Goal: Task Accomplishment & Management: Manage account settings

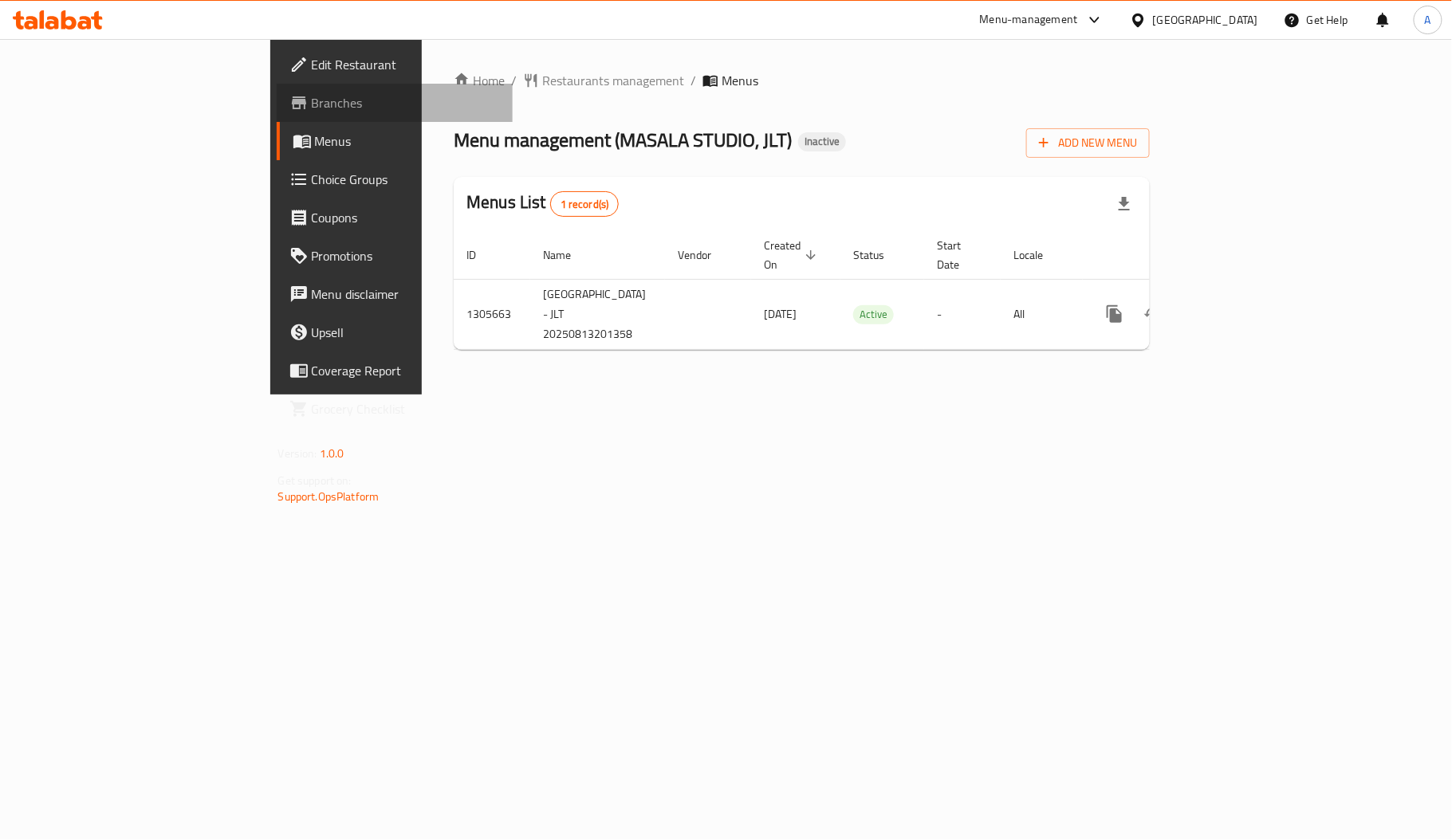
click at [312, 98] on span "Branches" at bounding box center [406, 103] width 188 height 19
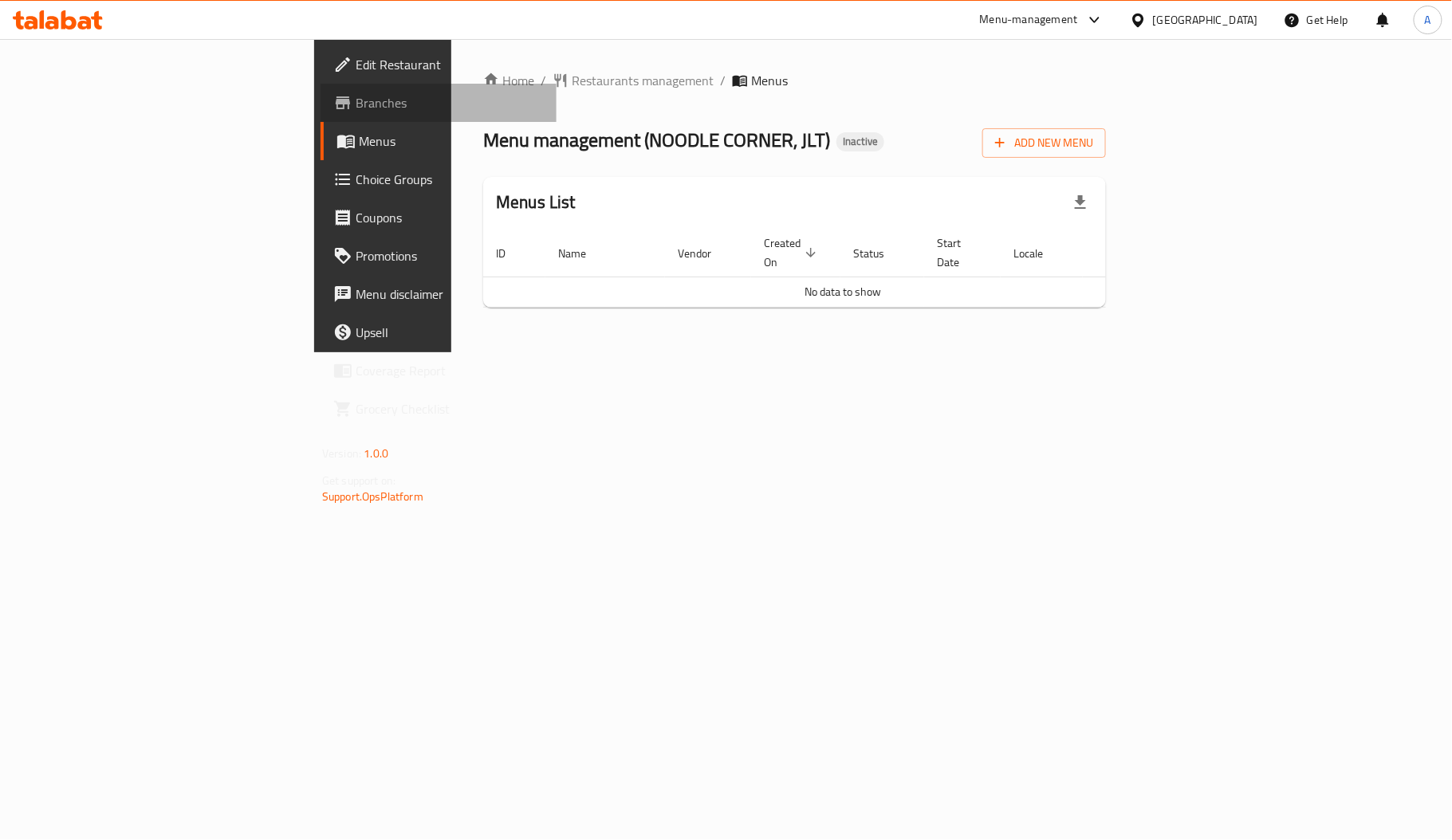
click at [321, 84] on link "Branches" at bounding box center [439, 103] width 236 height 38
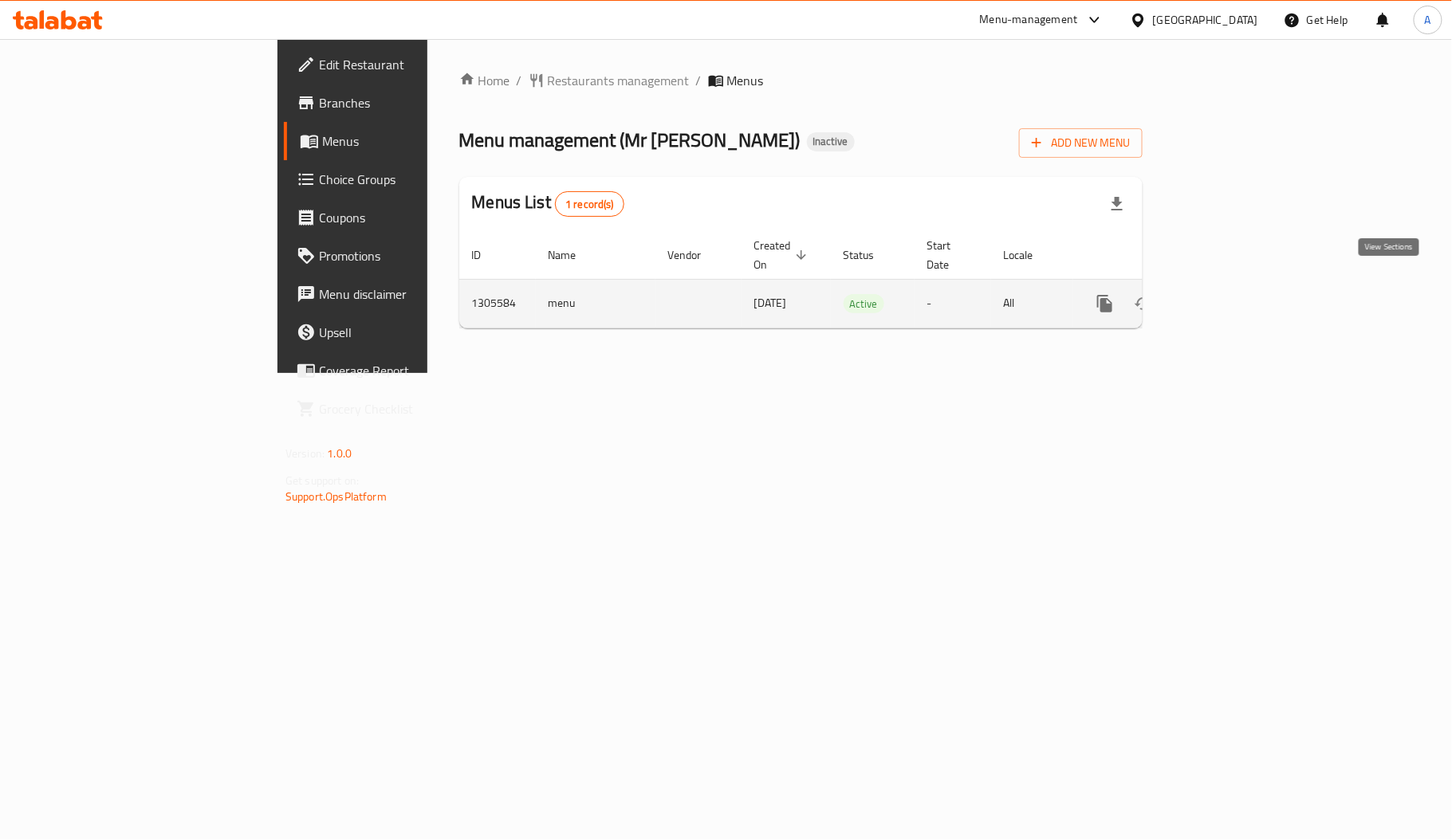
click at [1229, 295] on icon "enhanced table" at bounding box center [1219, 304] width 19 height 19
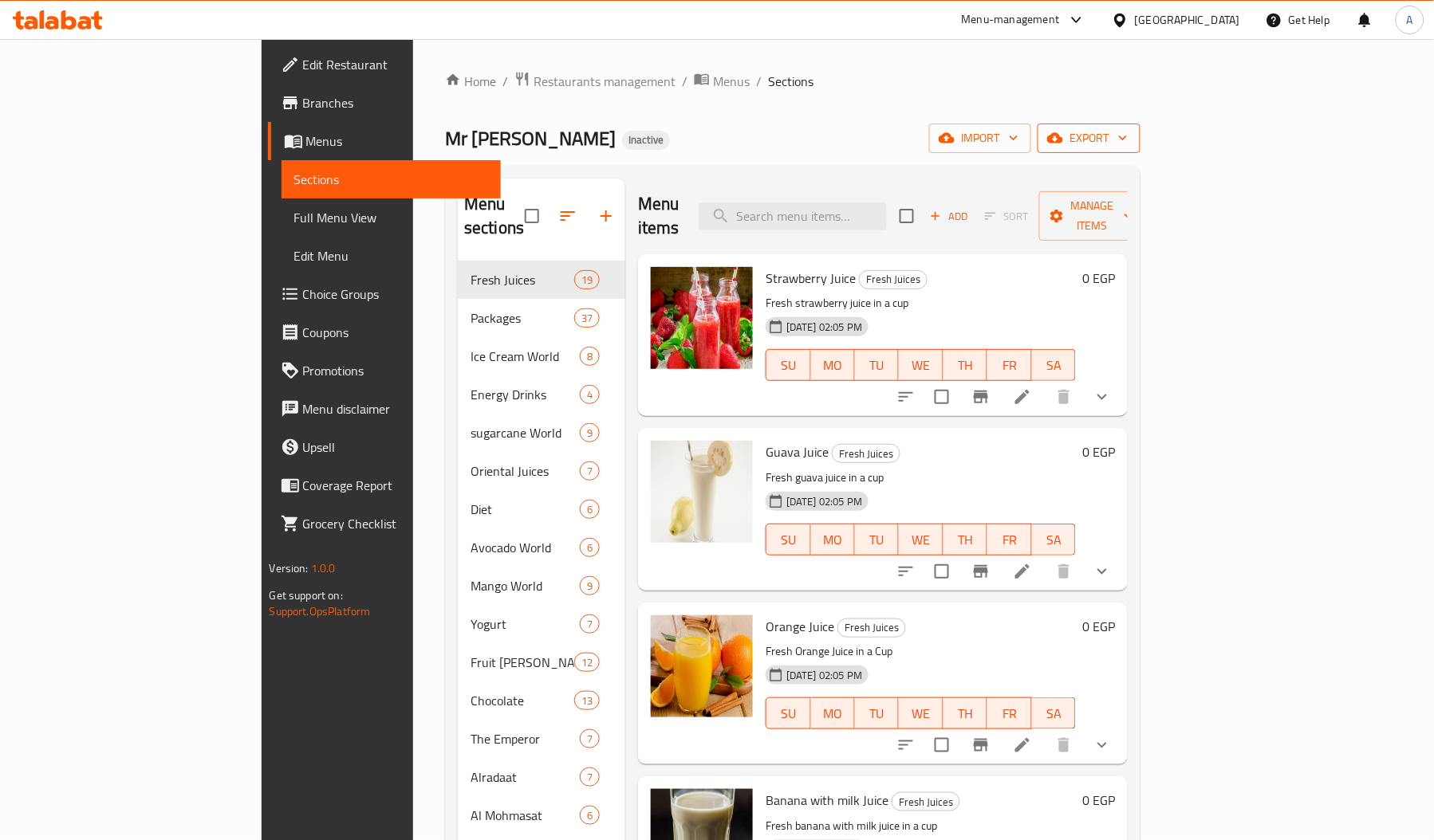
click at [1128, 144] on span "export" at bounding box center [1088, 138] width 77 height 20
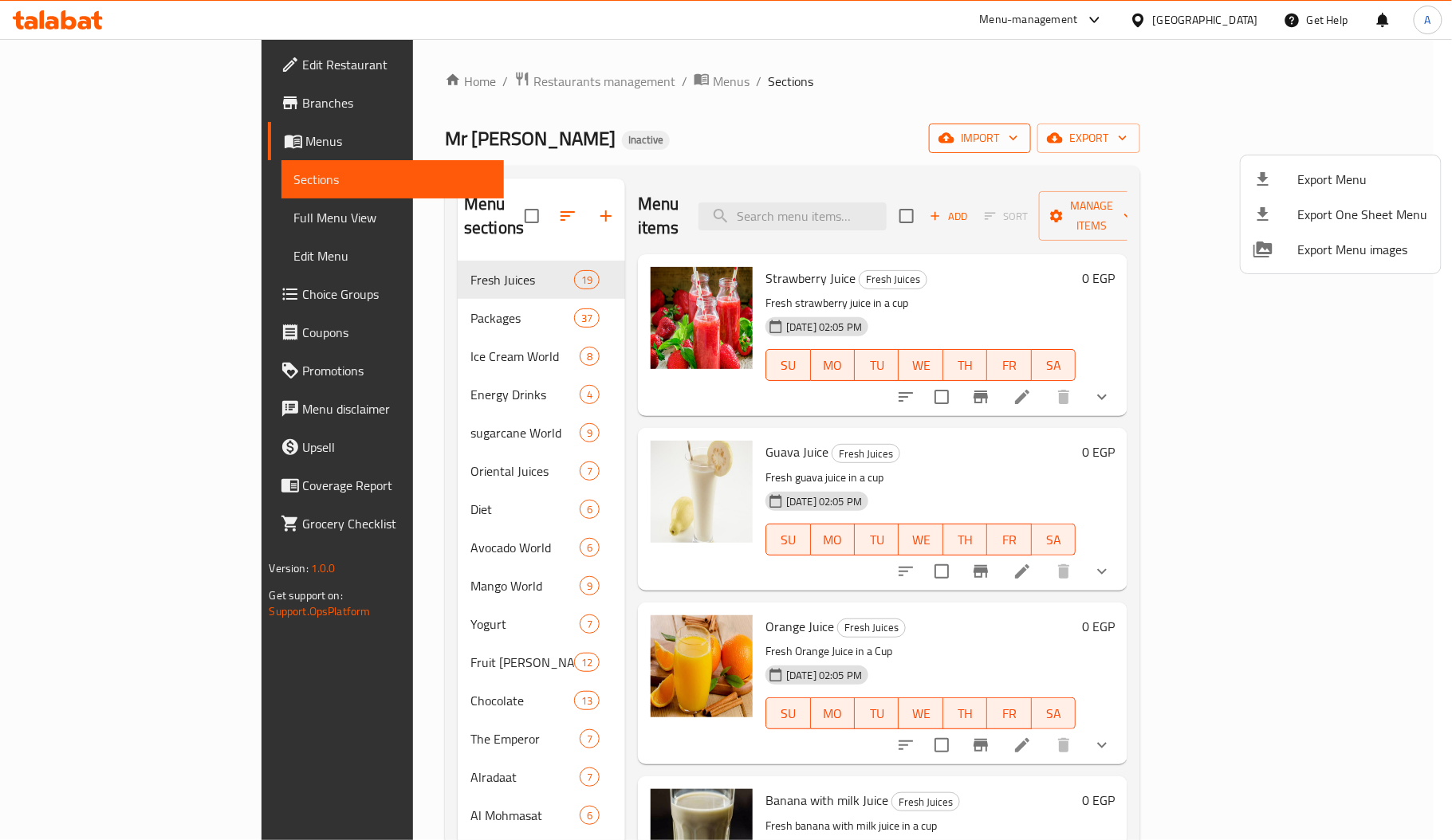
click at [1211, 127] on div at bounding box center [726, 420] width 1452 height 840
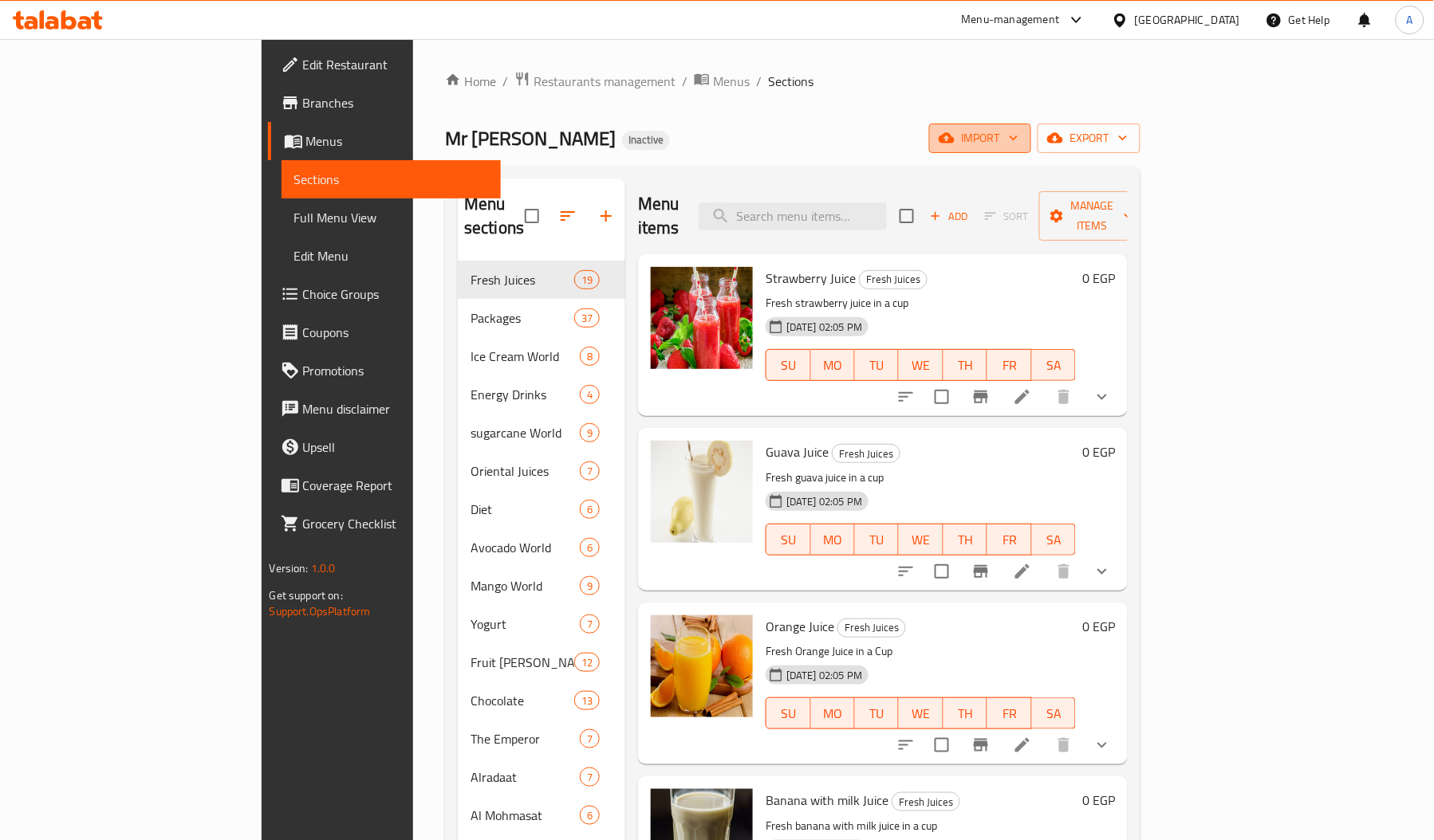
click at [1031, 127] on button "import" at bounding box center [980, 138] width 102 height 29
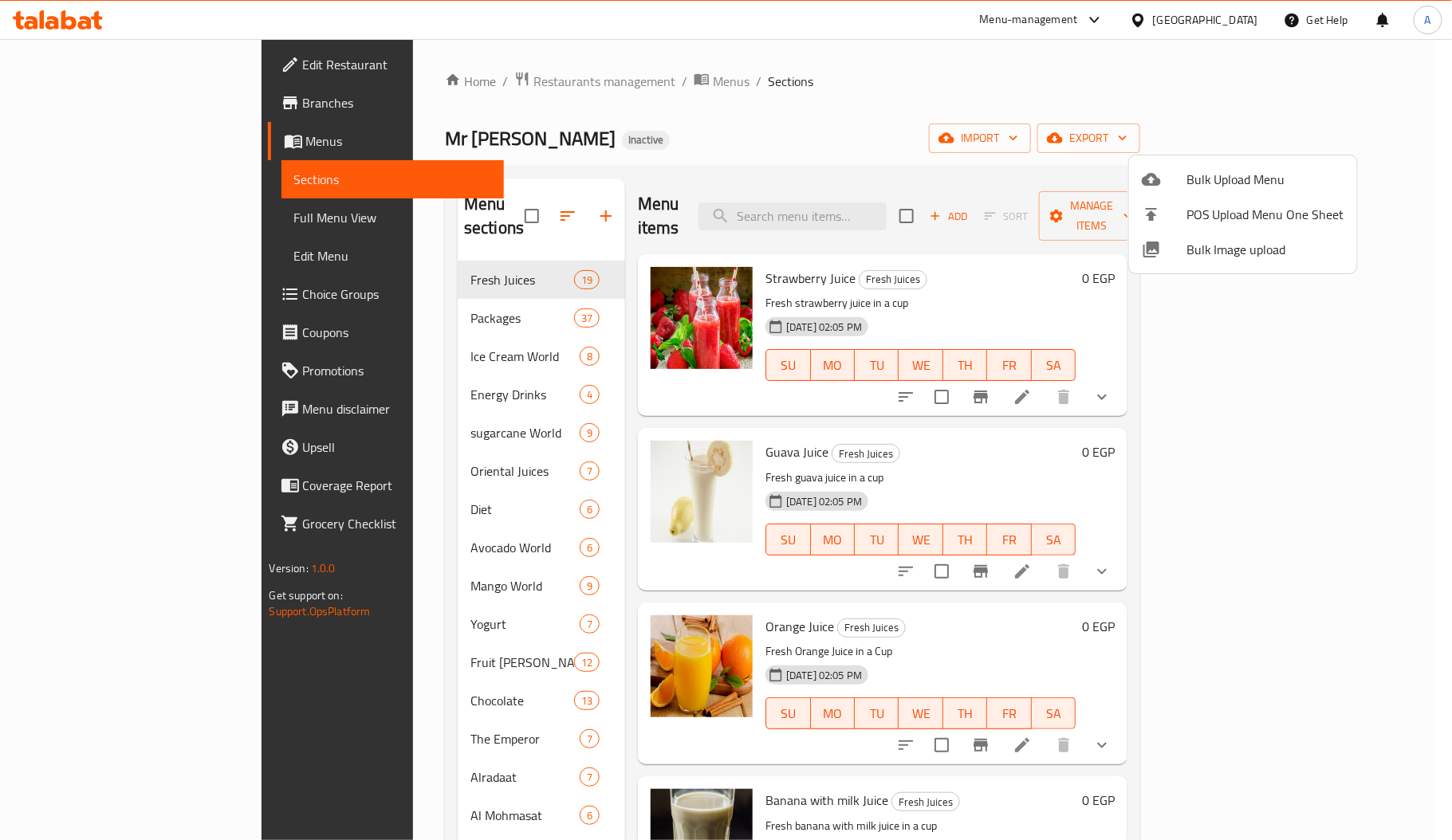
click at [1143, 250] on icon at bounding box center [1151, 249] width 19 height 19
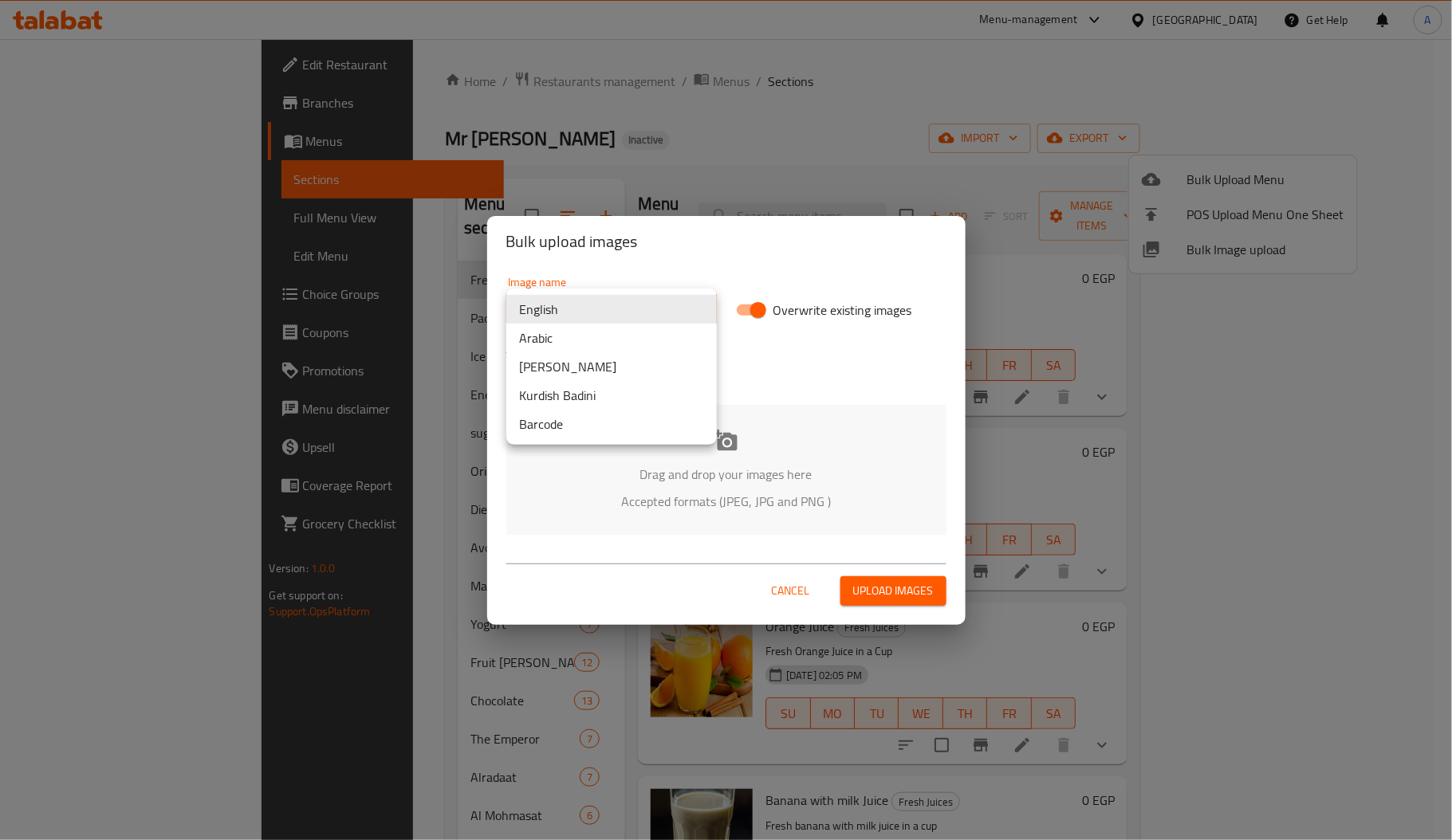
click at [640, 294] on body "​ Menu-management Egypt Get Help A Edit Restaurant Branches Menus Sections Full…" at bounding box center [726, 439] width 1452 height 801
click at [600, 336] on li "Arabic" at bounding box center [612, 338] width 211 height 29
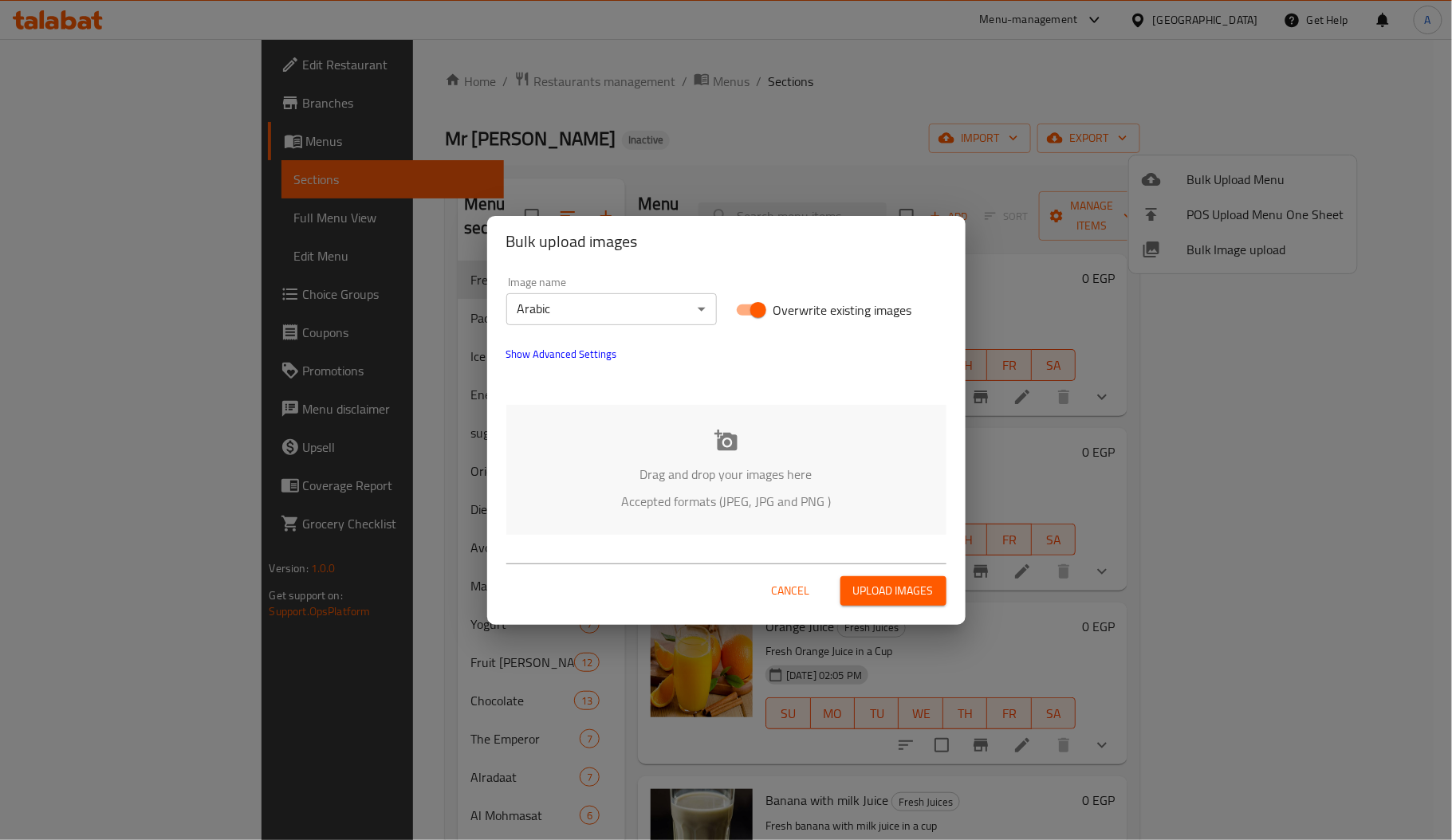
click at [705, 473] on p "Drag and drop your images here" at bounding box center [726, 474] width 392 height 19
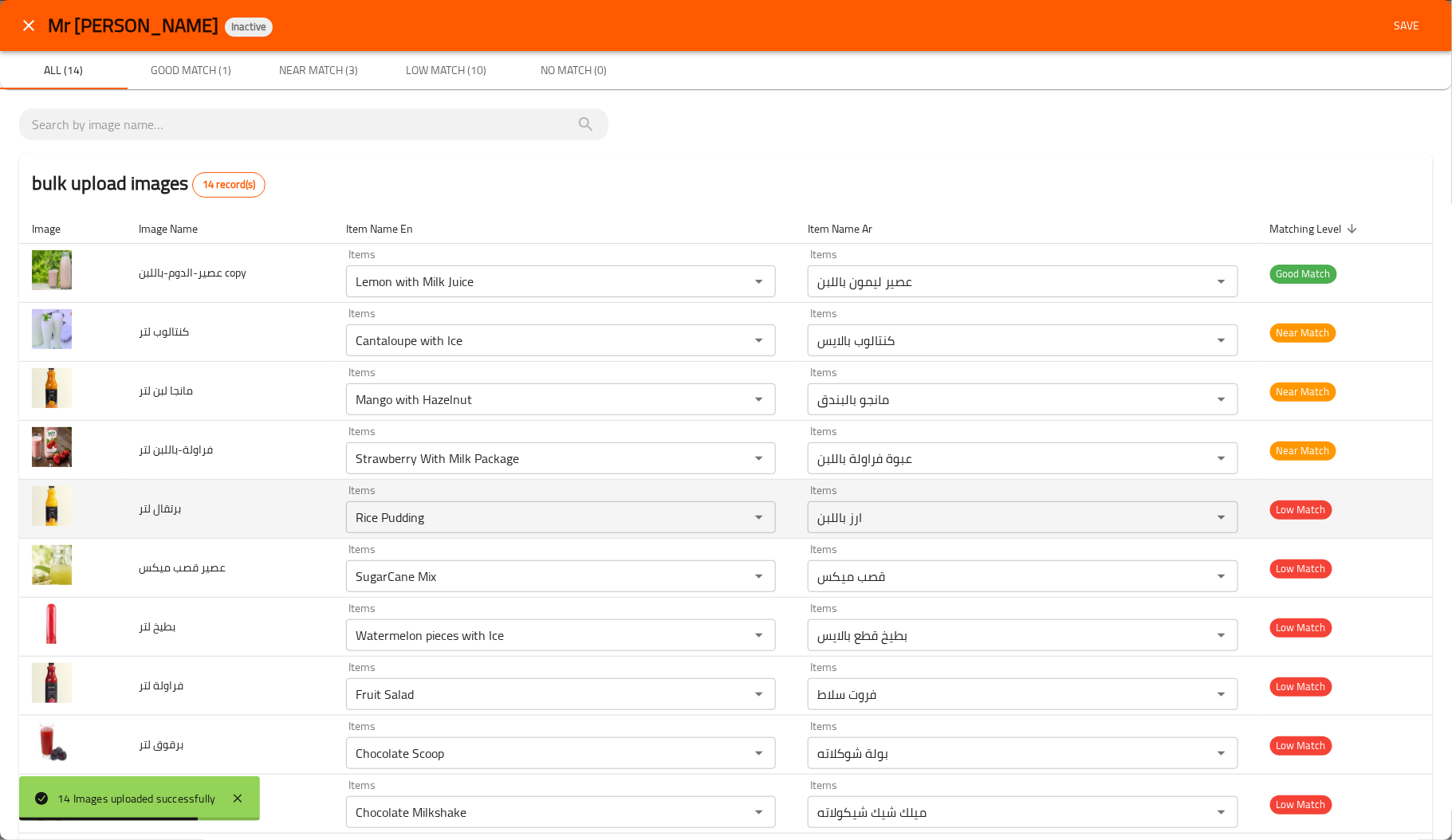
click at [261, 489] on td "برتقال لتر" at bounding box center [230, 509] width 207 height 59
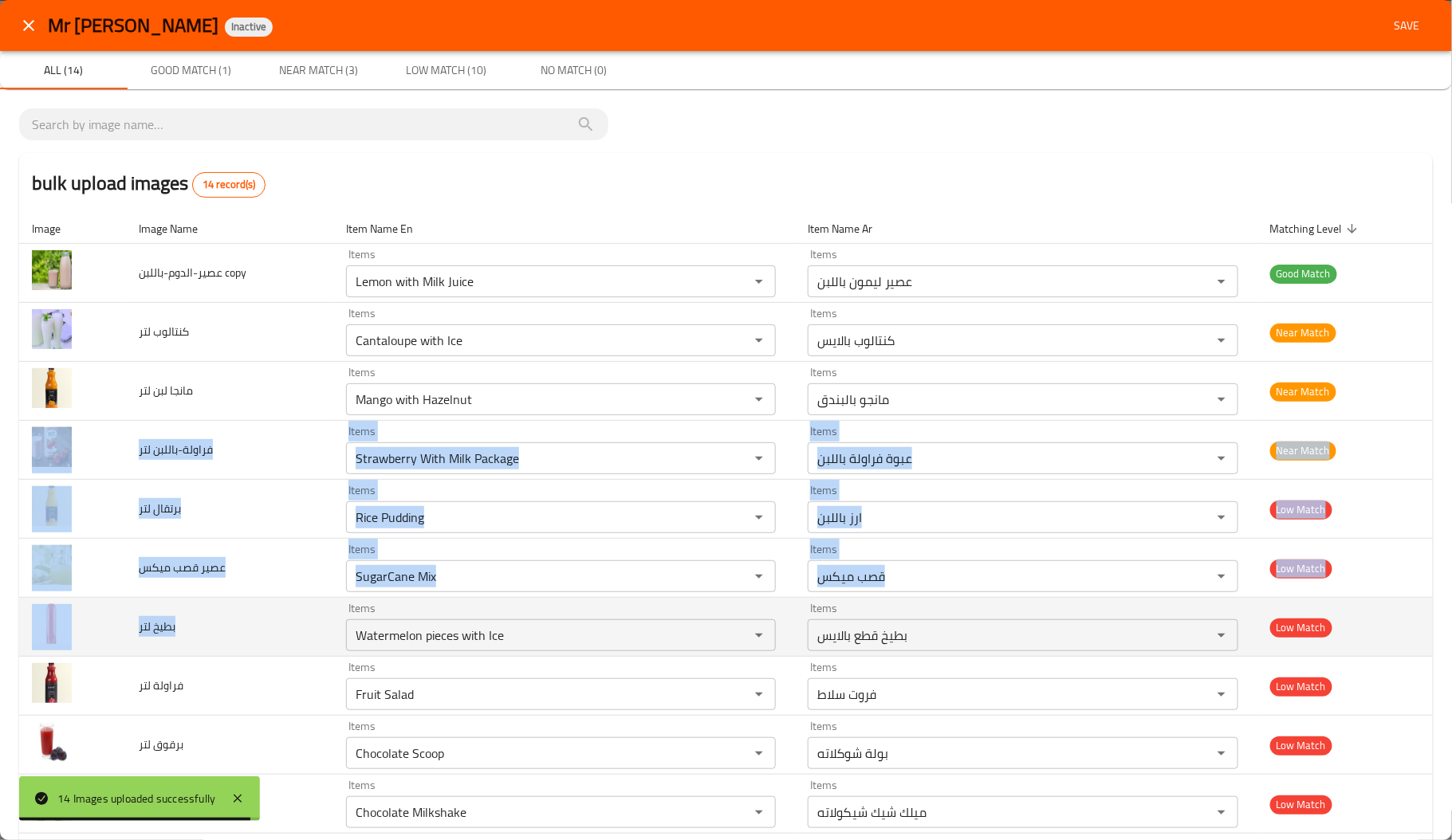
drag, startPoint x: 80, startPoint y: 448, endPoint x: 210, endPoint y: 644, distance: 235.2
click at [210, 644] on tbody "عصير-الدوم-باللبن copy Items Lemon with Milk Juice Items Items عصير ليمون باللب…" at bounding box center [726, 656] width 1414 height 826
click at [210, 644] on td "بطيخ لتر" at bounding box center [230, 627] width 207 height 59
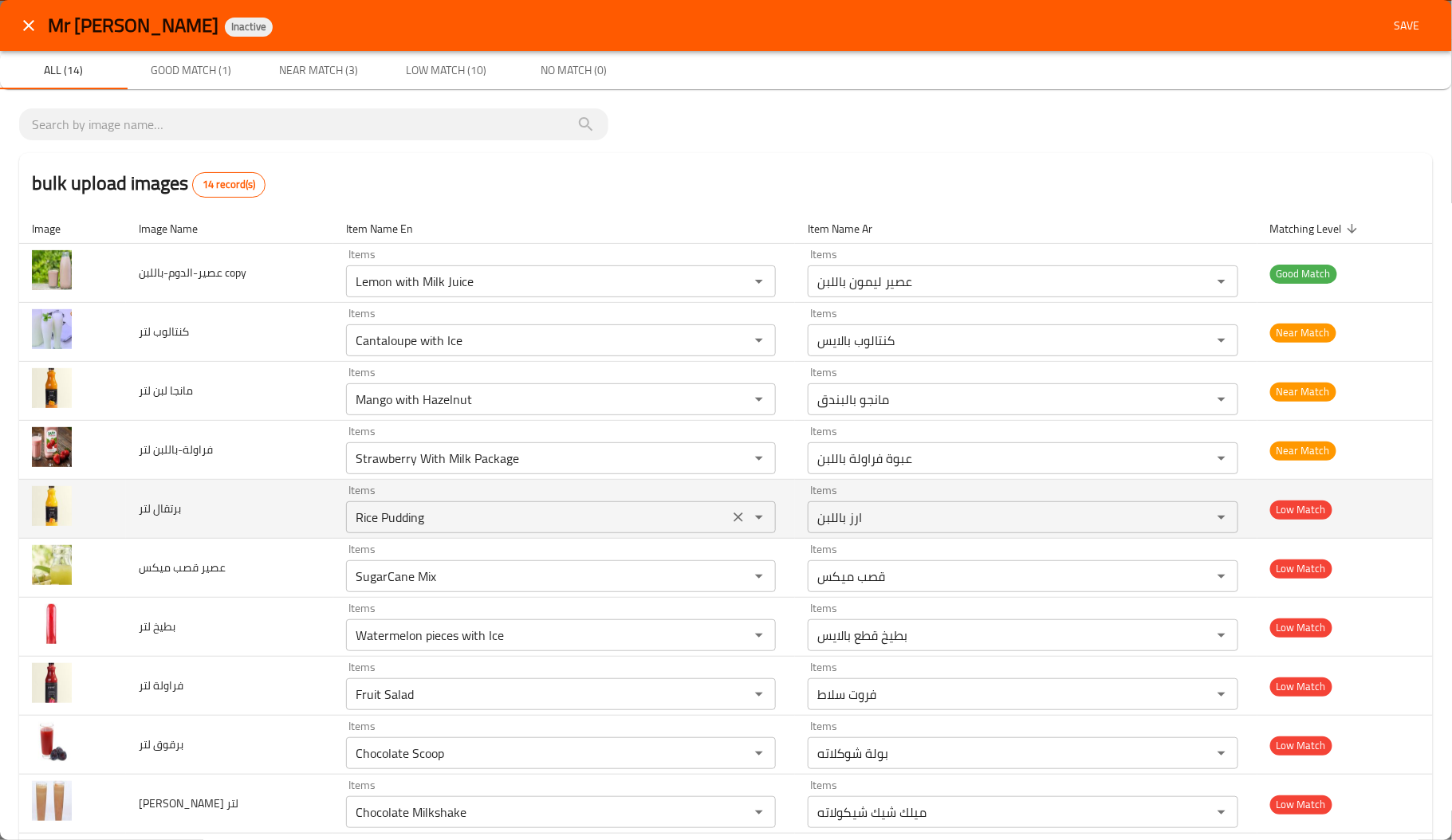
click at [420, 528] on لتر "Rice Pudding" at bounding box center [537, 517] width 374 height 23
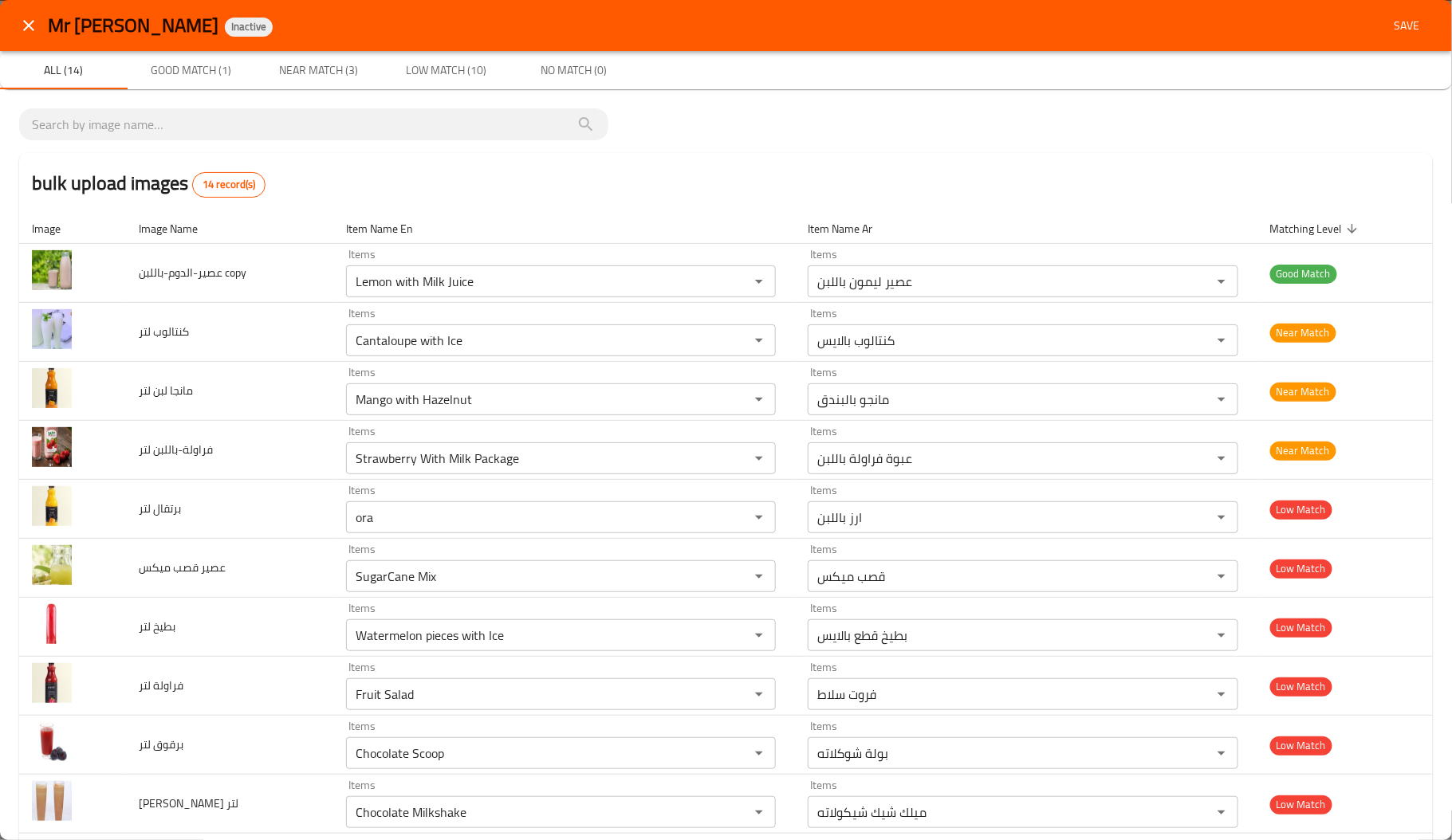
type لتر "Rice Pudding"
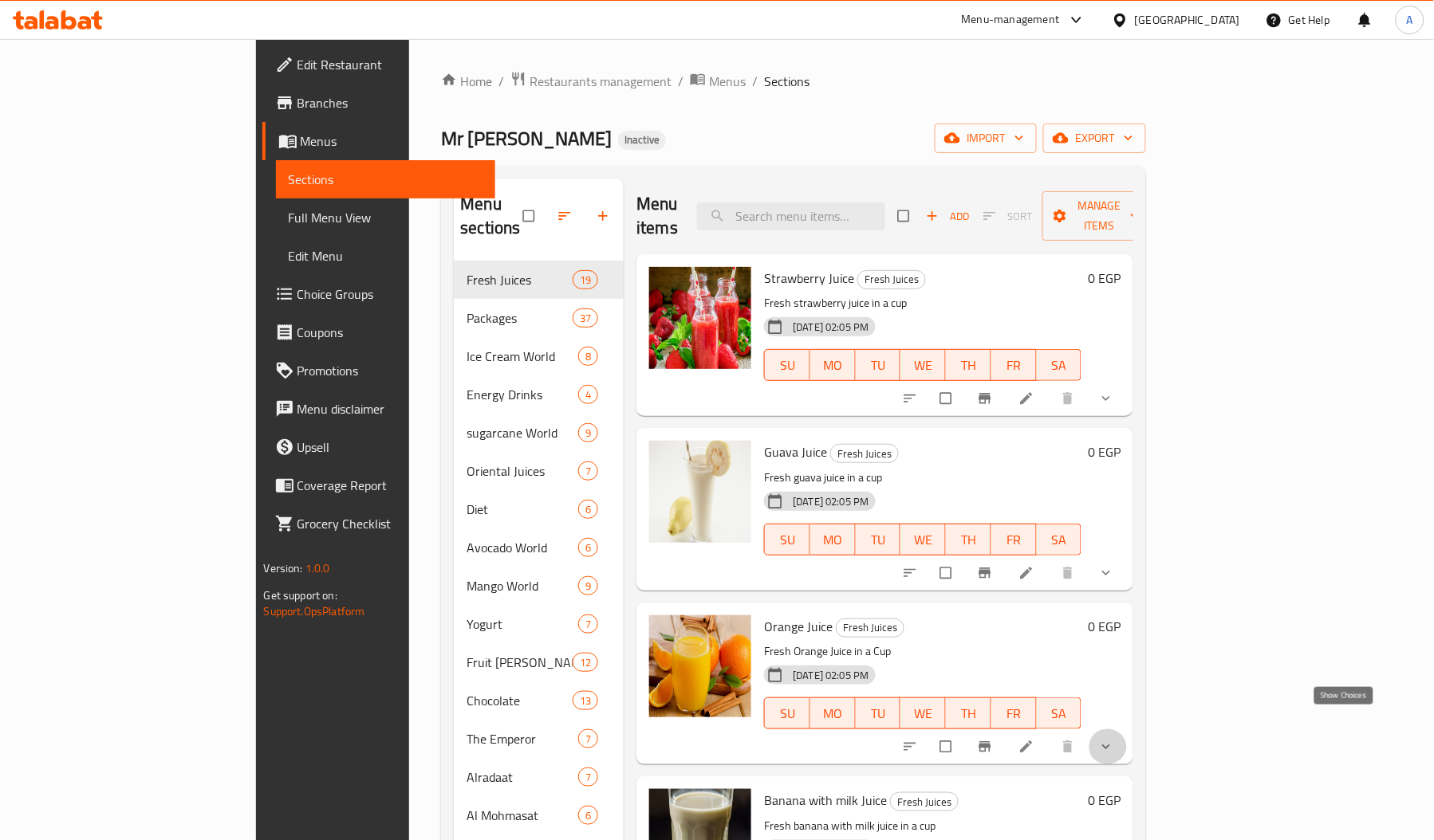
click at [1114, 739] on icon "show more" at bounding box center [1107, 747] width 16 height 16
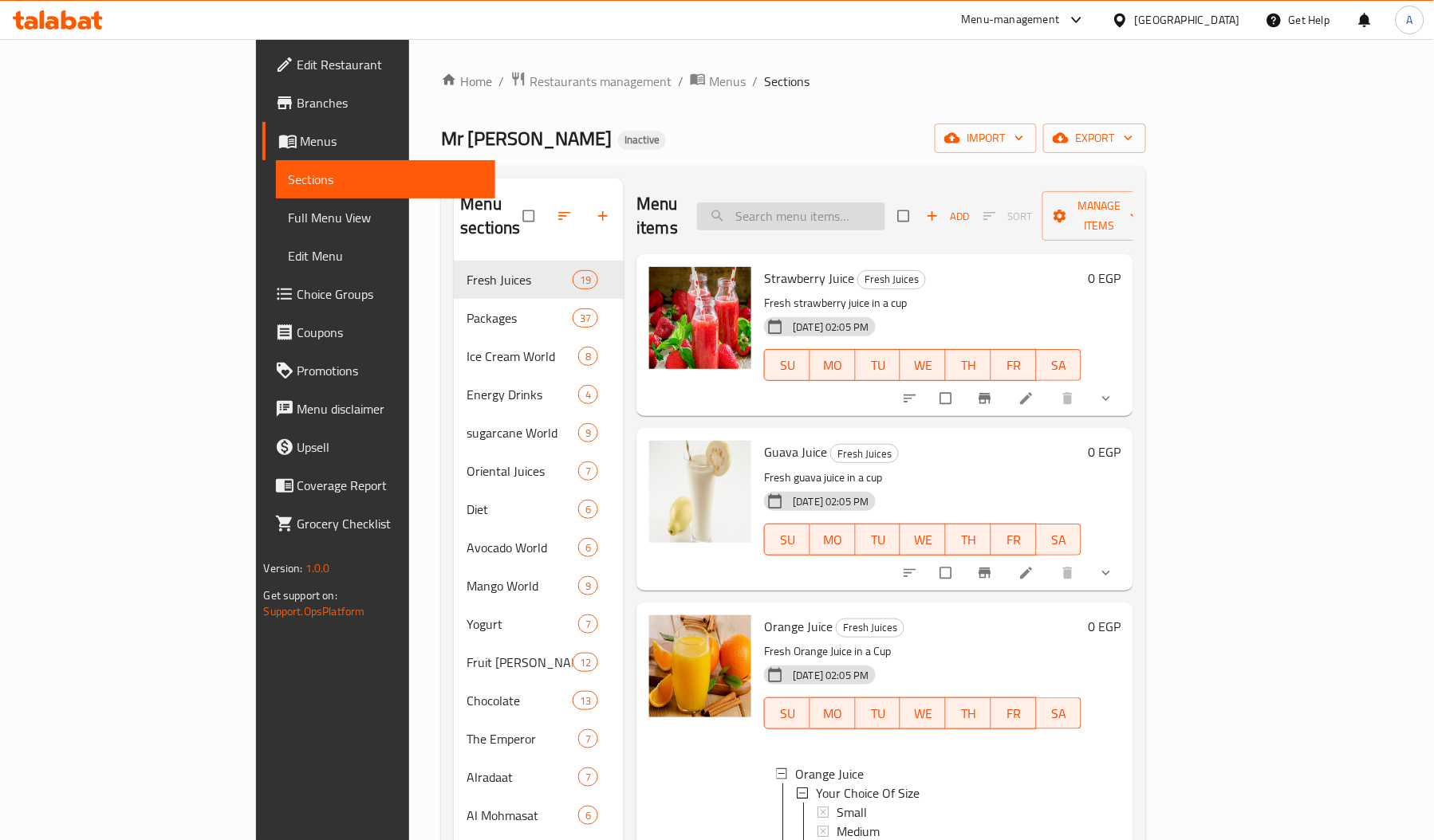
click at [869, 205] on input "search" at bounding box center [790, 216] width 188 height 28
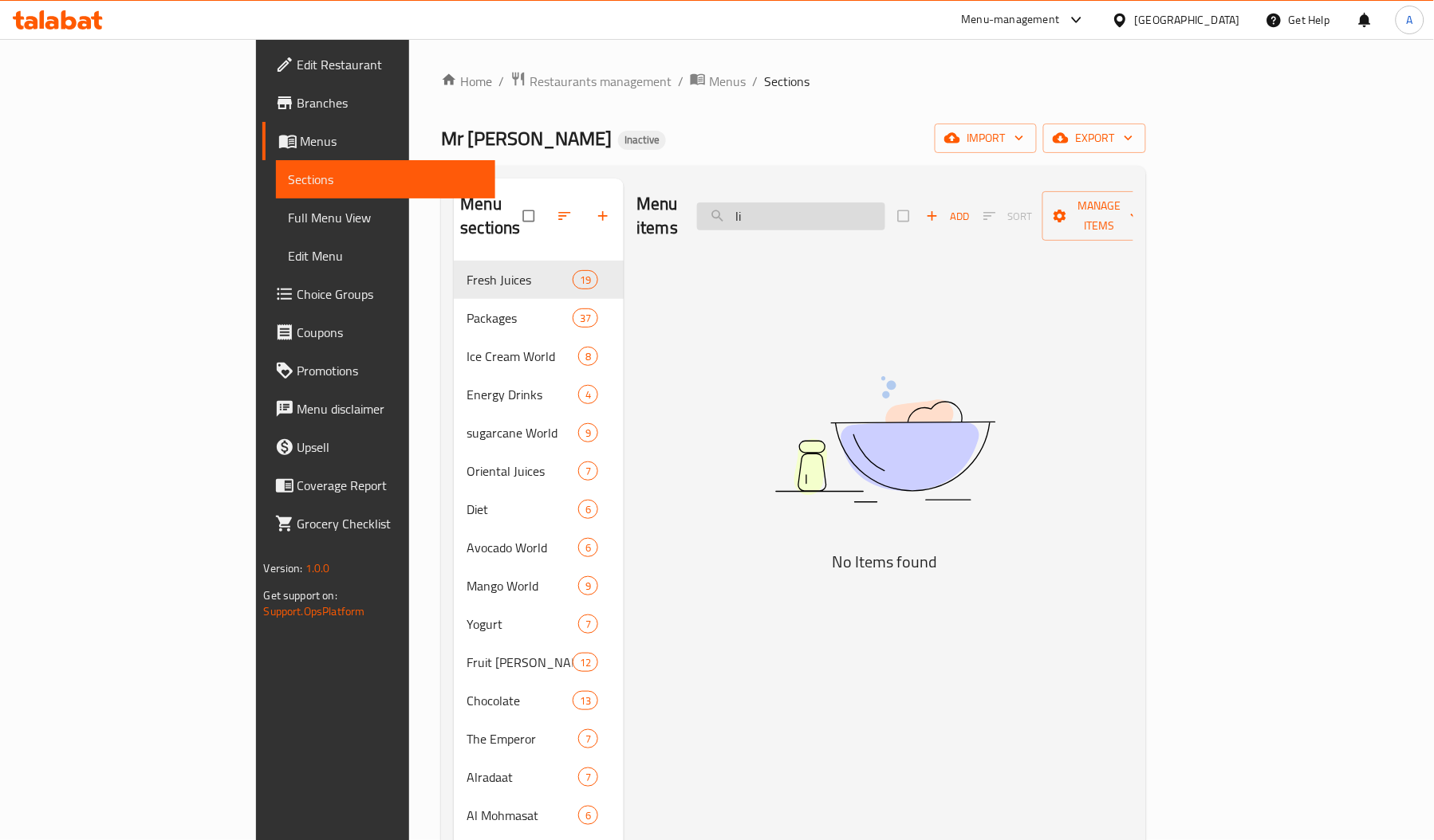
type input "l"
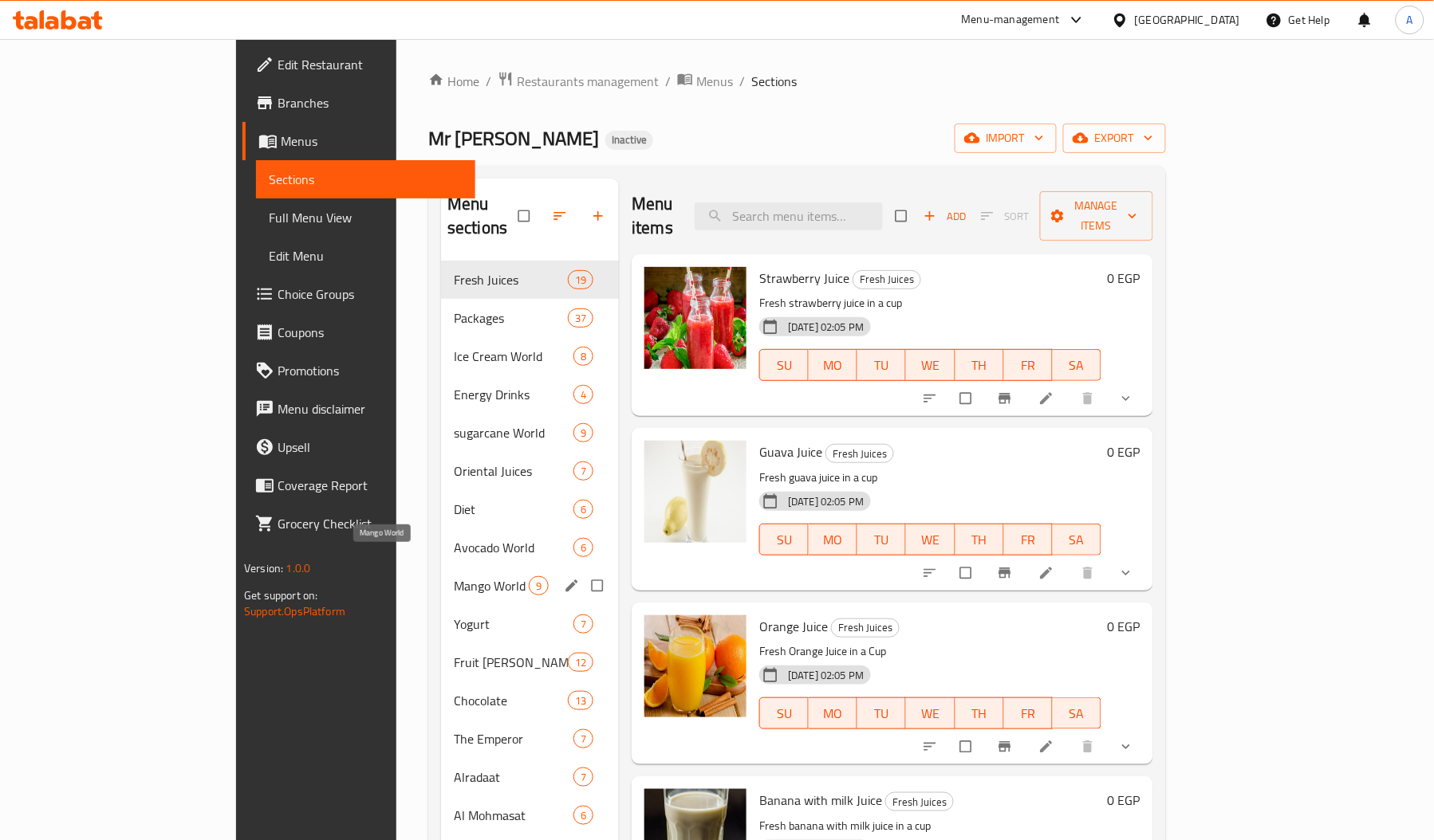
scroll to position [225, 0]
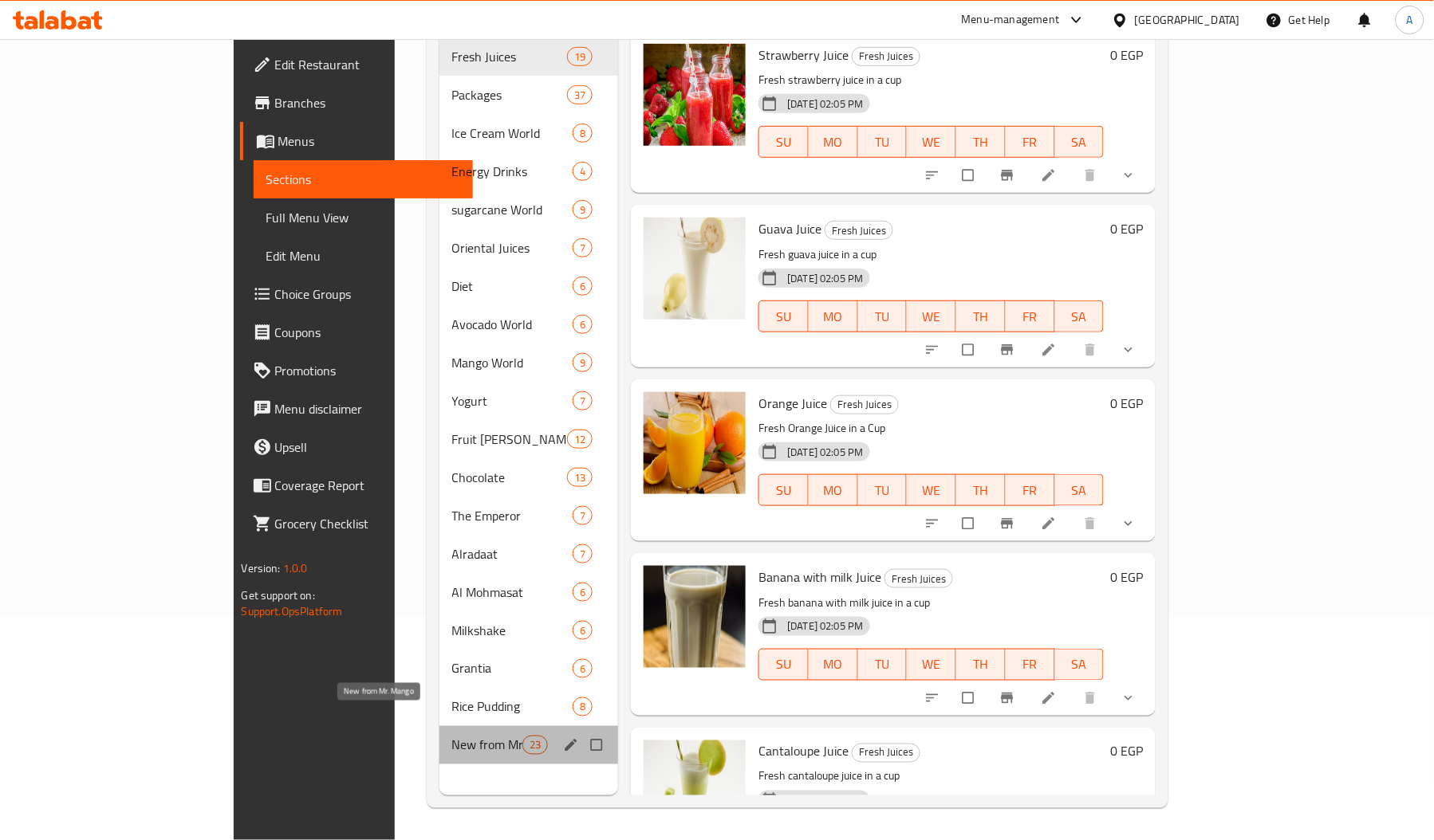
click at [452, 735] on span "New from Mr. Mango" at bounding box center [486, 745] width 70 height 19
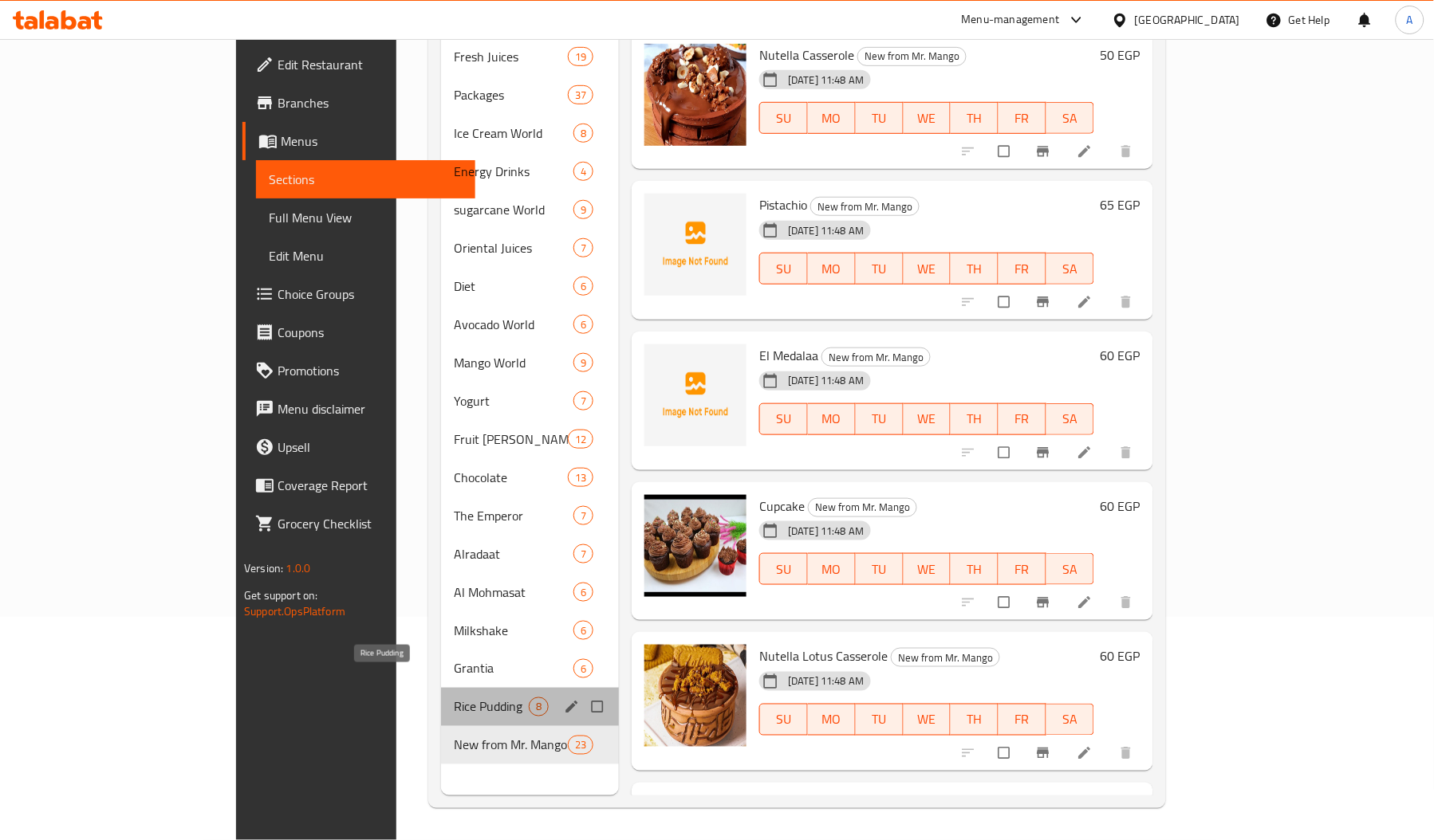
click at [454, 697] on span "Rice Pudding" at bounding box center [491, 706] width 75 height 19
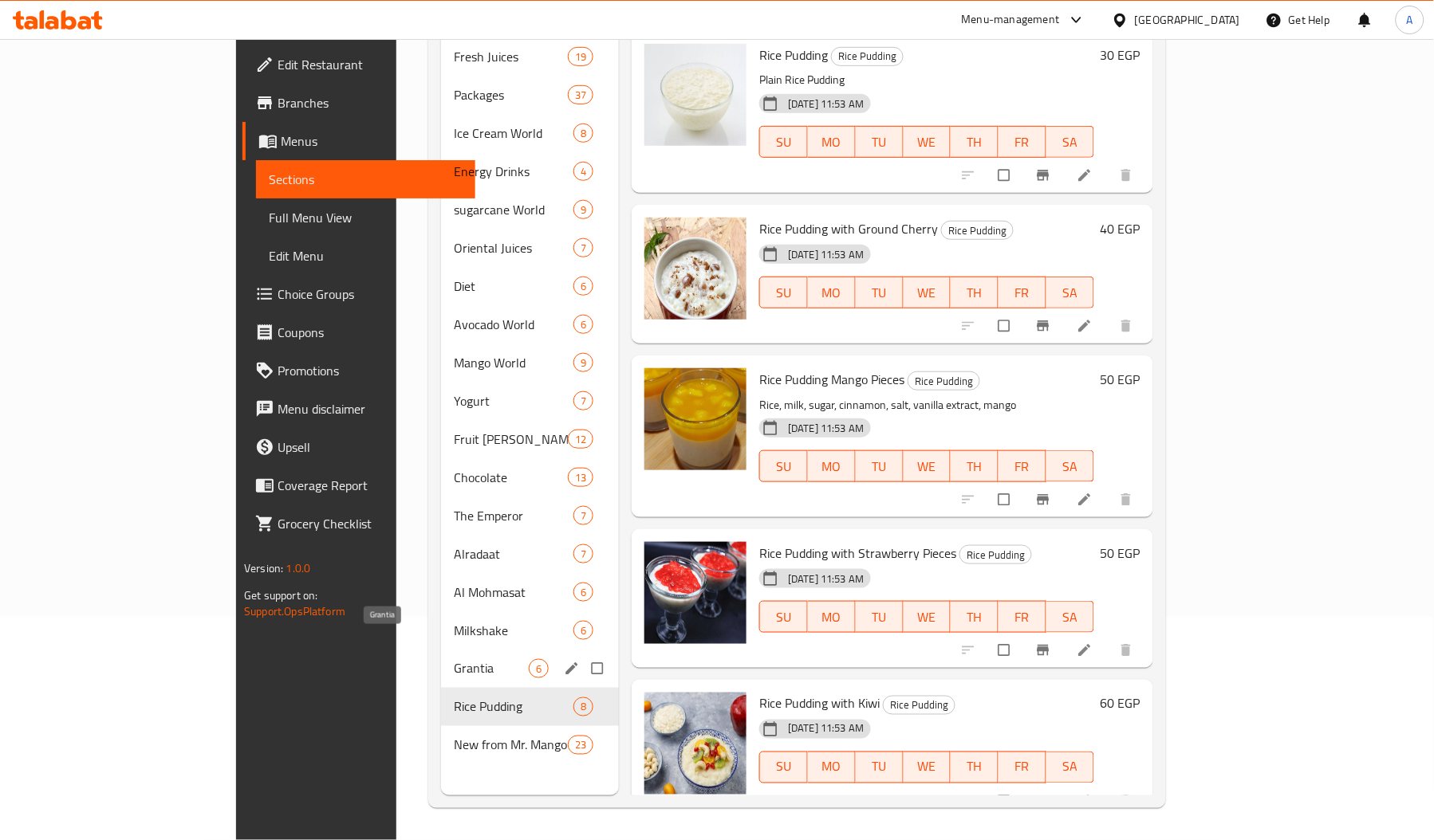
click at [454, 659] on span "Grantia" at bounding box center [491, 668] width 75 height 19
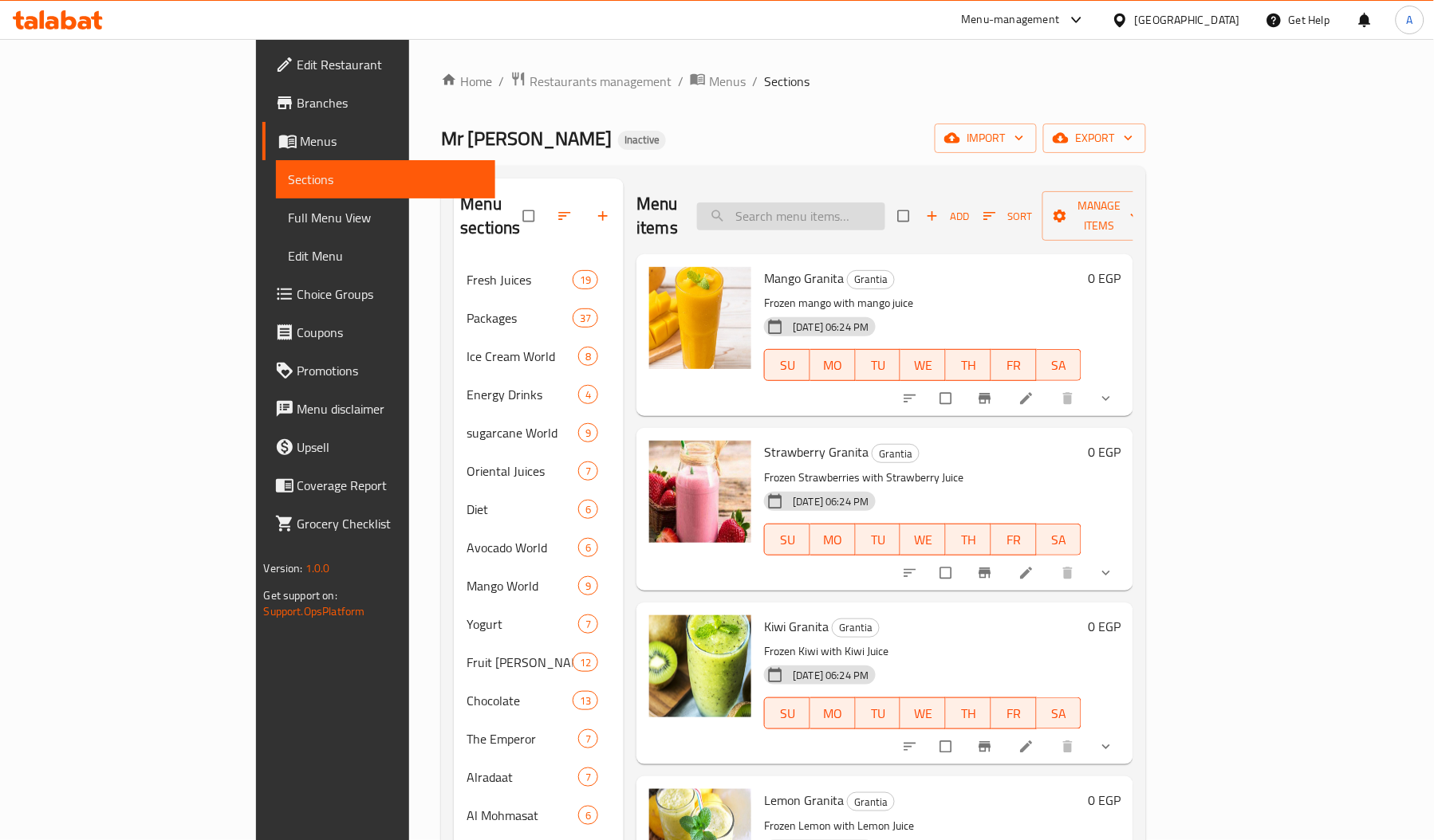
click at [885, 209] on input "search" at bounding box center [790, 216] width 188 height 28
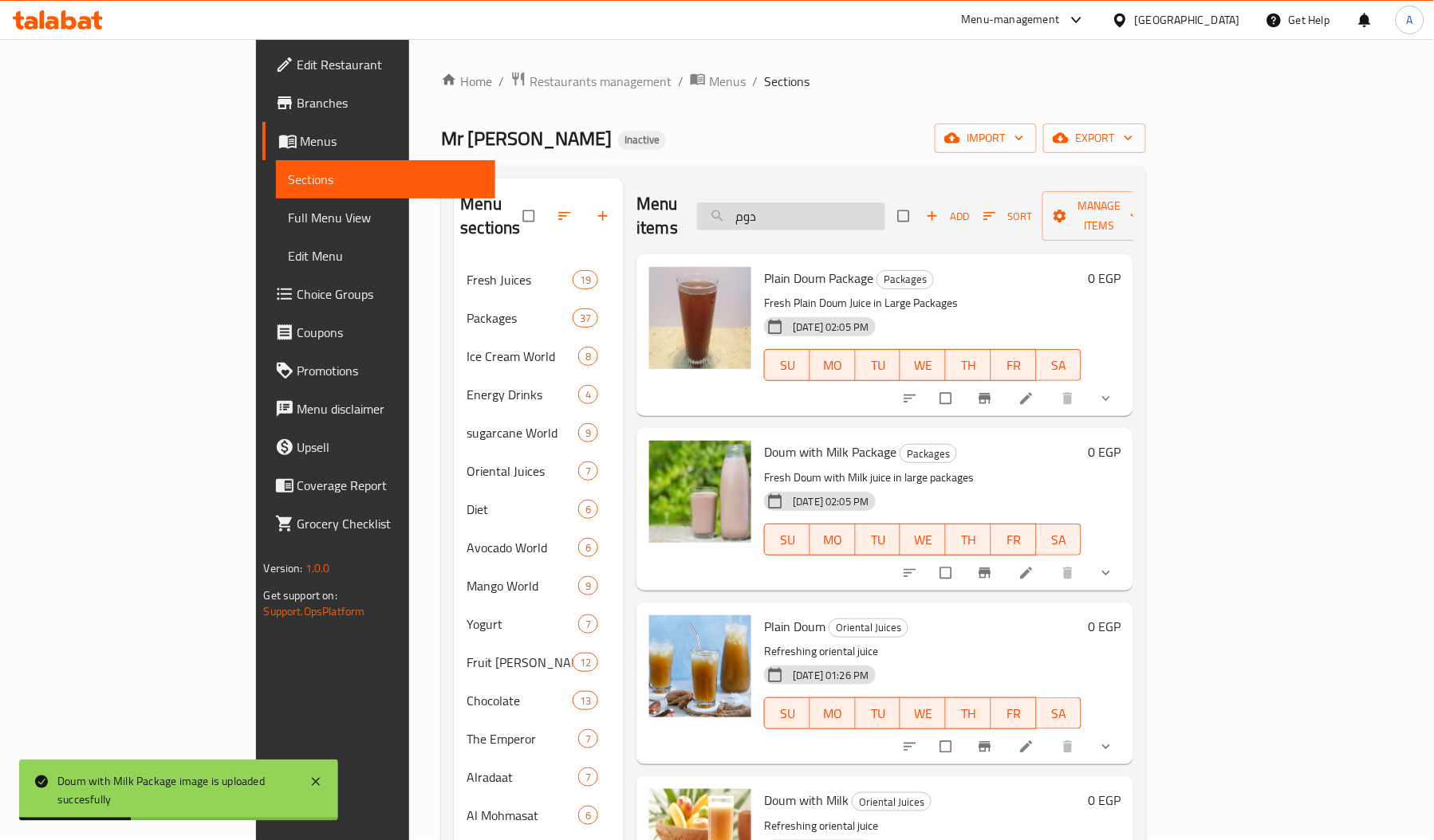
click at [885, 203] on input "دوم" at bounding box center [790, 216] width 188 height 28
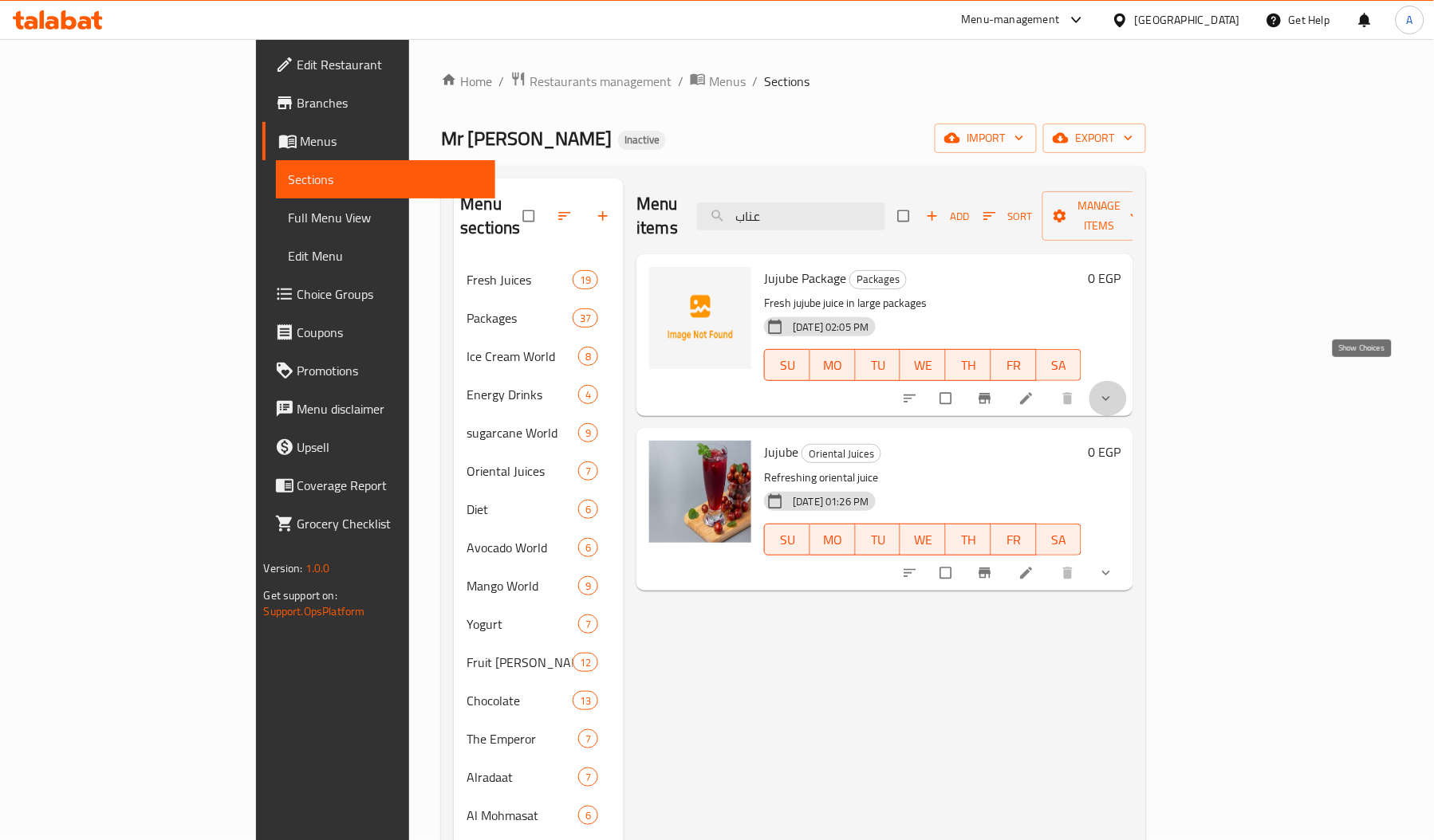
click at [1114, 391] on icon "show more" at bounding box center [1107, 399] width 16 height 16
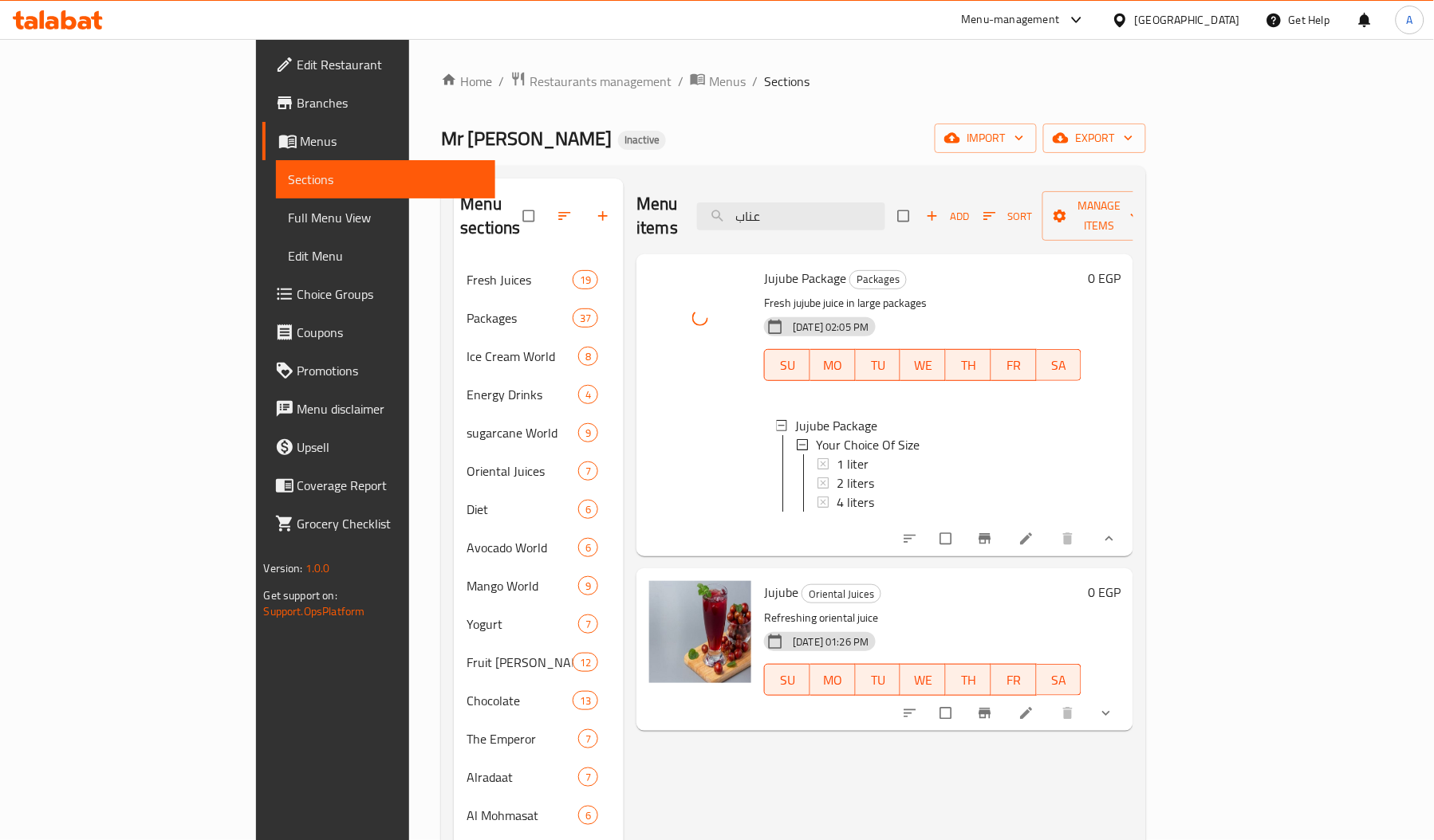
click at [767, 266] on span "Jujube Package" at bounding box center [805, 278] width 82 height 24
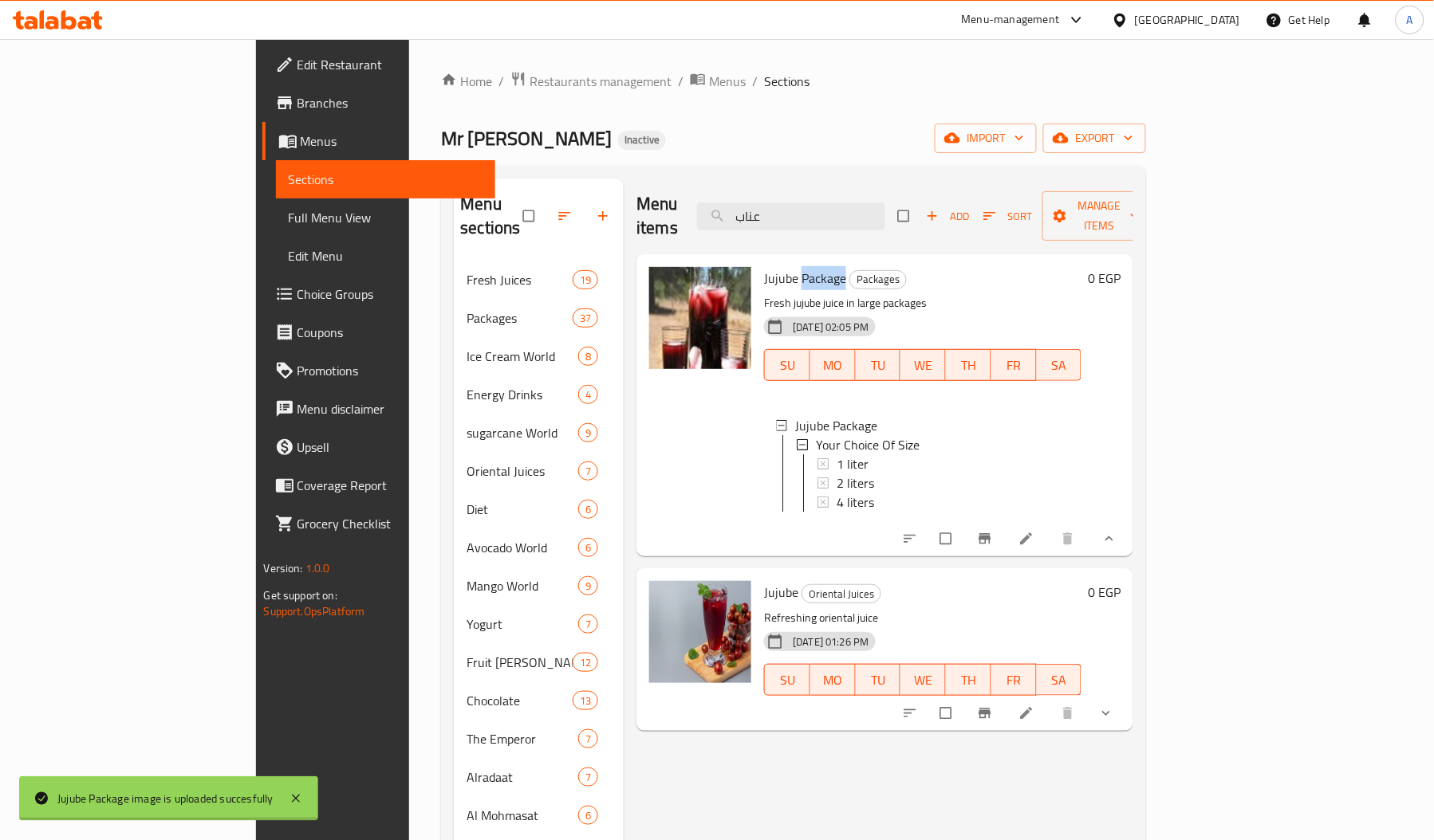
click at [767, 266] on span "Jujube Package" at bounding box center [805, 278] width 82 height 24
copy span "Package"
drag, startPoint x: 908, startPoint y: 185, endPoint x: 908, endPoint y: 195, distance: 10.0
click at [908, 195] on div "Menu items عناب Add Sort Manage items" at bounding box center [885, 215] width 496 height 75
click at [885, 203] on input "عناب" at bounding box center [790, 216] width 188 height 28
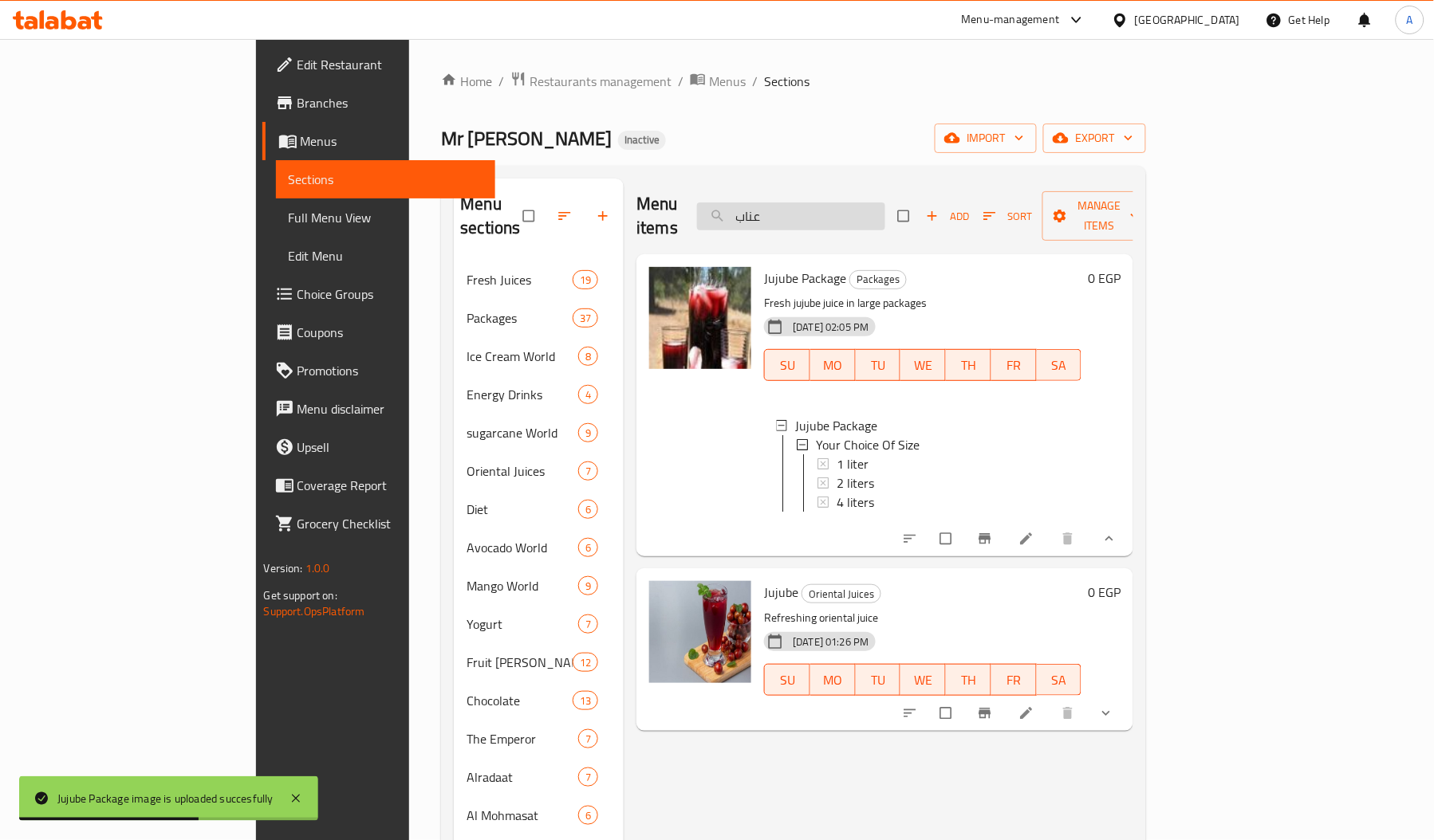
click at [885, 203] on input "عناب" at bounding box center [790, 216] width 188 height 28
paste input "Package"
click at [885, 203] on input "Package" at bounding box center [790, 216] width 188 height 28
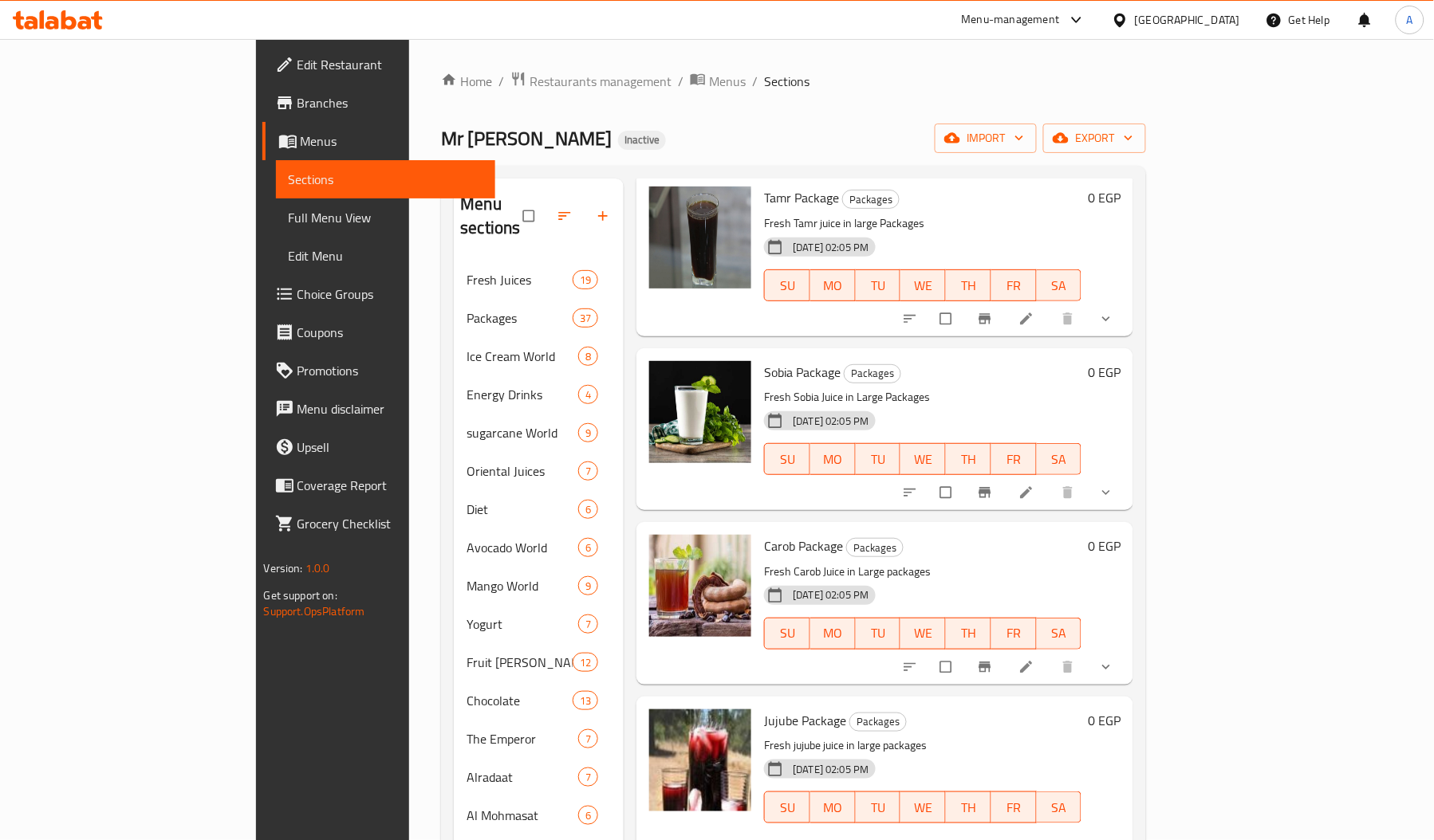
scroll to position [353, 0]
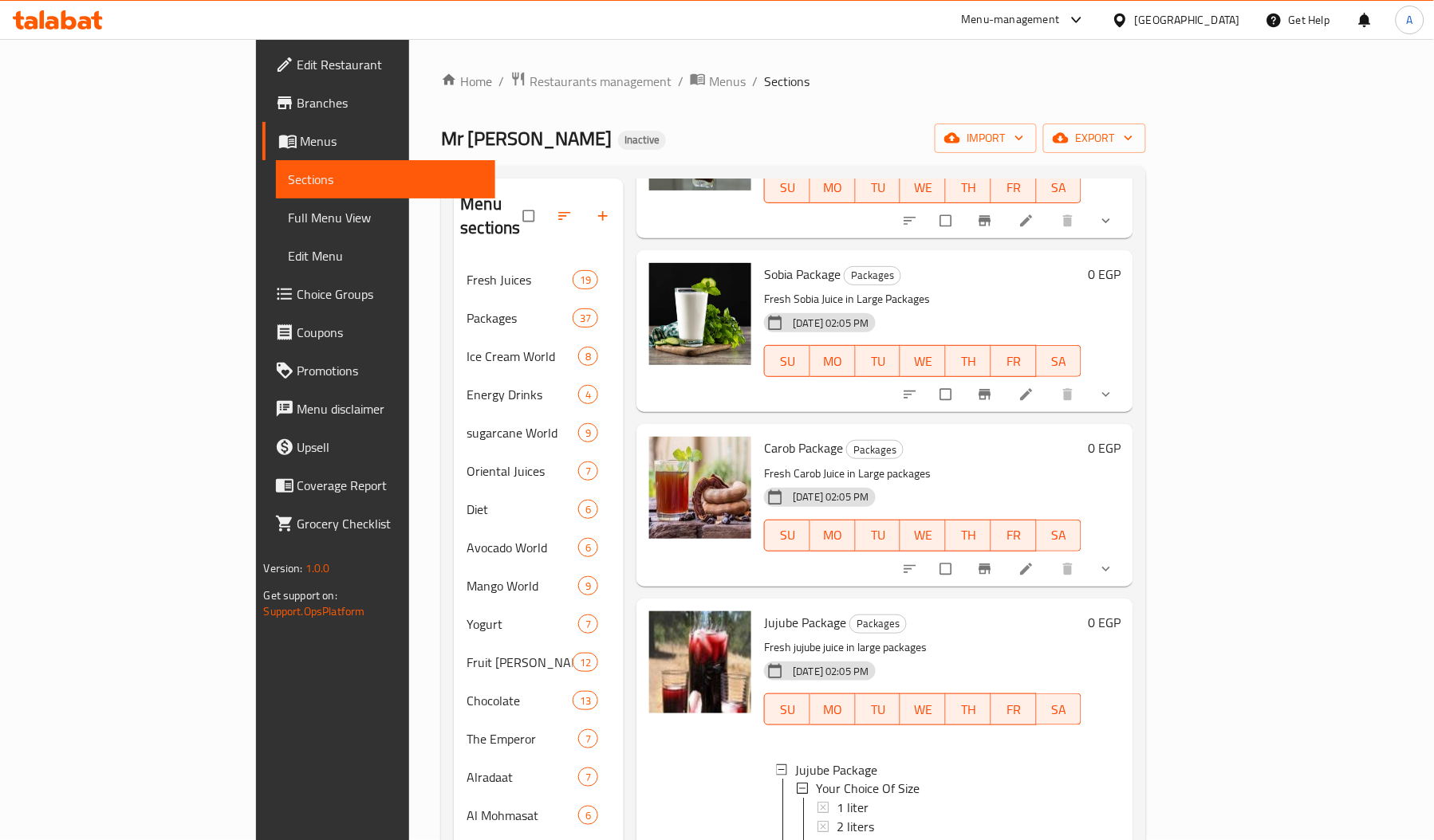
type input "Package"
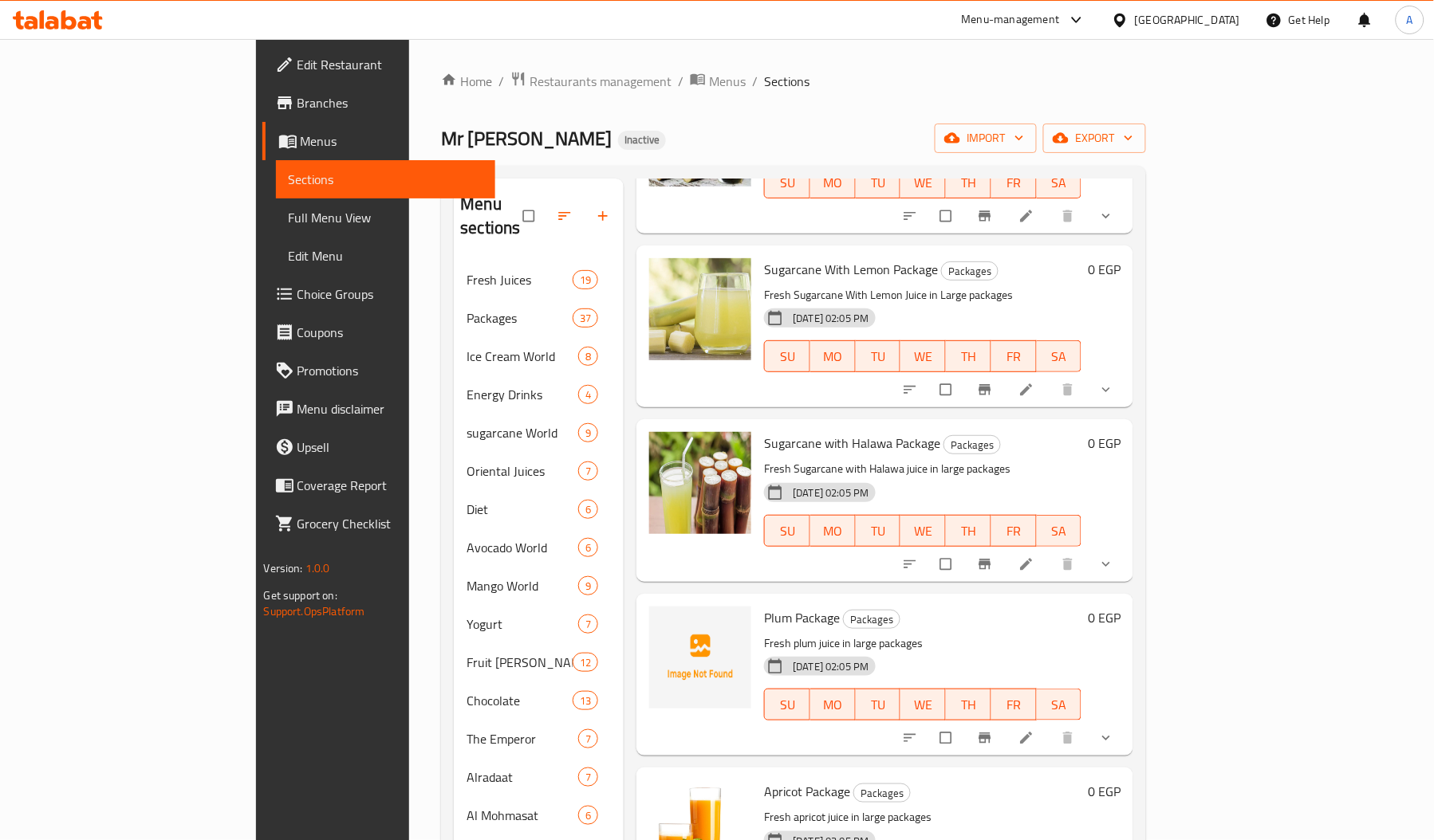
scroll to position [2065, 0]
click at [1038, 731] on link at bounding box center [1028, 737] width 19 height 16
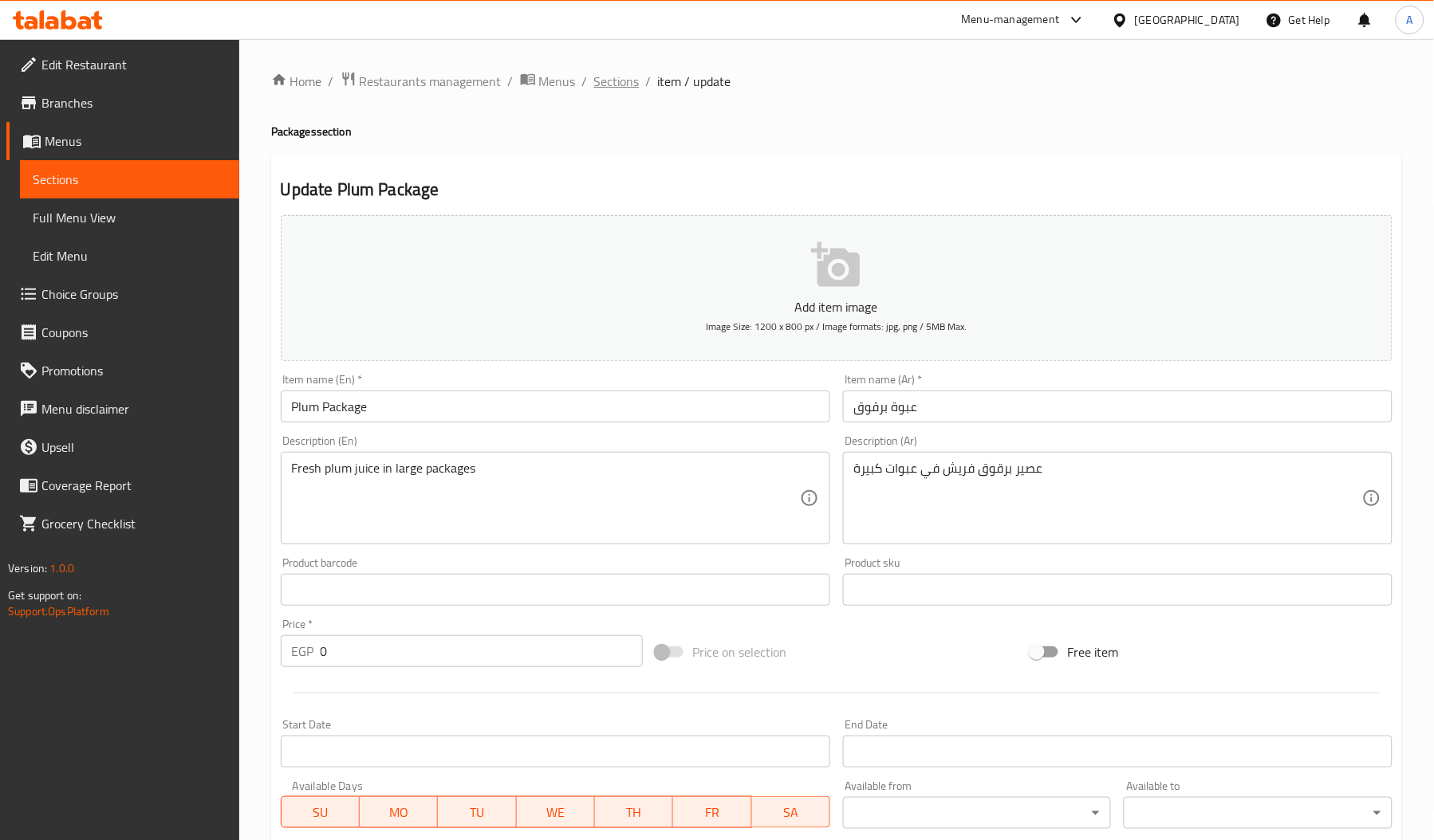
click at [596, 84] on span "Sections" at bounding box center [617, 81] width 45 height 19
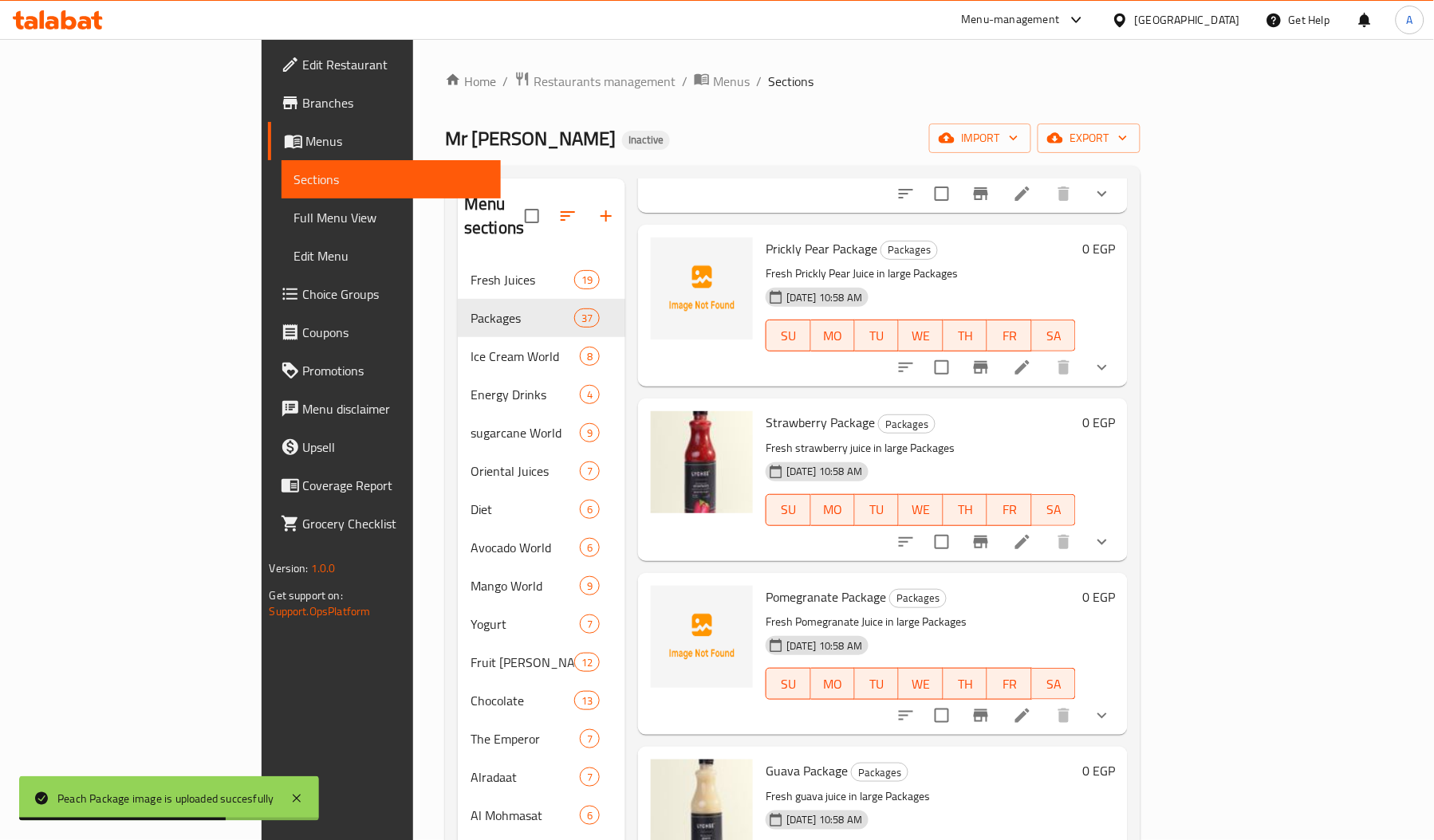
scroll to position [3325, 0]
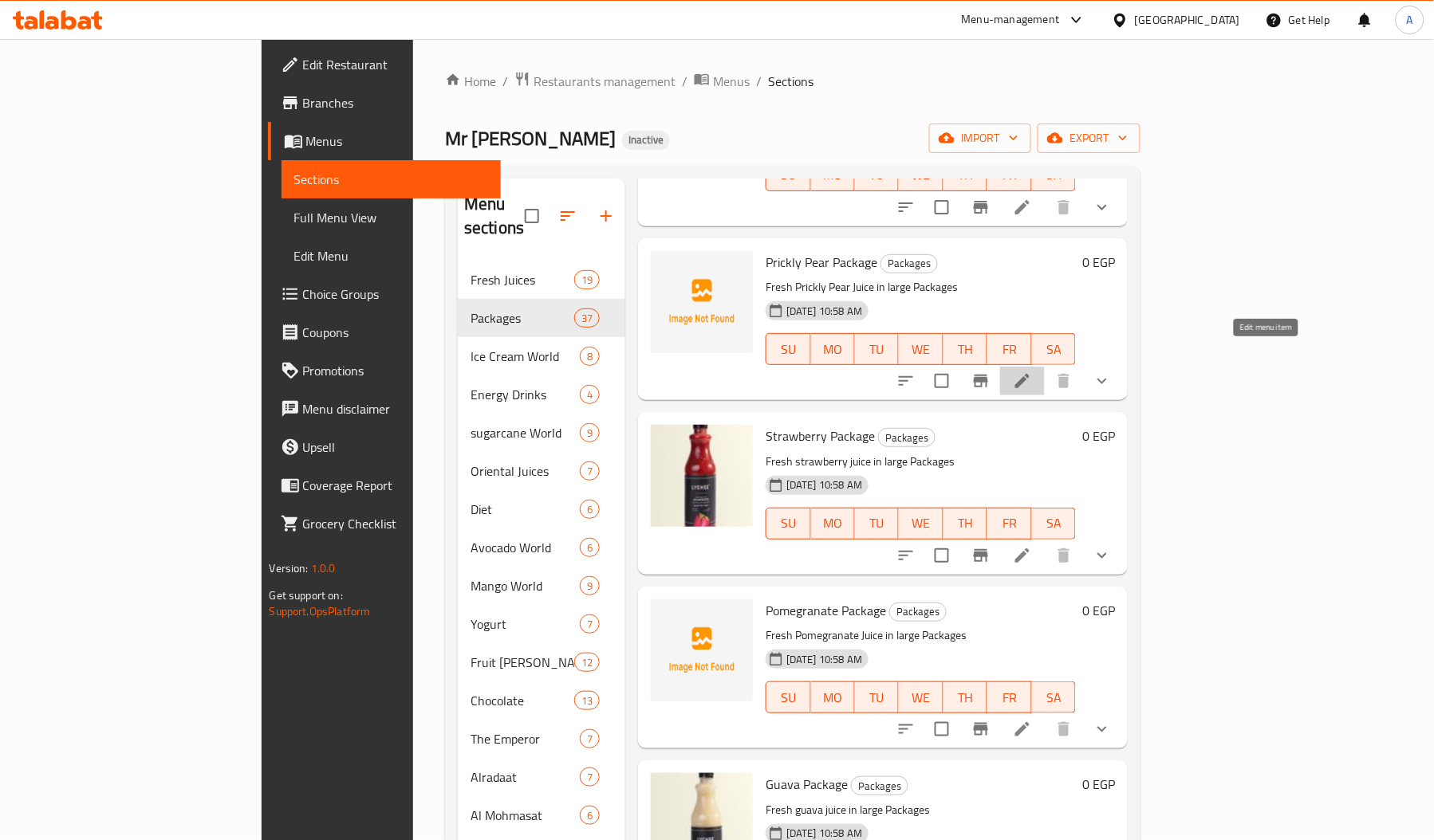
click at [1032, 372] on icon at bounding box center [1022, 381] width 19 height 19
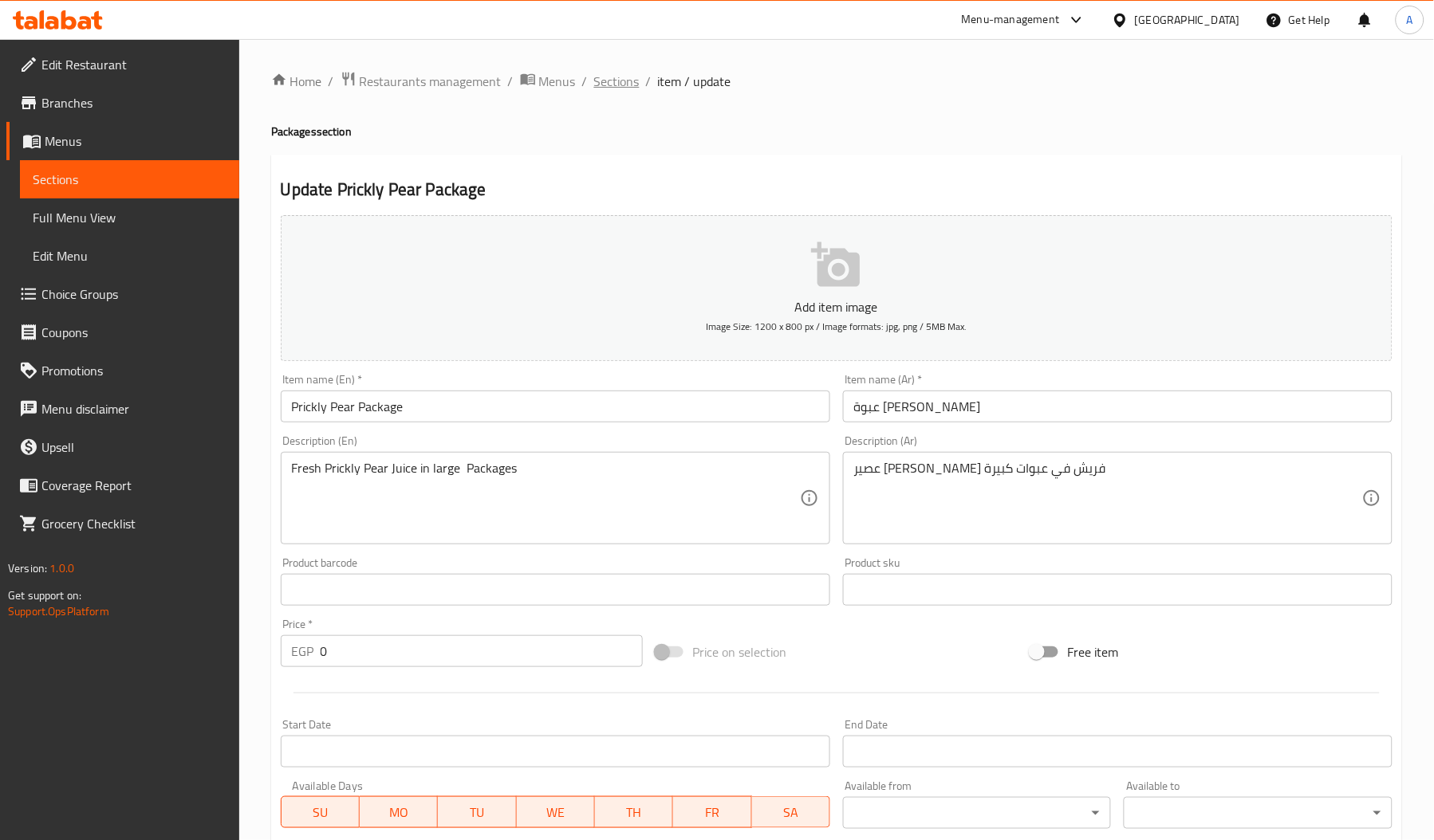
click at [605, 83] on span "Sections" at bounding box center [617, 81] width 45 height 19
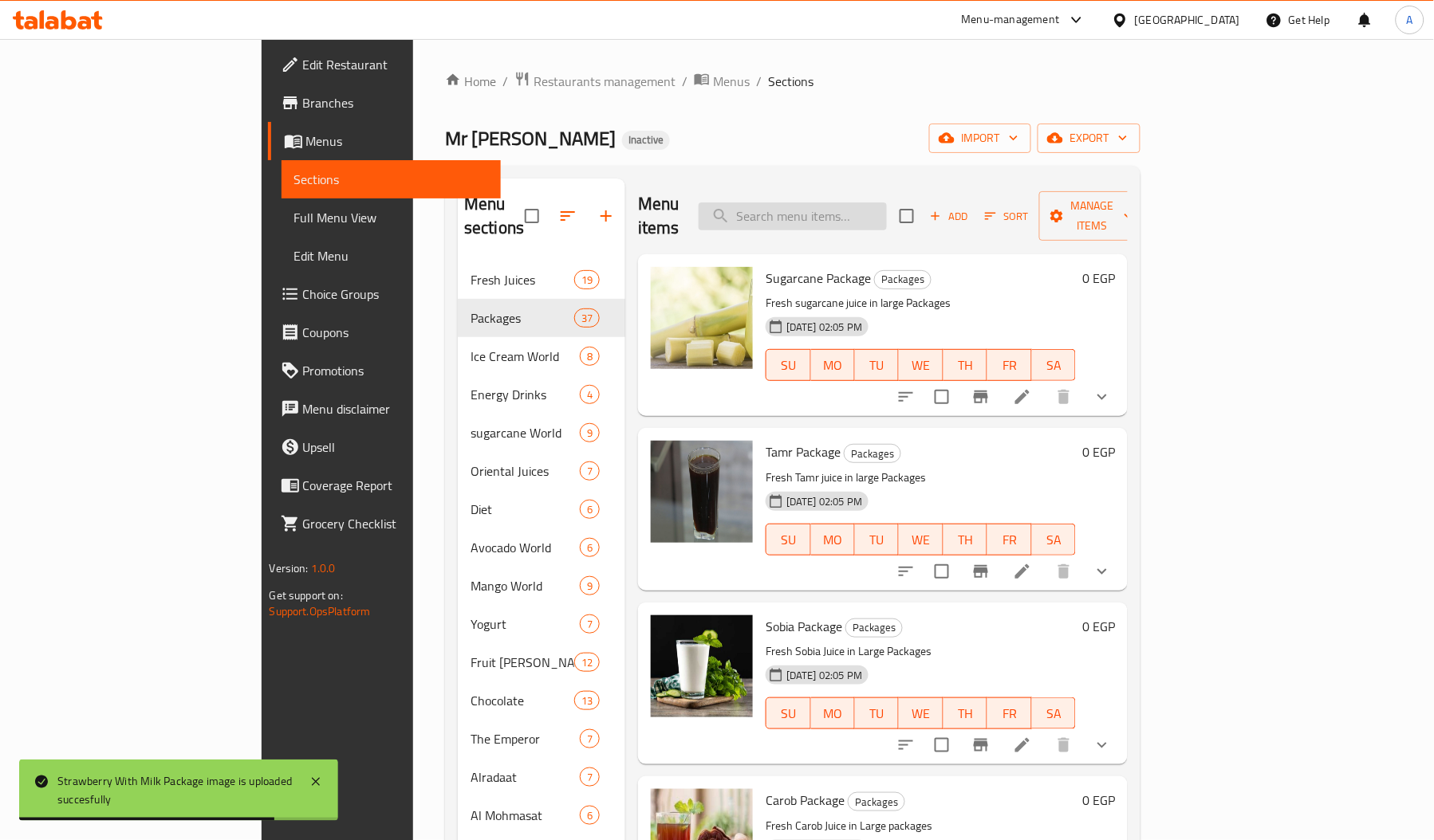
click at [887, 215] on input "search" at bounding box center [792, 216] width 188 height 28
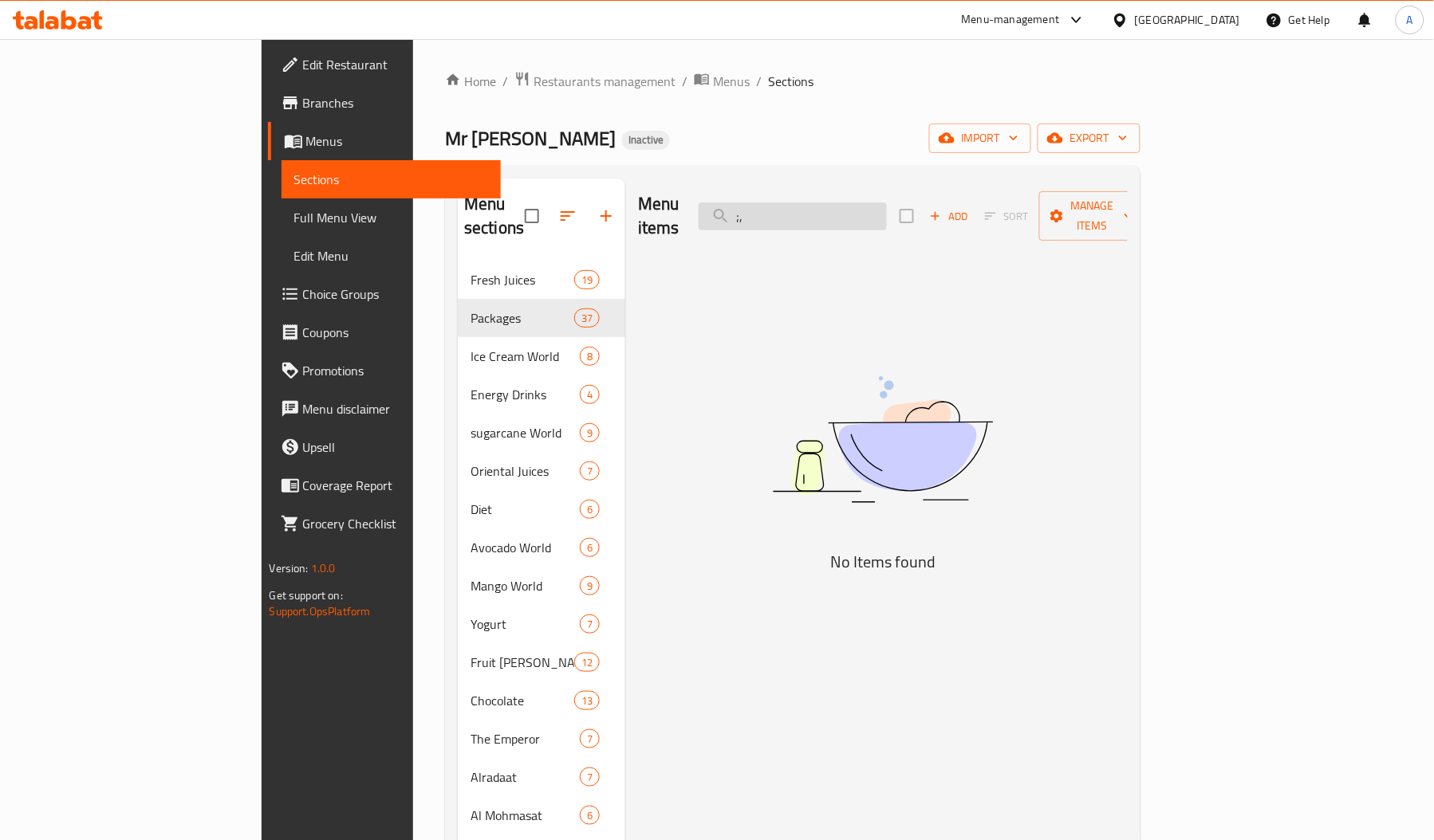
type input ";"
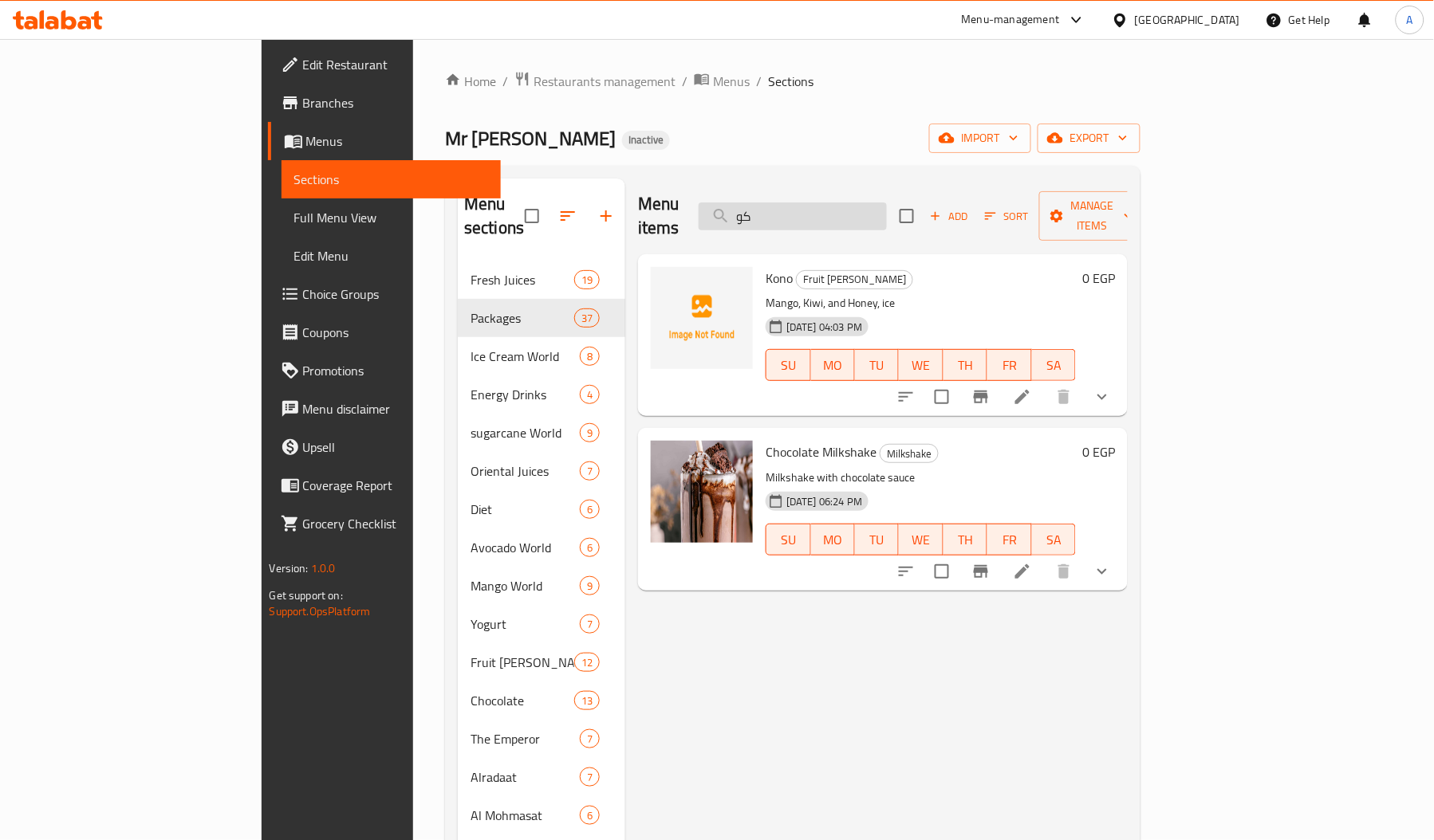
type input "ك"
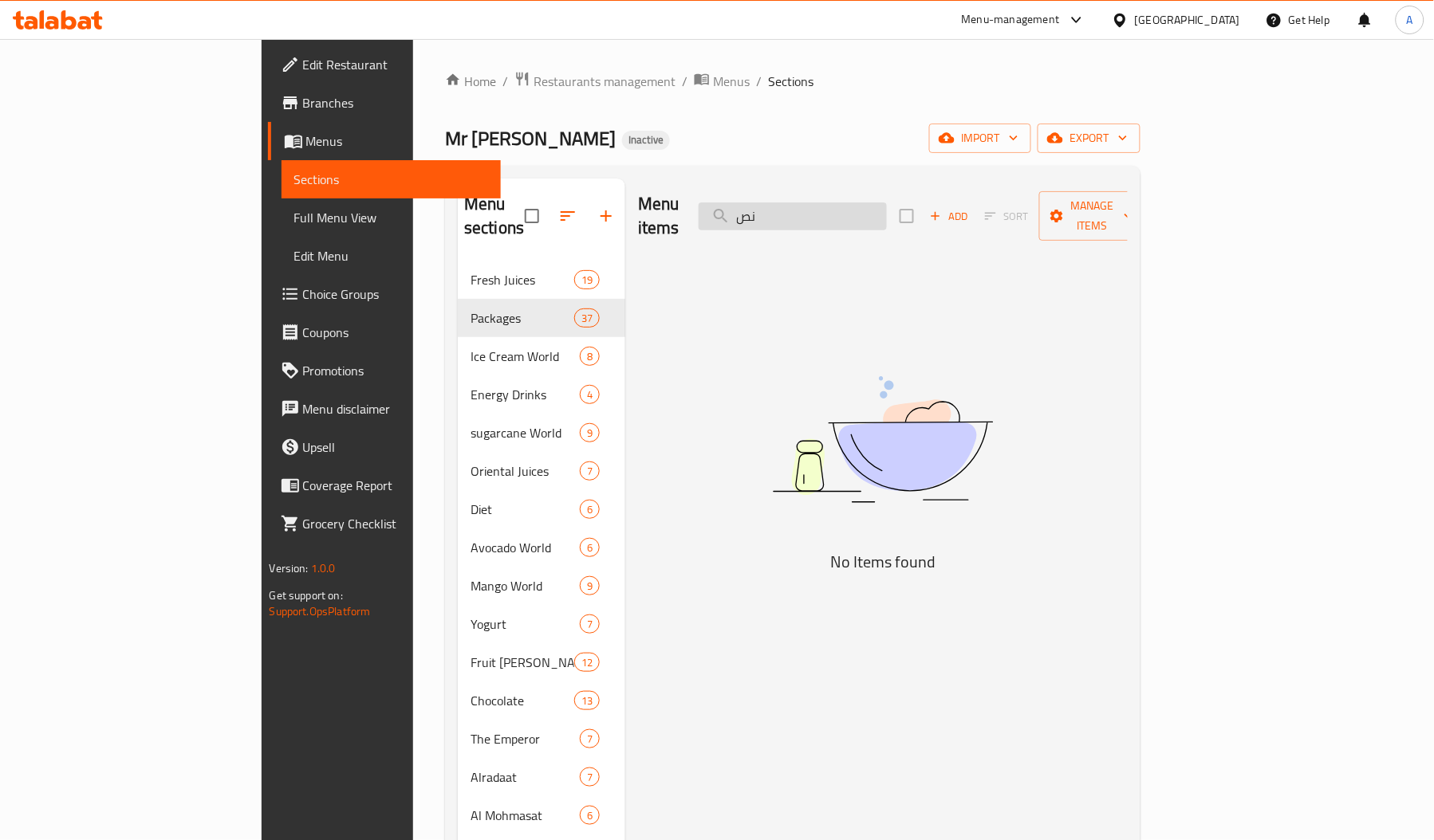
type input "ن"
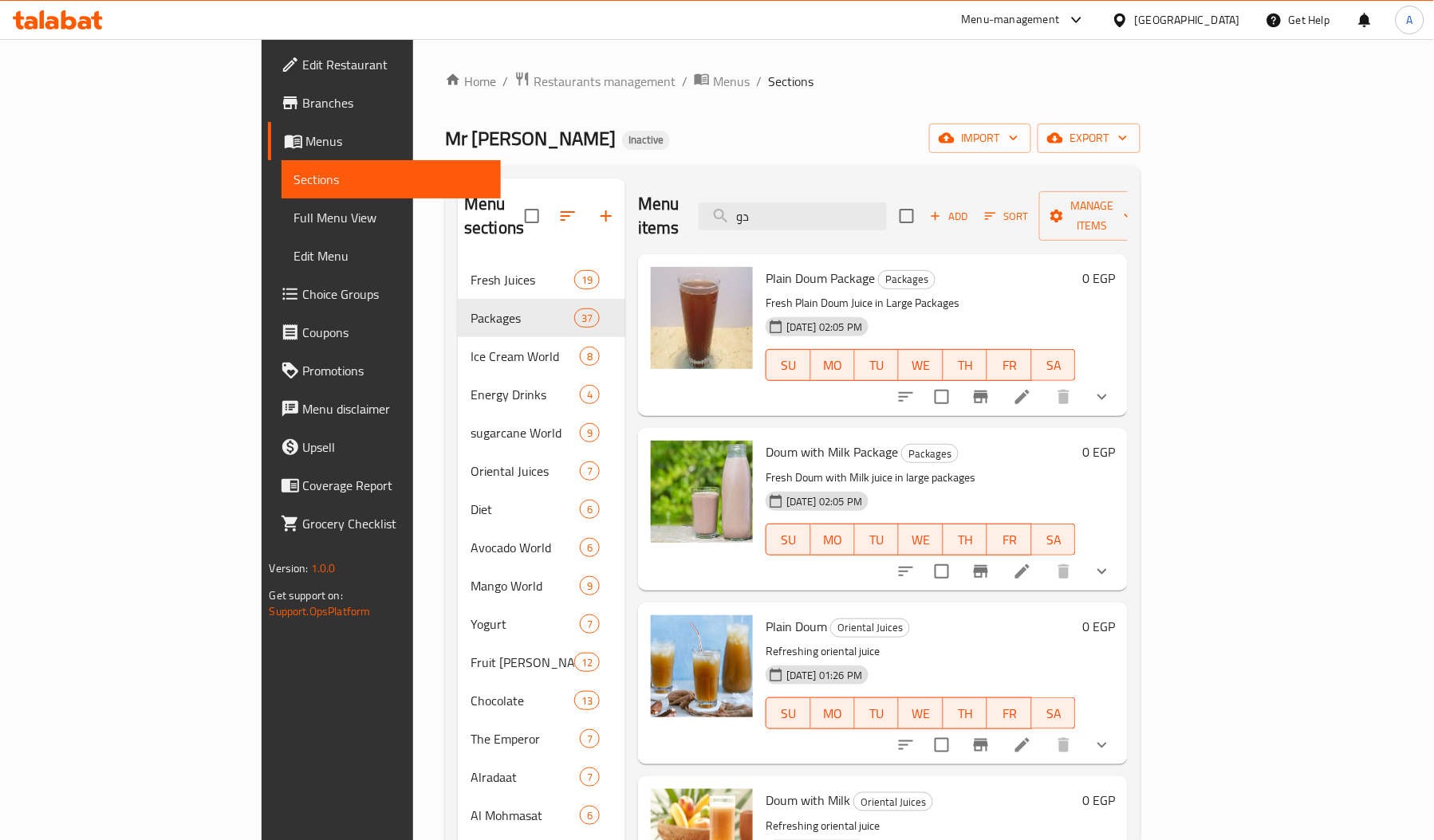
type input "د"
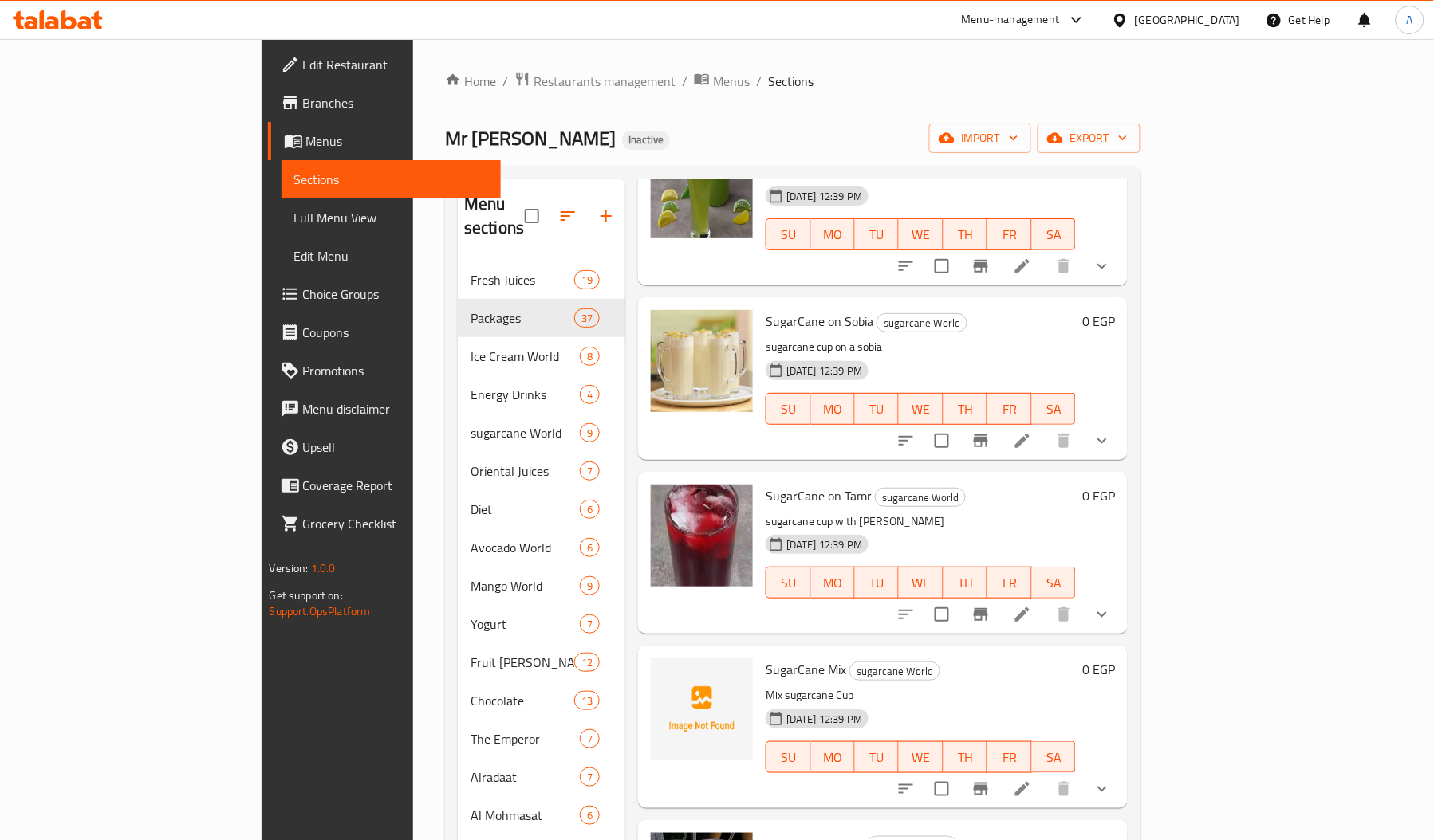
scroll to position [2051, 0]
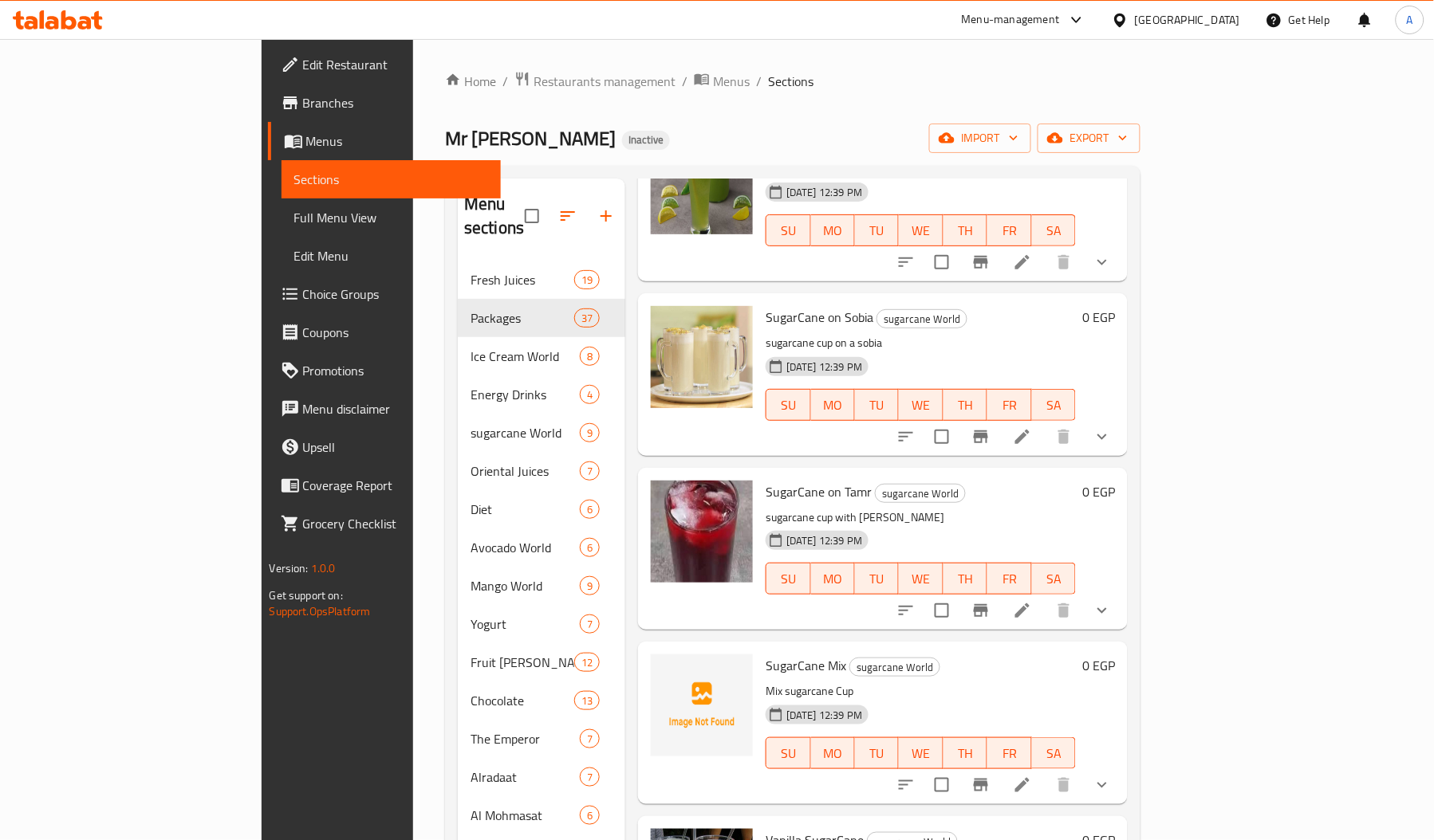
type input "قصب"
click at [1121, 766] on button "show more" at bounding box center [1102, 785] width 38 height 38
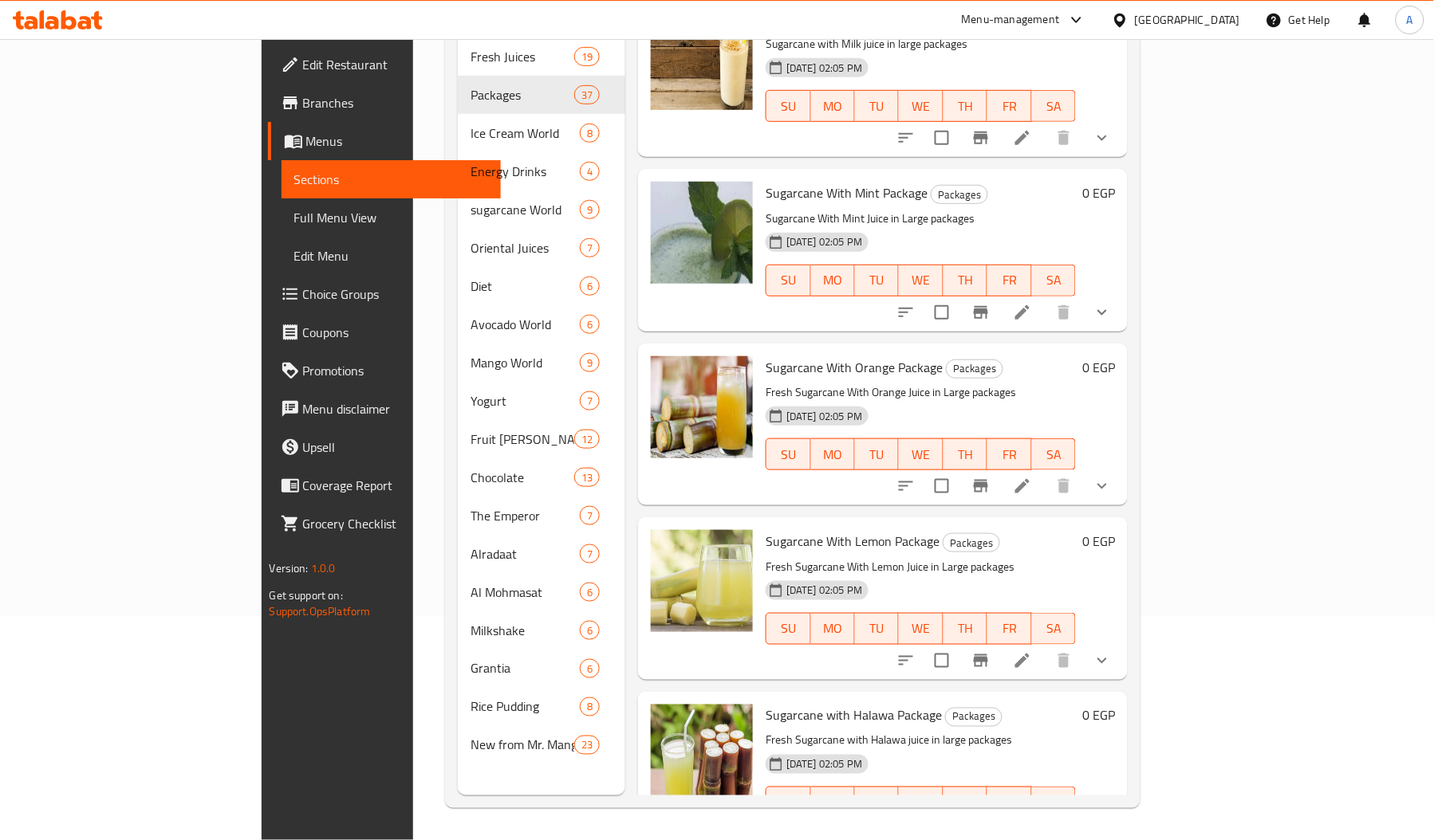
scroll to position [0, 0]
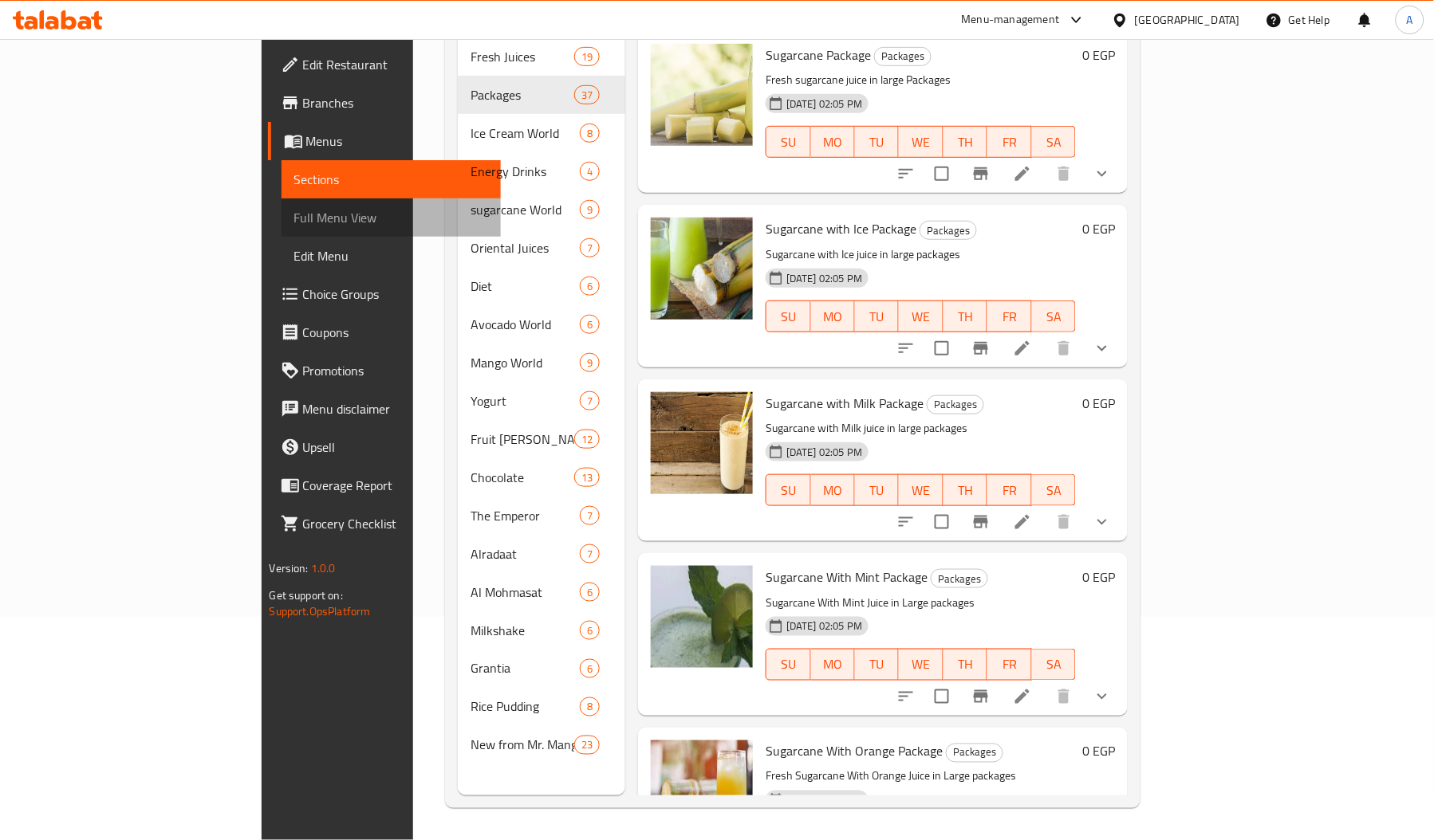
click at [295, 224] on span "Full Menu View" at bounding box center [391, 217] width 194 height 19
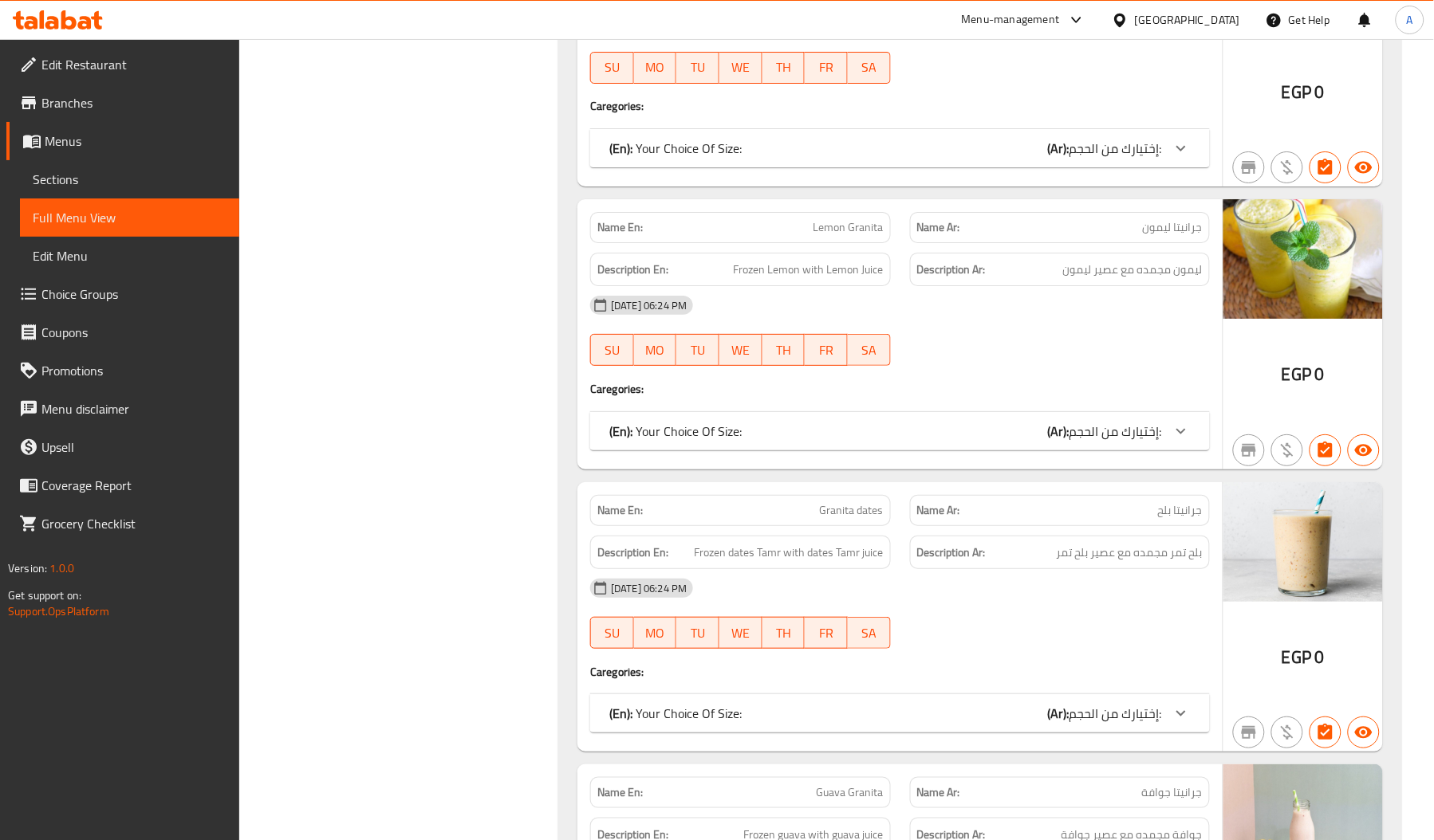
scroll to position [48324, 0]
click at [124, 60] on span "Edit Restaurant" at bounding box center [134, 65] width 185 height 19
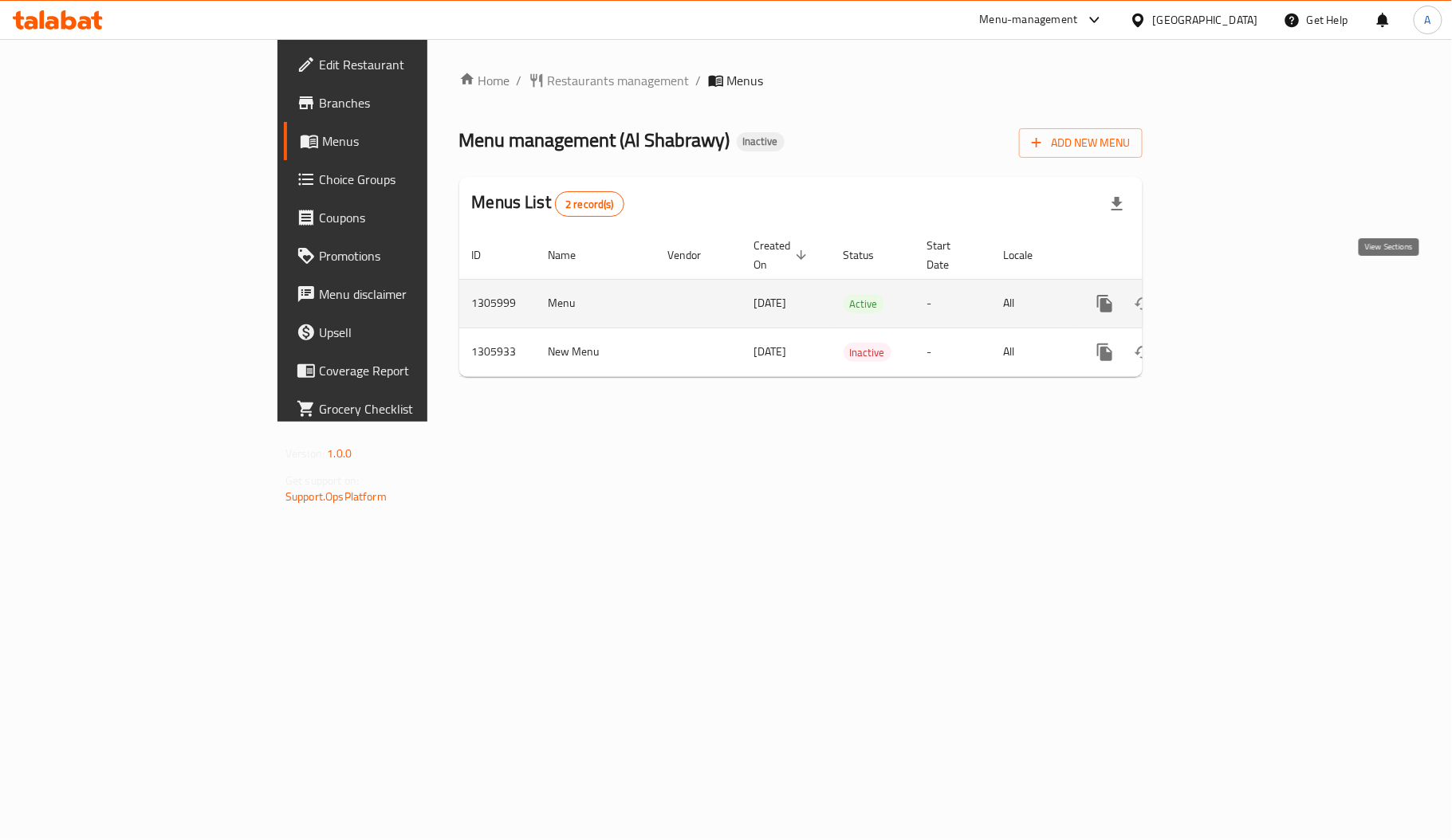
click at [1239, 285] on link "enhanced table" at bounding box center [1220, 304] width 38 height 38
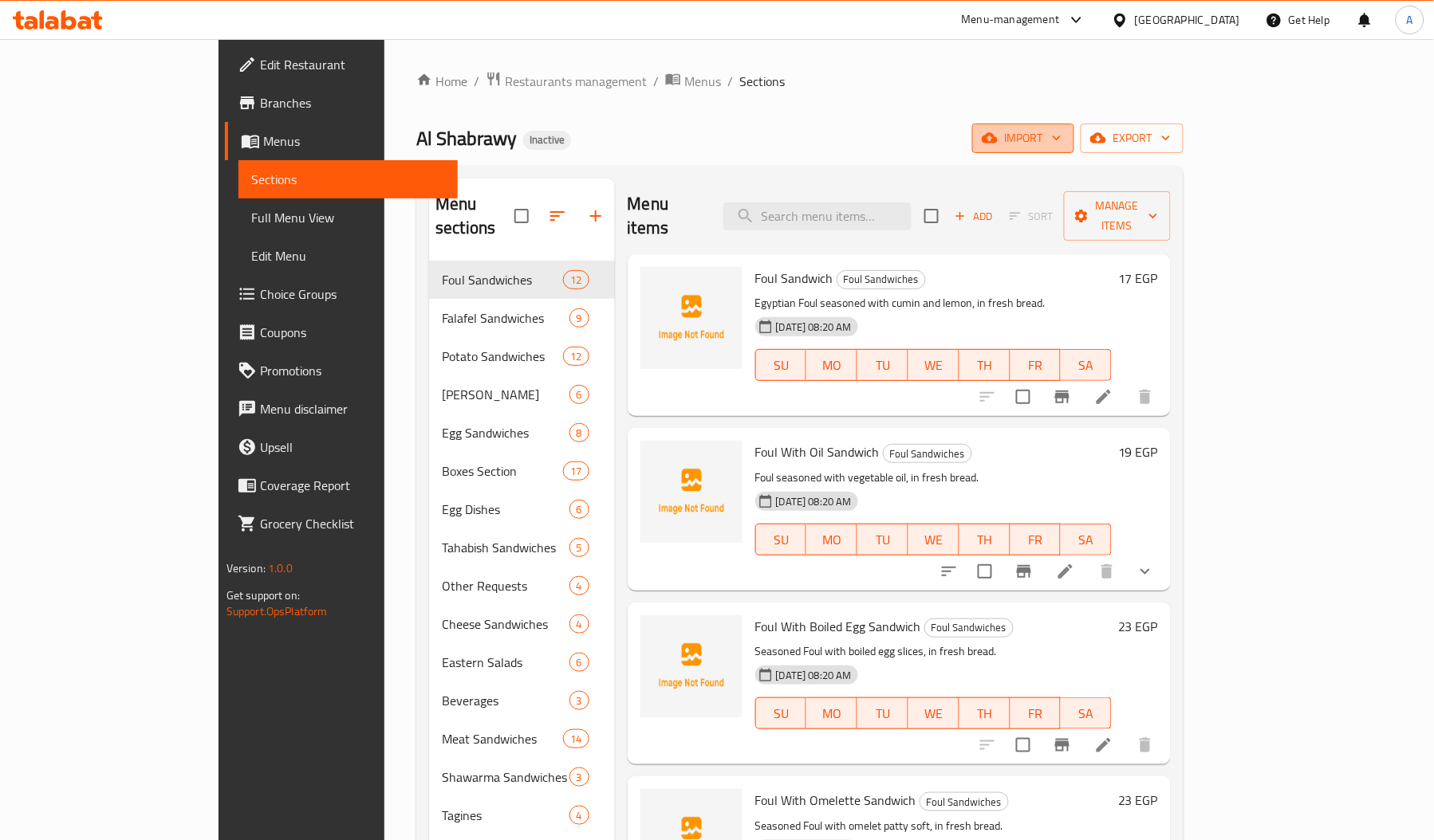
click at [1061, 148] on span "import" at bounding box center [1023, 138] width 76 height 20
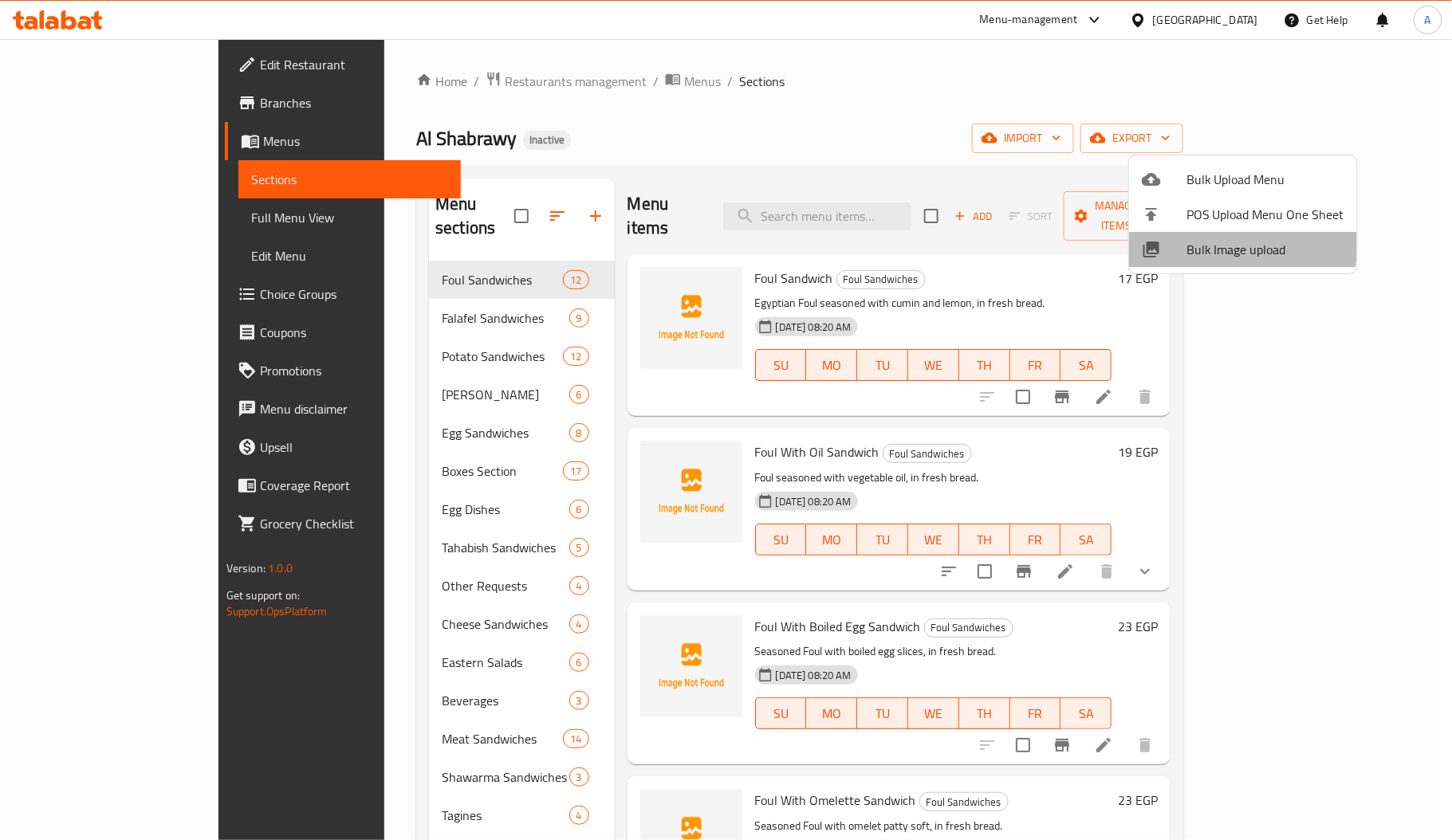
click at [1147, 238] on li "Bulk Image upload" at bounding box center [1243, 249] width 228 height 35
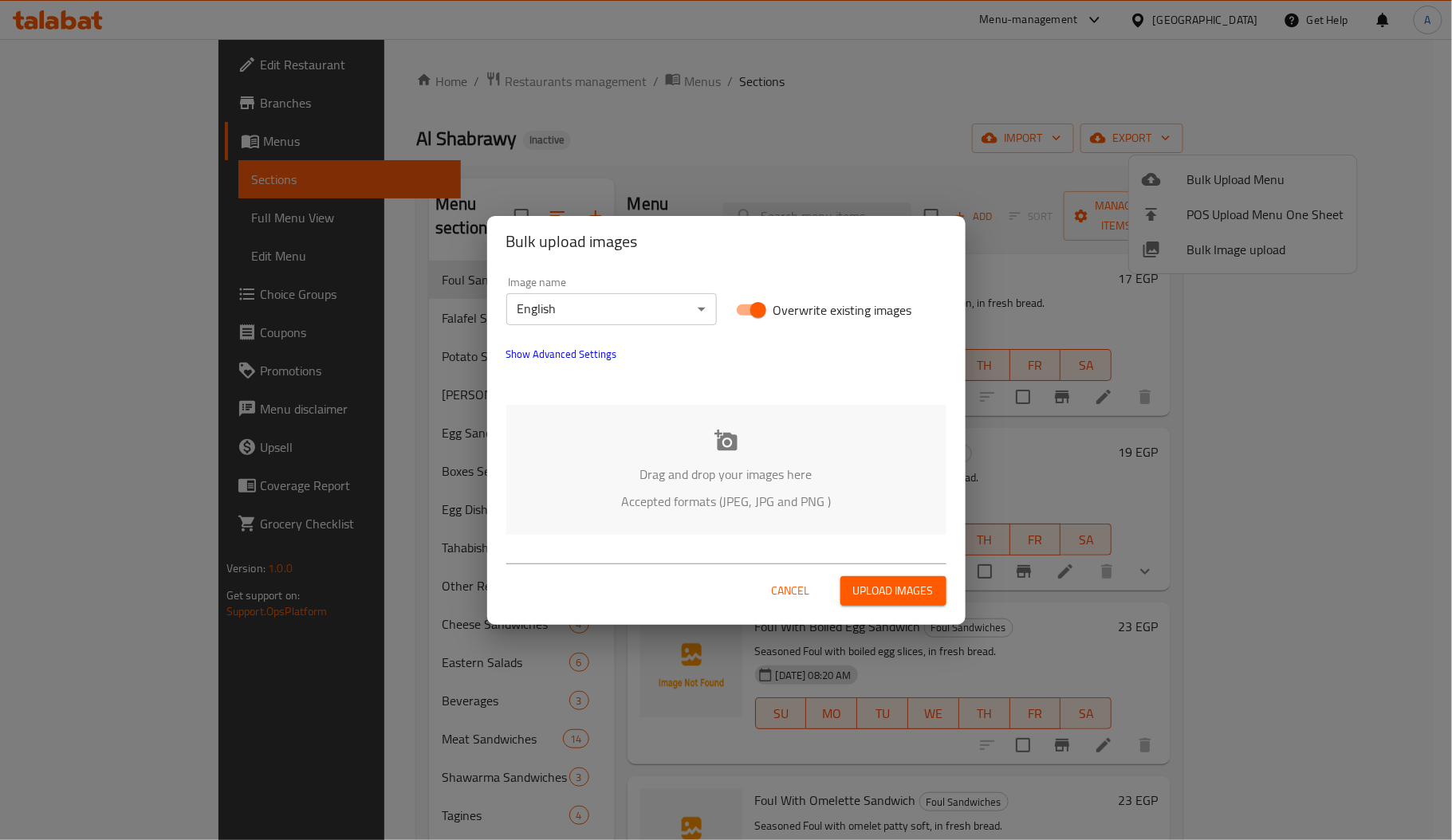
click at [677, 486] on div "Drag and drop your images here Accepted formats (JPEG, JPG and PNG )" at bounding box center [726, 470] width 440 height 130
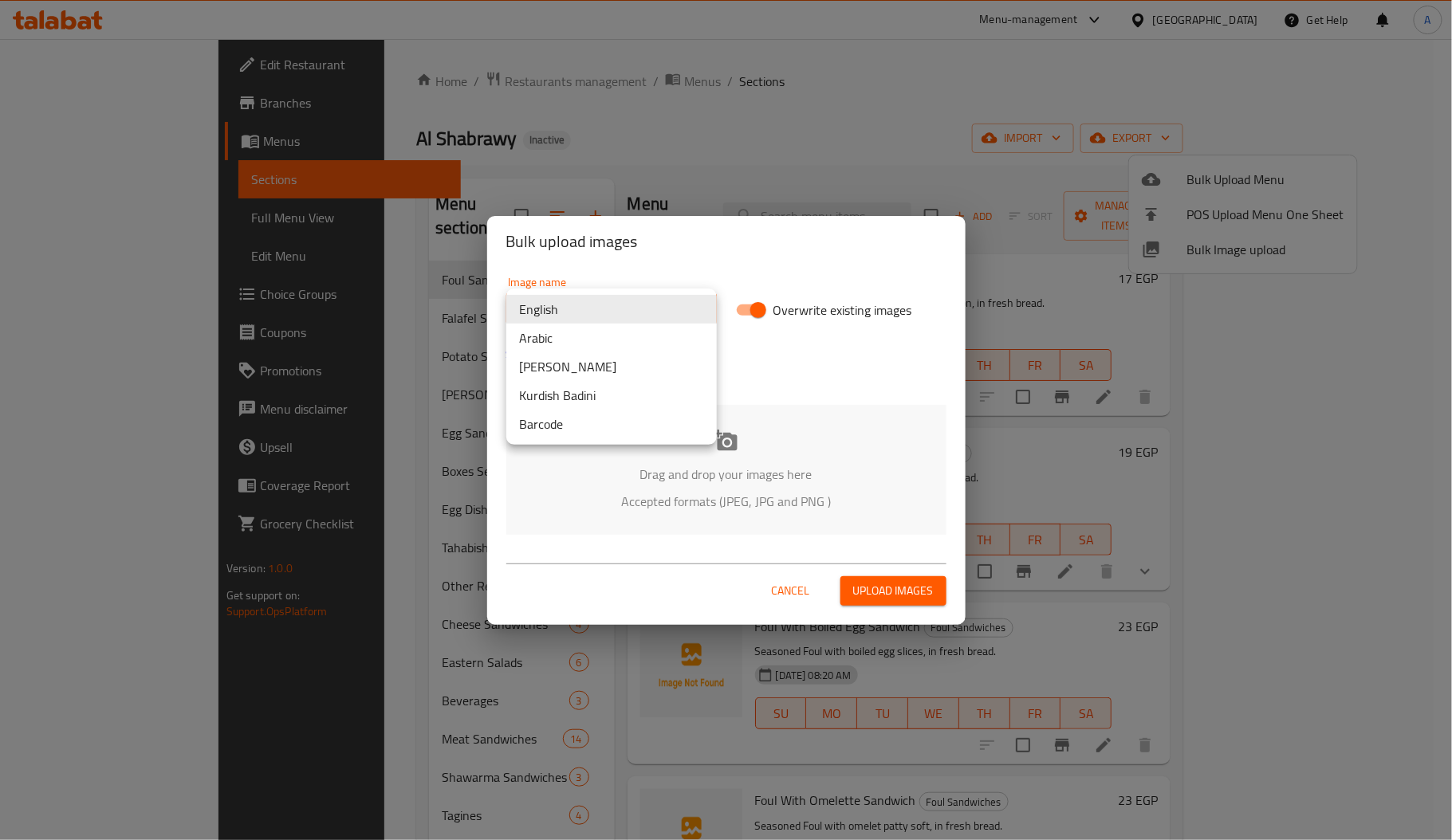
click at [563, 305] on body "​ Menu-management Egypt Get Help A Edit Restaurant Branches Menus Sections Full…" at bounding box center [726, 439] width 1452 height 801
click at [592, 333] on li "Arabic" at bounding box center [612, 338] width 211 height 29
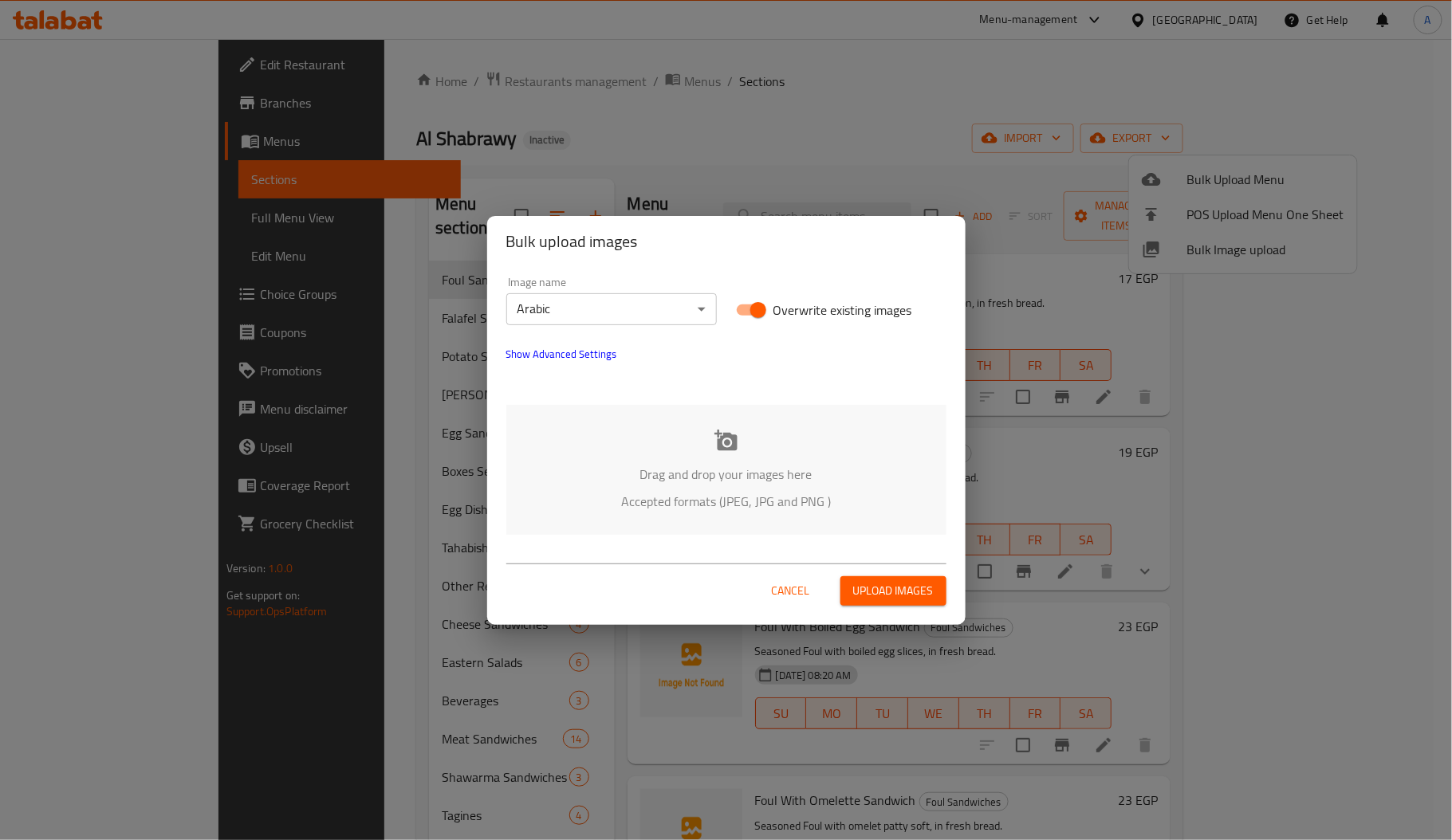
click at [715, 492] on p "Accepted formats (JPEG, JPG and PNG )" at bounding box center [726, 501] width 392 height 19
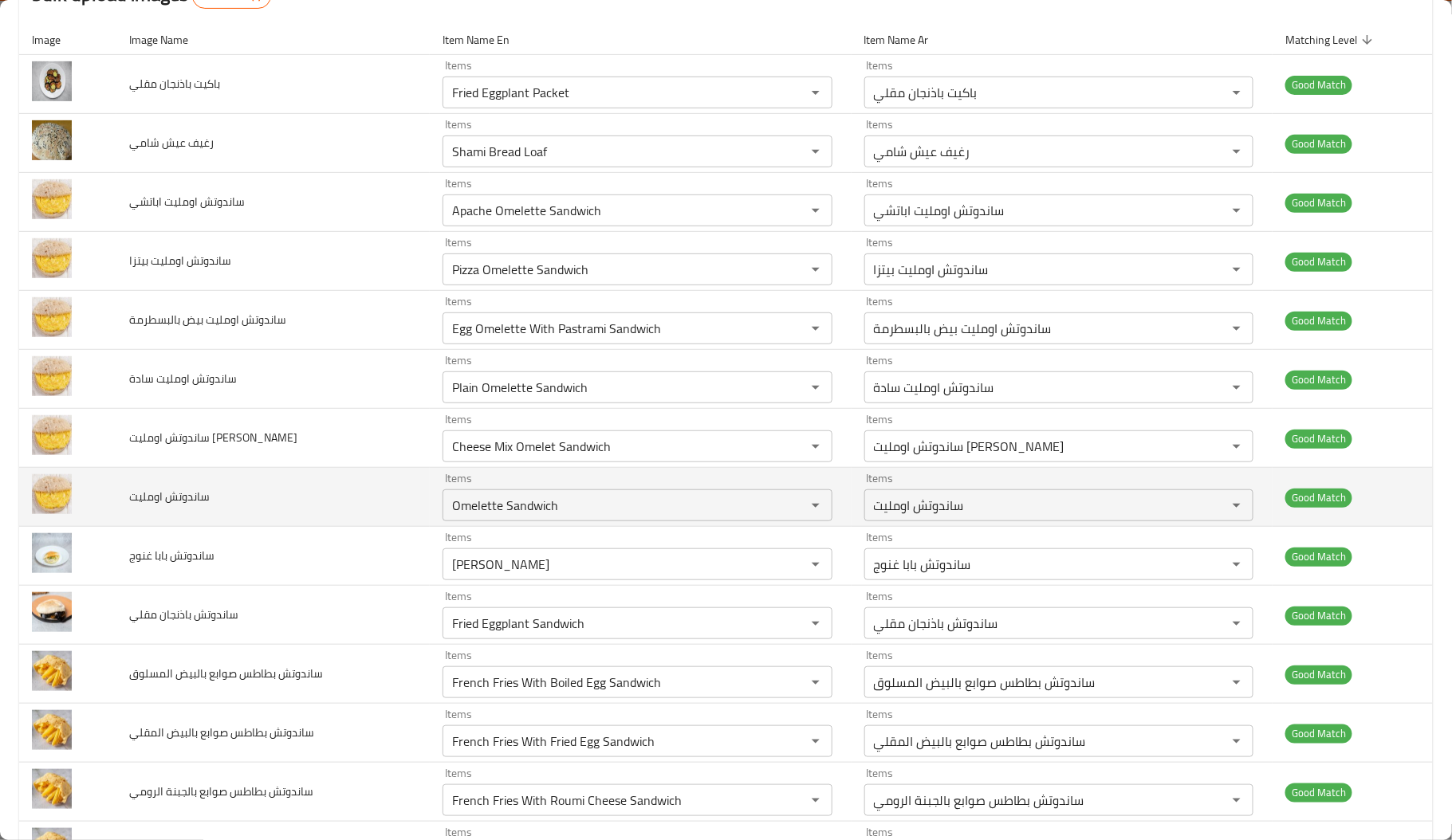
scroll to position [227, 0]
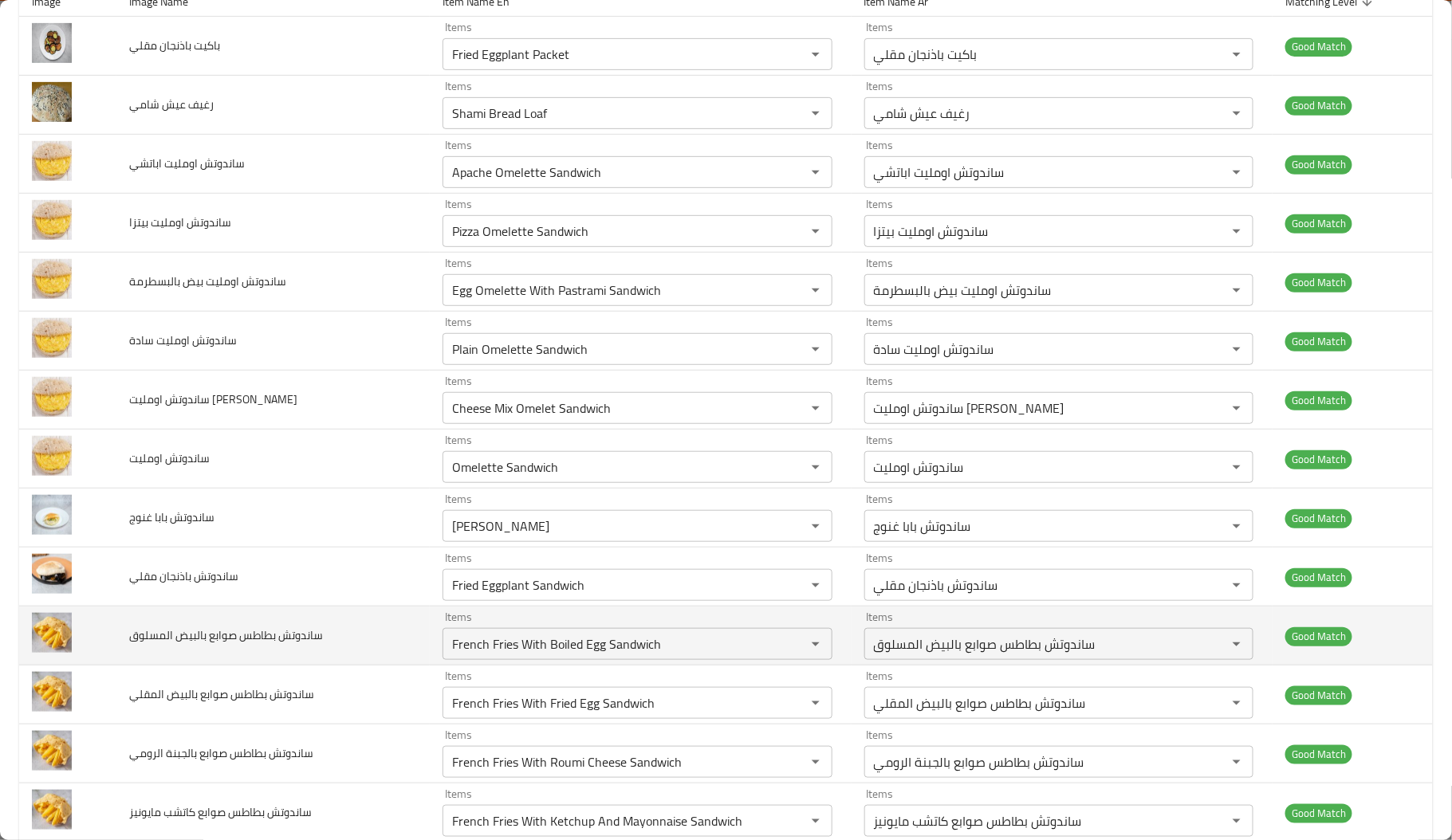
click at [204, 643] on span "ساندوتش بطاطس صوابع بالبيض المسلوق" at bounding box center [225, 635] width 194 height 21
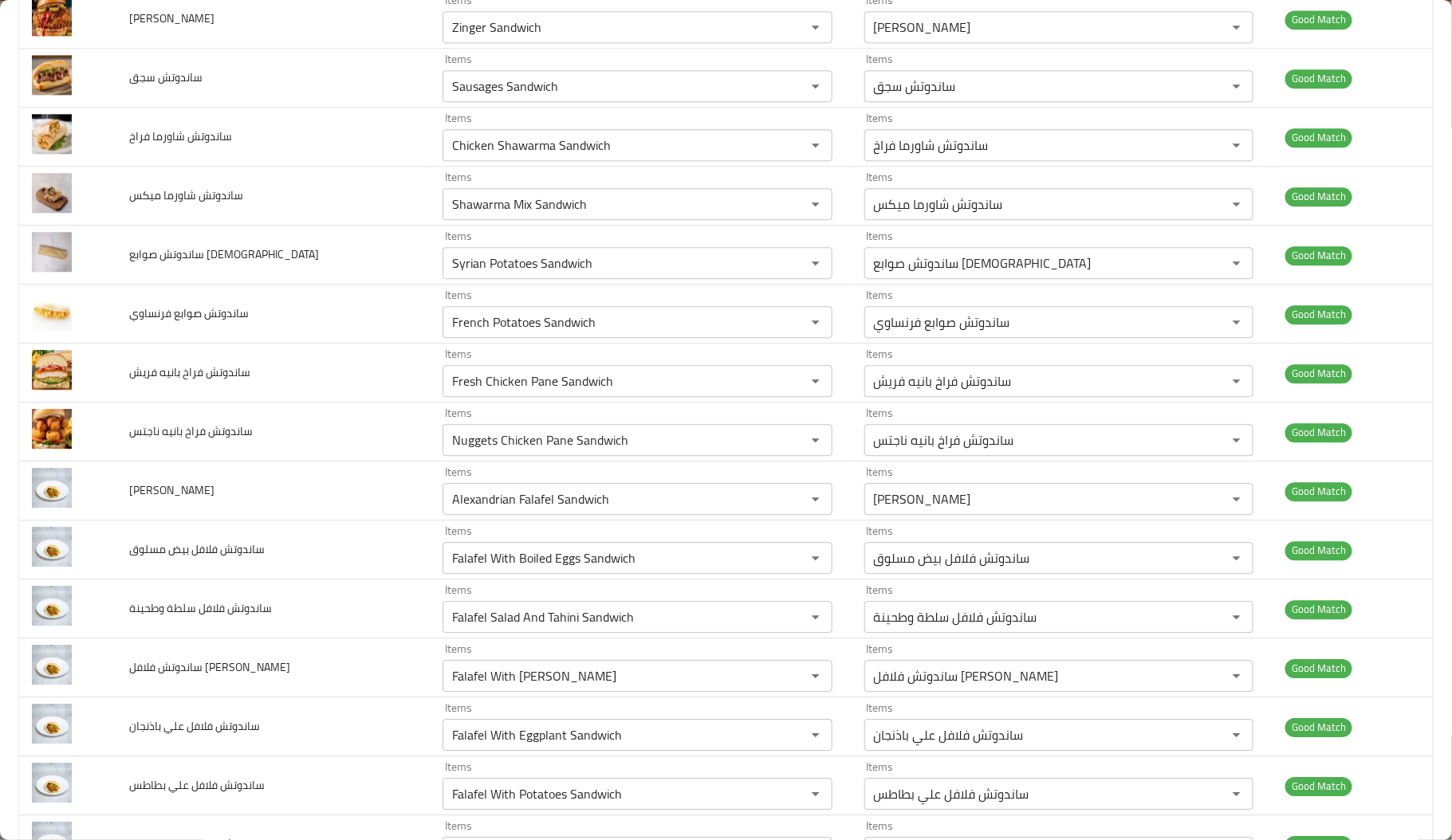
scroll to position [1533, 0]
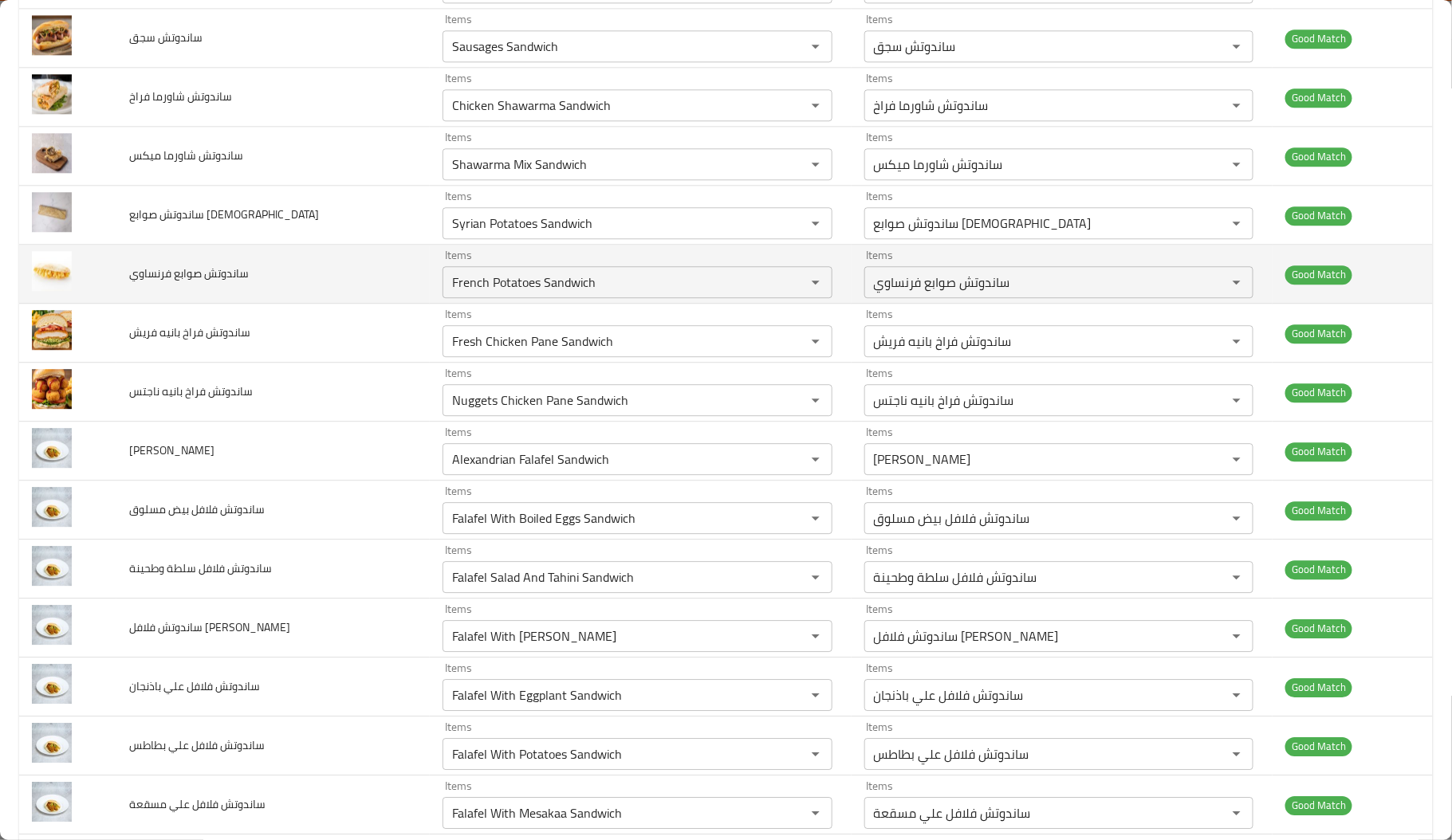
click at [191, 291] on td "ساندوتش صوابع فرنساوي" at bounding box center [273, 274] width 314 height 59
click at [543, 286] on فرنساوي "French Potatoes Sandwich" at bounding box center [614, 282] width 334 height 23
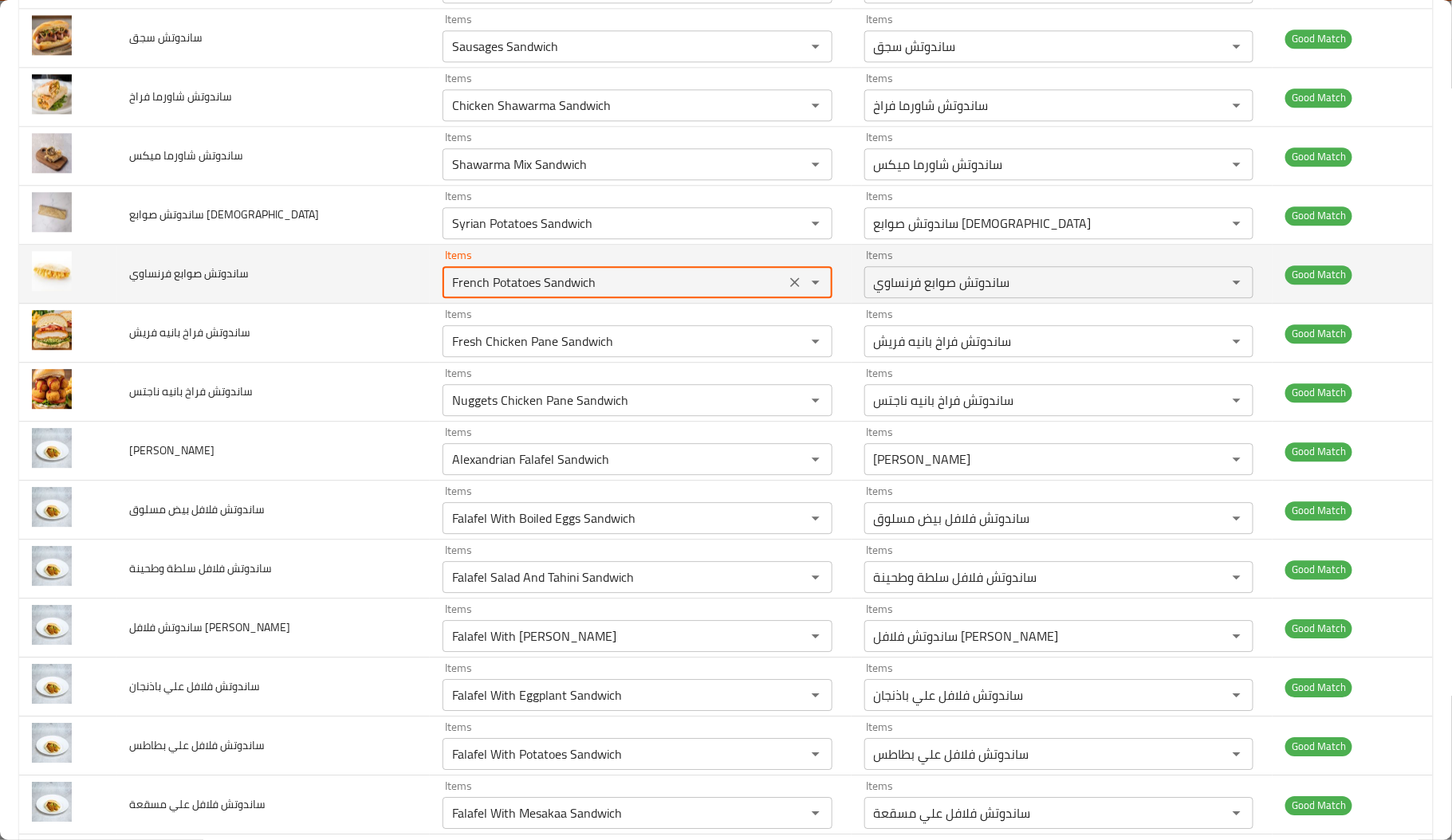
click at [543, 286] on فرنساوي "French Potatoes Sandwich" at bounding box center [614, 282] width 334 height 23
click at [791, 290] on icon "Clear" at bounding box center [796, 283] width 16 height 16
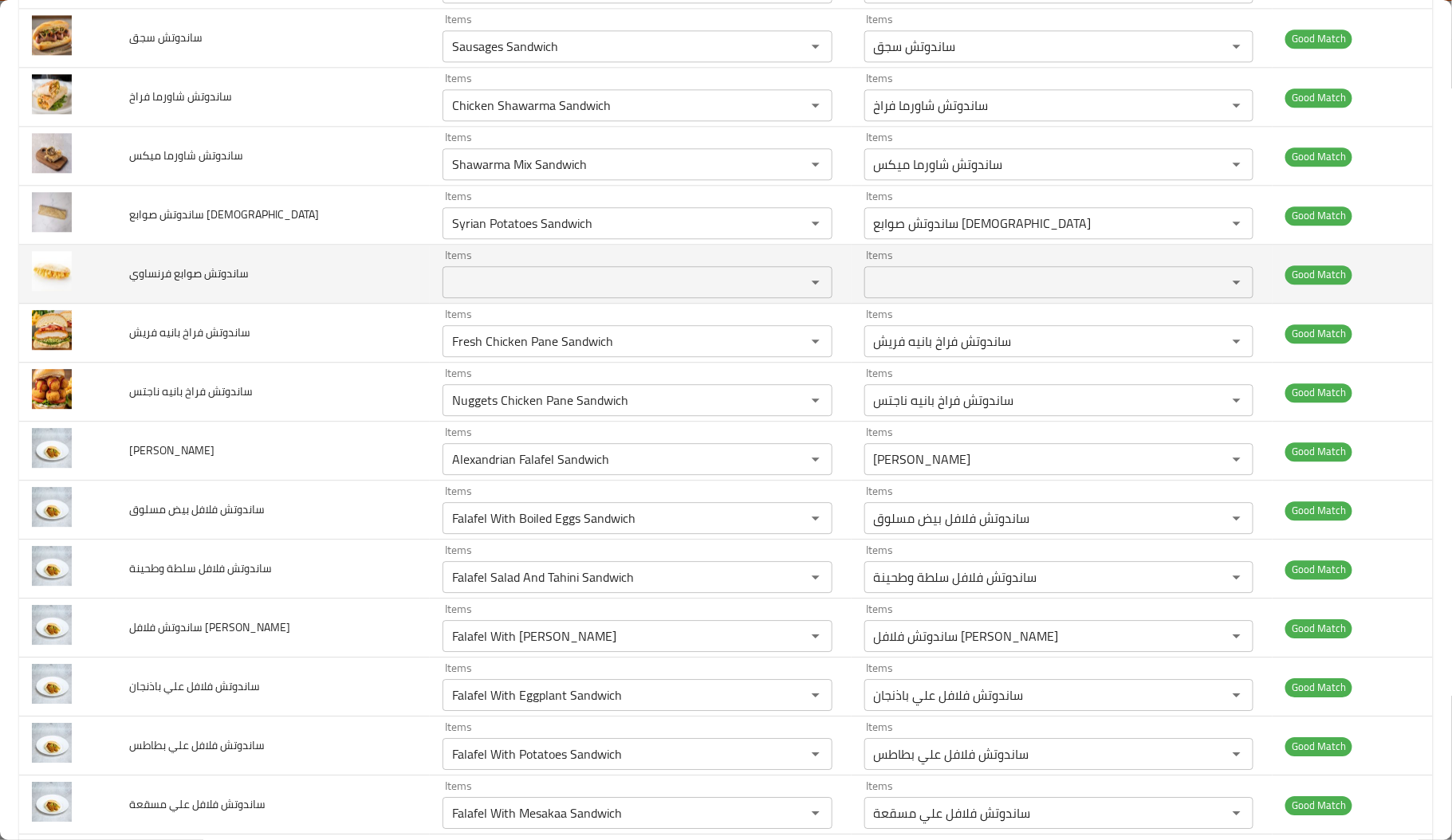
click at [245, 284] on span "ساندوتش صوابع فرنساوي" at bounding box center [189, 273] width 120 height 21
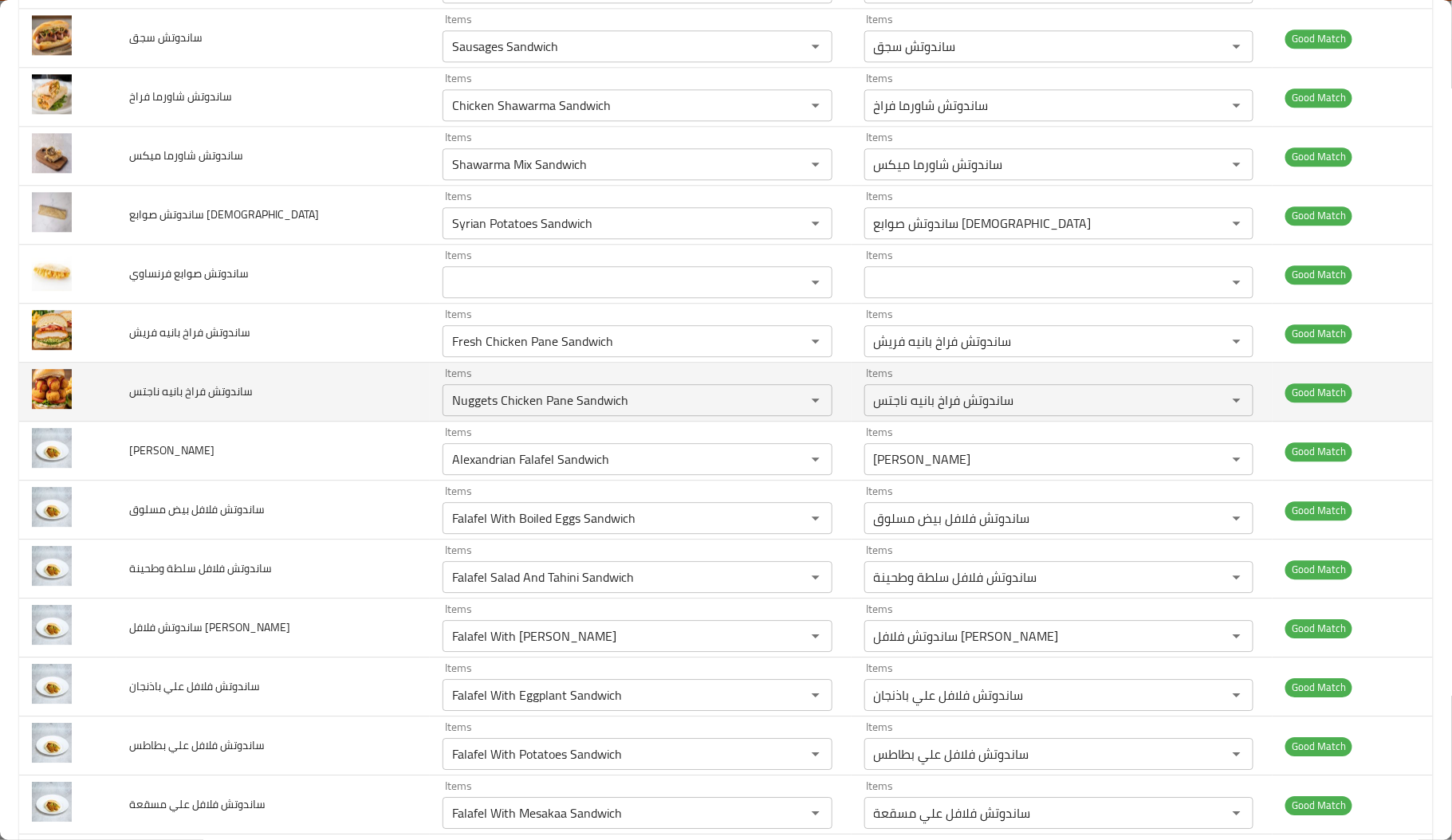
click at [160, 385] on span "ساندوتش فراخ بانيه ناجتس" at bounding box center [191, 391] width 124 height 21
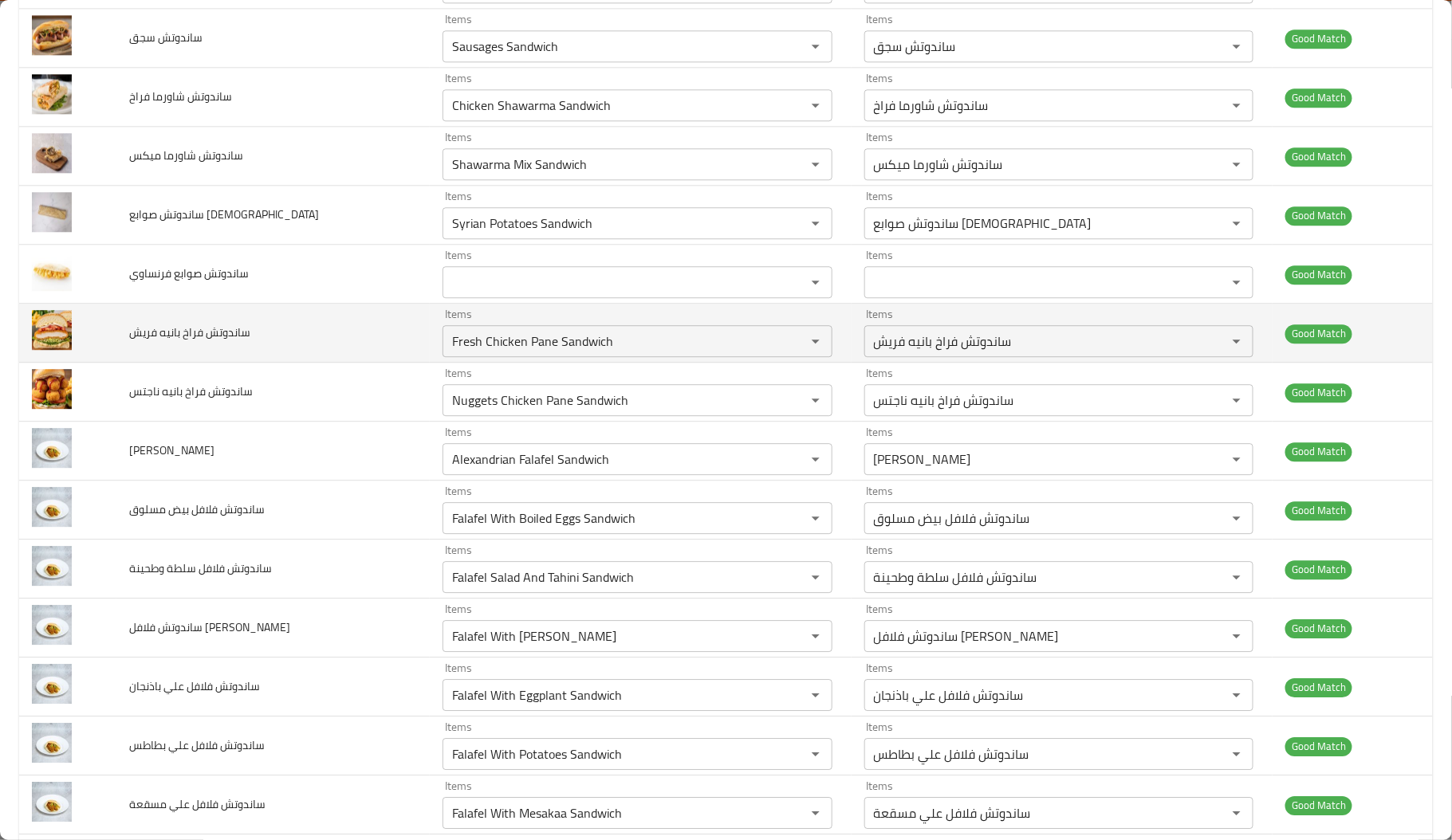
click at [178, 363] on td "ساندوتش فراخ بانيه فريش" at bounding box center [273, 333] width 314 height 59
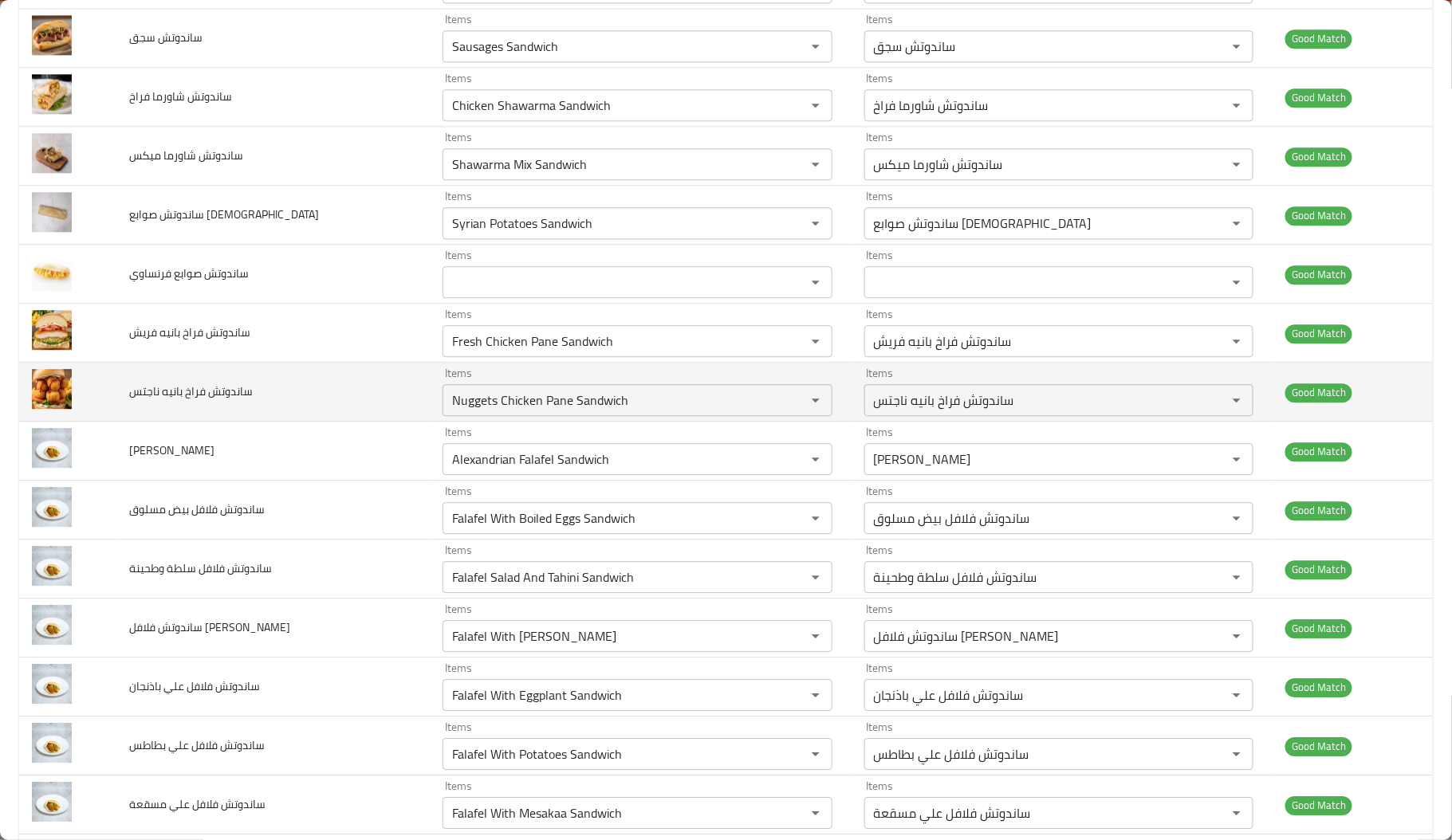
click at [191, 386] on span "ساندوتش فراخ بانيه ناجتس" at bounding box center [191, 391] width 124 height 21
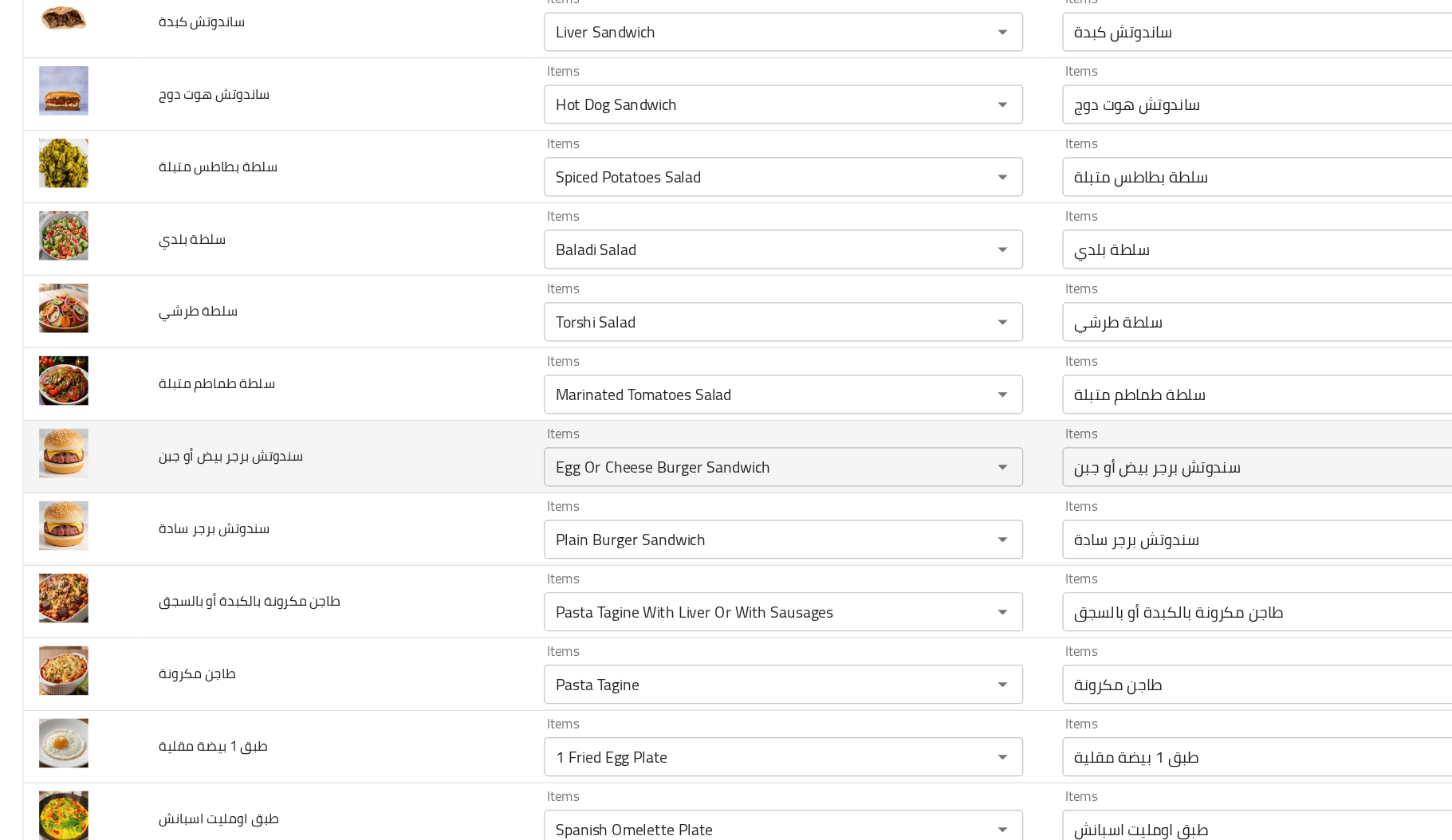
scroll to position [3108, 0]
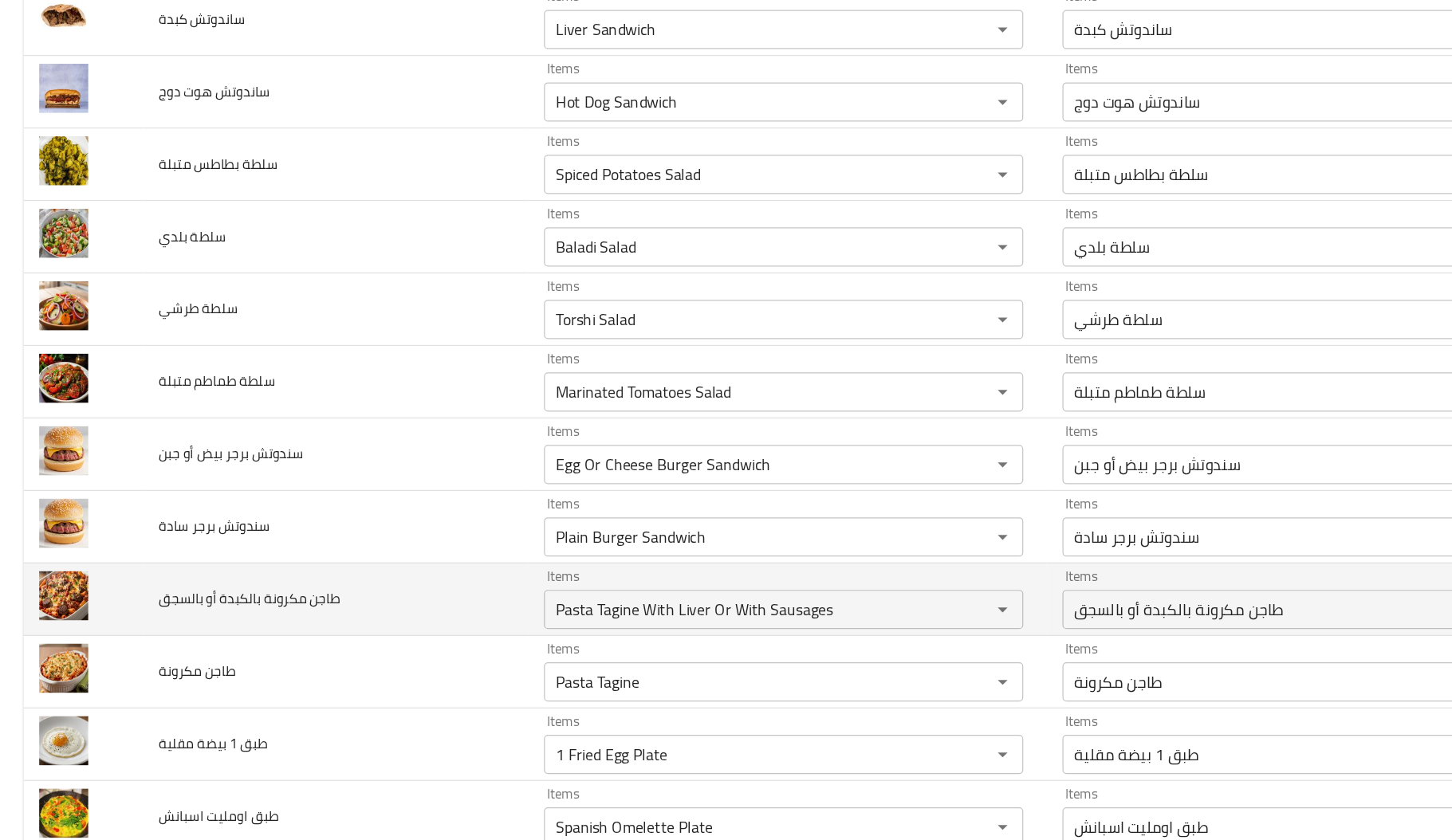
click at [257, 615] on td "طاجن مكرونة بالكبدة أو بالسجق" at bounding box center [273, 586] width 314 height 59
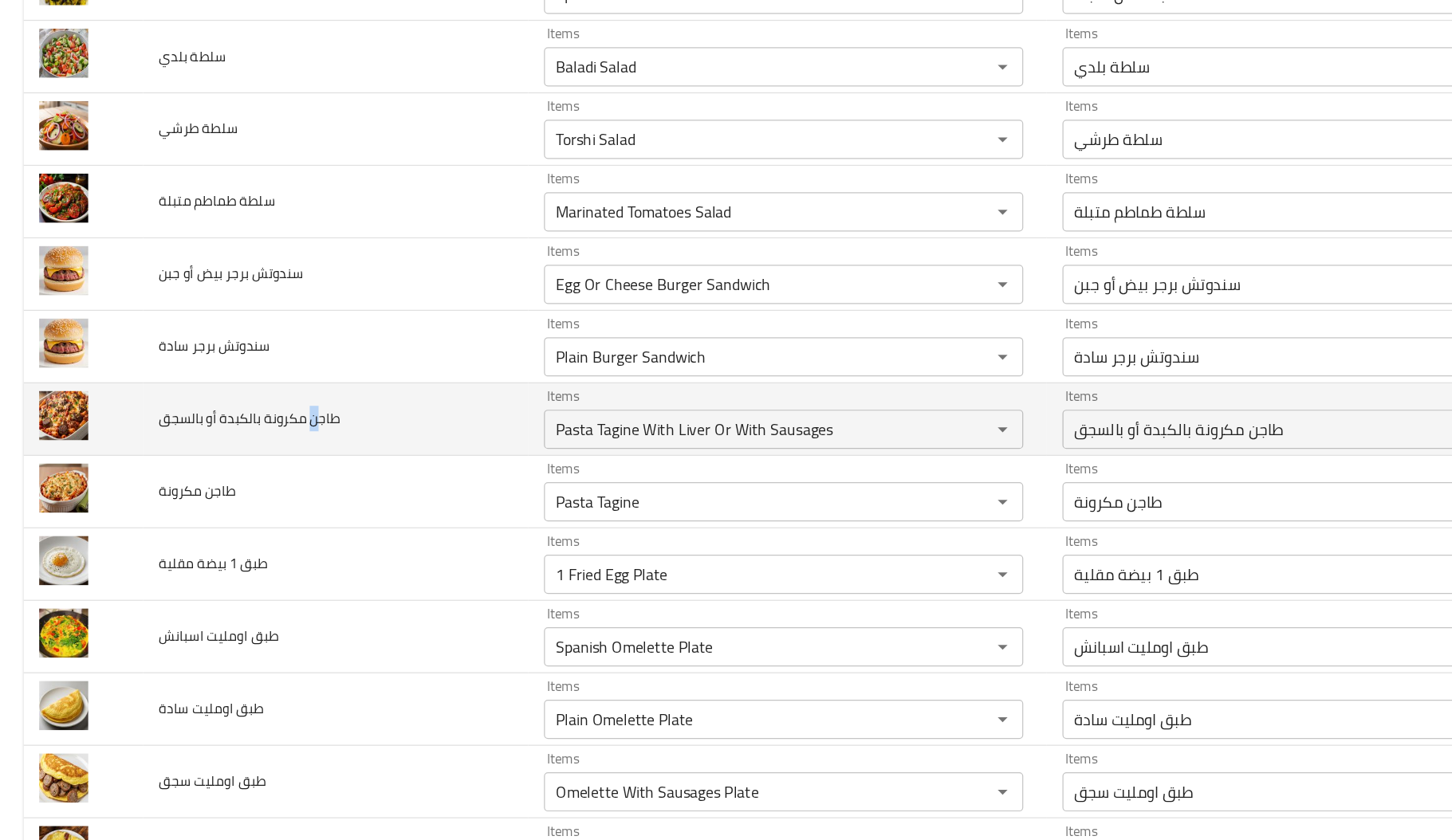
scroll to position [3294, 0]
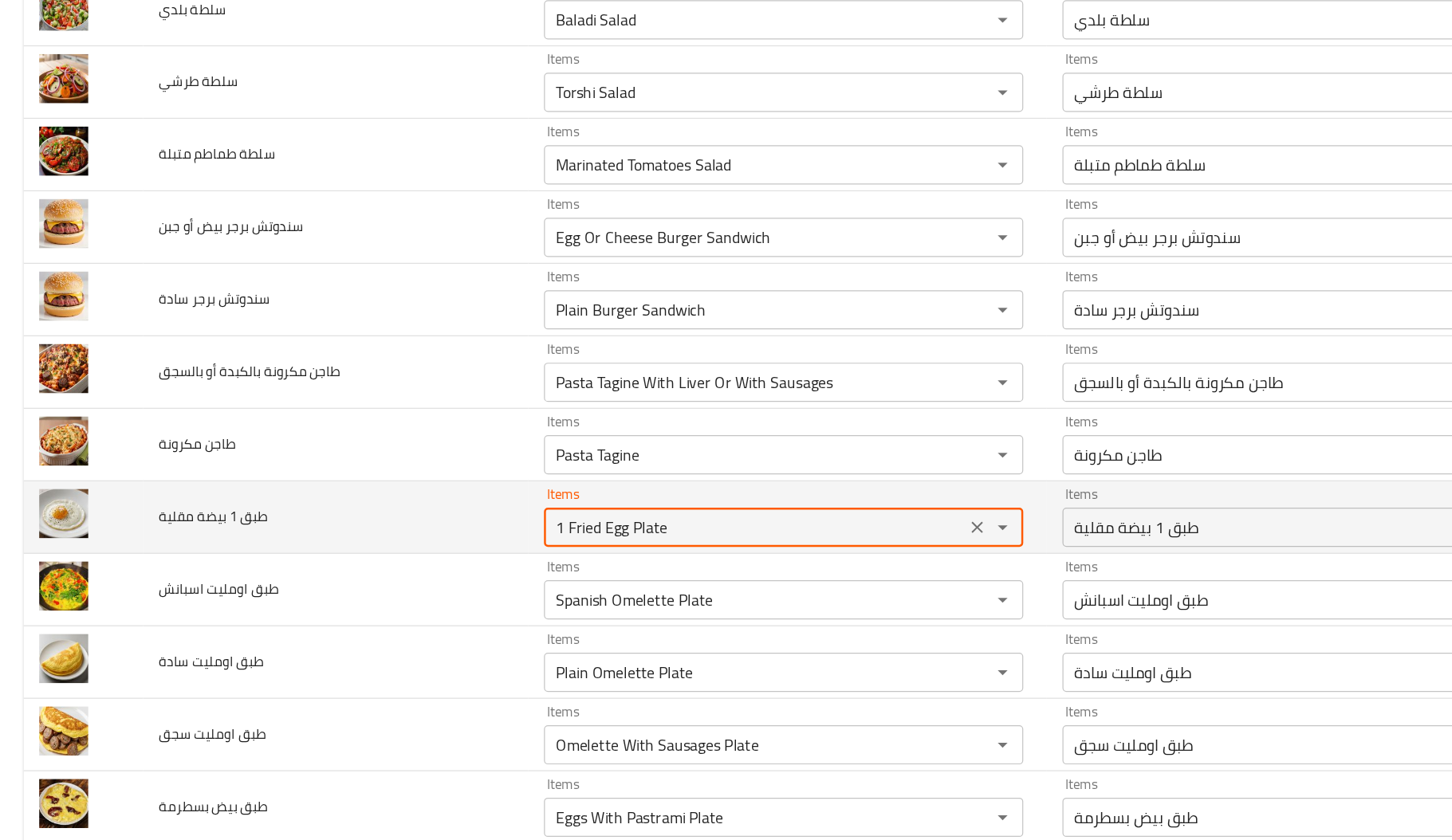
click at [476, 539] on مقلية "1 Fried Egg Plate" at bounding box center [614, 527] width 334 height 23
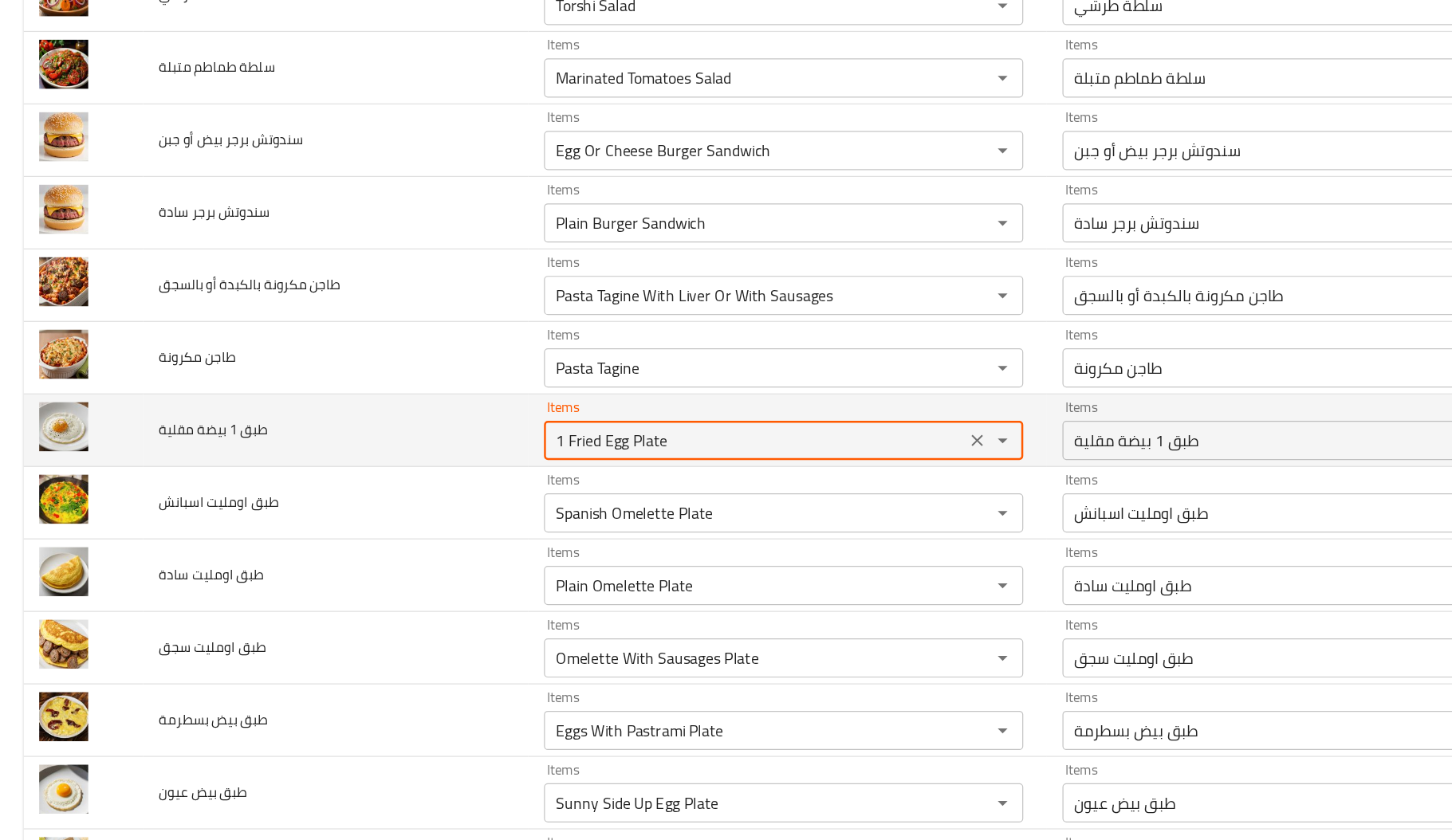
scroll to position [3365, 0]
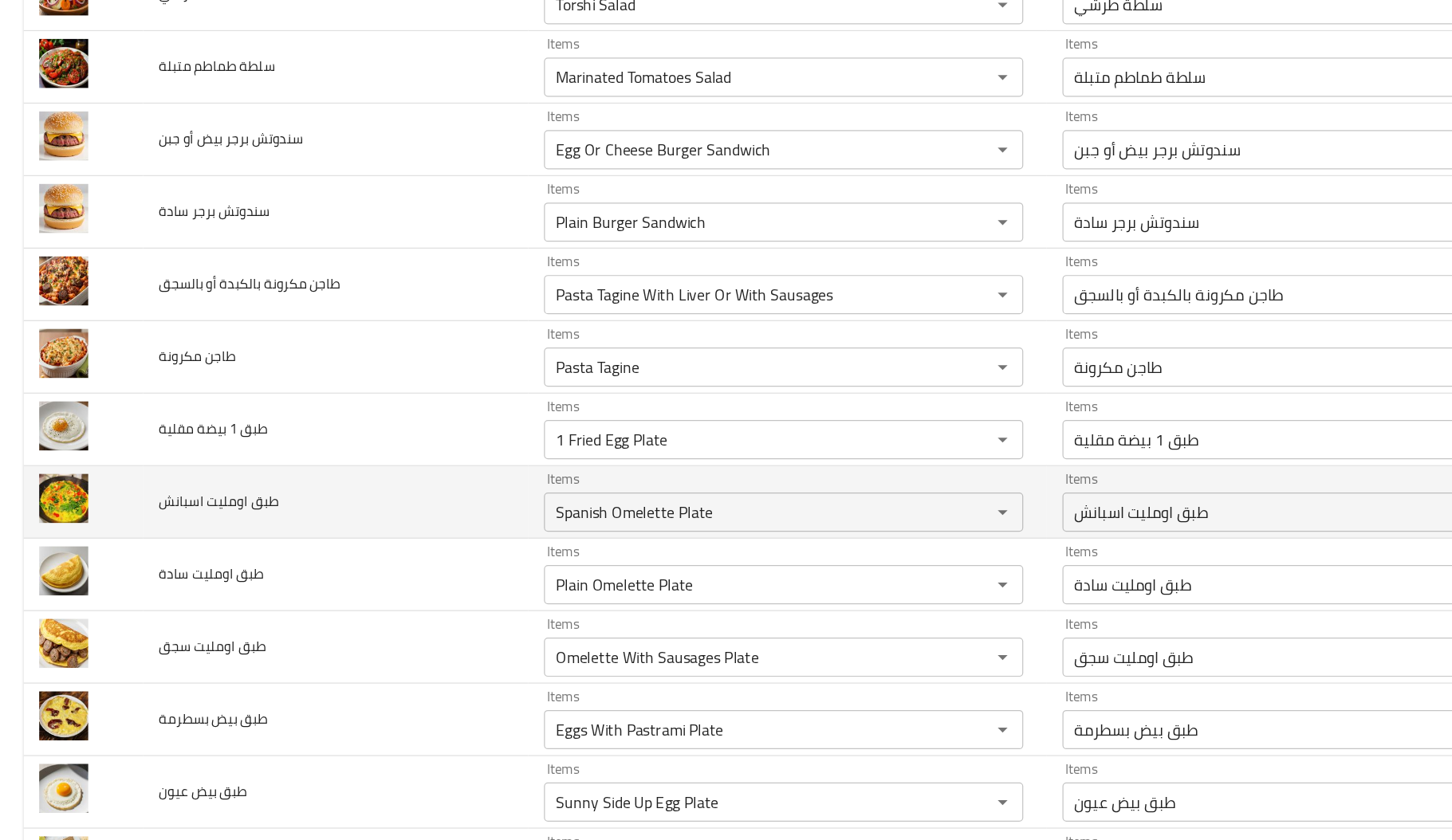
click at [411, 531] on td "طبق اوملیت اسبانش" at bounding box center [273, 506] width 314 height 59
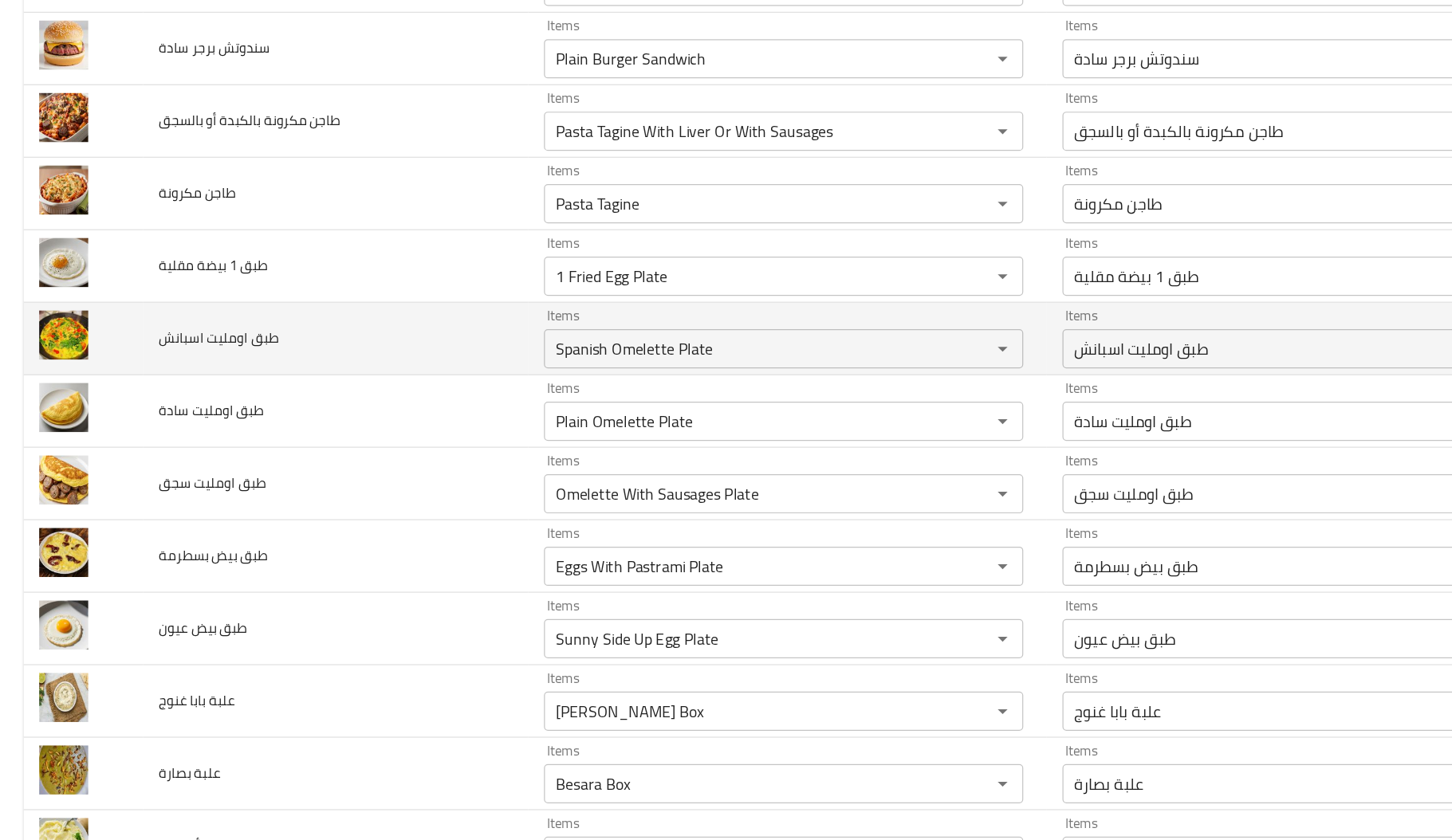
scroll to position [3506, 0]
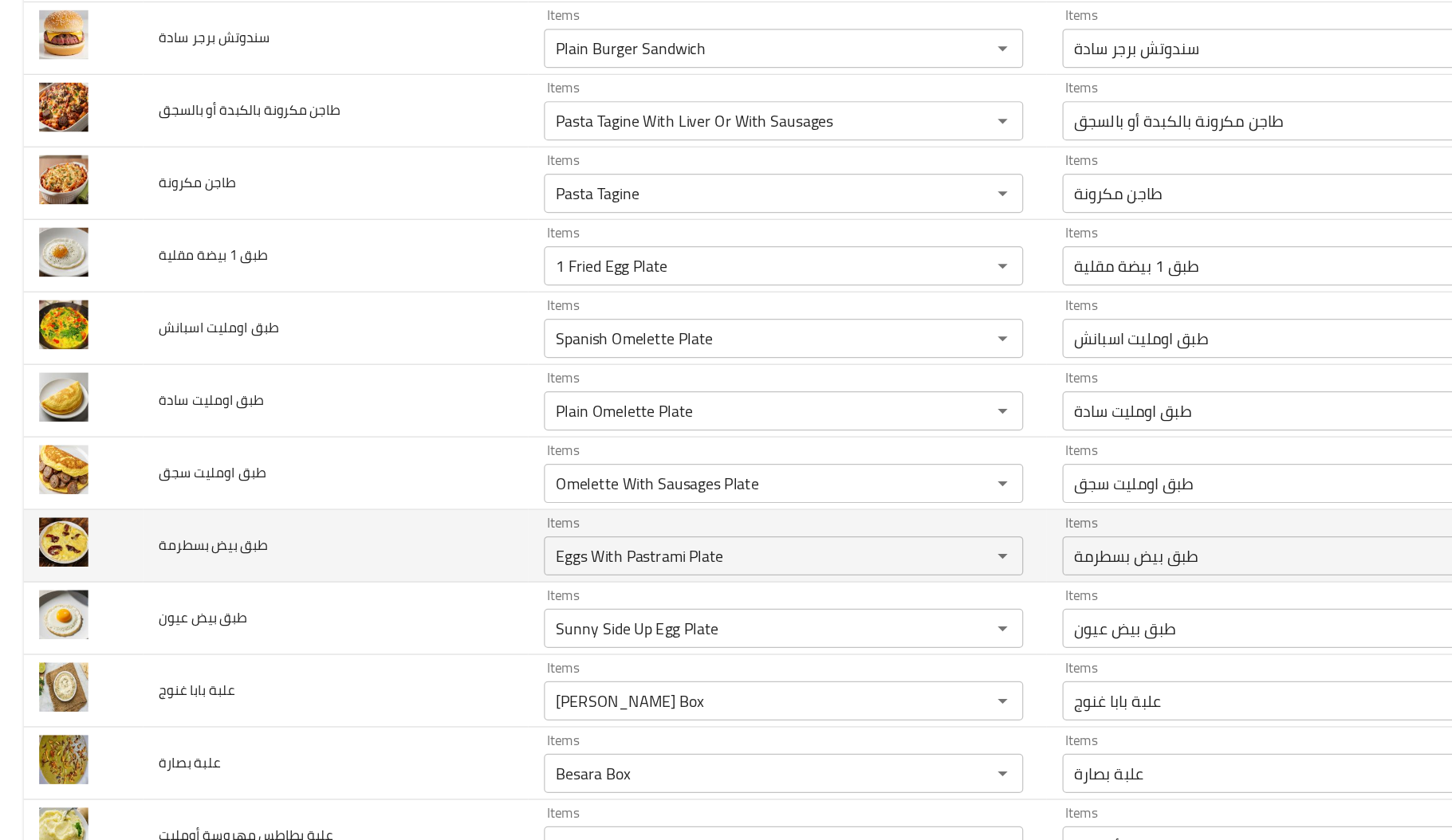
click at [181, 553] on span "طبق بيض بسطرمة" at bounding box center [173, 542] width 88 height 21
click at [245, 572] on td "طبق بيض بسطرمة" at bounding box center [273, 543] width 314 height 59
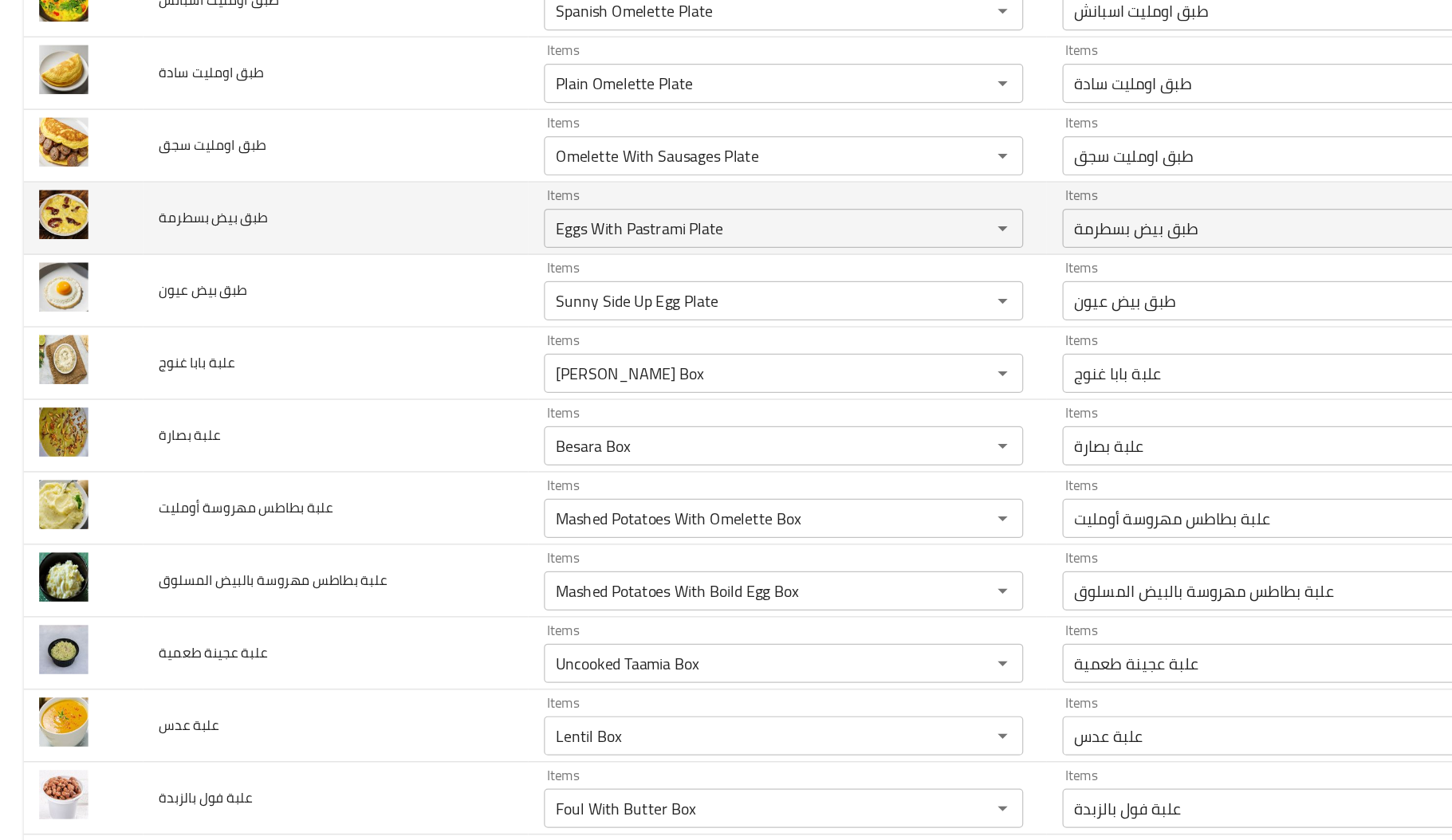
scroll to position [3775, 0]
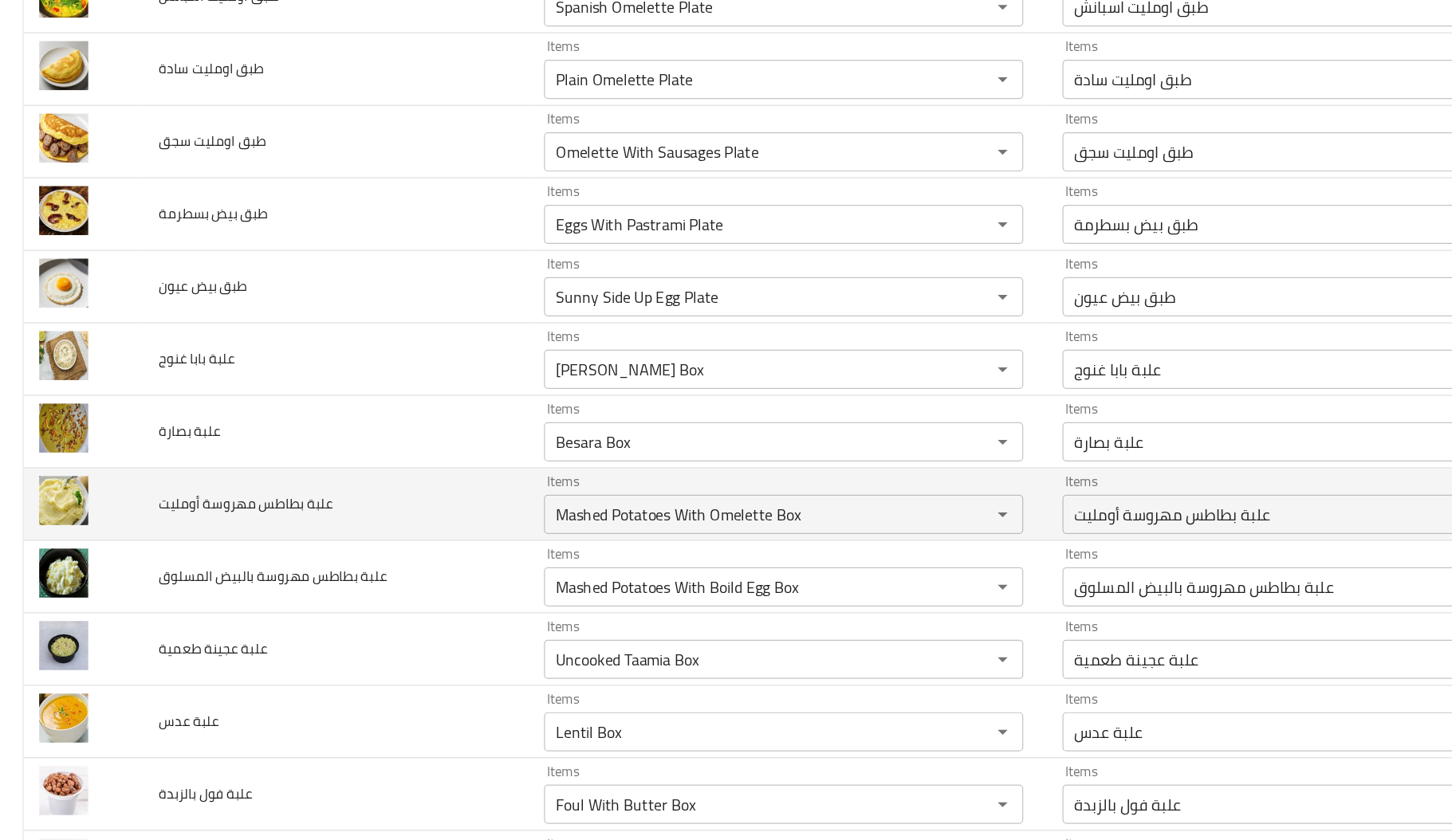
click at [254, 537] on td "علبة بطاطس مهروسة أومليت" at bounding box center [273, 509] width 314 height 59
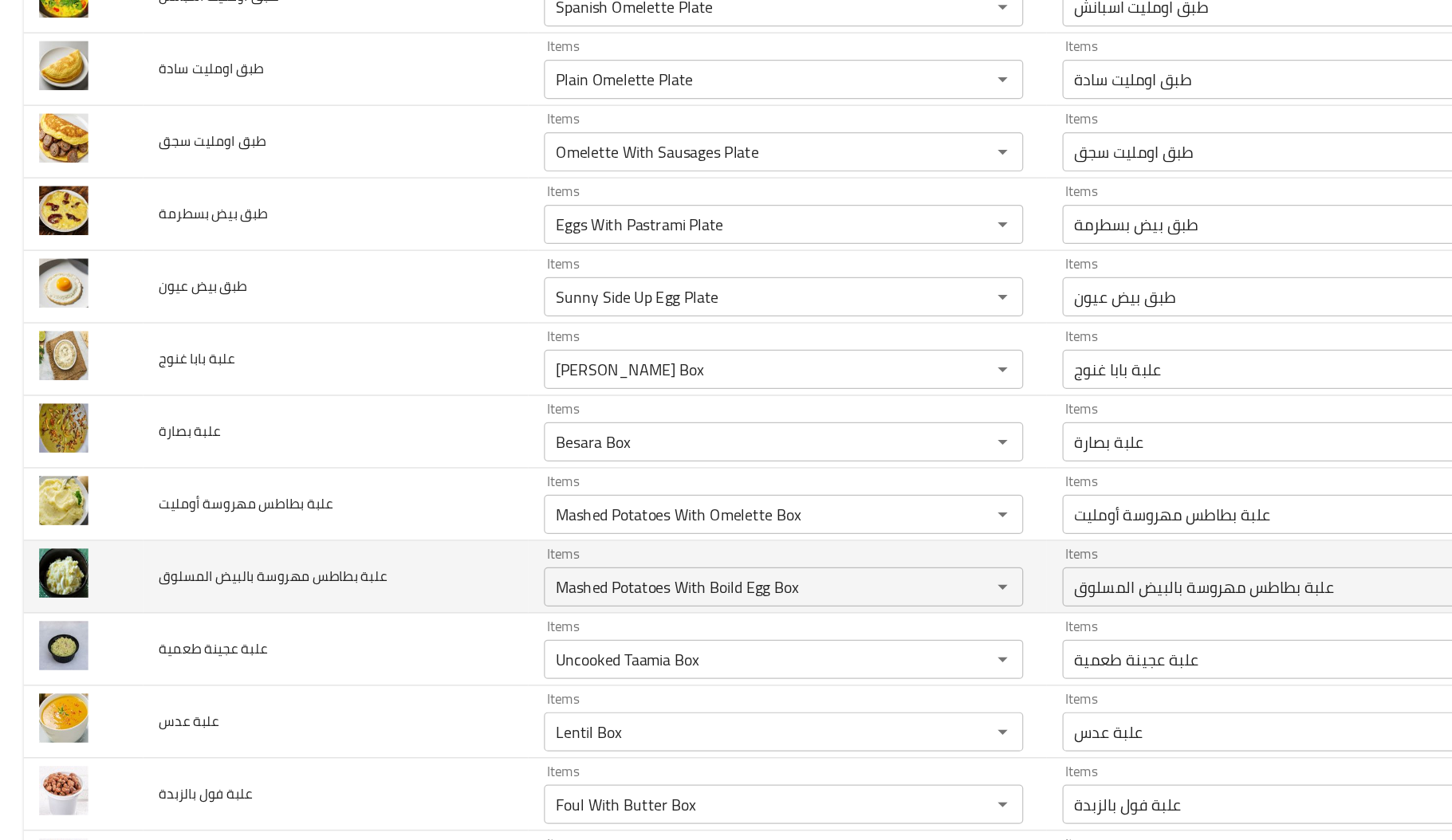
click at [258, 574] on span "علبة بطاطس مهروسة بالبيض المسلوق" at bounding box center [222, 567] width 185 height 21
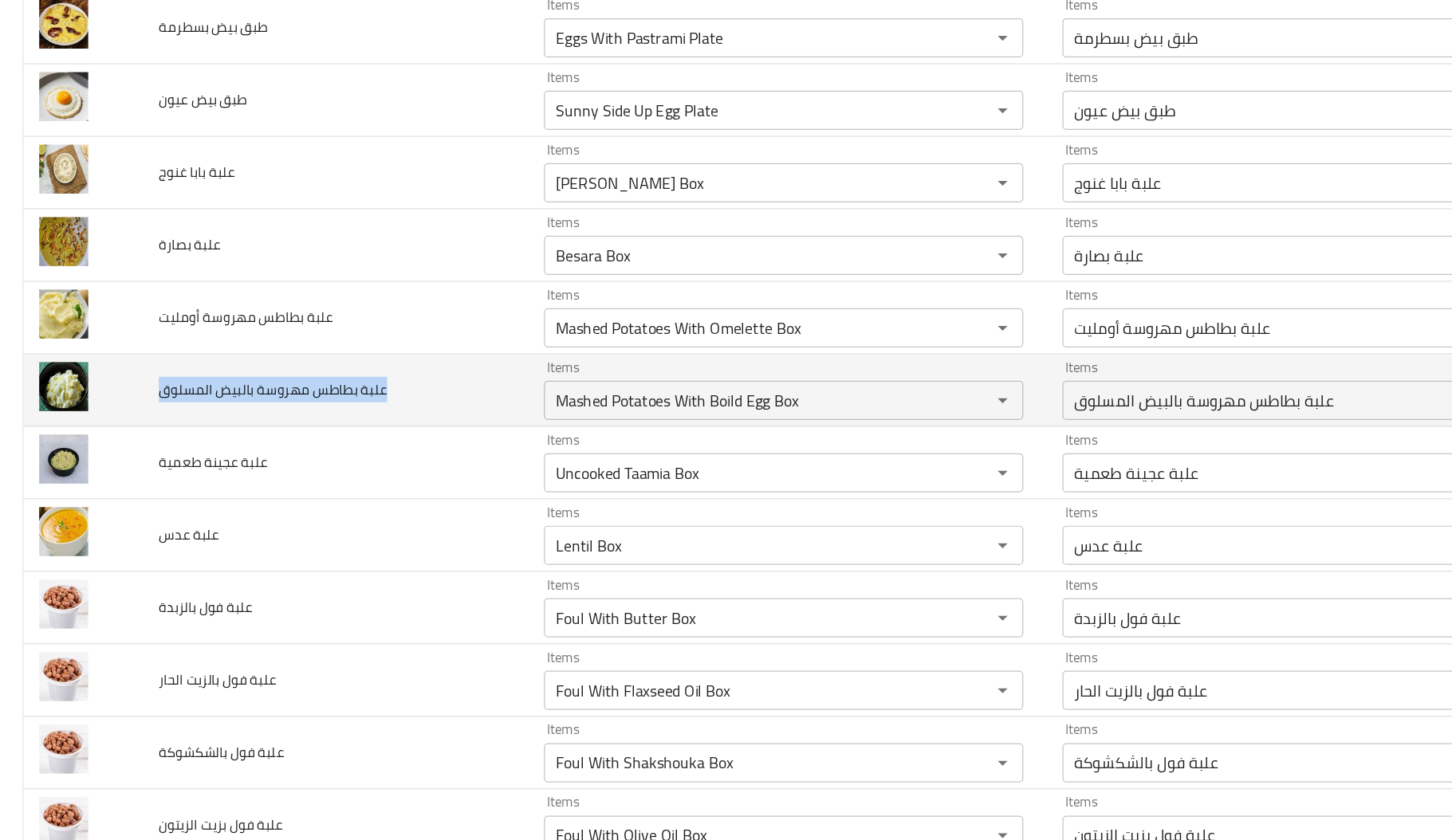
scroll to position [3930, 0]
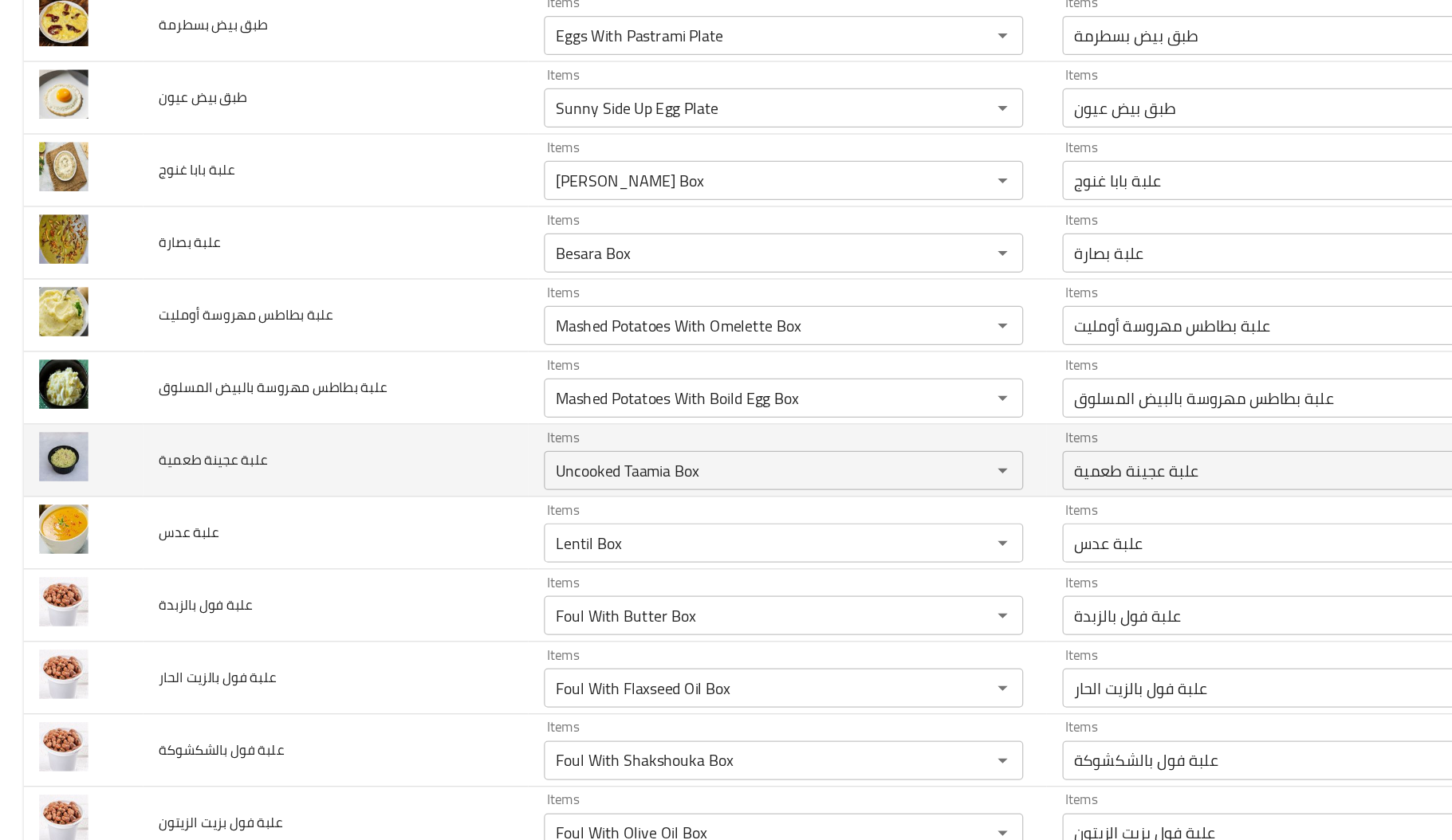
click at [279, 490] on td "علبة عجينة طعمية" at bounding box center [273, 473] width 314 height 59
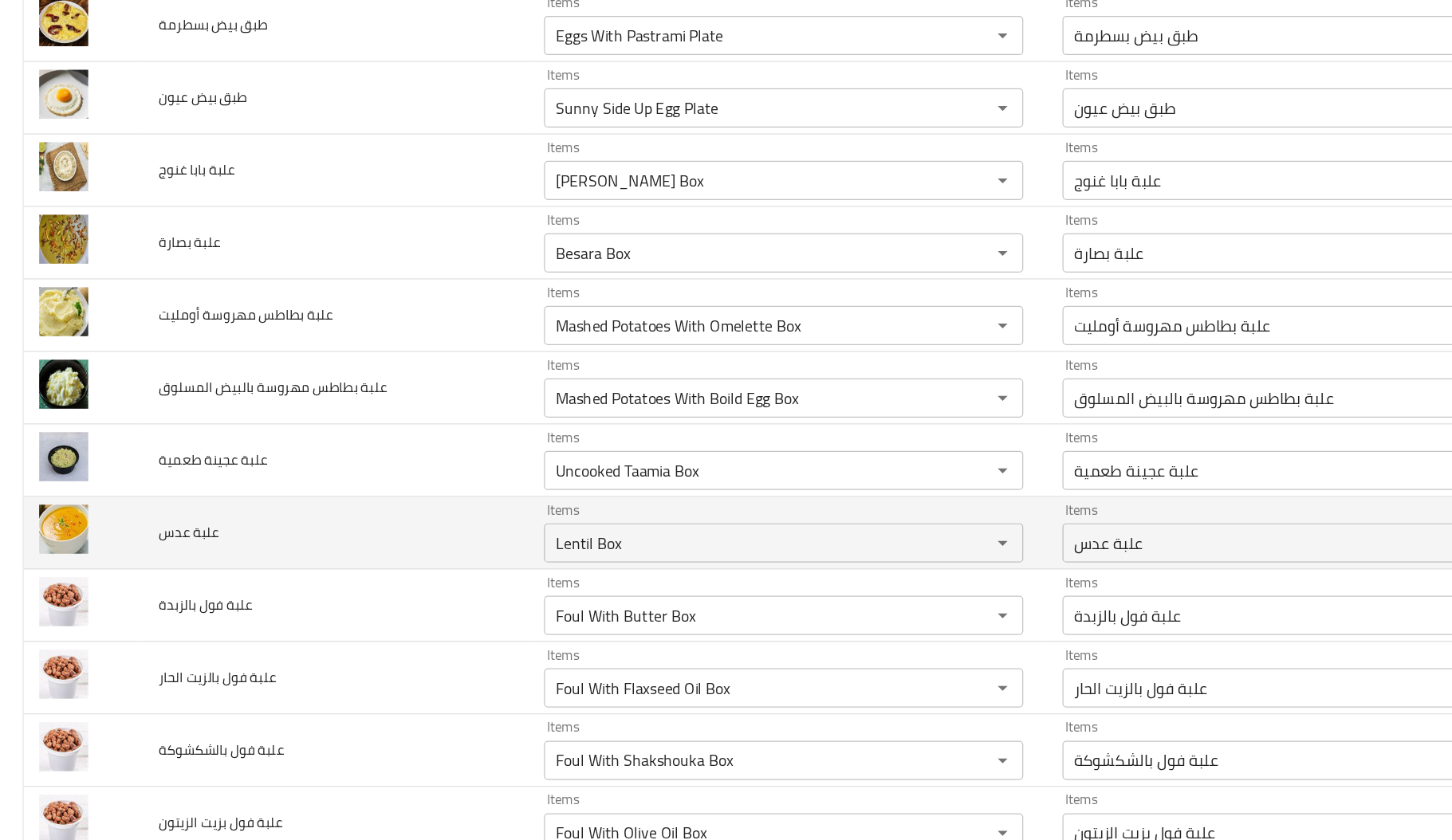
click at [373, 562] on td "علبة عدس" at bounding box center [273, 532] width 314 height 59
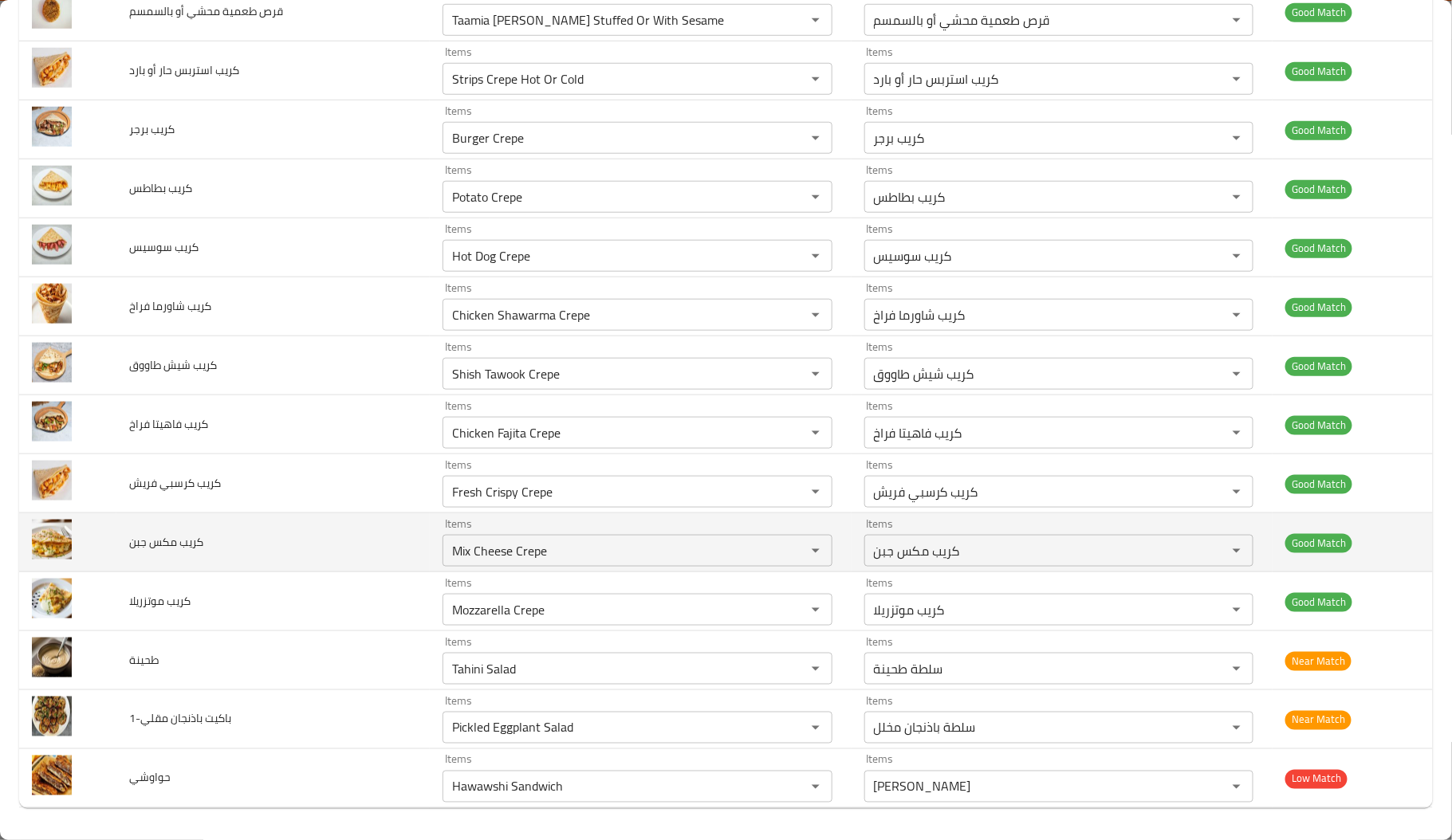
scroll to position [0, 0]
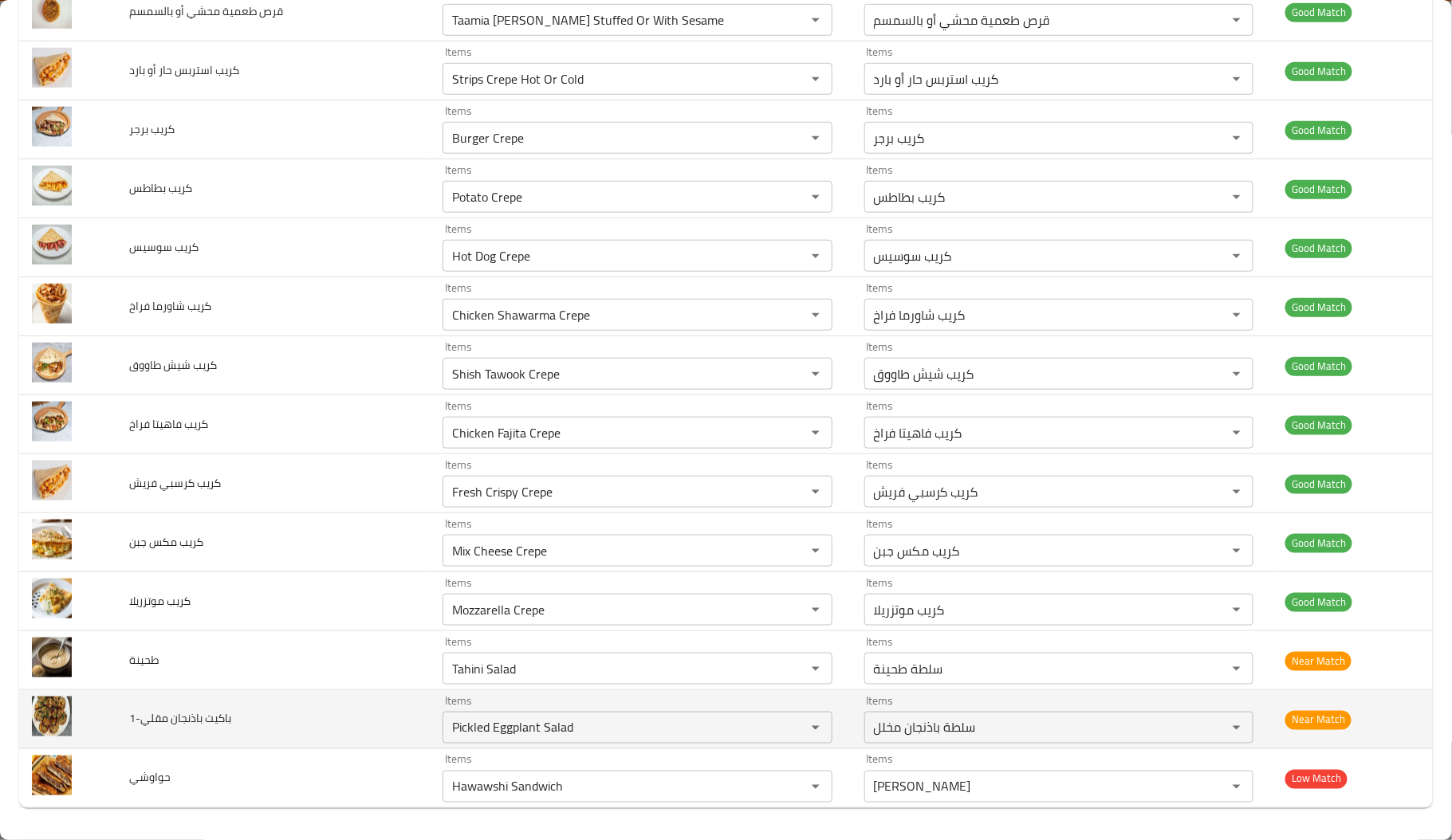
click at [375, 710] on td "باكيت باذنجان مقلي-1" at bounding box center [273, 719] width 314 height 59
click at [510, 723] on مقلي-1 "Pickled Eggplant Salad" at bounding box center [614, 727] width 334 height 23
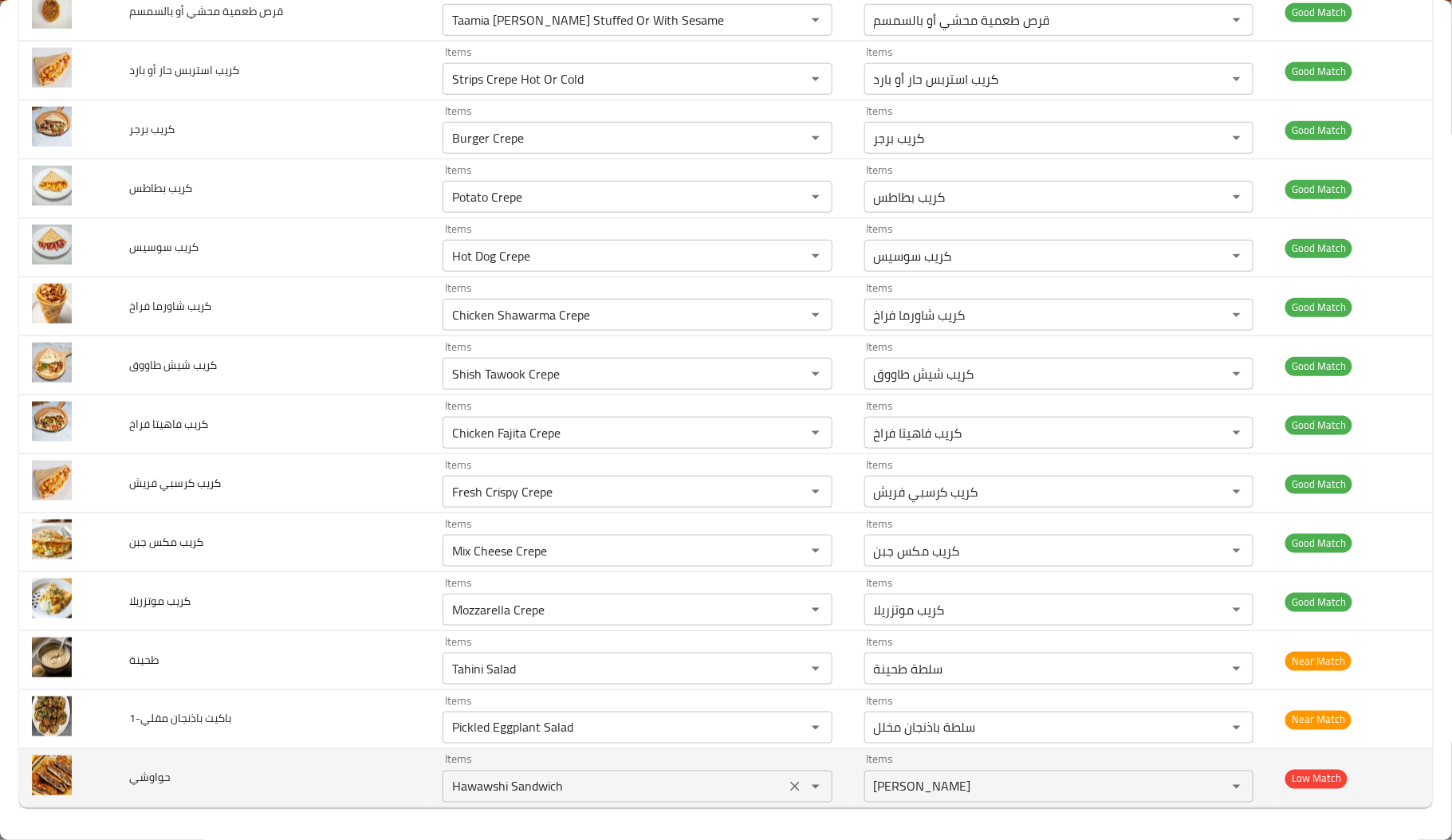
click at [572, 771] on div "Hawawshi Sandwich Items" at bounding box center [637, 786] width 390 height 32
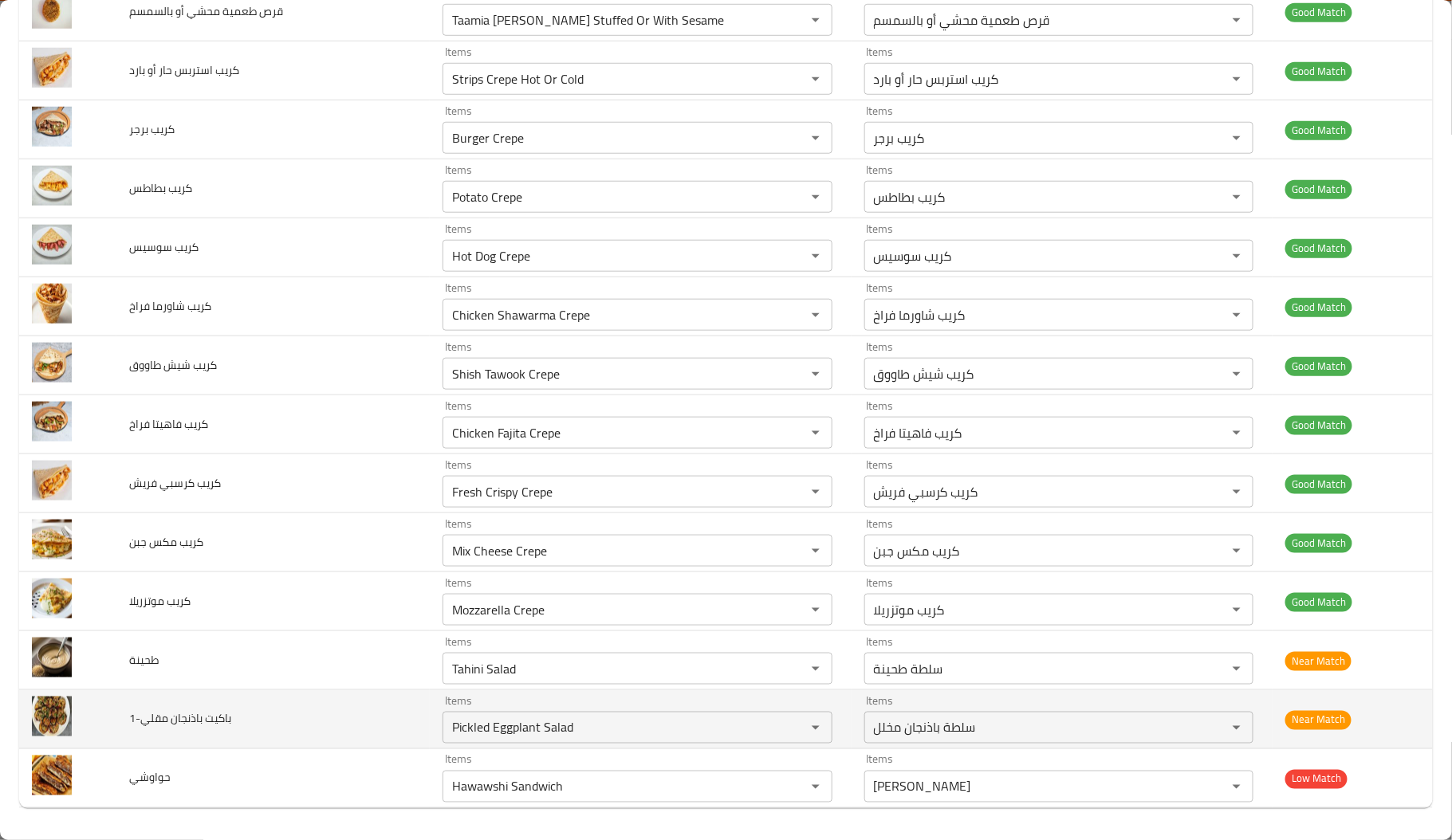
click at [652, 748] on td "Items Pickled Eggplant Salad Items" at bounding box center [641, 719] width 422 height 59
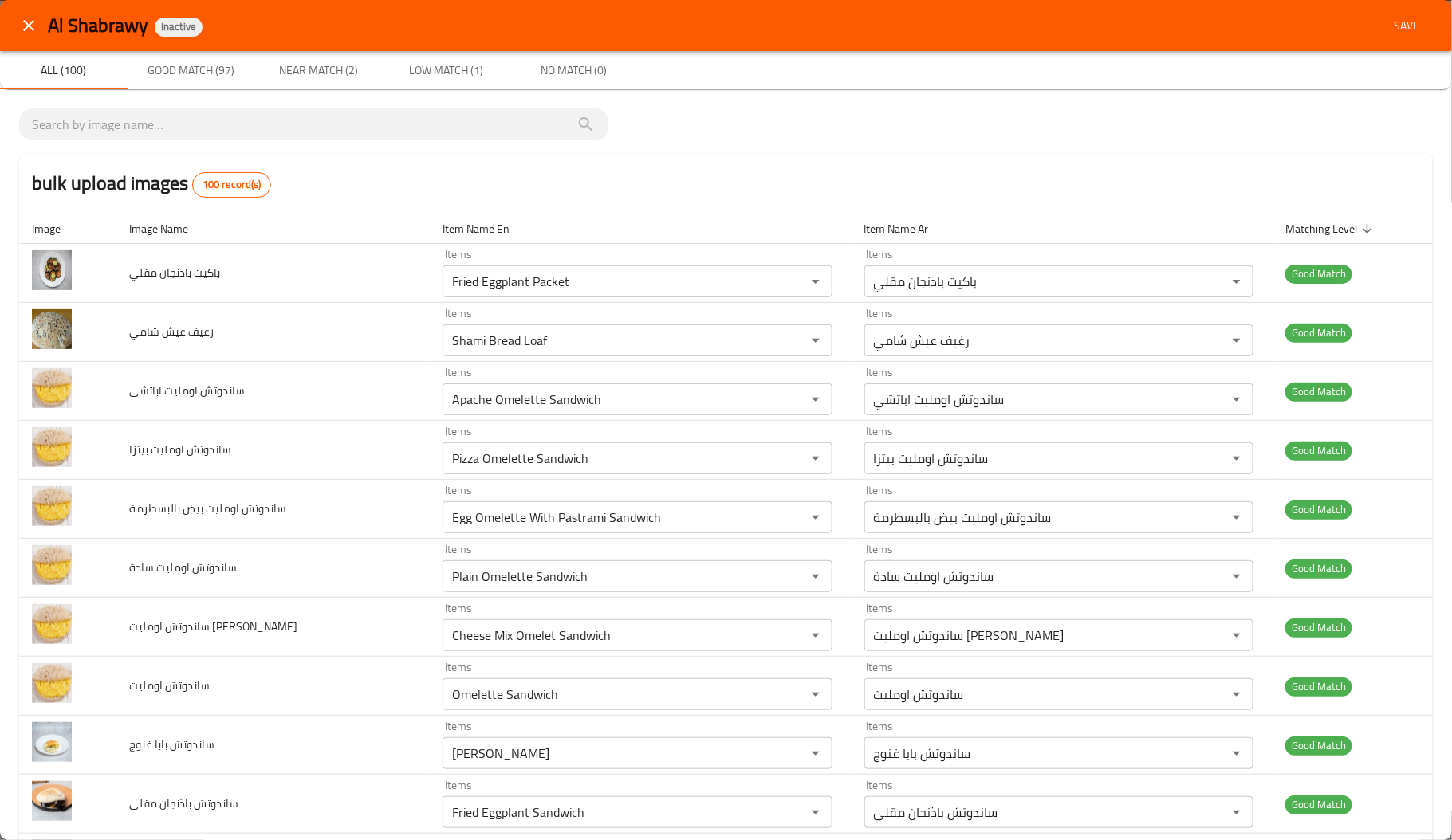
click at [1393, 26] on span "Save" at bounding box center [1407, 26] width 38 height 20
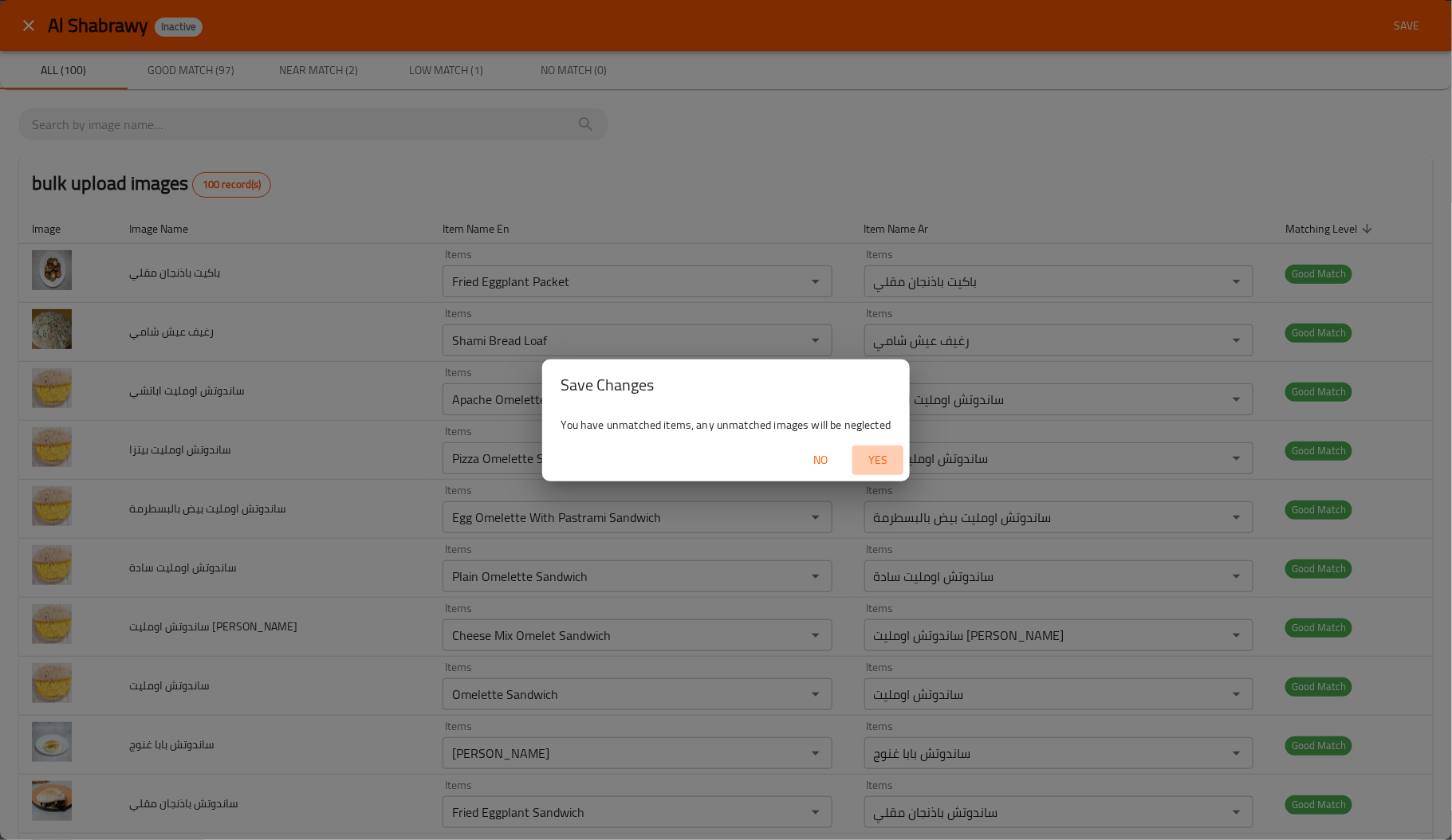
click at [888, 465] on span "Yes" at bounding box center [878, 461] width 38 height 20
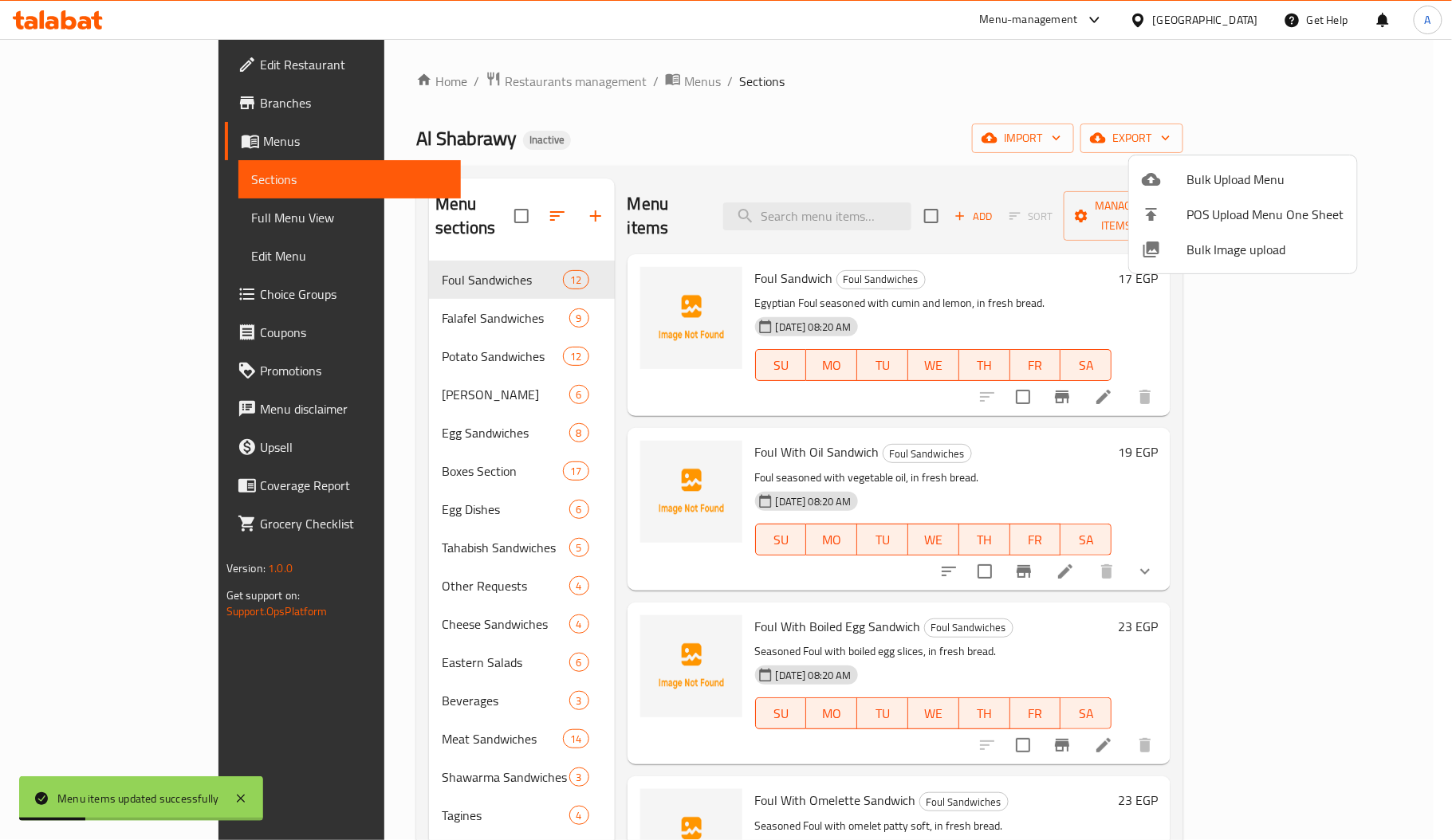
click at [154, 233] on div at bounding box center [726, 420] width 1452 height 840
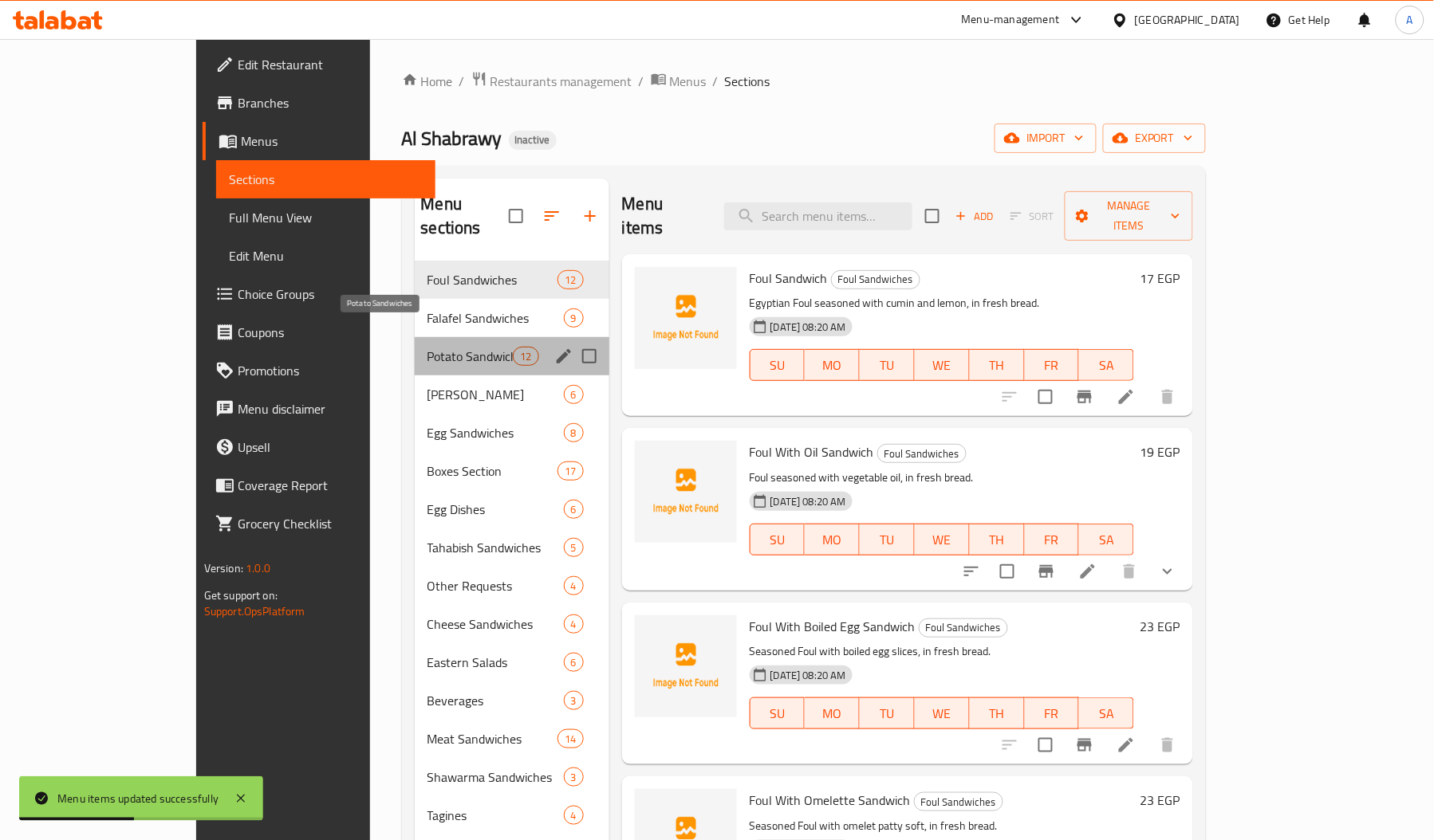
click at [427, 346] on span "Potato Sandwiches" at bounding box center [470, 355] width 86 height 19
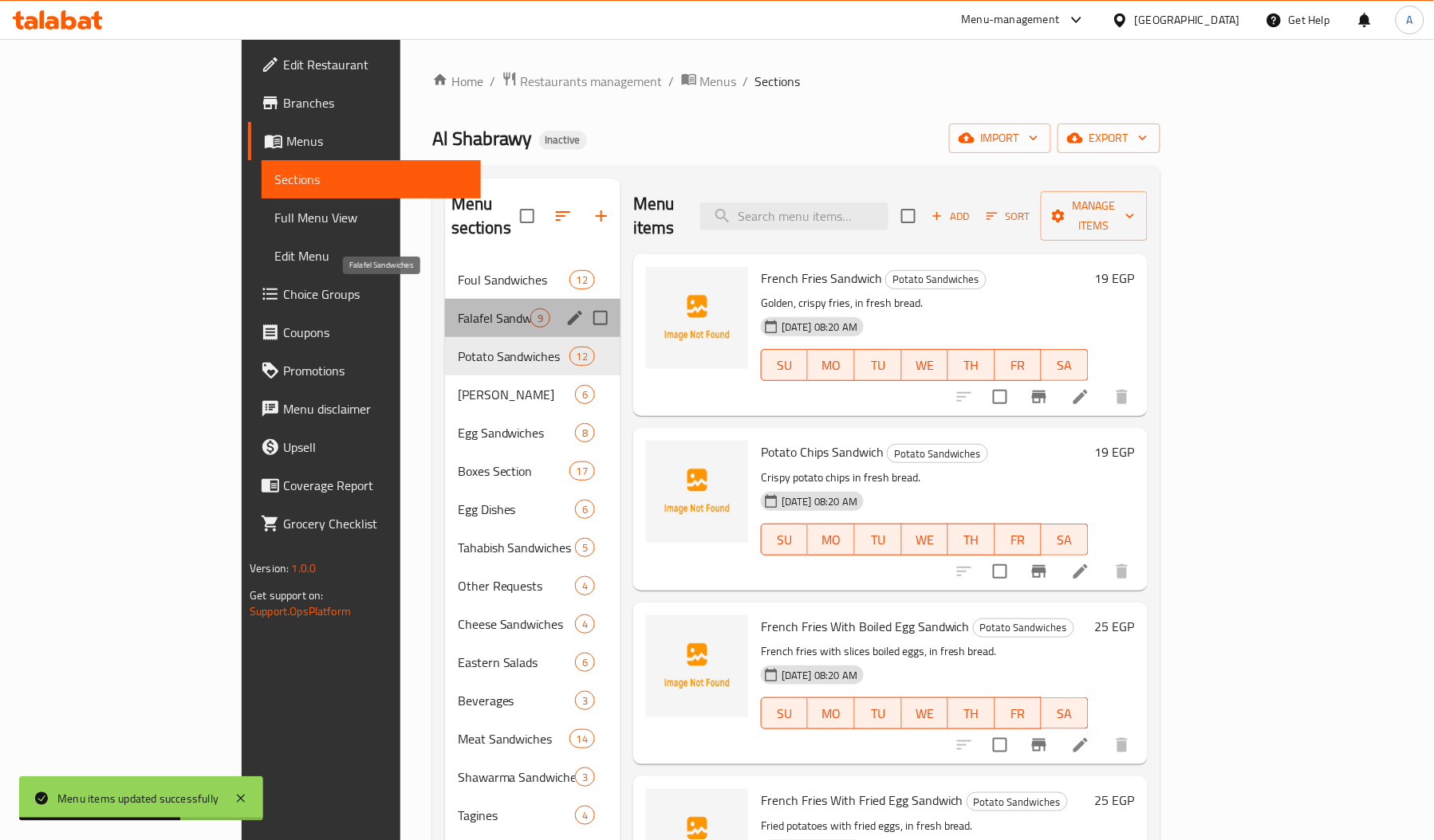
click at [457, 308] on span "Falafel Sandwiches" at bounding box center [494, 317] width 73 height 19
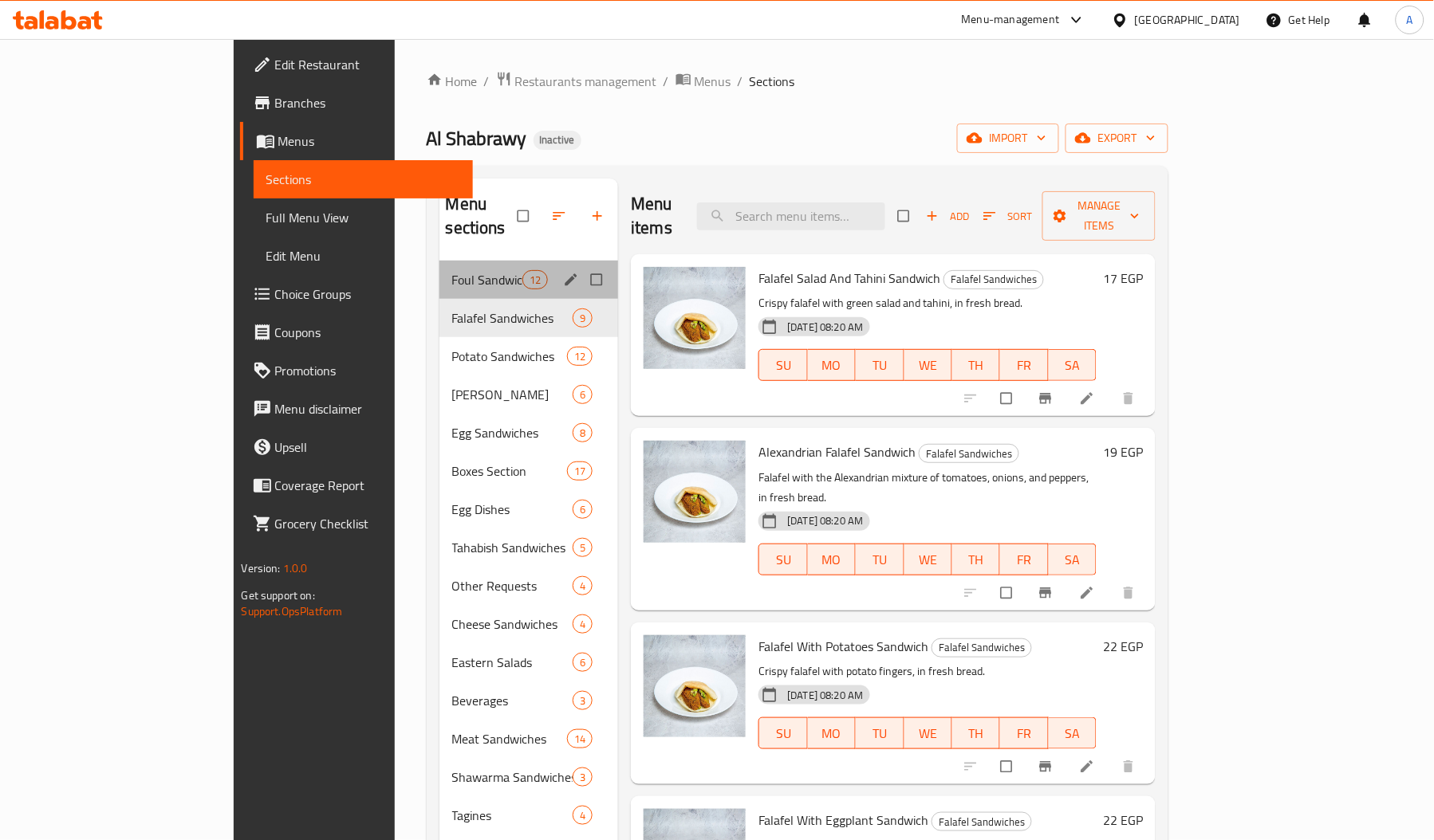
click at [439, 275] on div "Foul Sandwiches 12" at bounding box center [528, 280] width 179 height 38
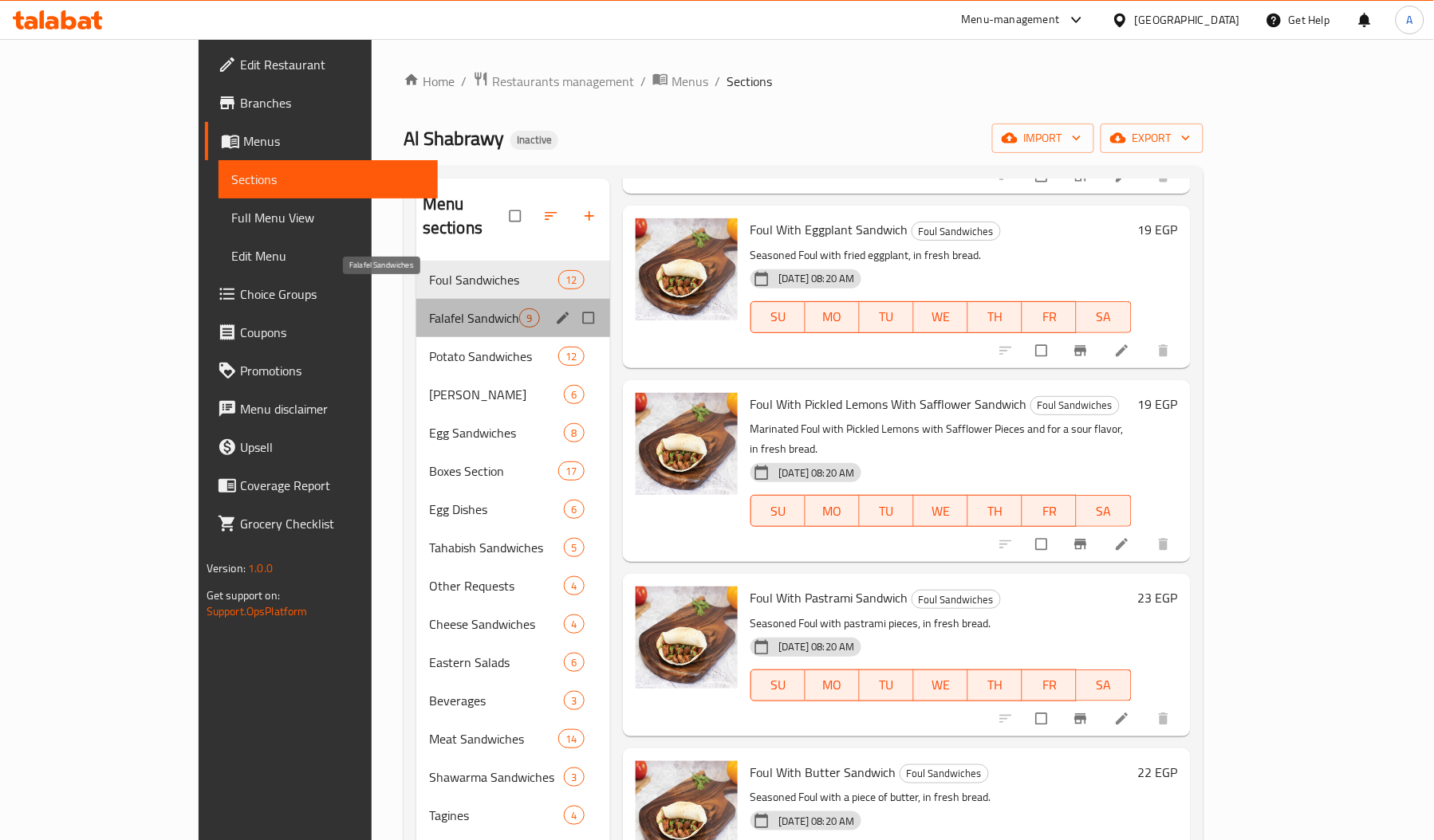
click at [429, 308] on span "Falafel Sandwiches" at bounding box center [475, 317] width 91 height 19
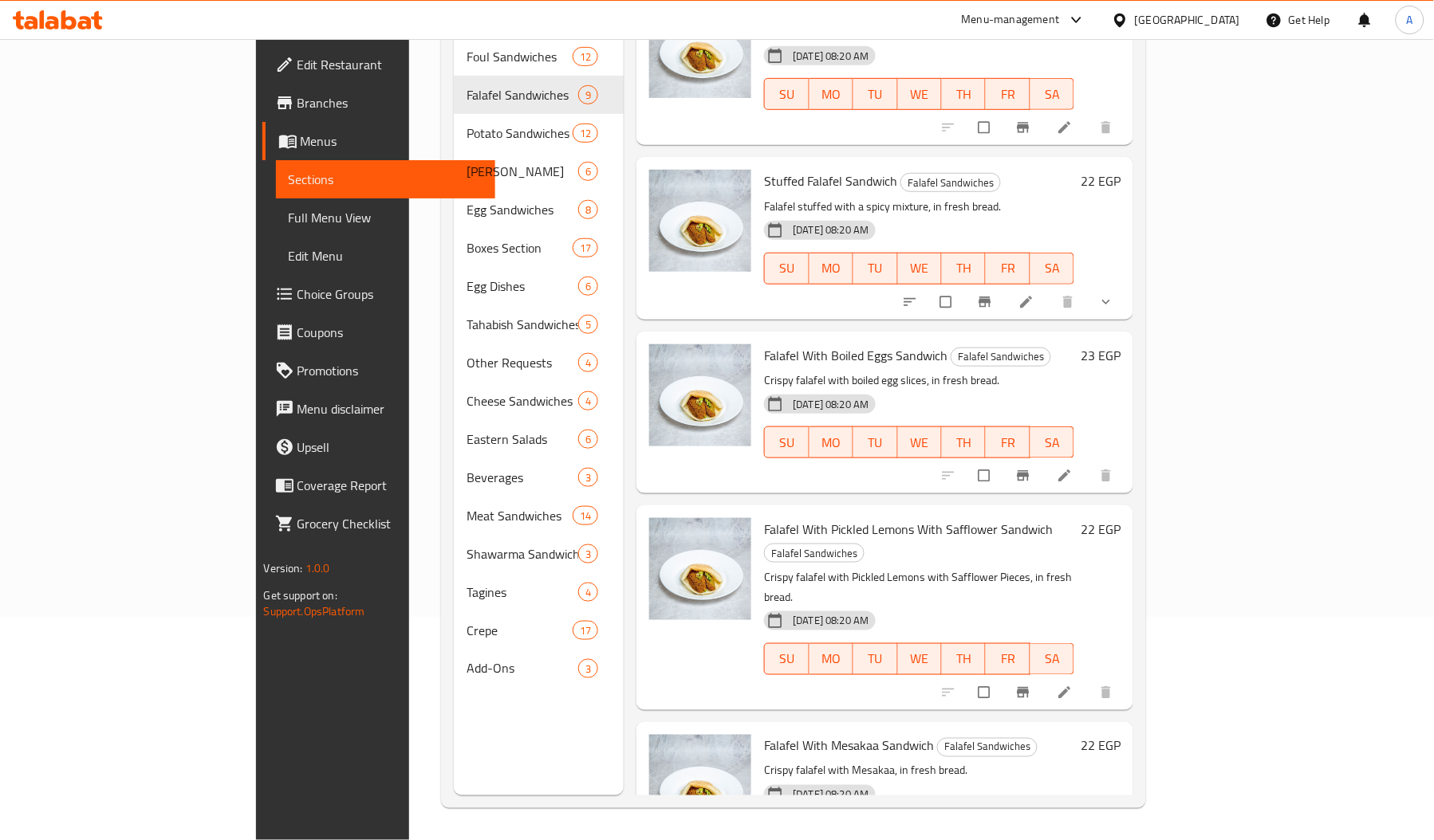
scroll to position [225, 0]
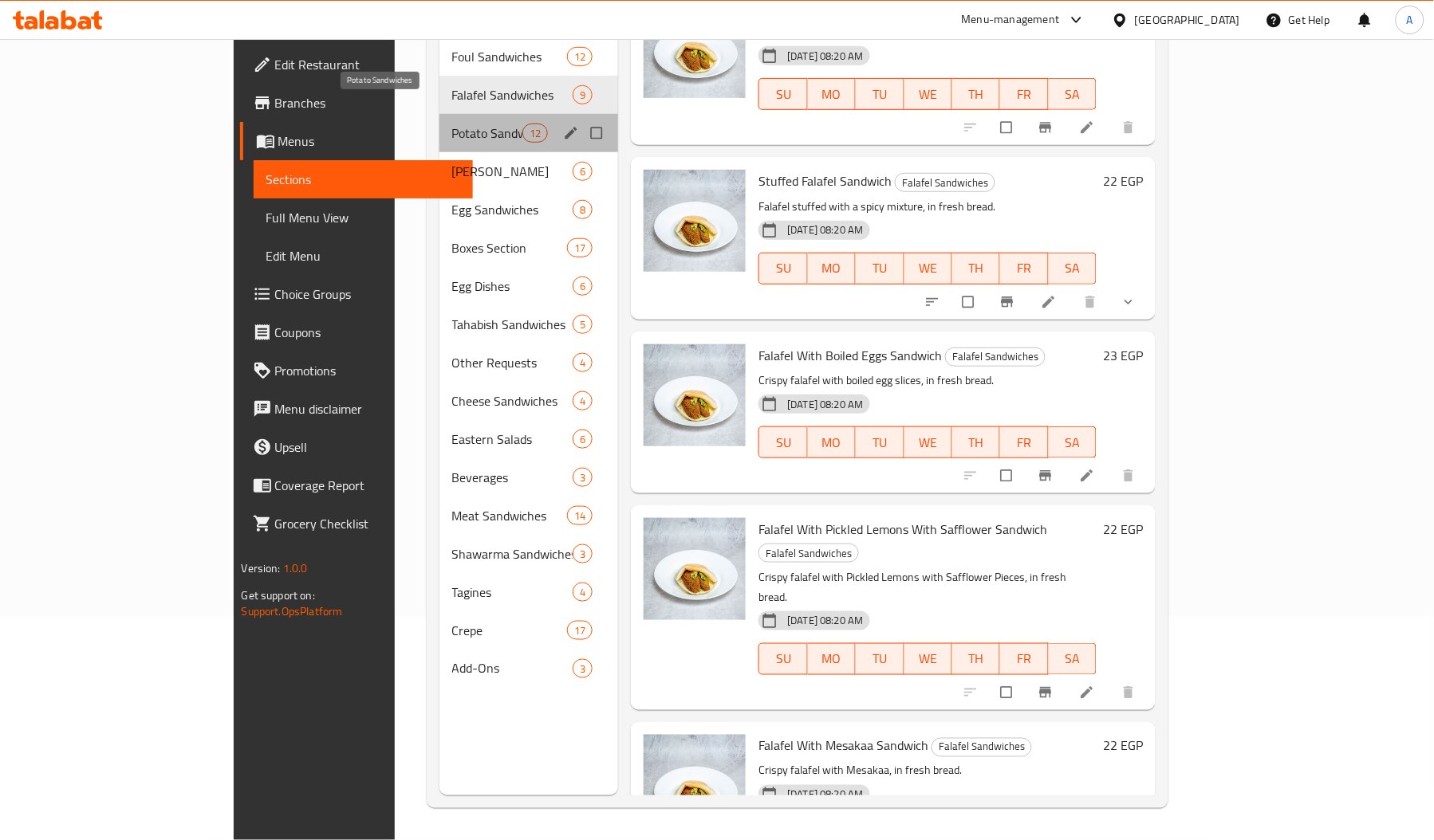
click at [456, 124] on span "Potato Sandwiches" at bounding box center [486, 133] width 70 height 19
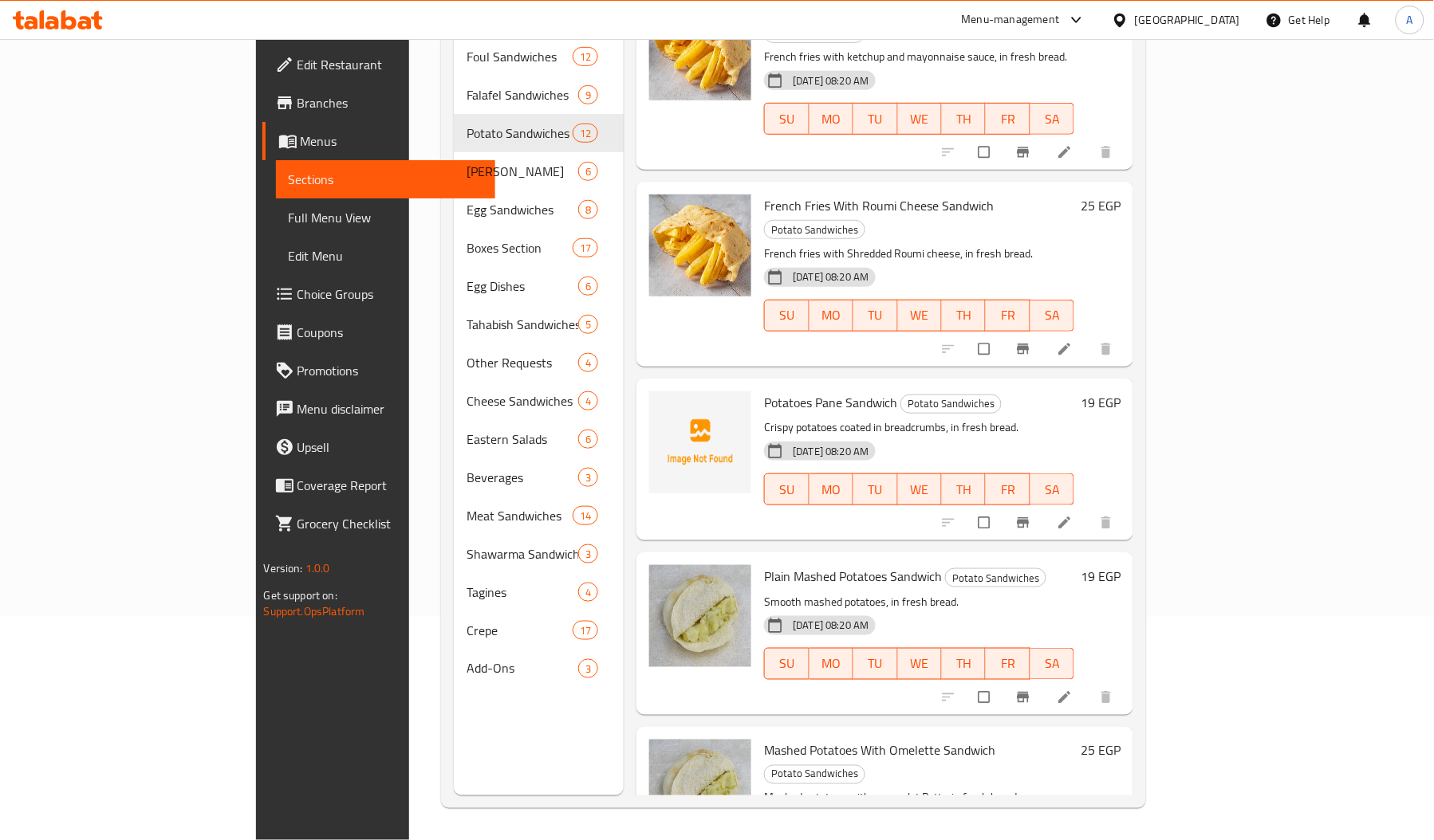
click at [764, 391] on span "Potatoes Pane Sandwich" at bounding box center [830, 403] width 133 height 24
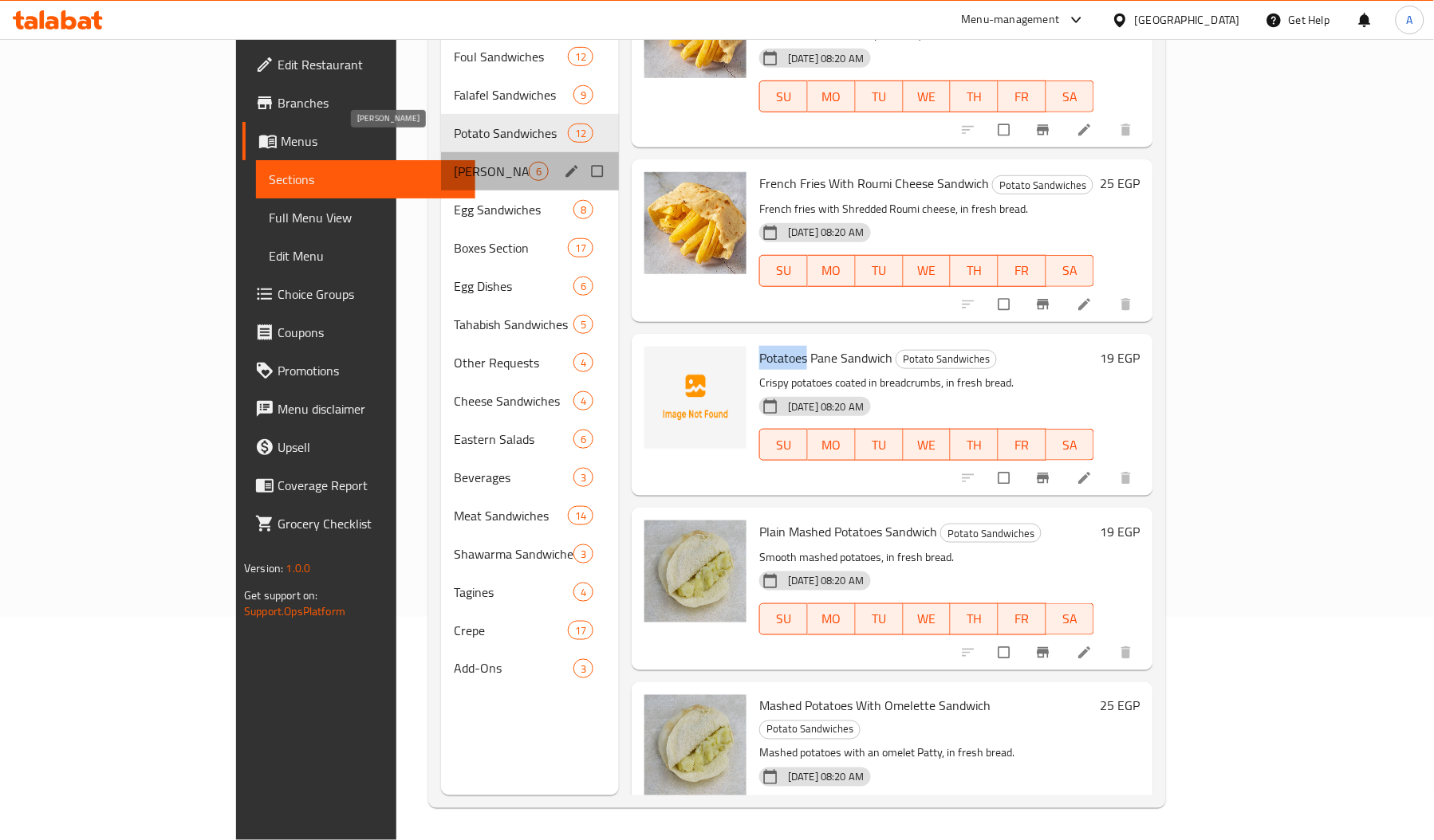
click at [454, 162] on span "[PERSON_NAME]" at bounding box center [491, 171] width 75 height 19
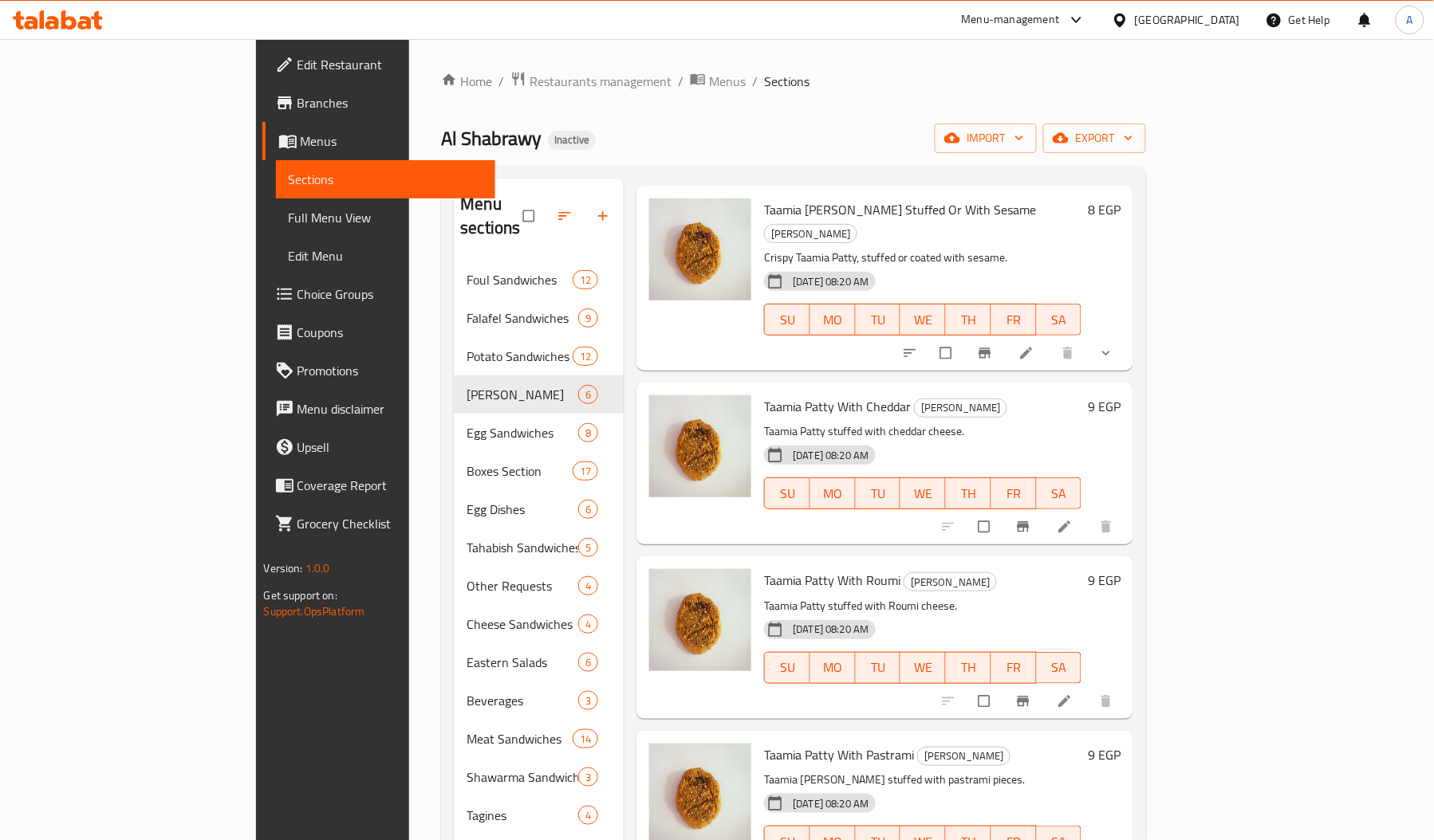
scroll to position [225, 0]
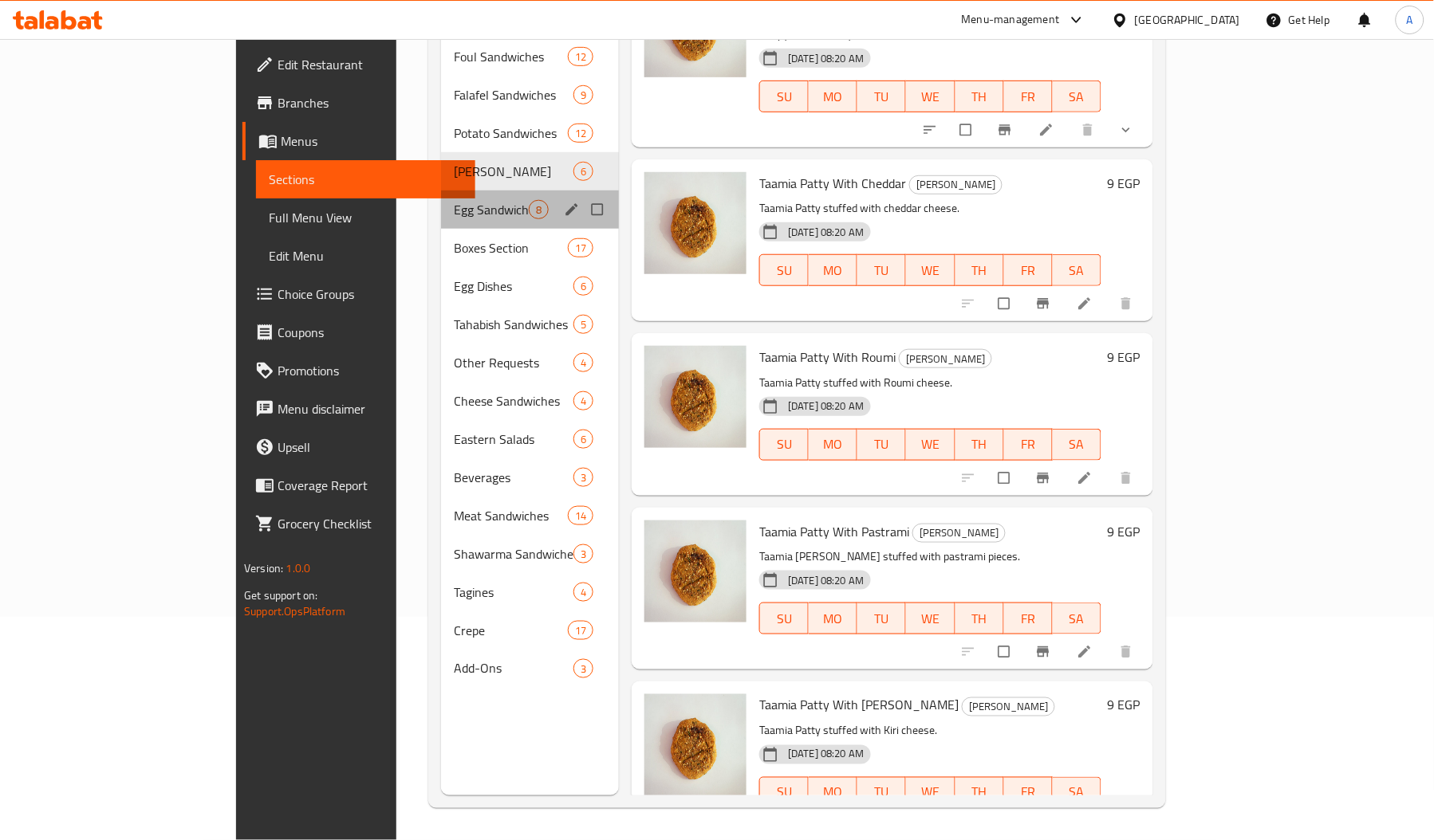
click at [441, 196] on div "Egg Sandwiches 8" at bounding box center [530, 210] width 178 height 38
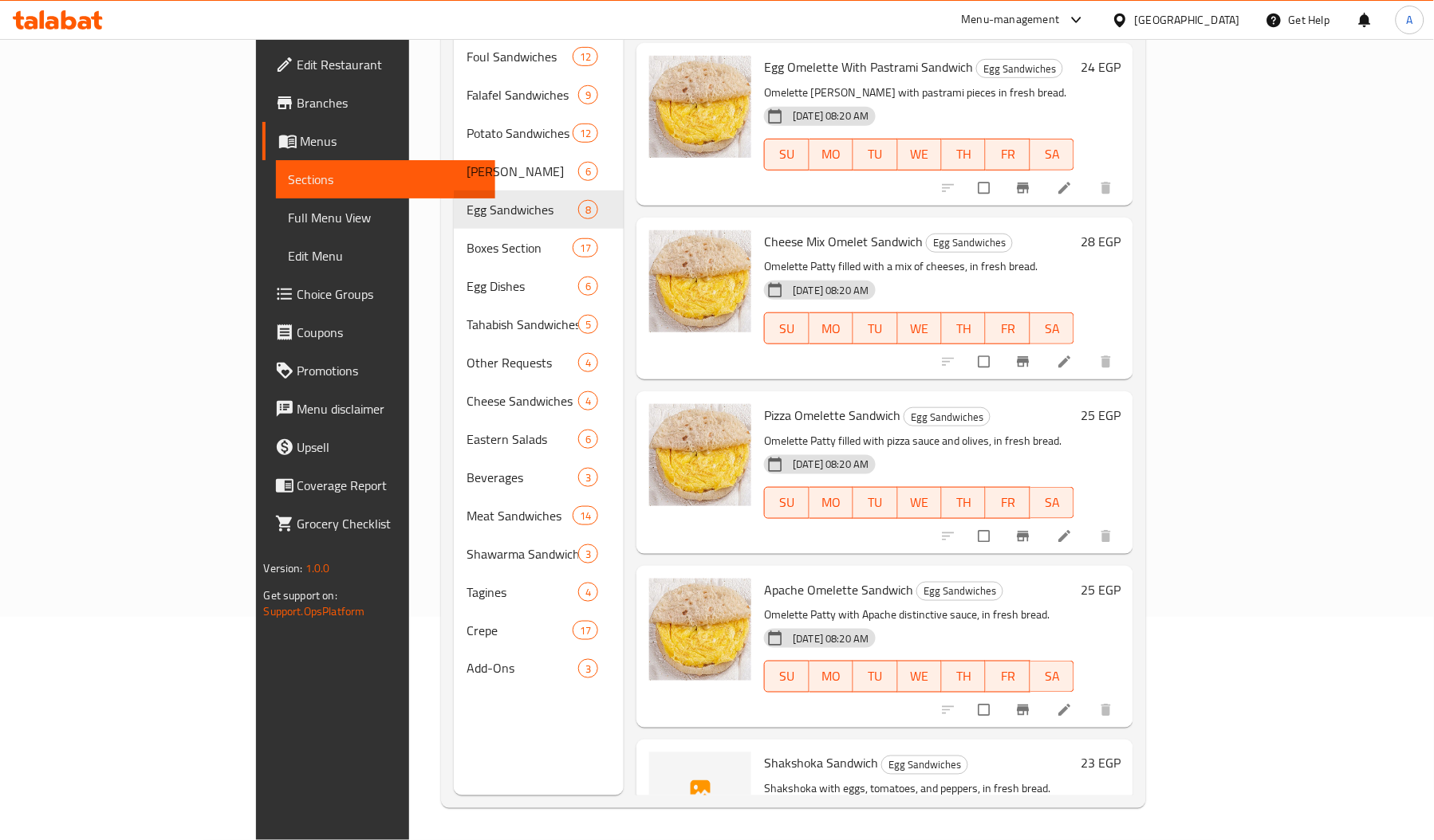
scroll to position [591, 0]
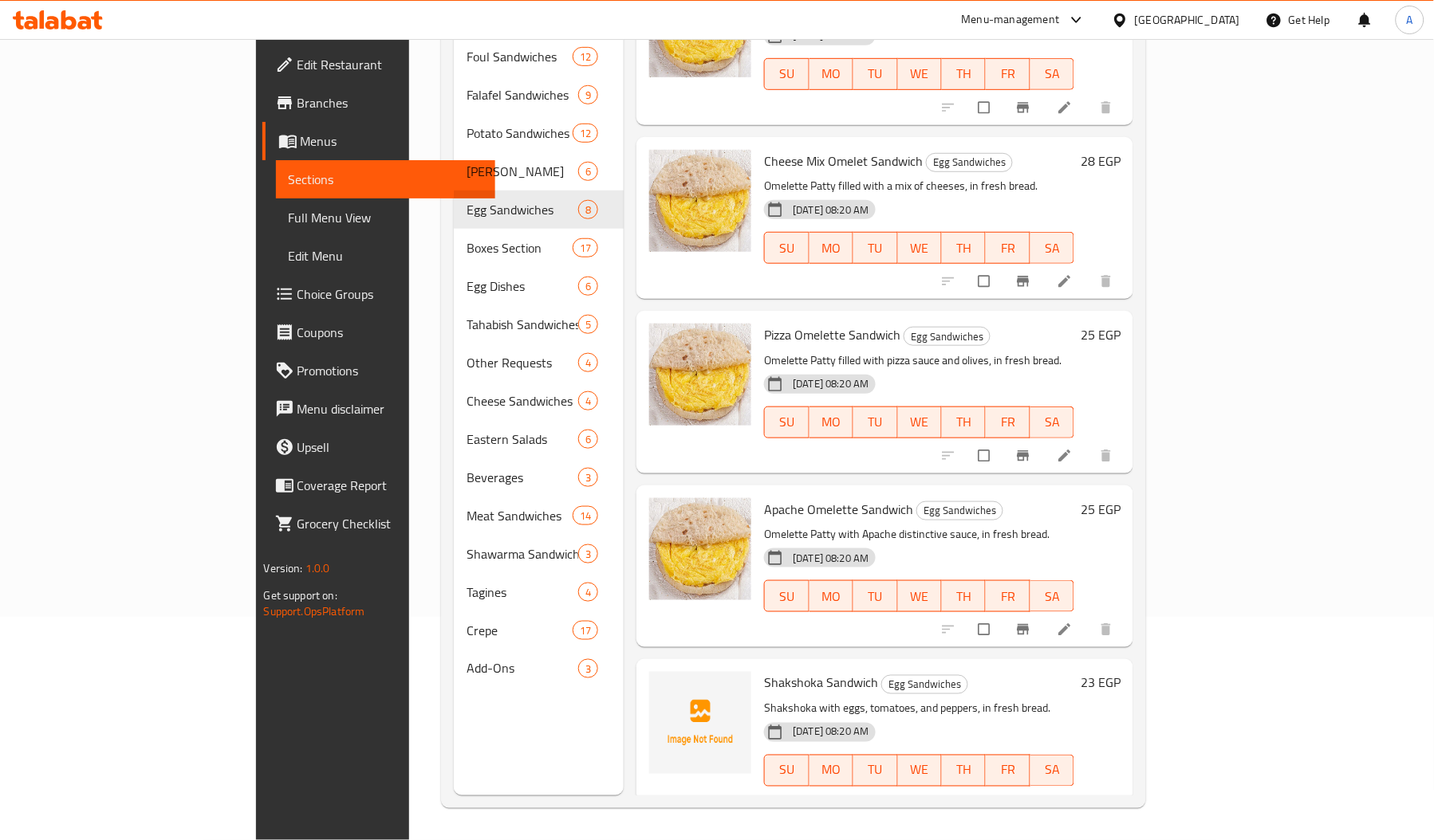
click at [764, 671] on span "Shakshoka Sandwich" at bounding box center [820, 683] width 114 height 24
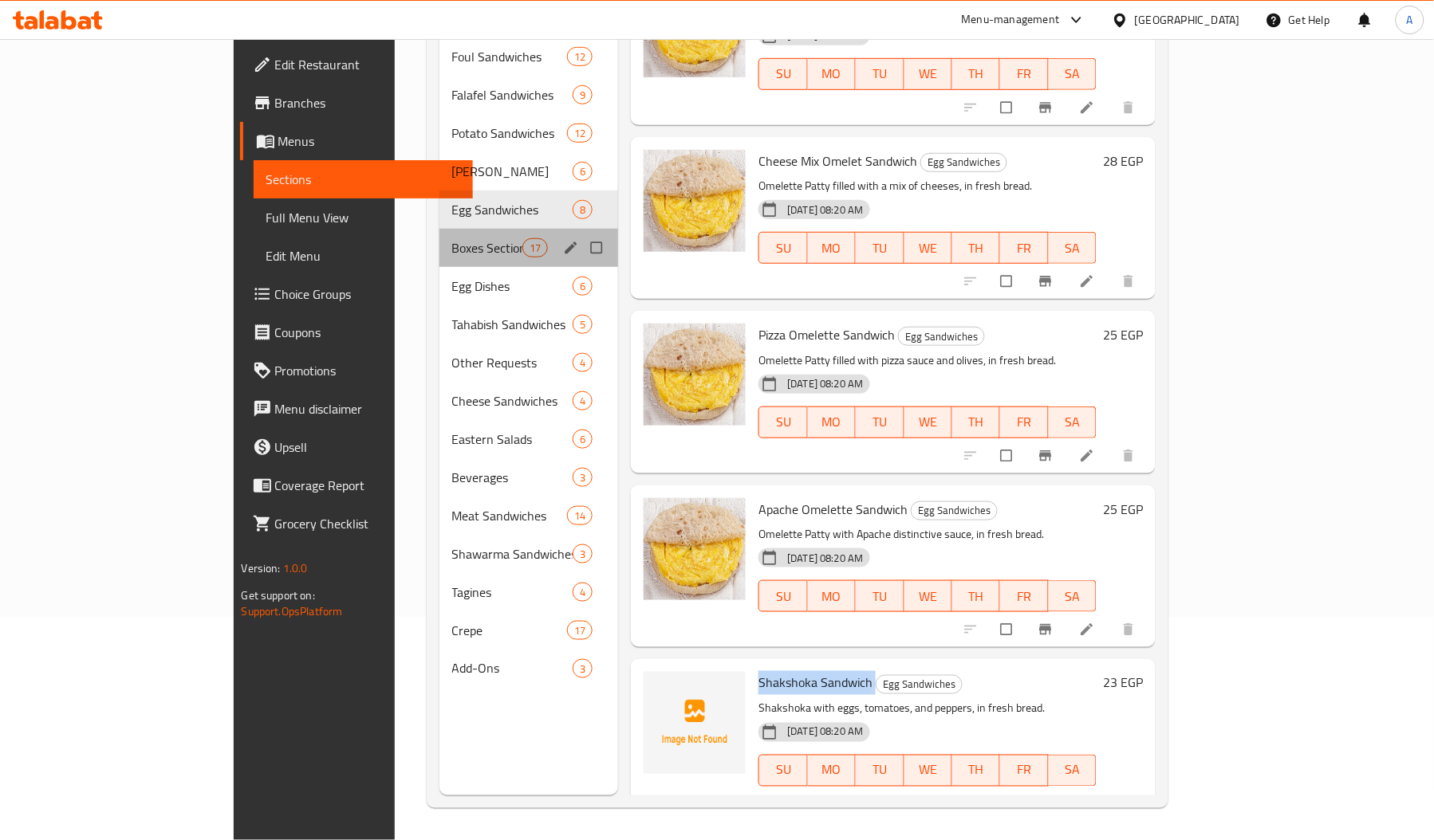
click at [439, 236] on div "Boxes Section 17" at bounding box center [528, 248] width 179 height 38
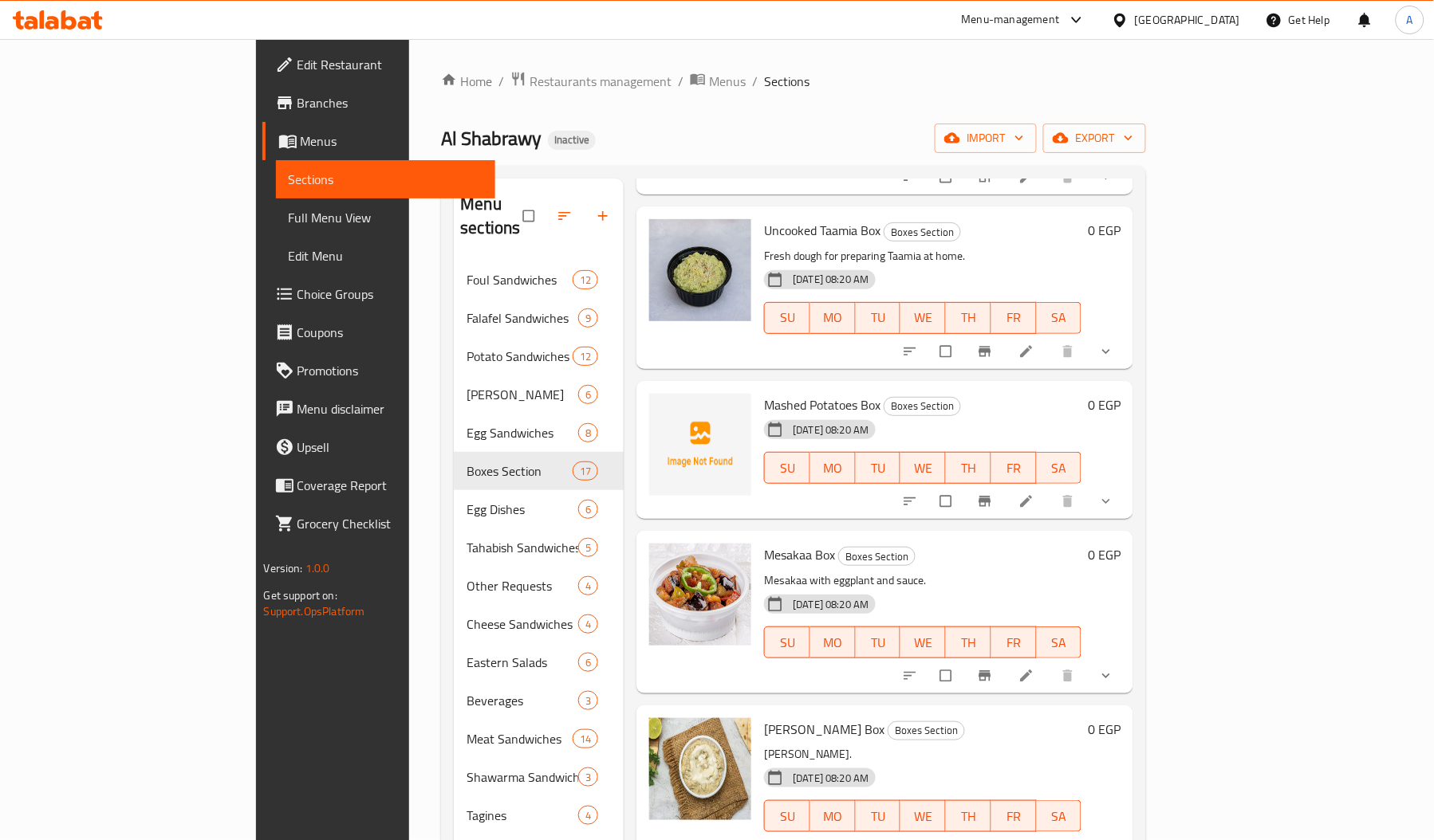
scroll to position [1600, 0]
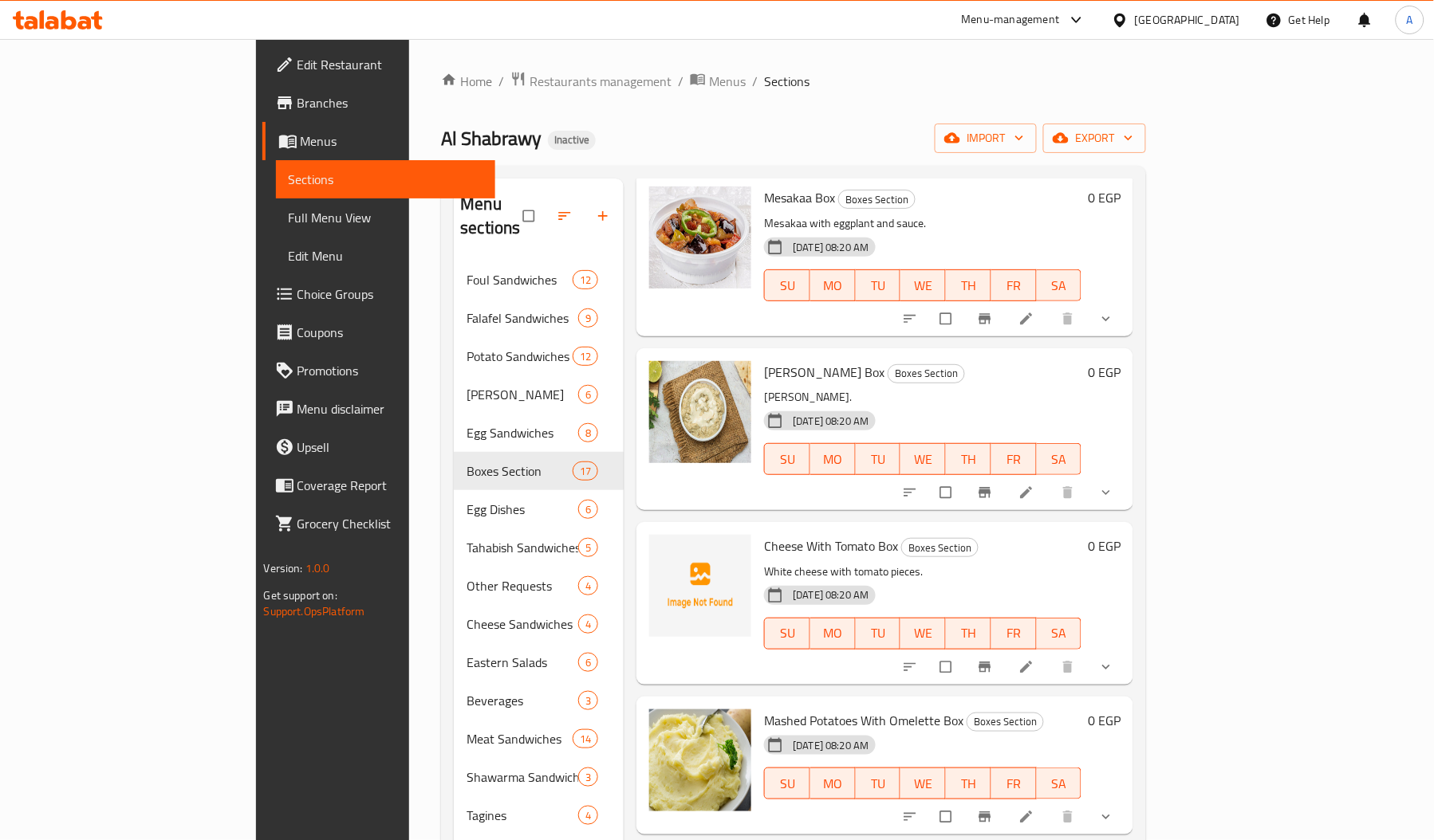
click at [764, 535] on span "Cheese With Tomato Box" at bounding box center [830, 546] width 134 height 24
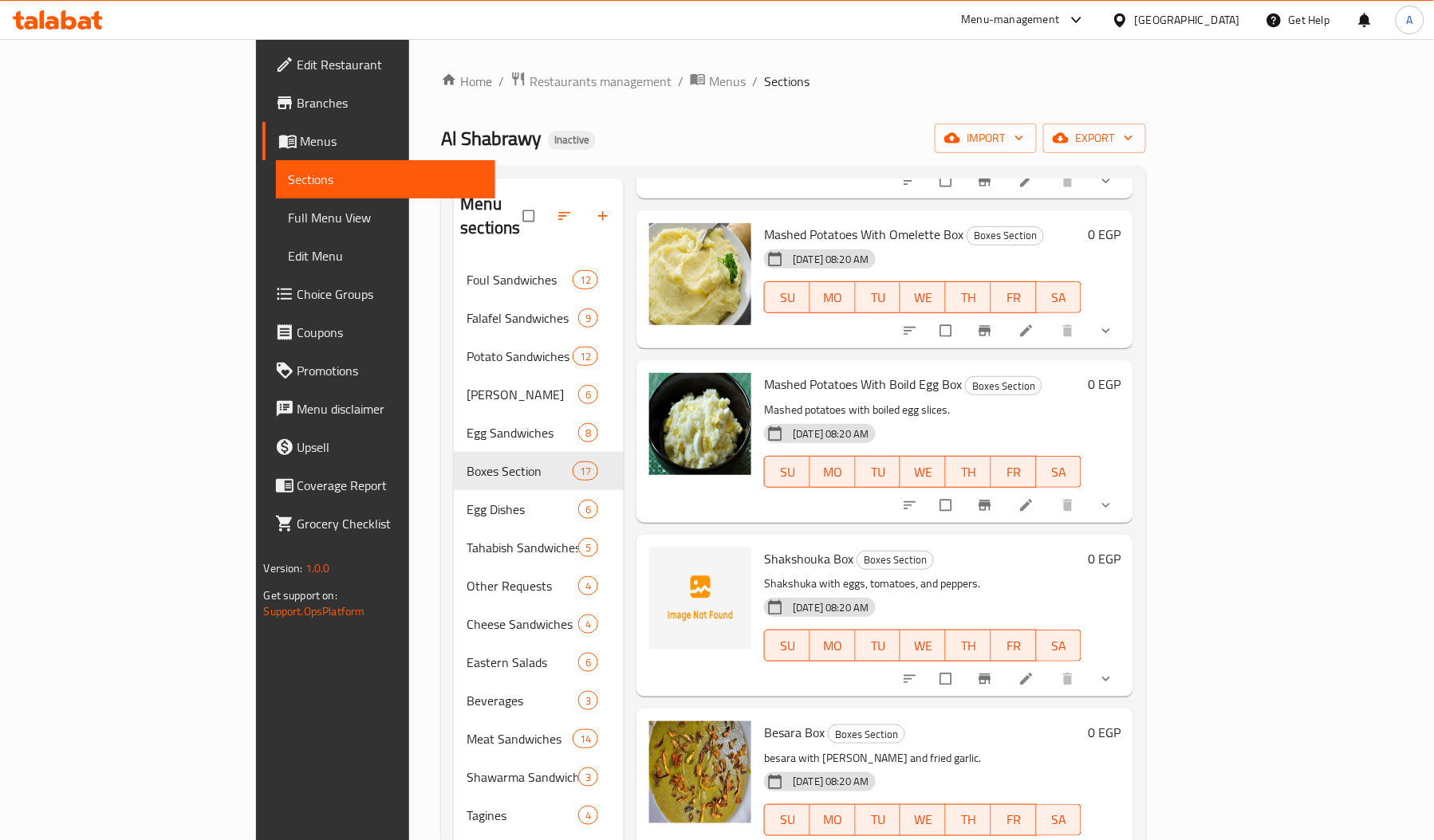
scroll to position [225, 0]
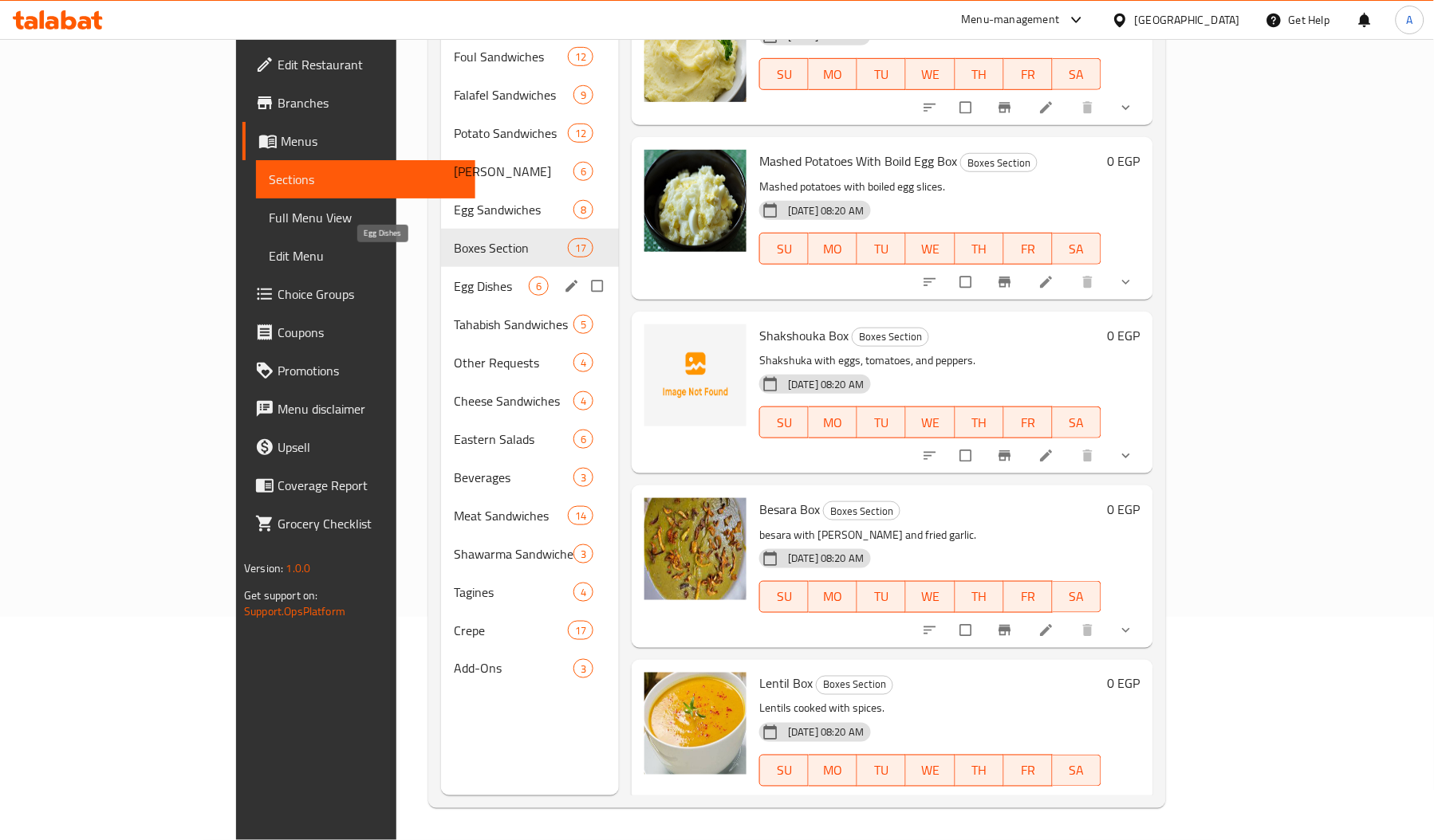
click at [454, 276] on span "Egg Dishes" at bounding box center [491, 285] width 75 height 19
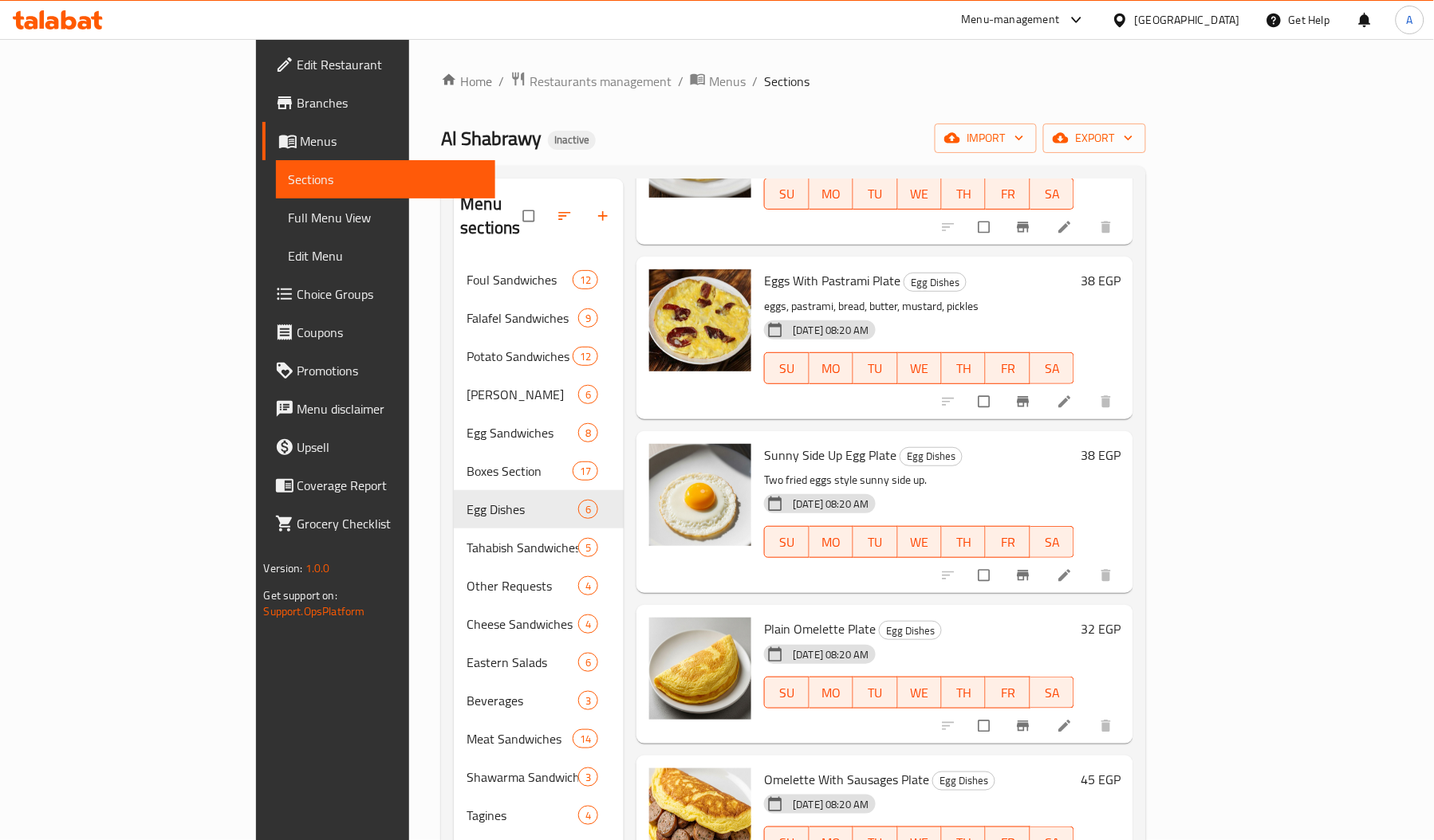
scroll to position [225, 0]
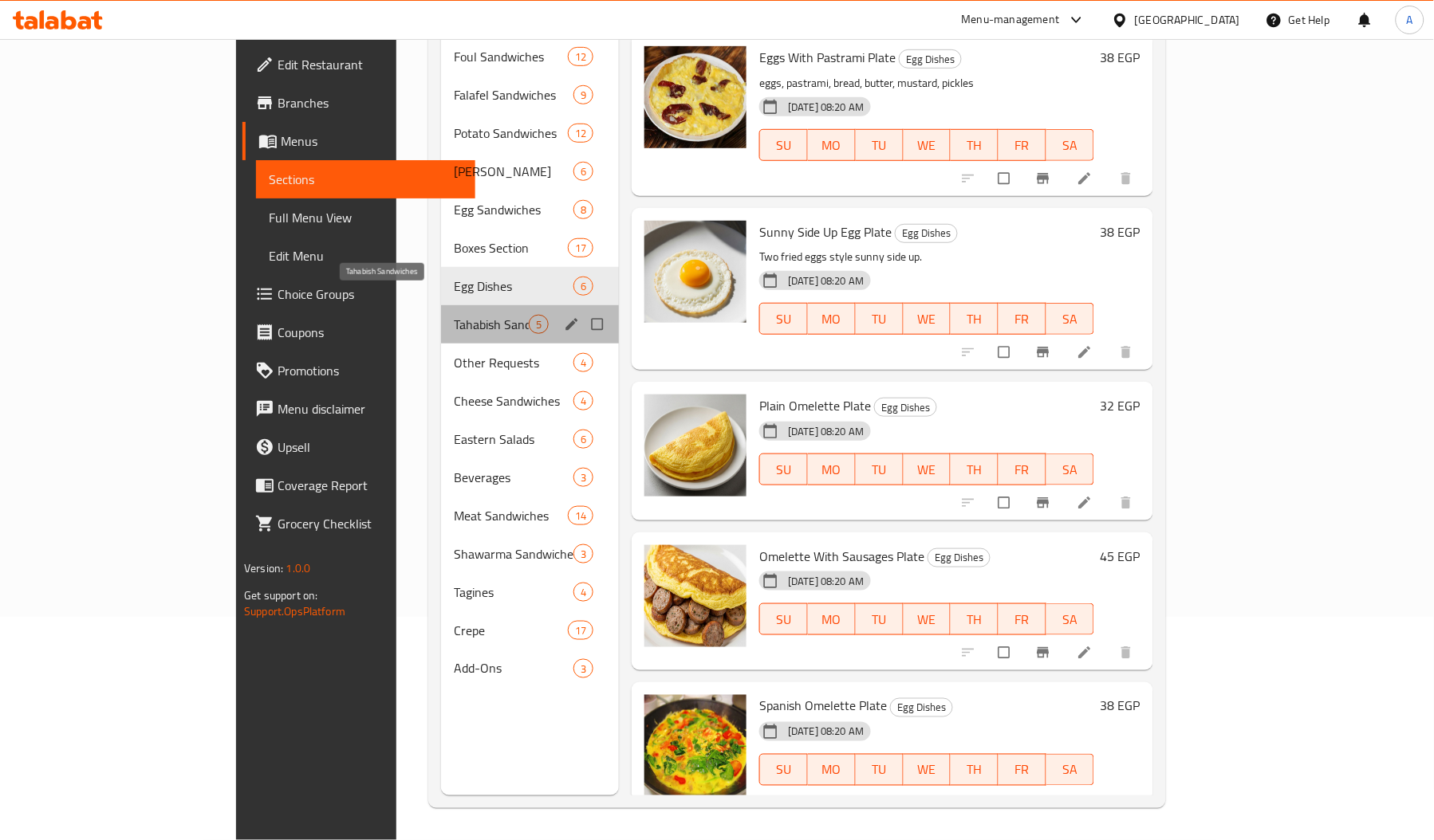
click at [454, 315] on span "Tahabish Sandwiches" at bounding box center [491, 324] width 75 height 19
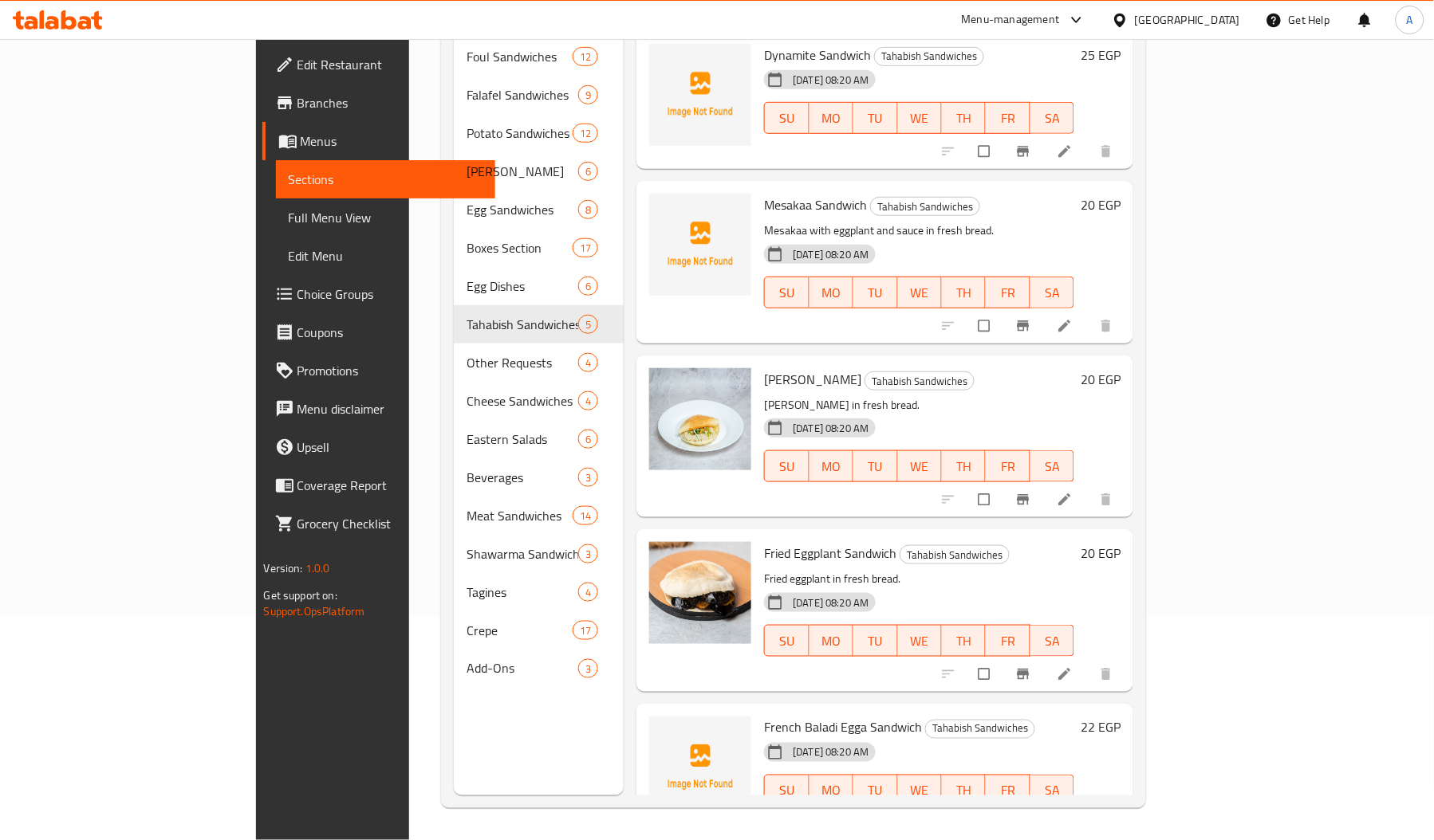
click at [764, 193] on span "Mesakaa Sandwich" at bounding box center [815, 205] width 103 height 24
copy span "Mesakaa"
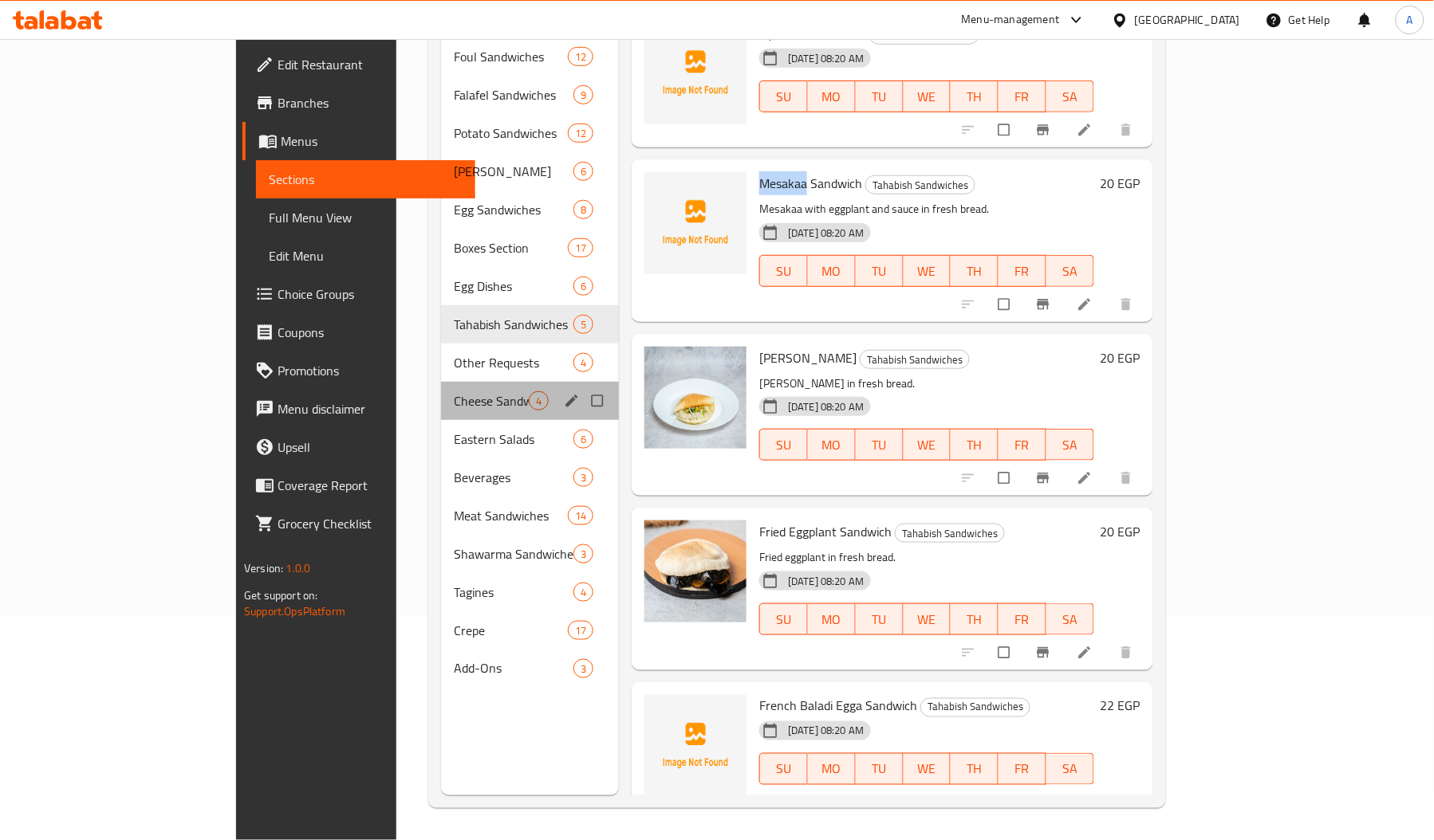
click at [441, 382] on div "Cheese Sandwiches 4" at bounding box center [530, 401] width 178 height 38
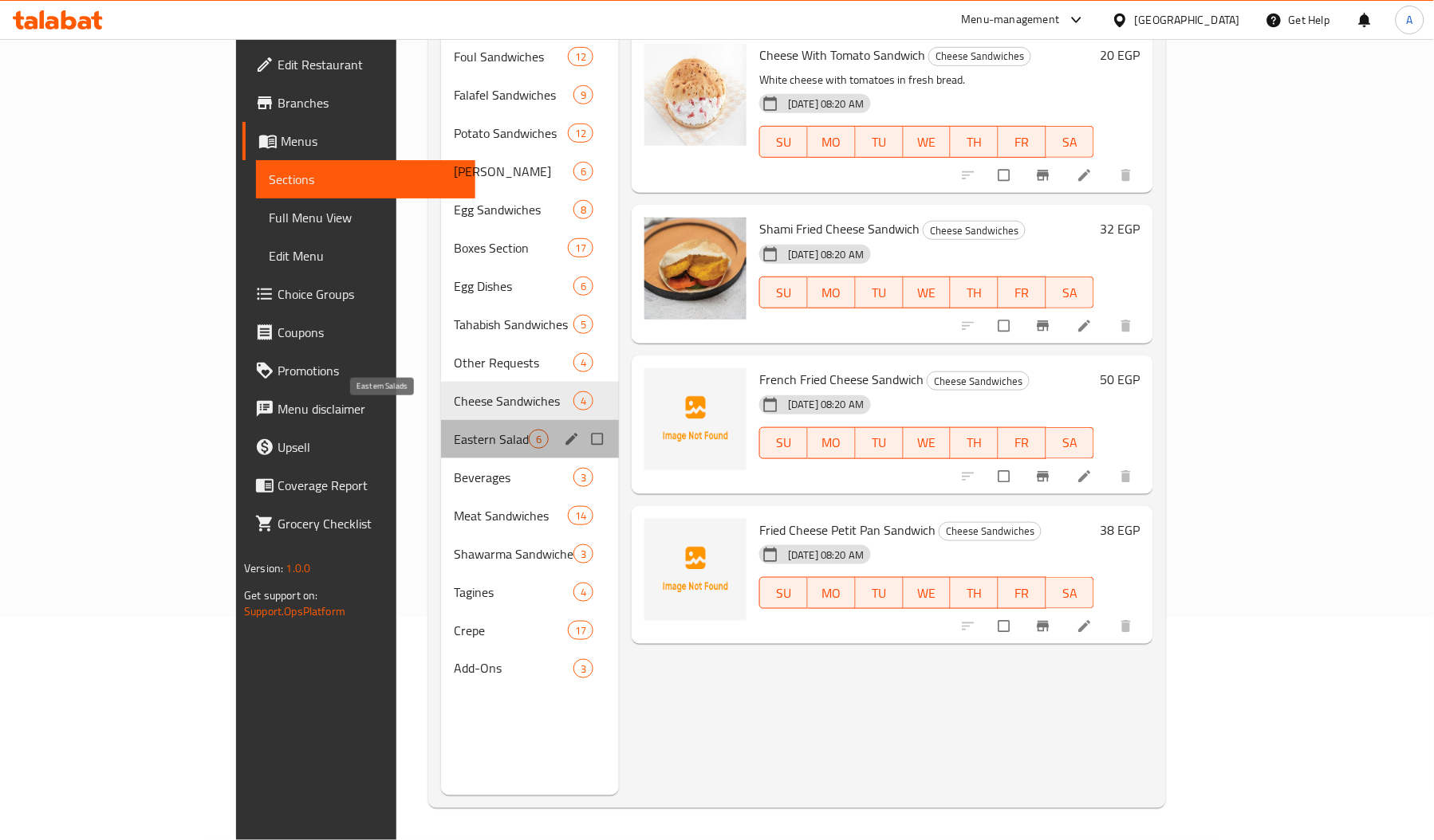
click at [454, 430] on span "Eastern Salads" at bounding box center [491, 439] width 75 height 19
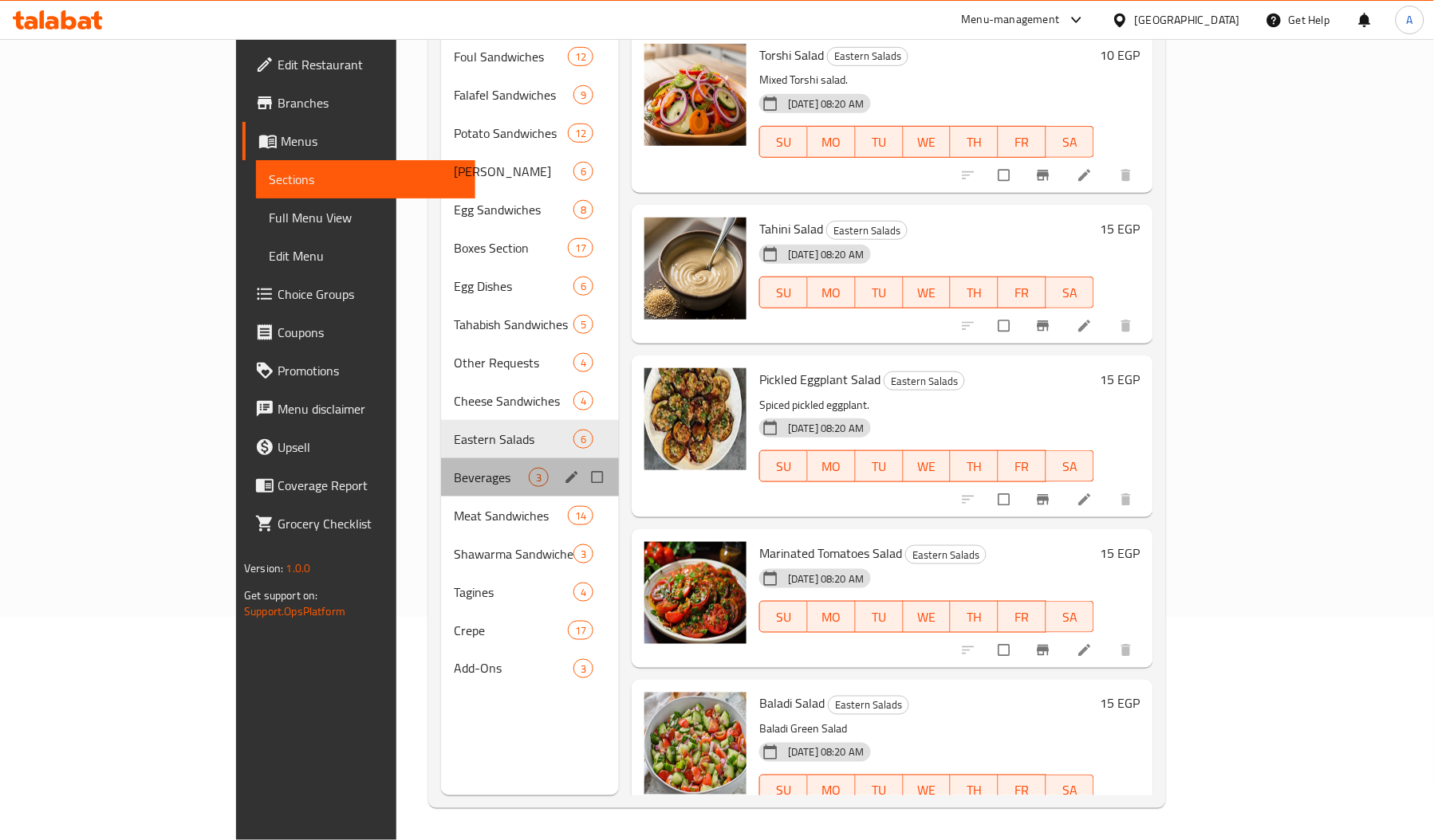
click at [441, 470] on div "Beverages 3" at bounding box center [530, 477] width 178 height 38
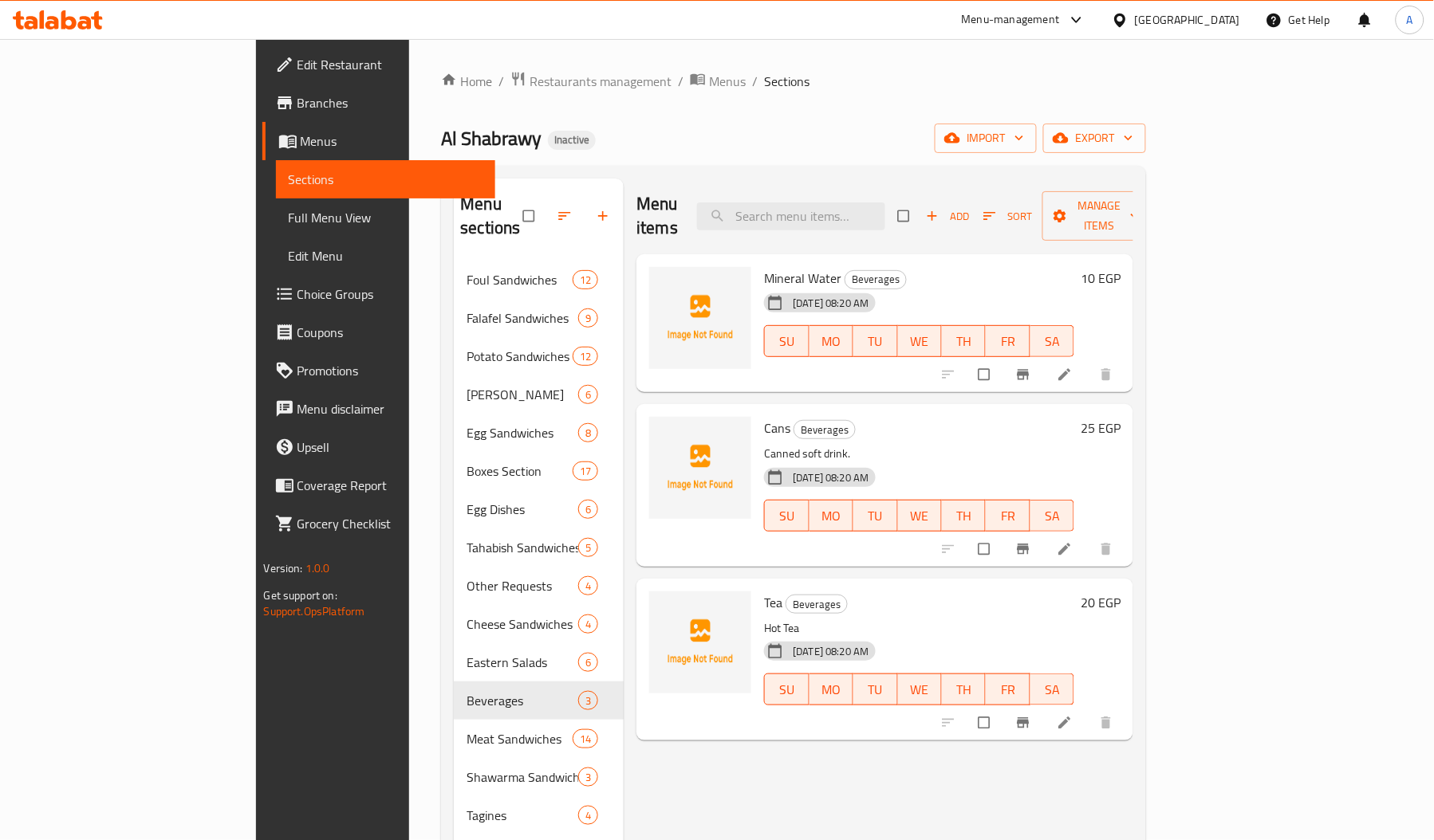
scroll to position [1, 0]
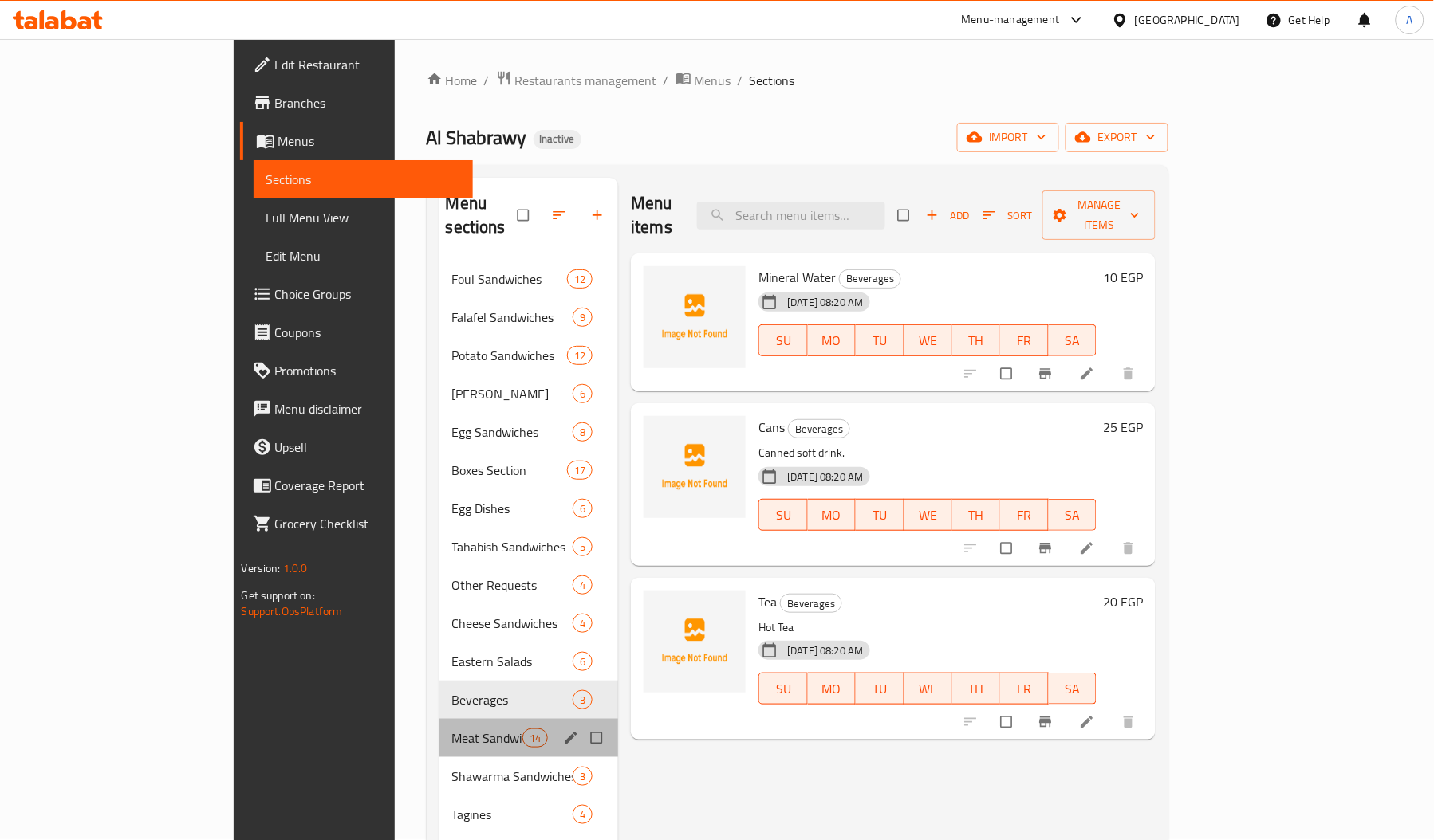
click at [439, 727] on div "Meat Sandwiches 14" at bounding box center [528, 738] width 179 height 38
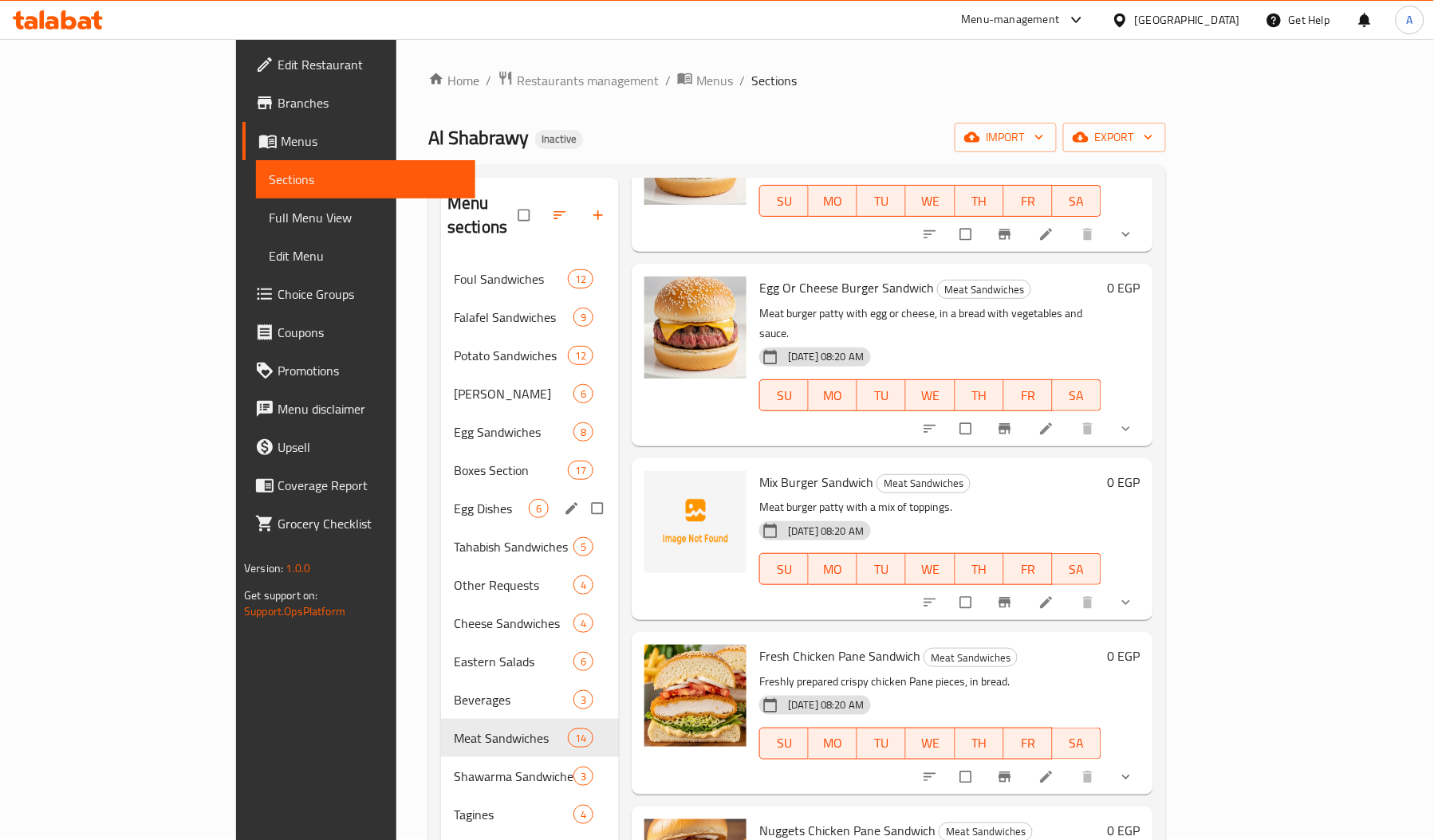
scroll to position [225, 0]
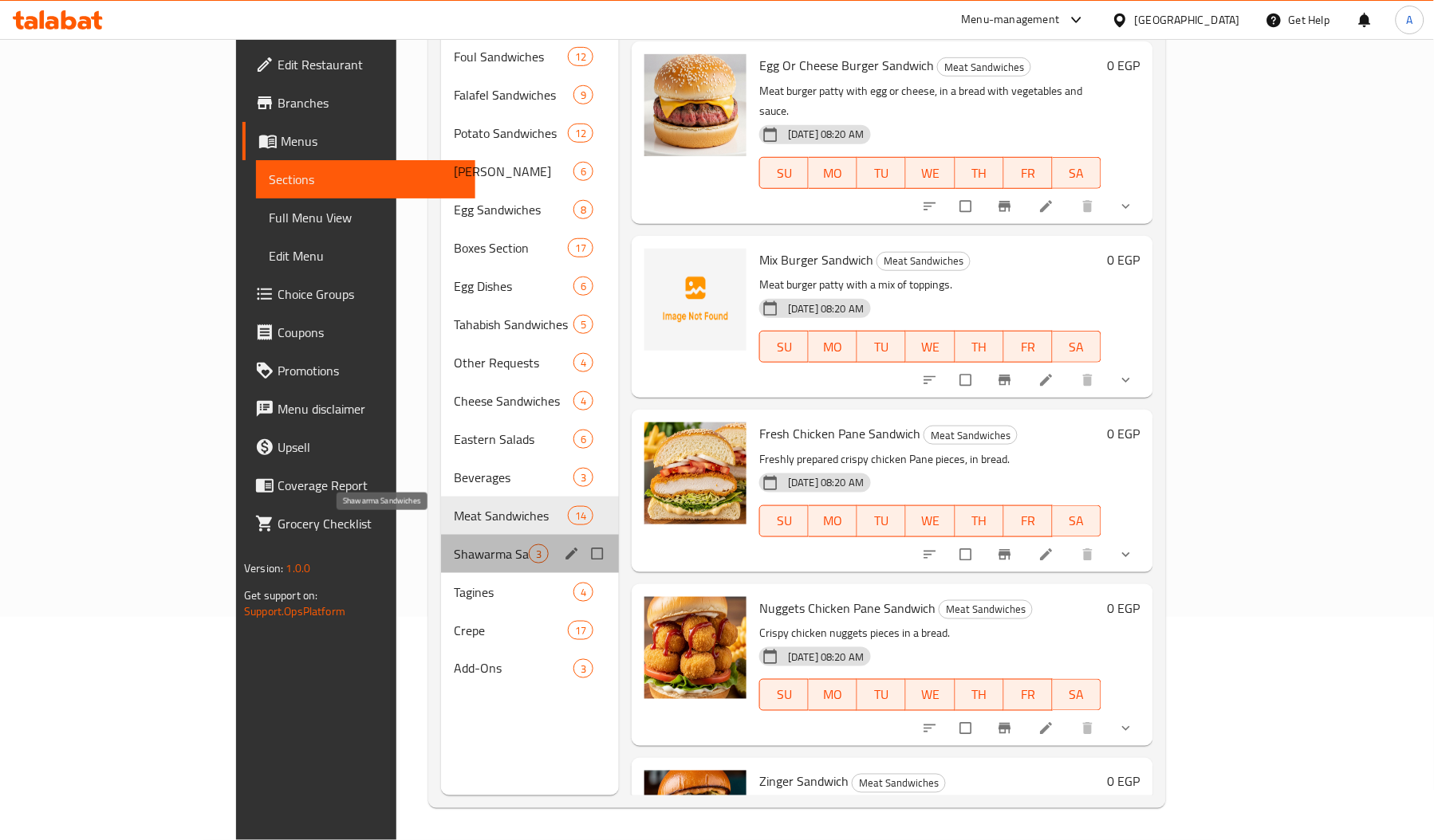
click at [454, 545] on span "Shawarma Sandwiches" at bounding box center [491, 554] width 75 height 19
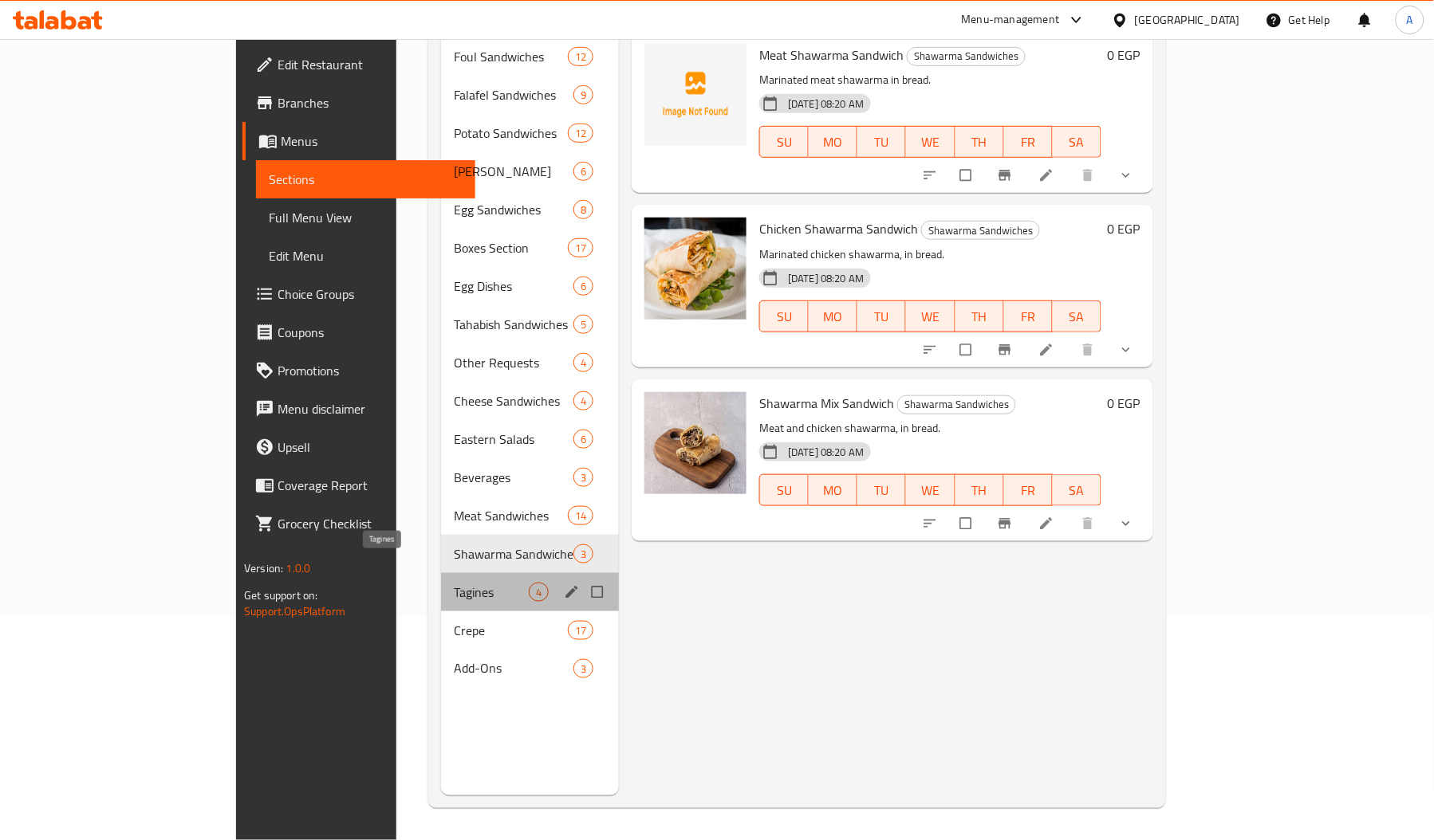
click at [454, 583] on span "Tagines" at bounding box center [491, 592] width 75 height 19
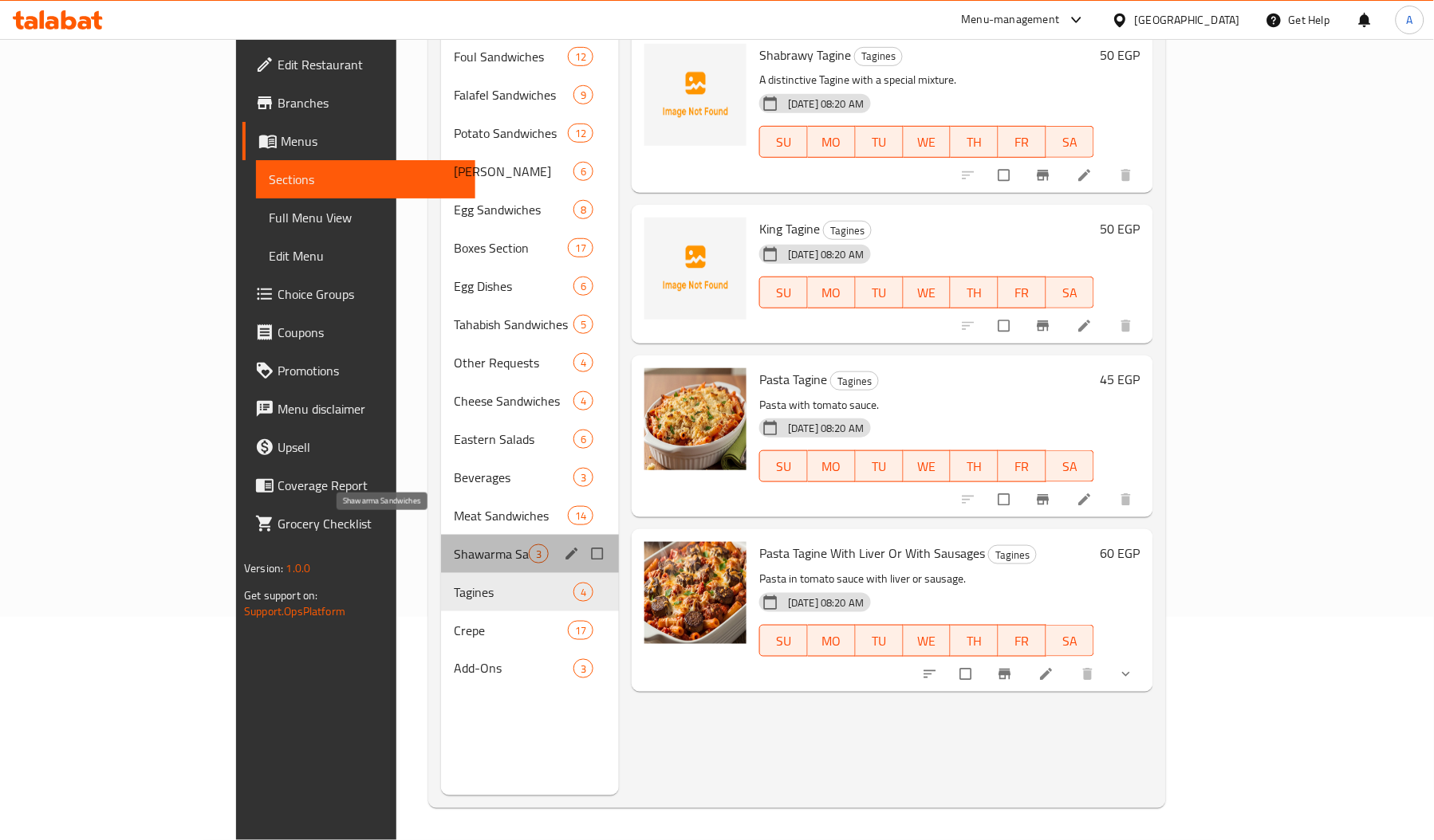
click at [454, 545] on span "Shawarma Sandwiches" at bounding box center [491, 554] width 75 height 19
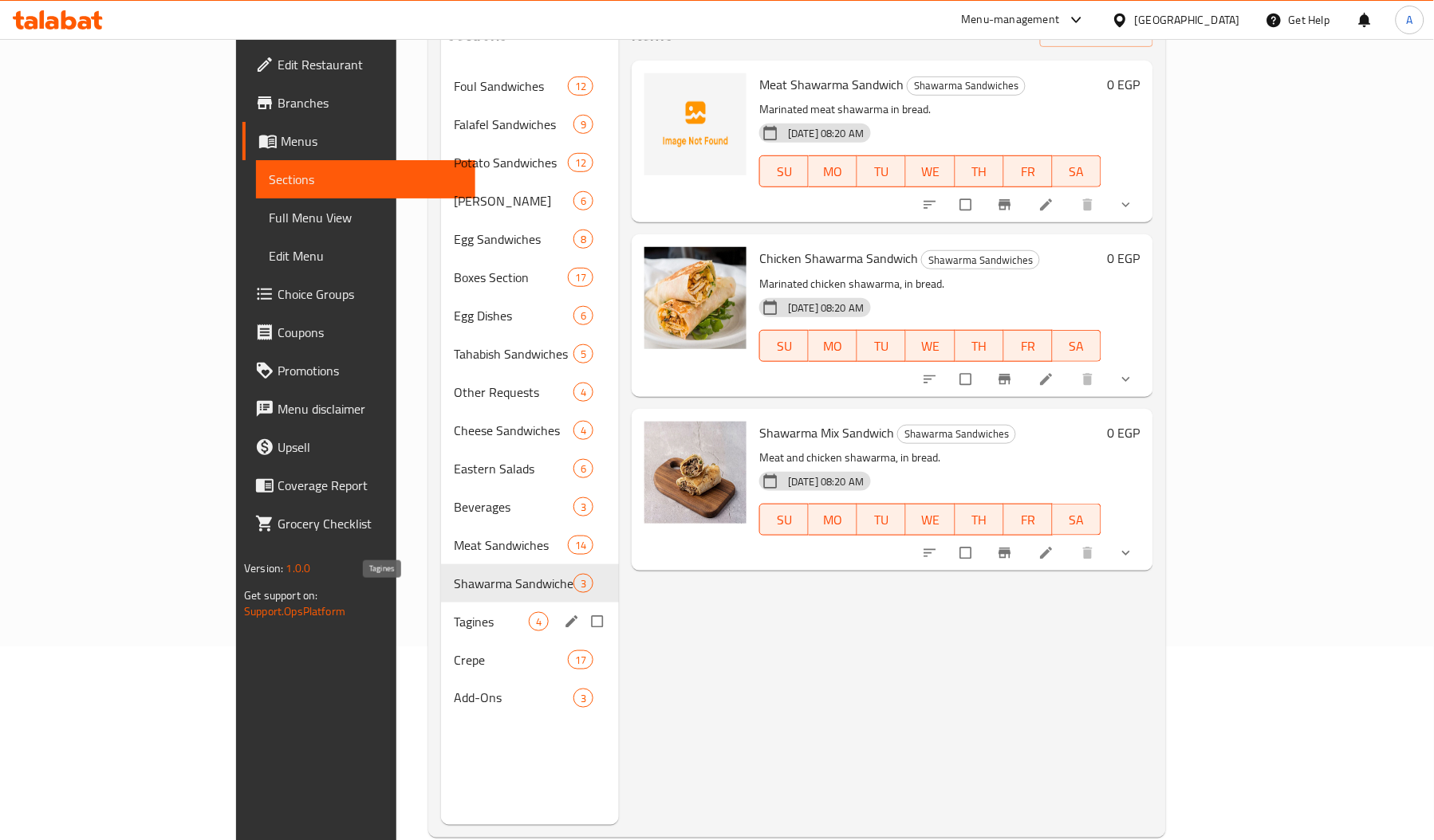
scroll to position [195, 0]
click at [454, 611] on span "Tagines" at bounding box center [491, 620] width 75 height 19
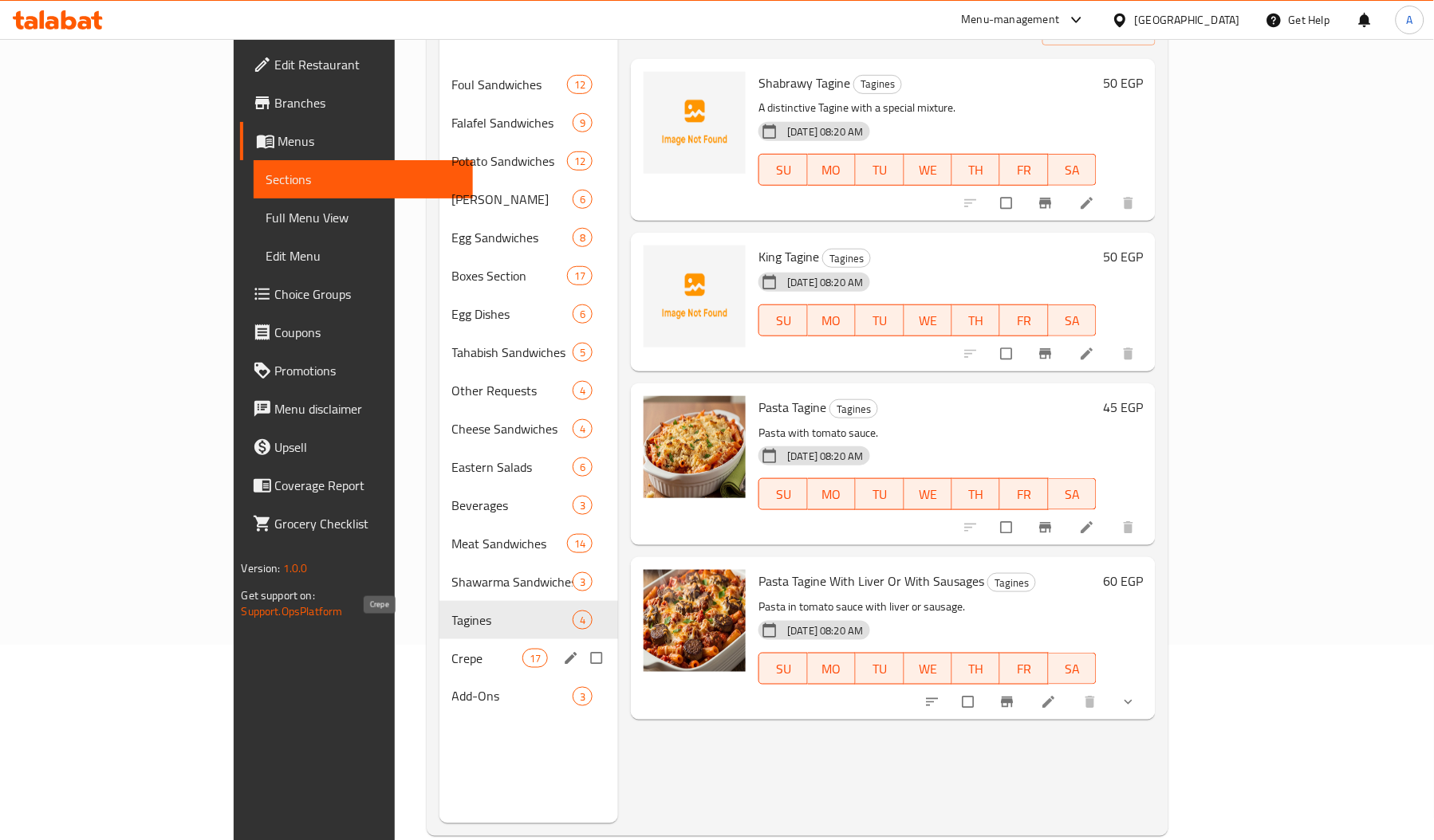
click at [452, 649] on span "Crepe" at bounding box center [486, 658] width 70 height 19
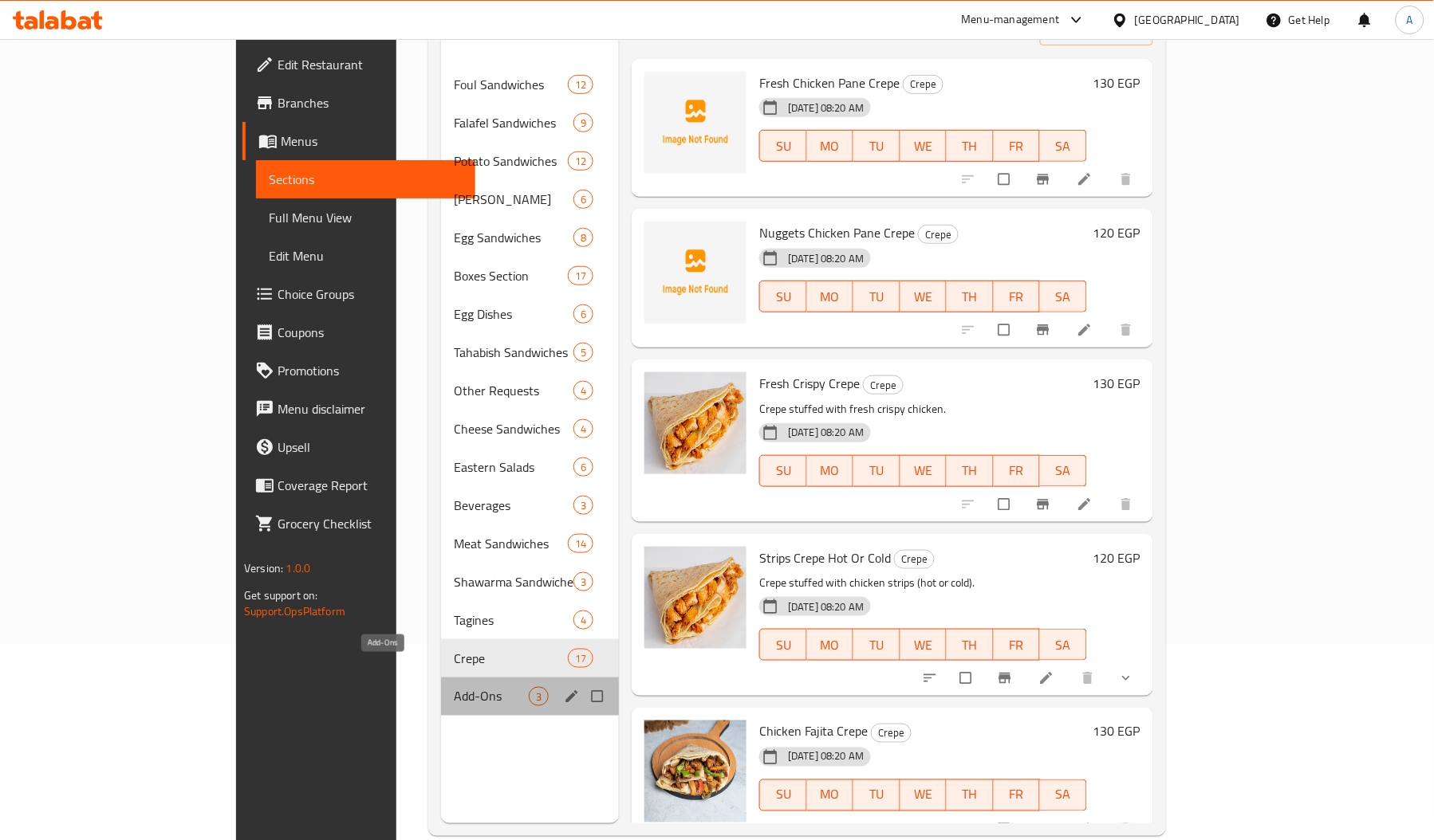
click at [454, 687] on span "Add-Ons" at bounding box center [491, 696] width 75 height 19
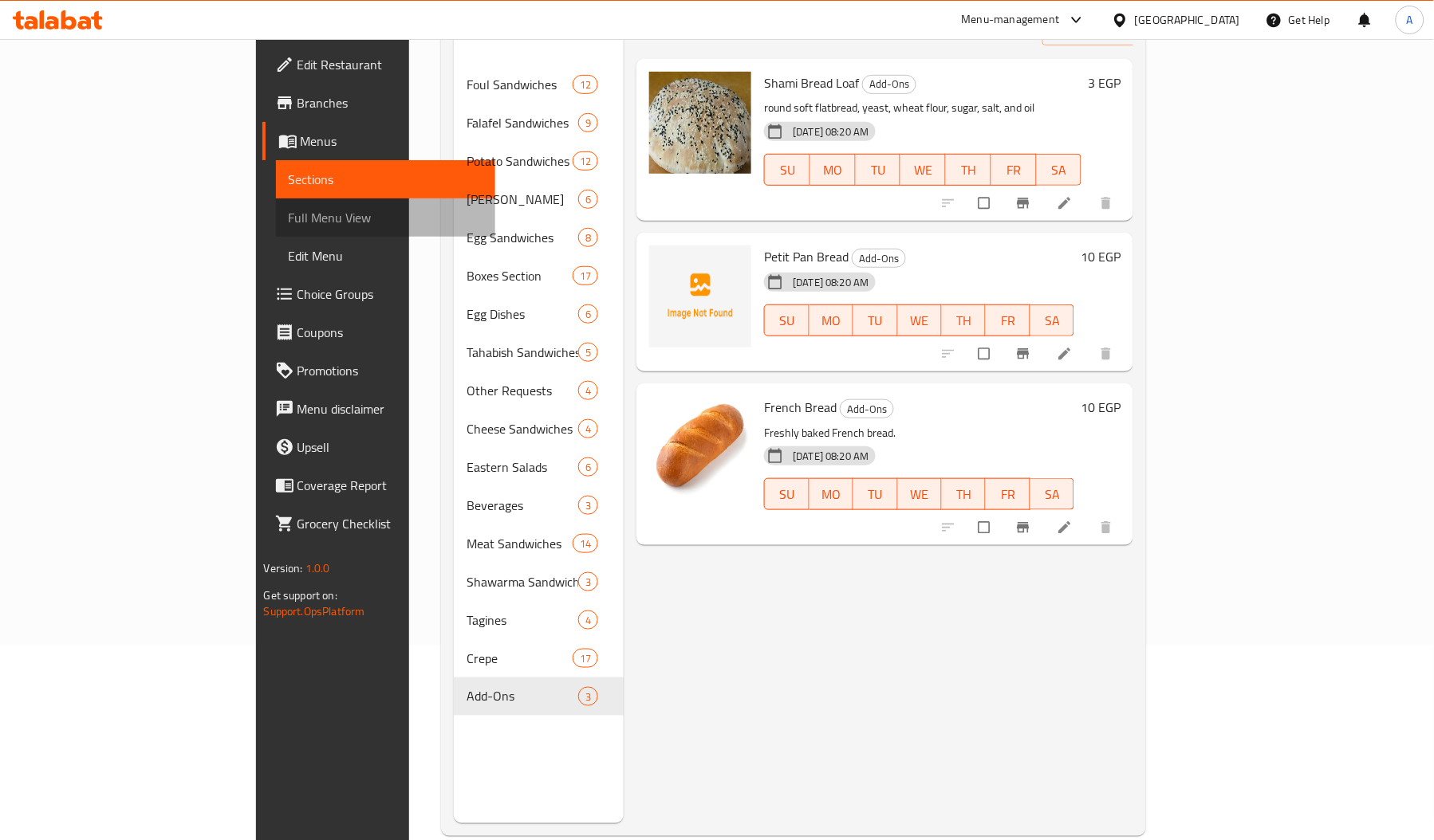
click at [276, 201] on link "Full Menu View" at bounding box center [385, 217] width 219 height 38
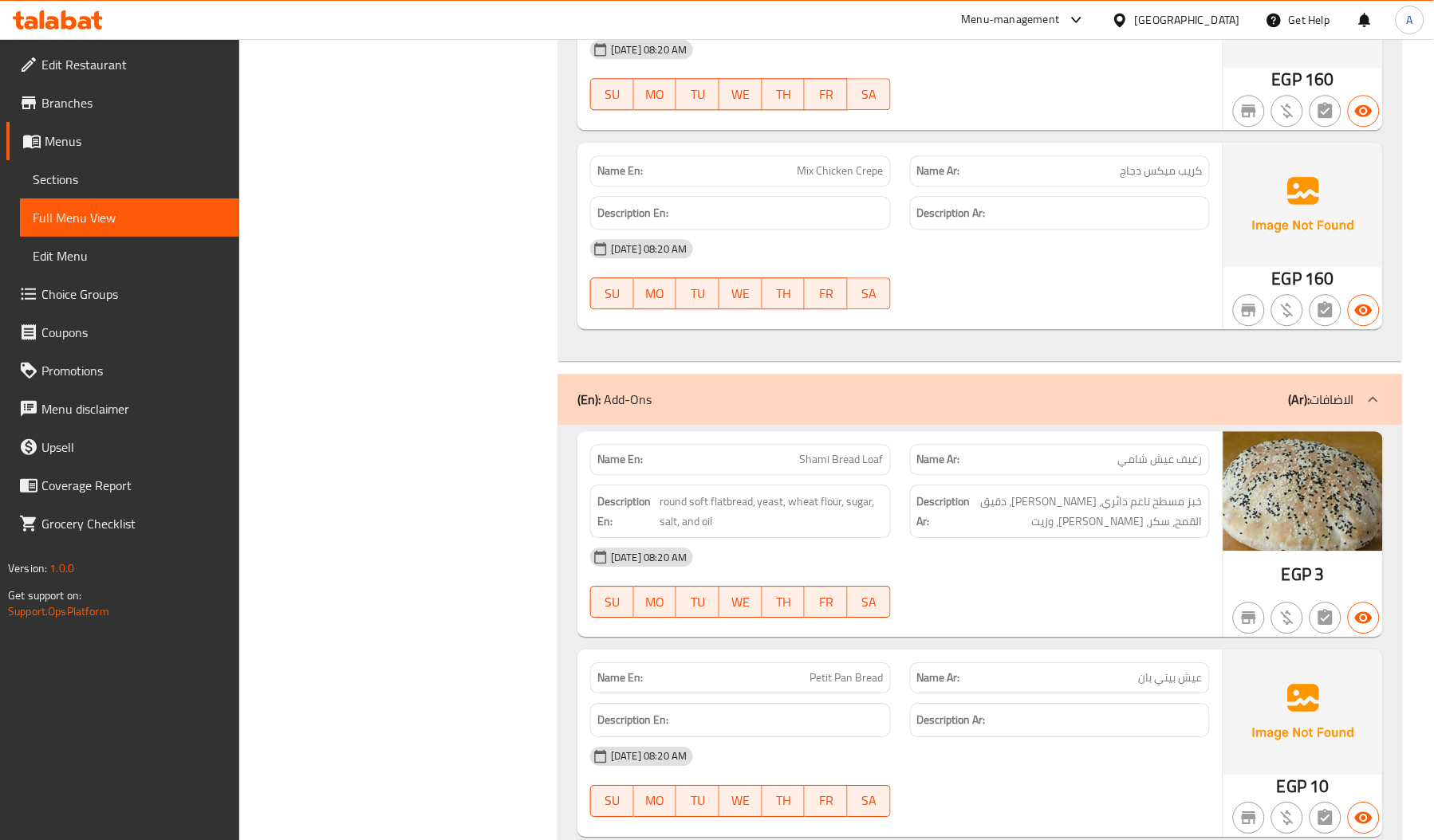
click at [1128, 23] on icon at bounding box center [1120, 20] width 16 height 16
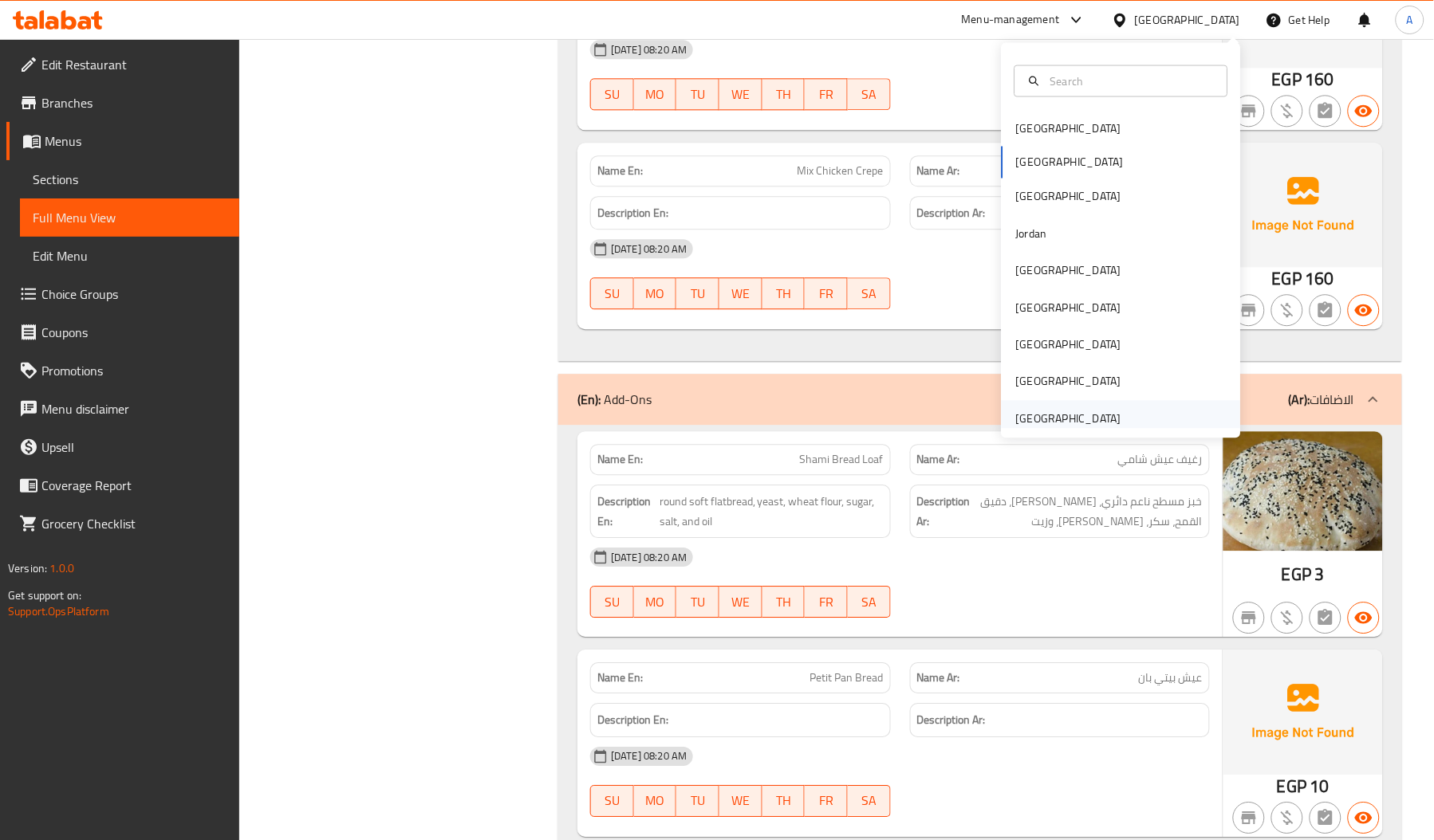
click at [1018, 410] on div "[GEOGRAPHIC_DATA]" at bounding box center [1068, 418] width 105 height 17
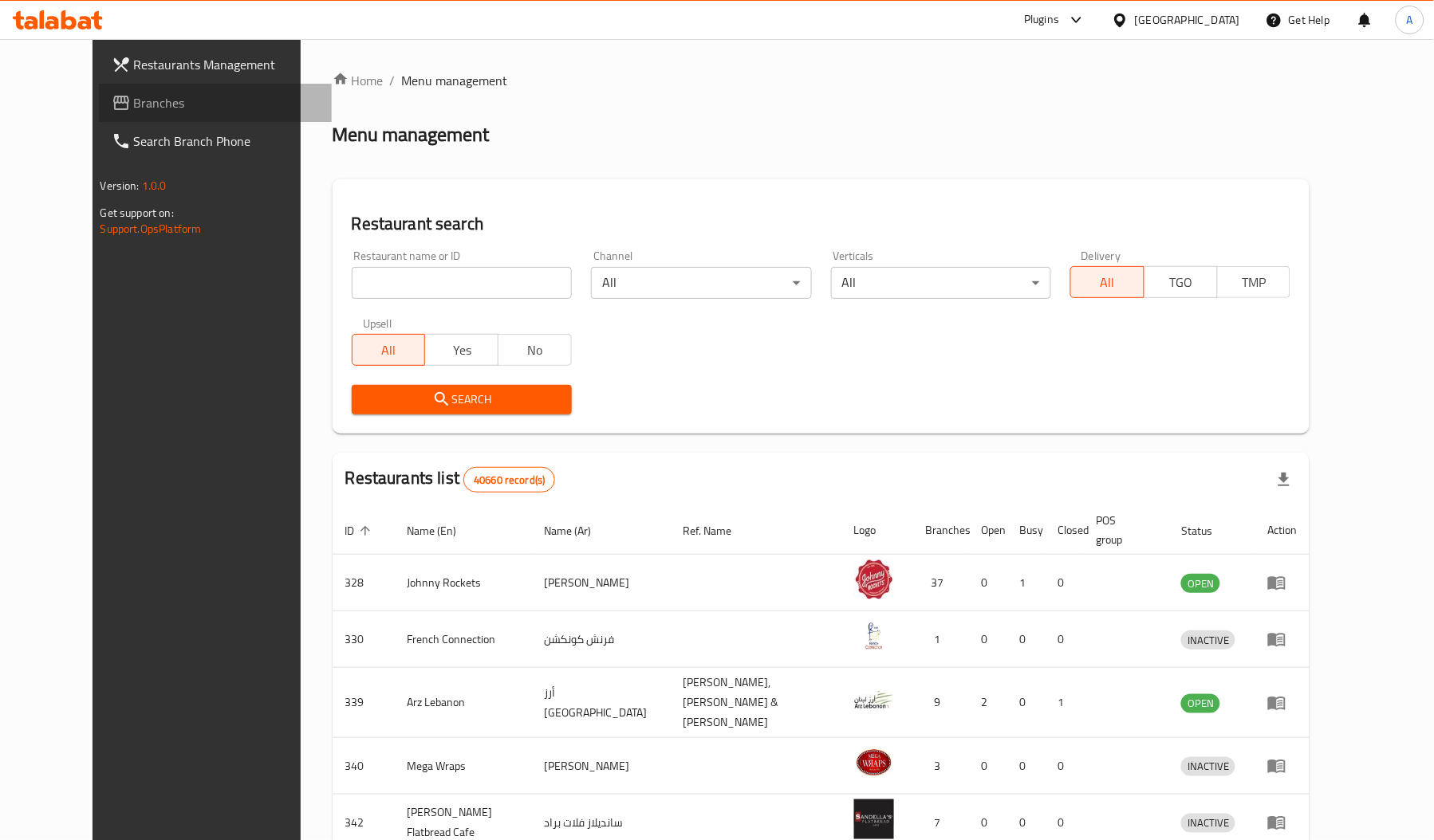
click at [134, 95] on span "Branches" at bounding box center [226, 103] width 185 height 19
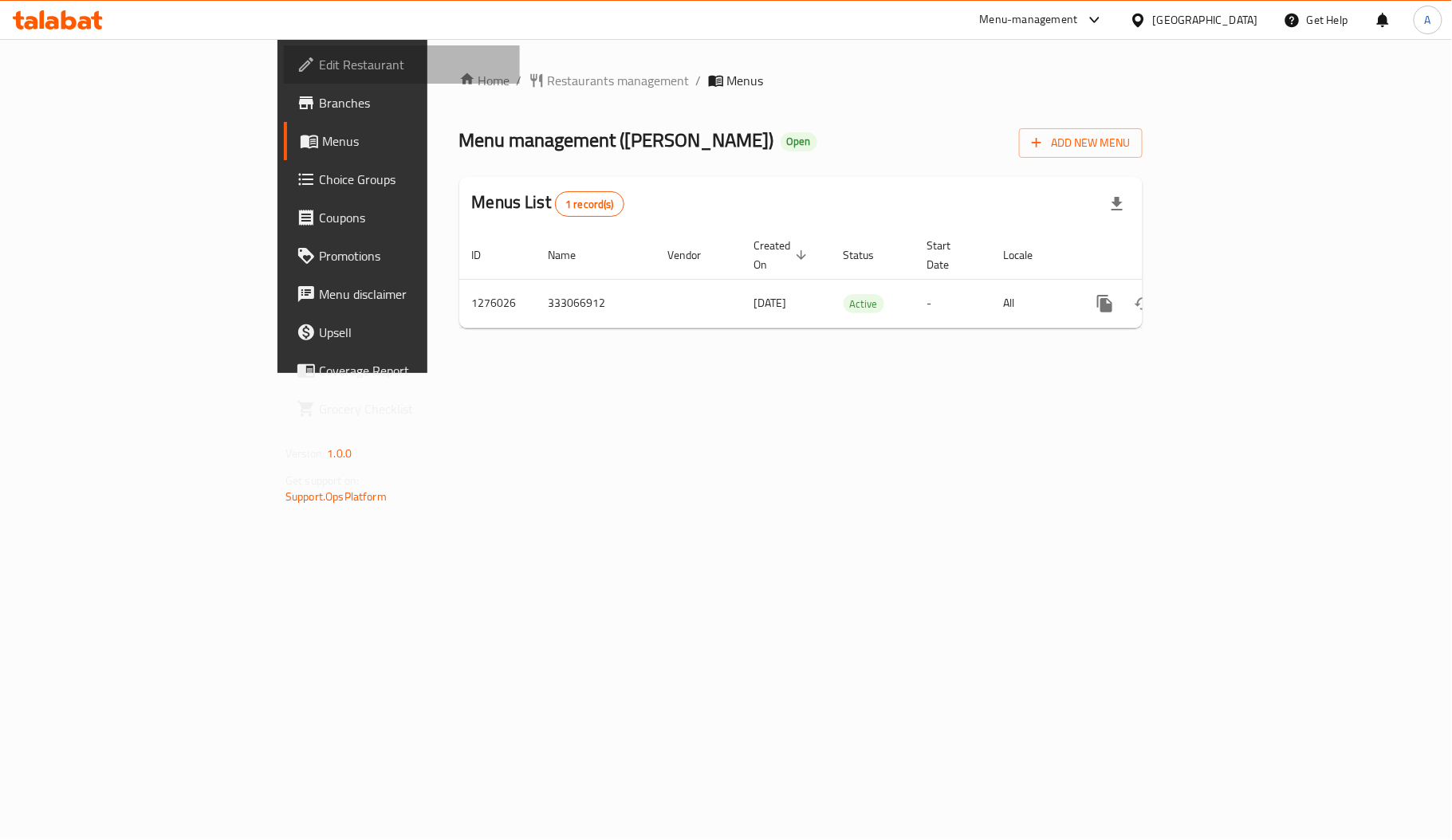
click at [319, 56] on span "Edit Restaurant" at bounding box center [413, 65] width 188 height 19
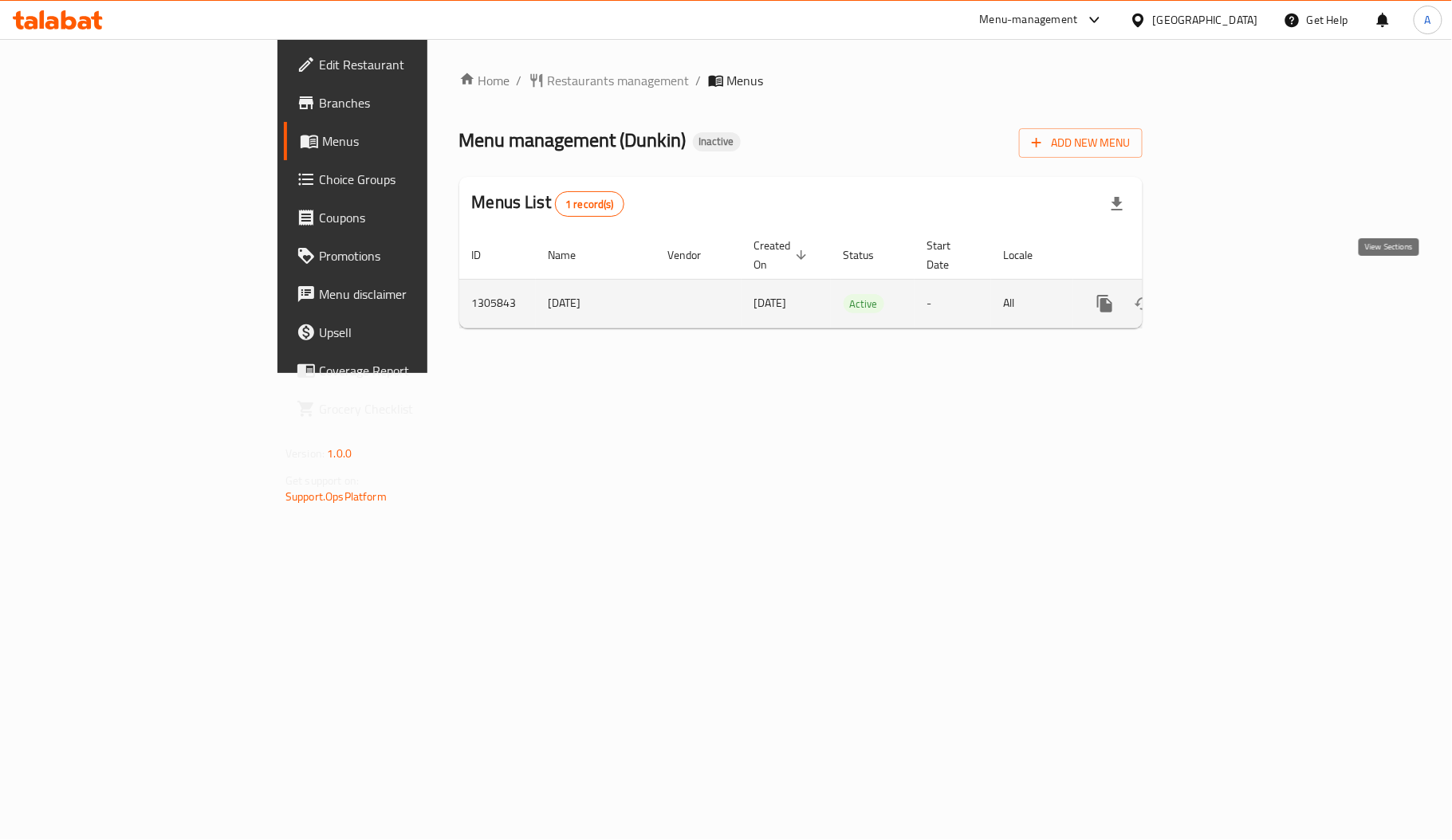
click at [1227, 296] on icon "enhanced table" at bounding box center [1220, 304] width 15 height 15
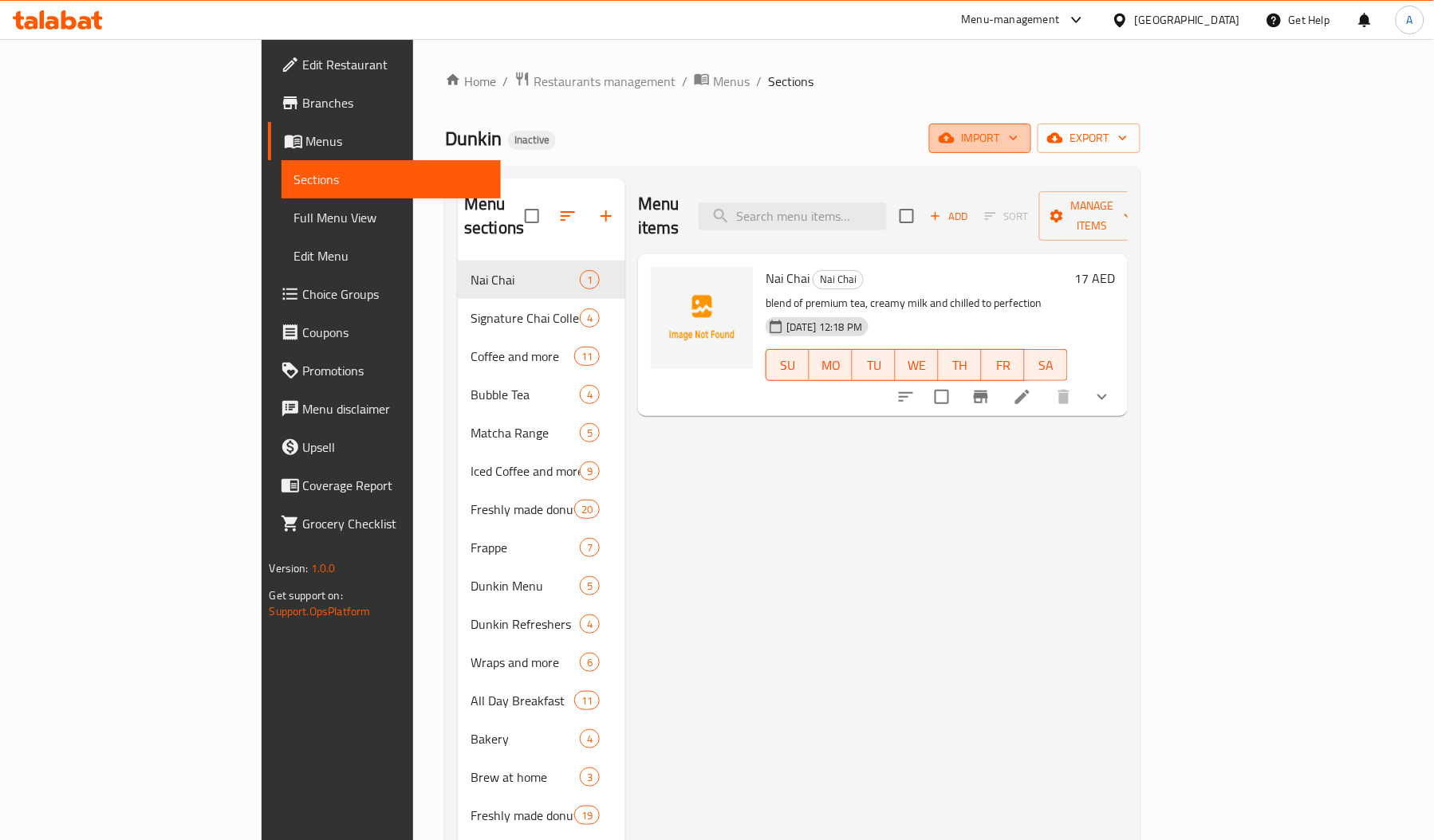
click at [955, 132] on icon "button" at bounding box center [947, 138] width 16 height 16
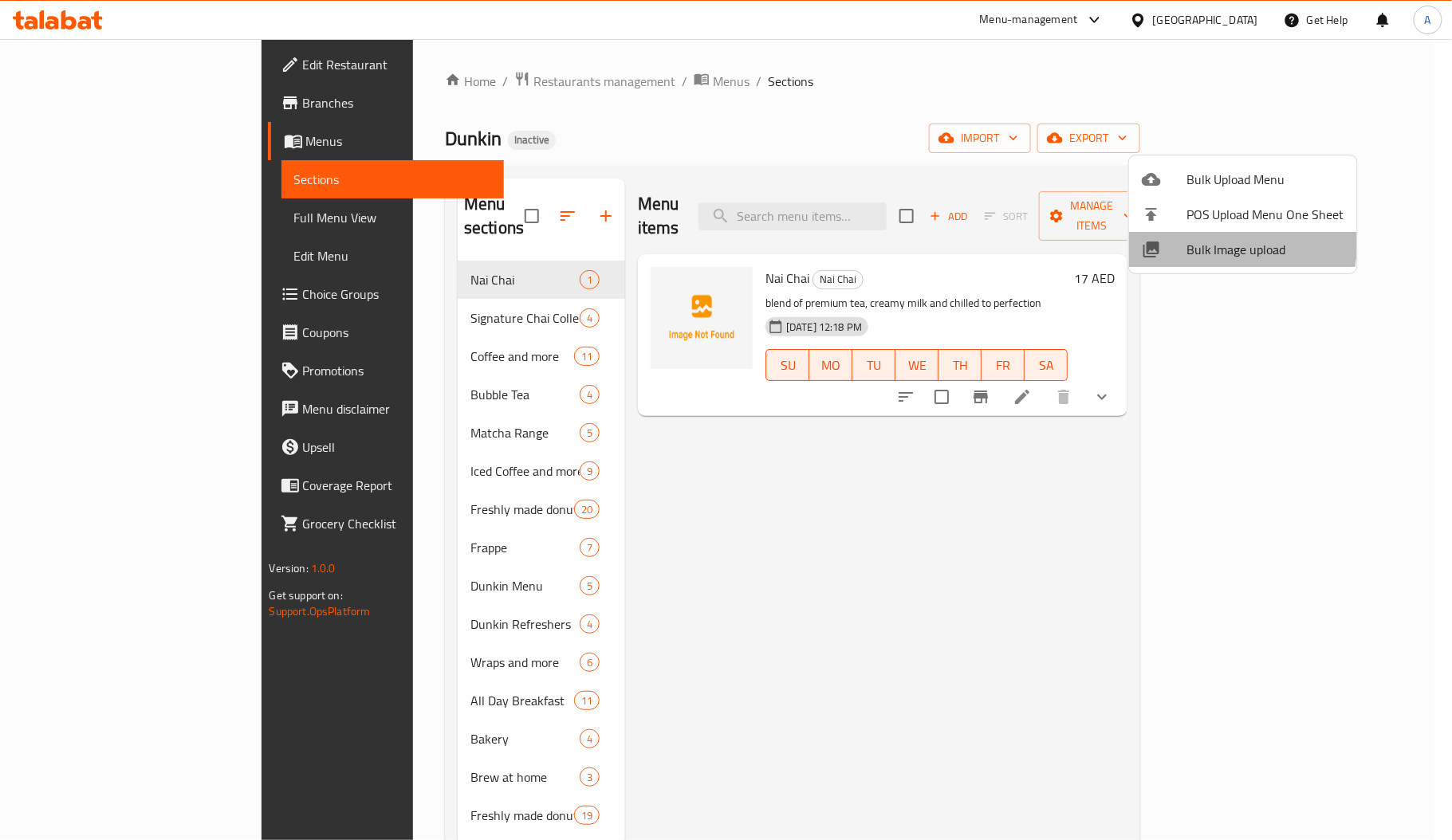
click at [1162, 236] on li "Bulk Image upload" at bounding box center [1243, 249] width 228 height 35
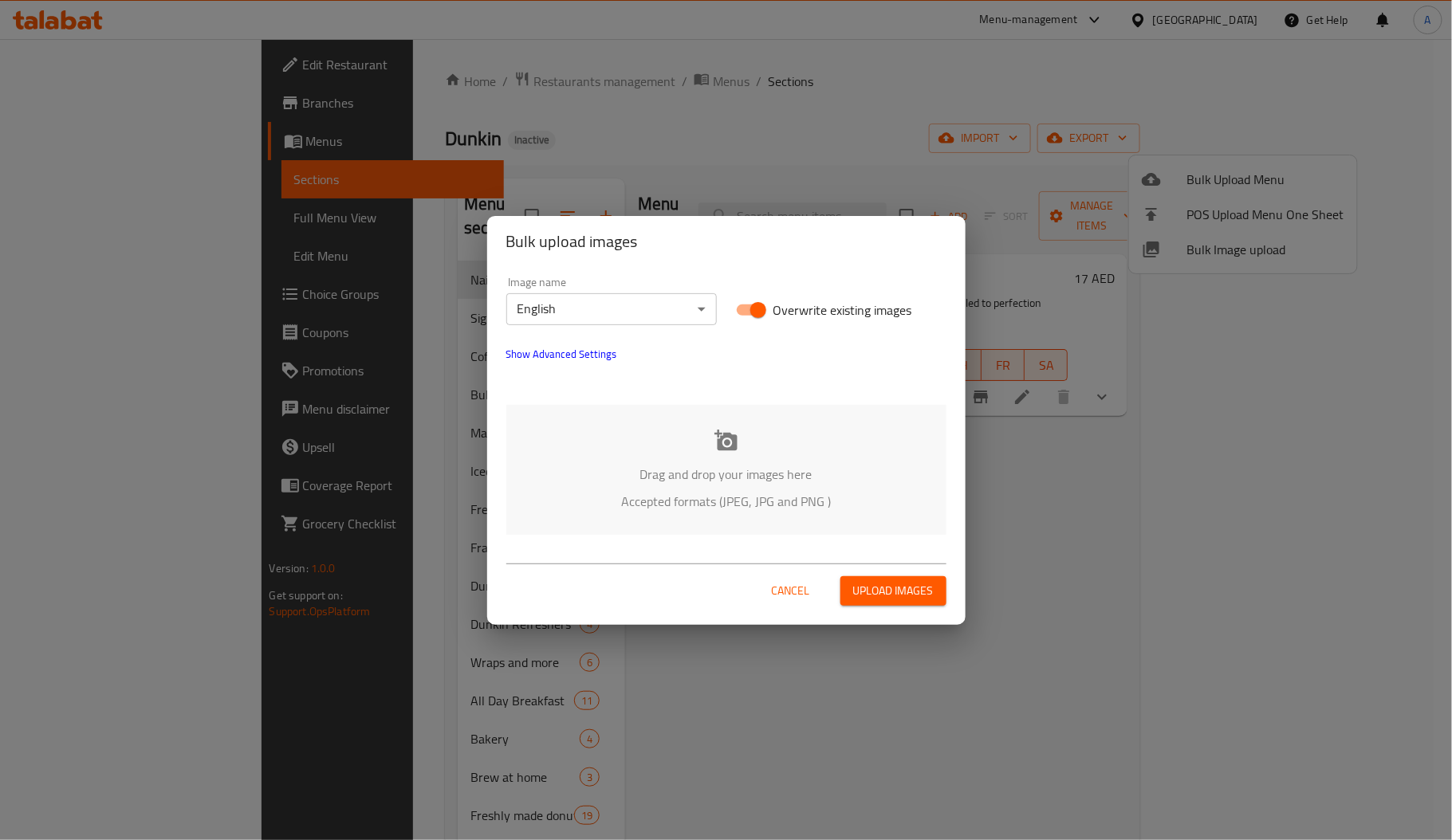
click at [726, 438] on icon at bounding box center [726, 441] width 24 height 24
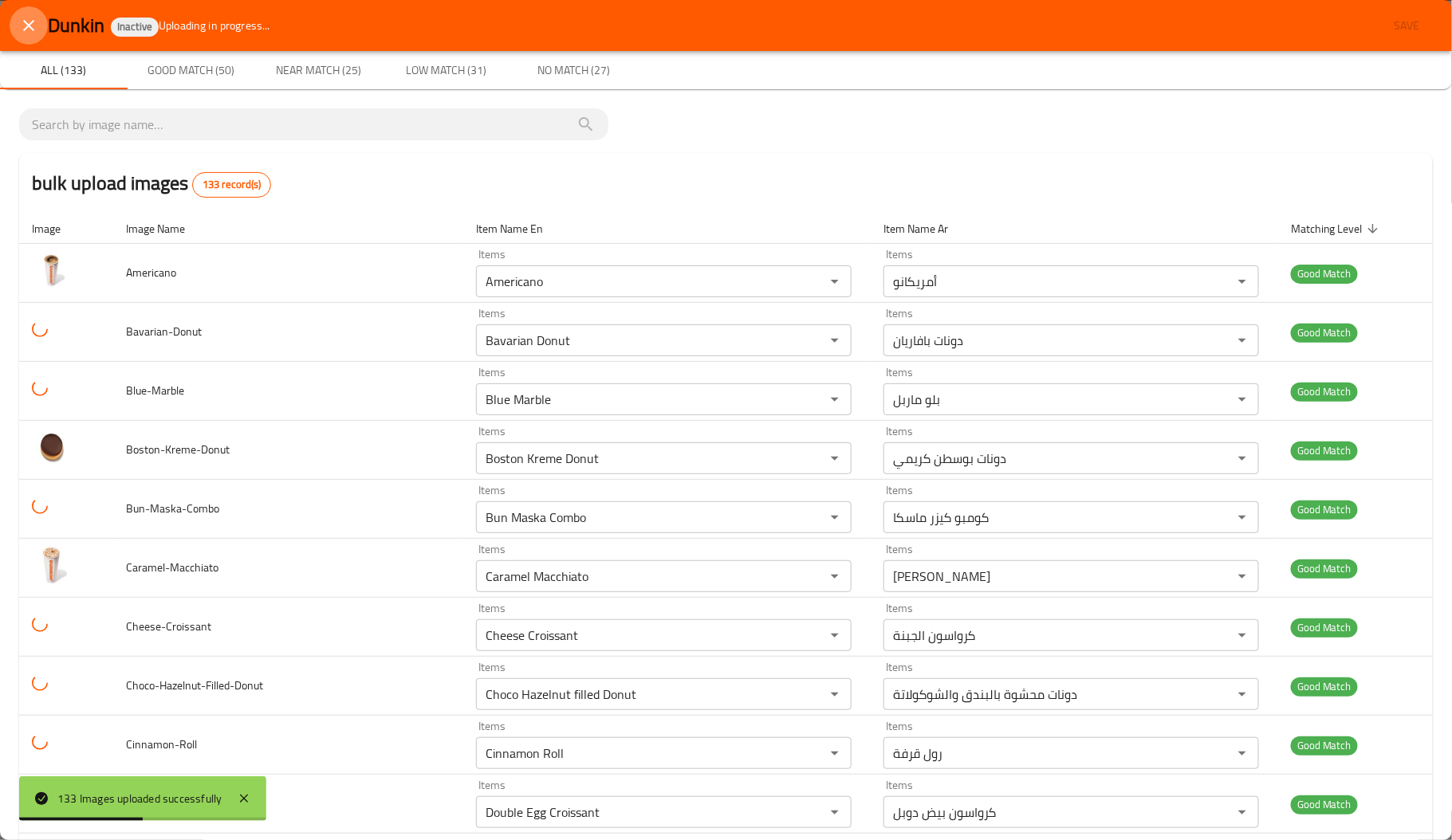
click at [25, 24] on icon "close" at bounding box center [28, 25] width 19 height 19
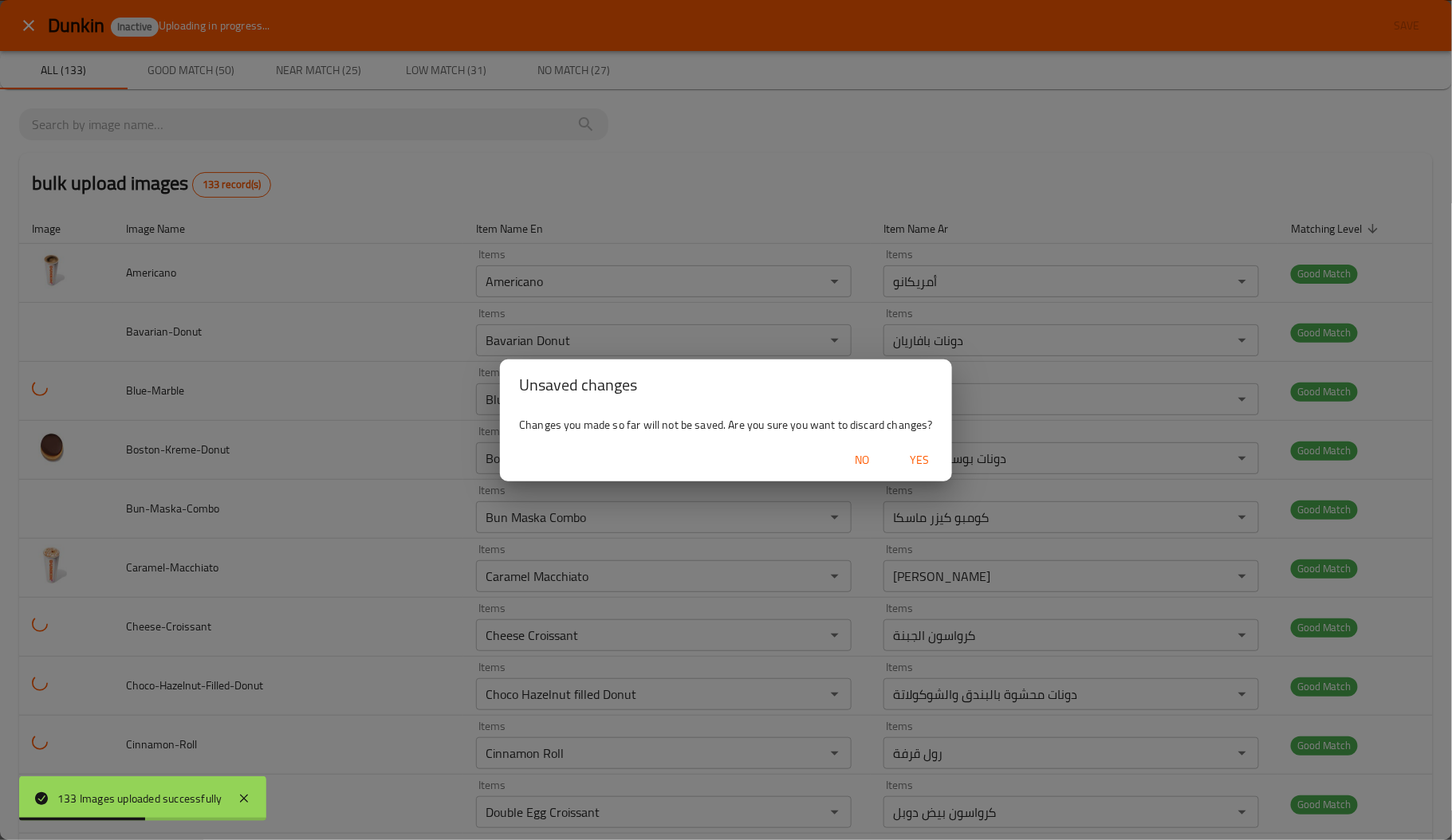
click at [916, 472] on button "Yes" at bounding box center [920, 460] width 51 height 29
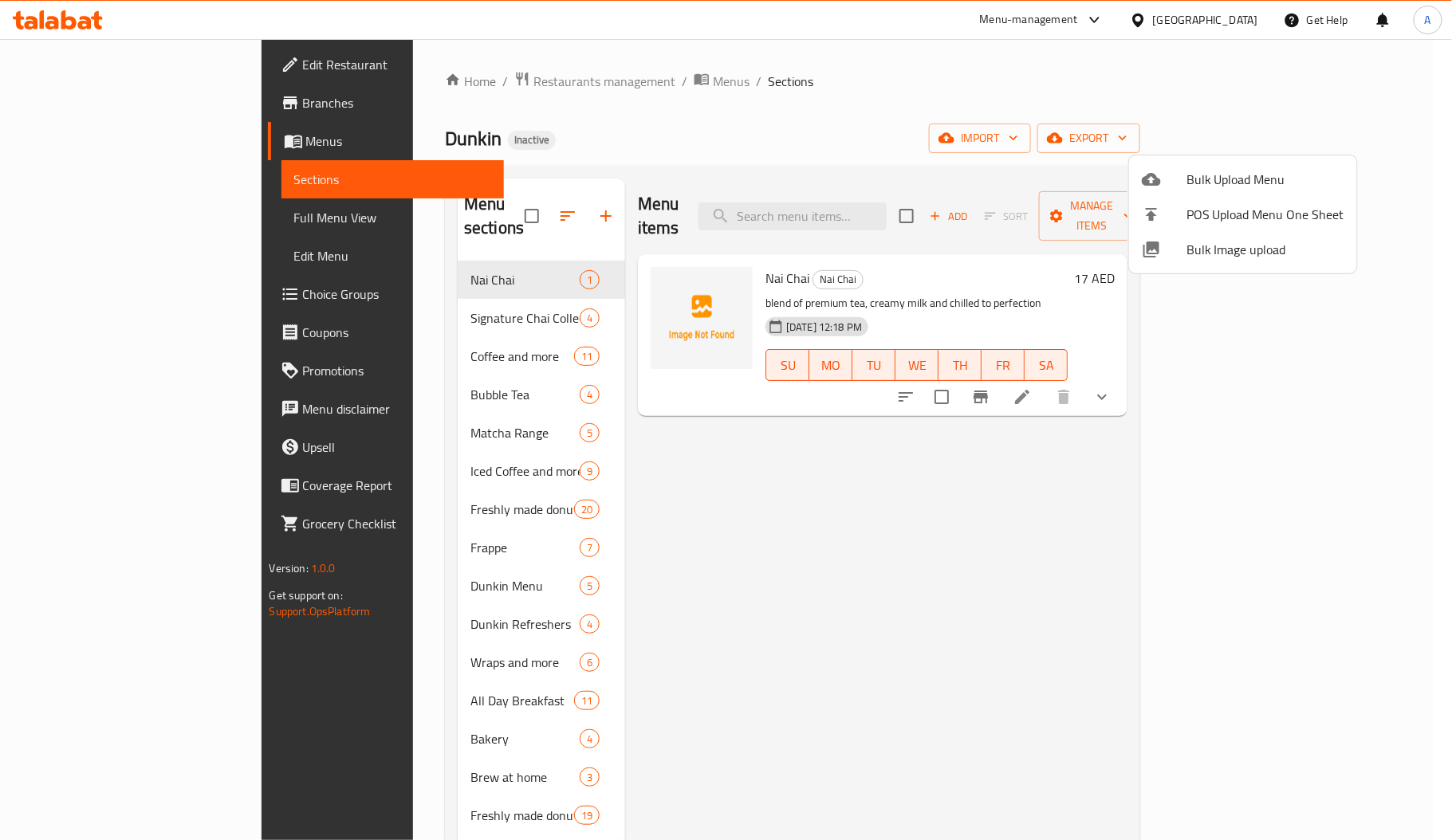
click at [1217, 18] on div at bounding box center [726, 420] width 1452 height 840
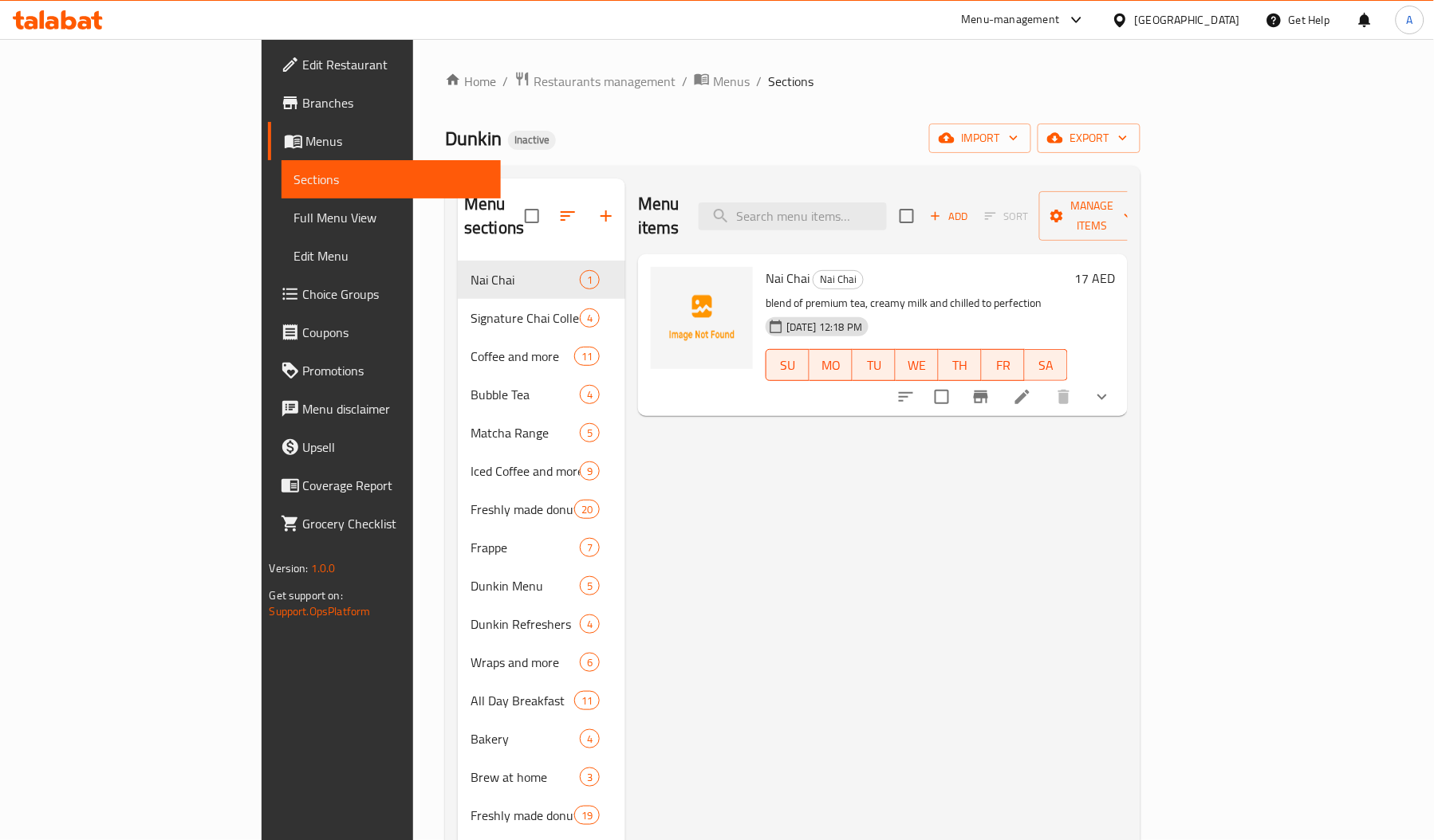
click at [1146, 21] on div "[GEOGRAPHIC_DATA]" at bounding box center [1188, 19] width 105 height 17
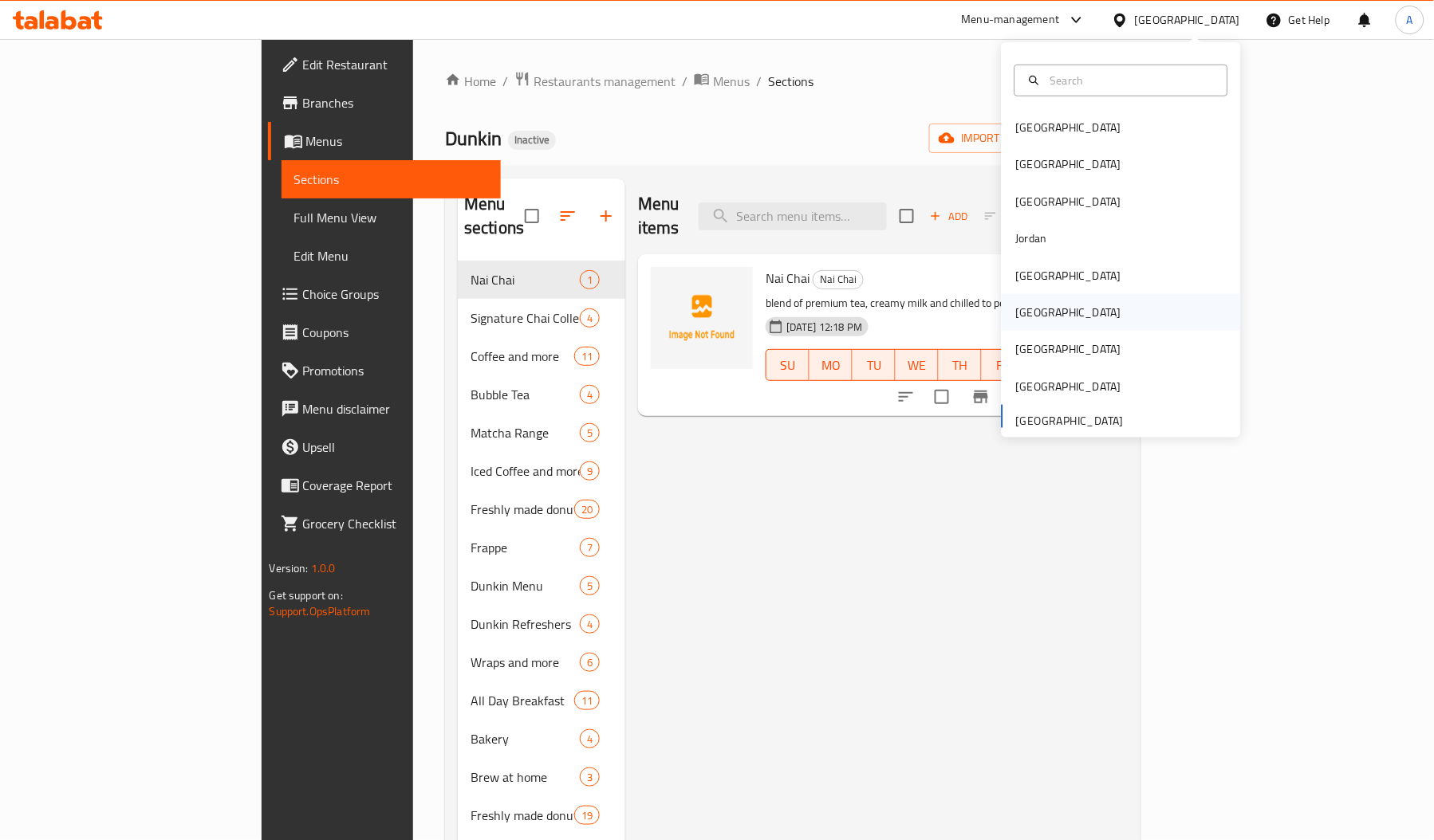
click at [1016, 304] on div "[GEOGRAPHIC_DATA]" at bounding box center [1068, 312] width 105 height 17
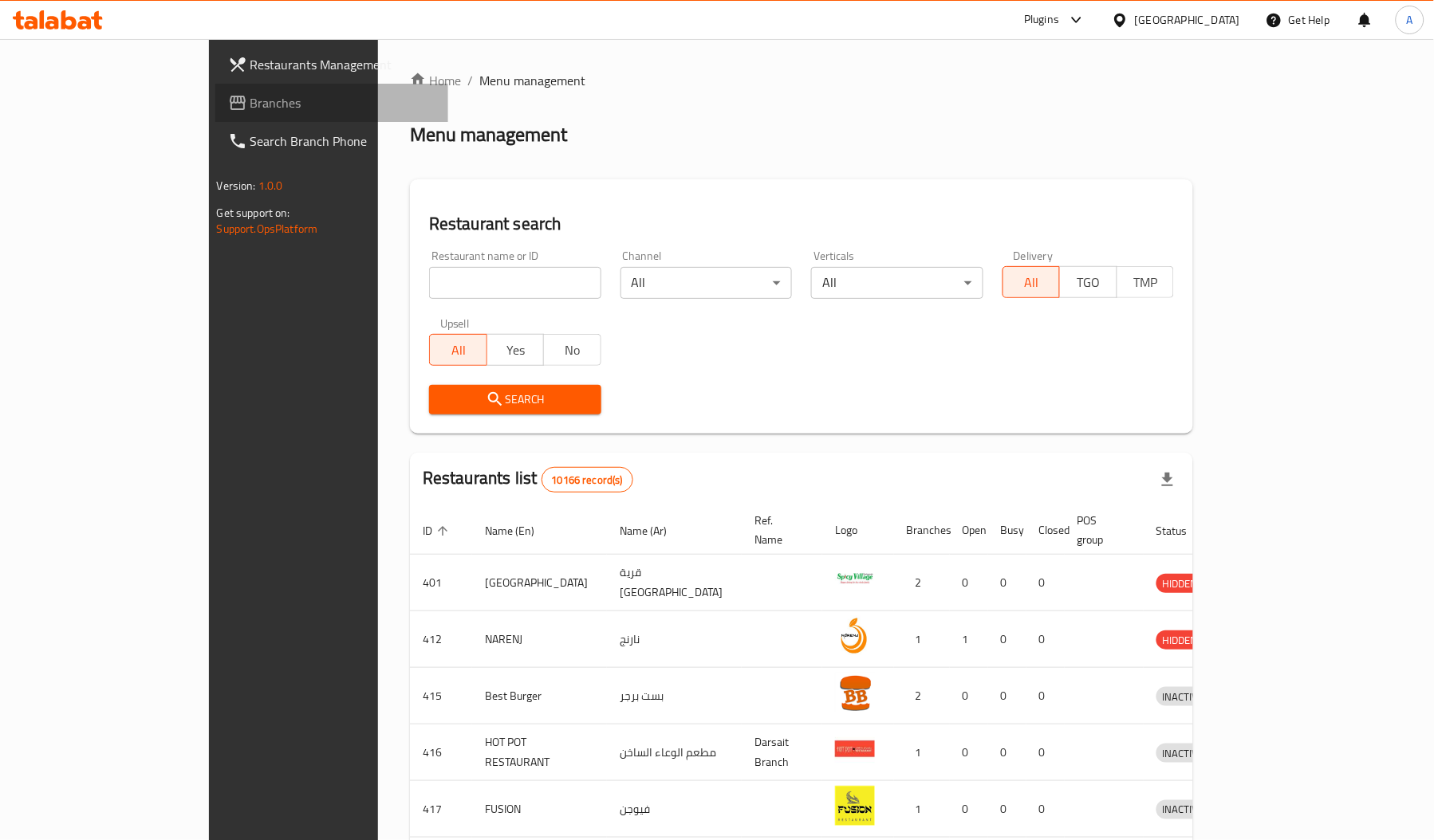
click at [250, 94] on span "Branches" at bounding box center [342, 103] width 185 height 19
